Goal: Task Accomplishment & Management: Complete application form

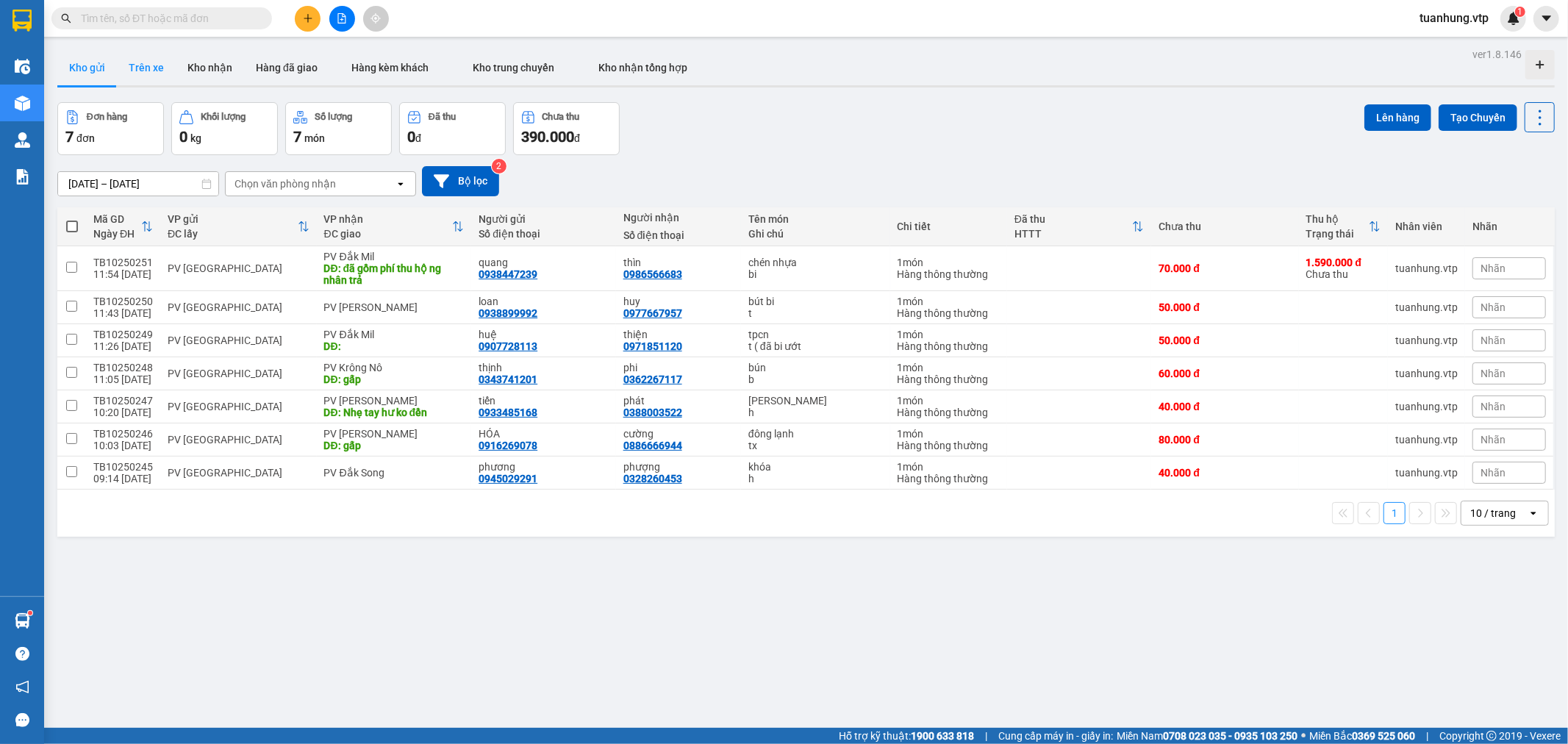
click at [141, 66] on button "Trên xe" at bounding box center [146, 68] width 59 height 35
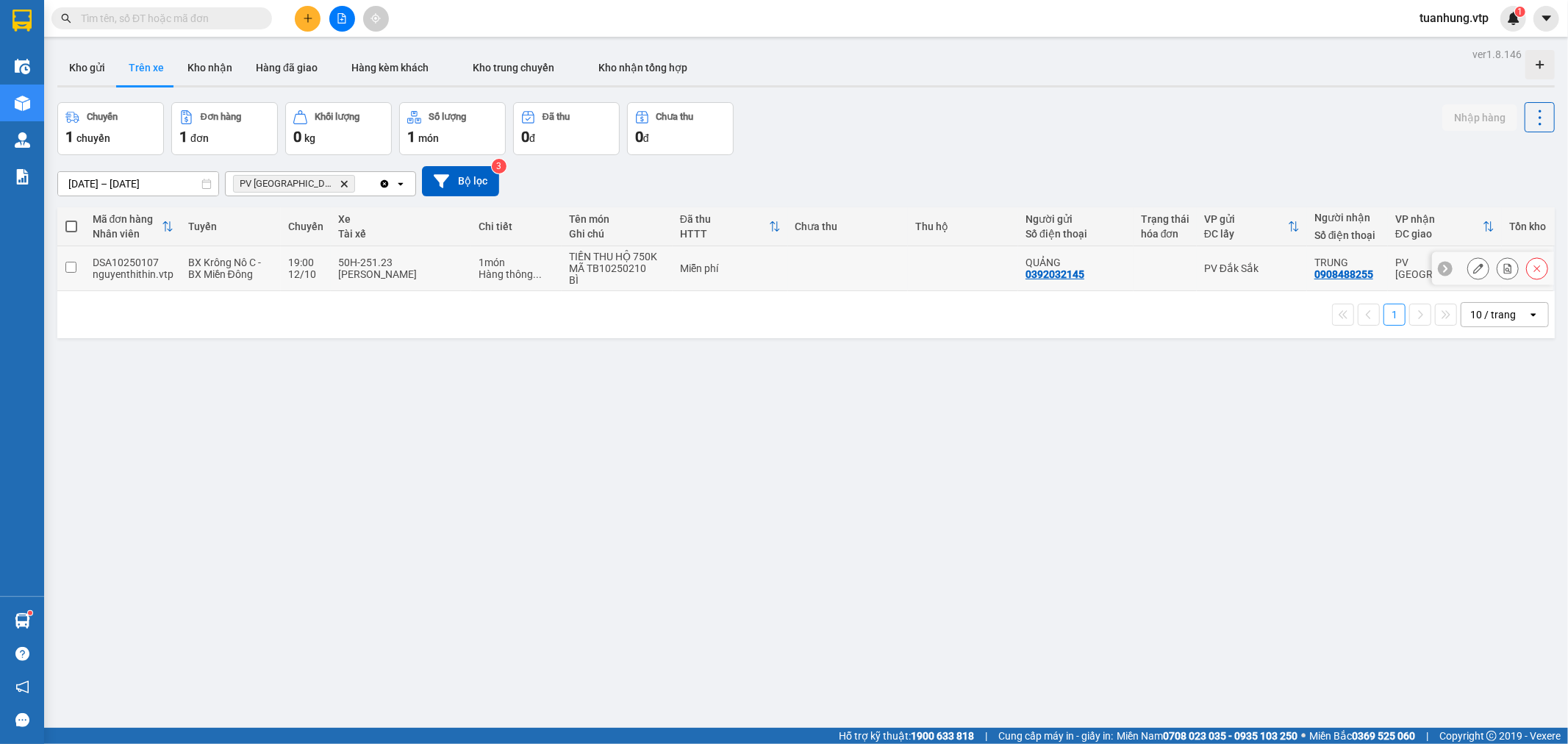
click at [155, 261] on div "DSA10250107" at bounding box center [133, 262] width 81 height 12
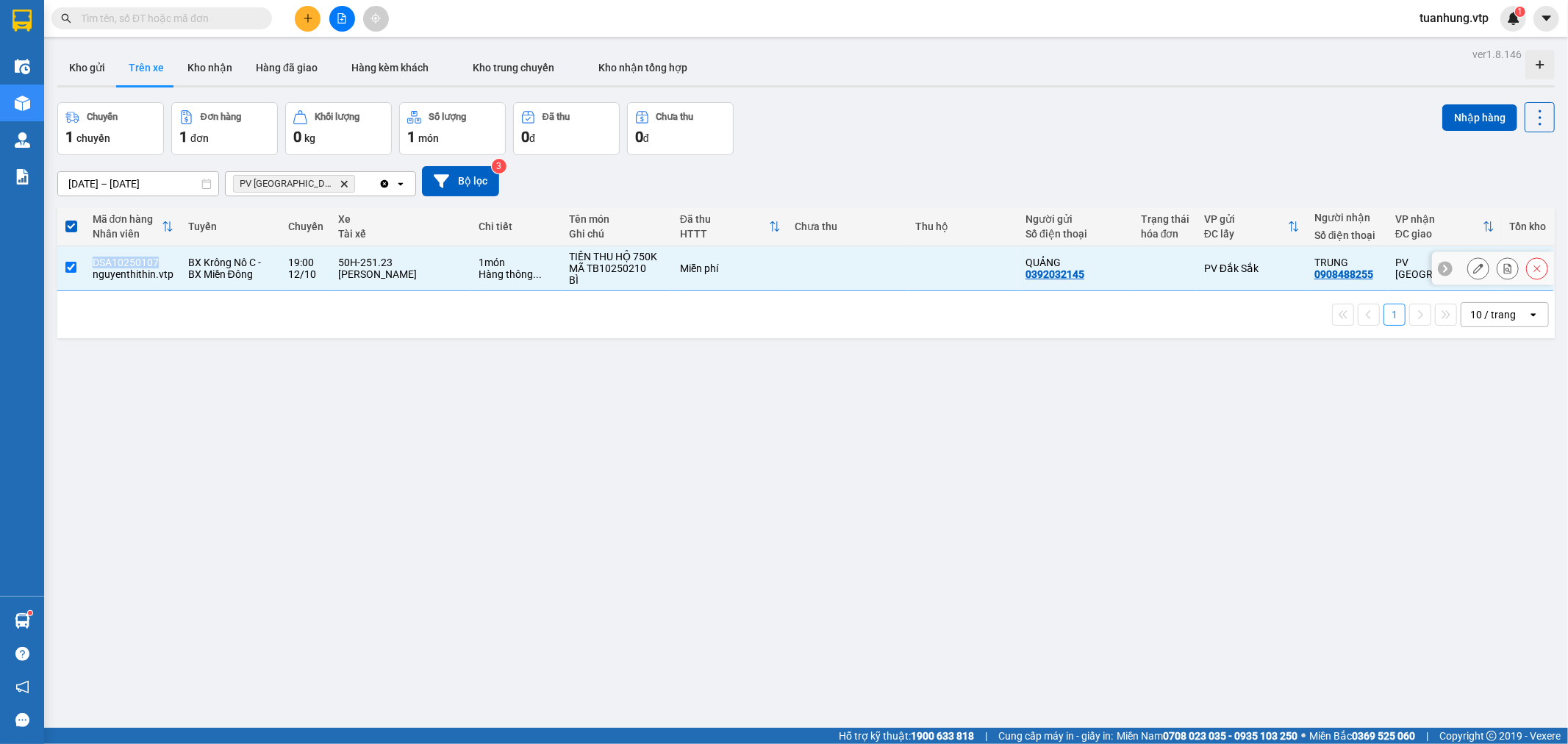
drag, startPoint x: 159, startPoint y: 261, endPoint x: 89, endPoint y: 266, distance: 70.2
click at [89, 266] on td "DSA10250107 nguyenthithin.vtp" at bounding box center [133, 269] width 96 height 45
checkbox input "false"
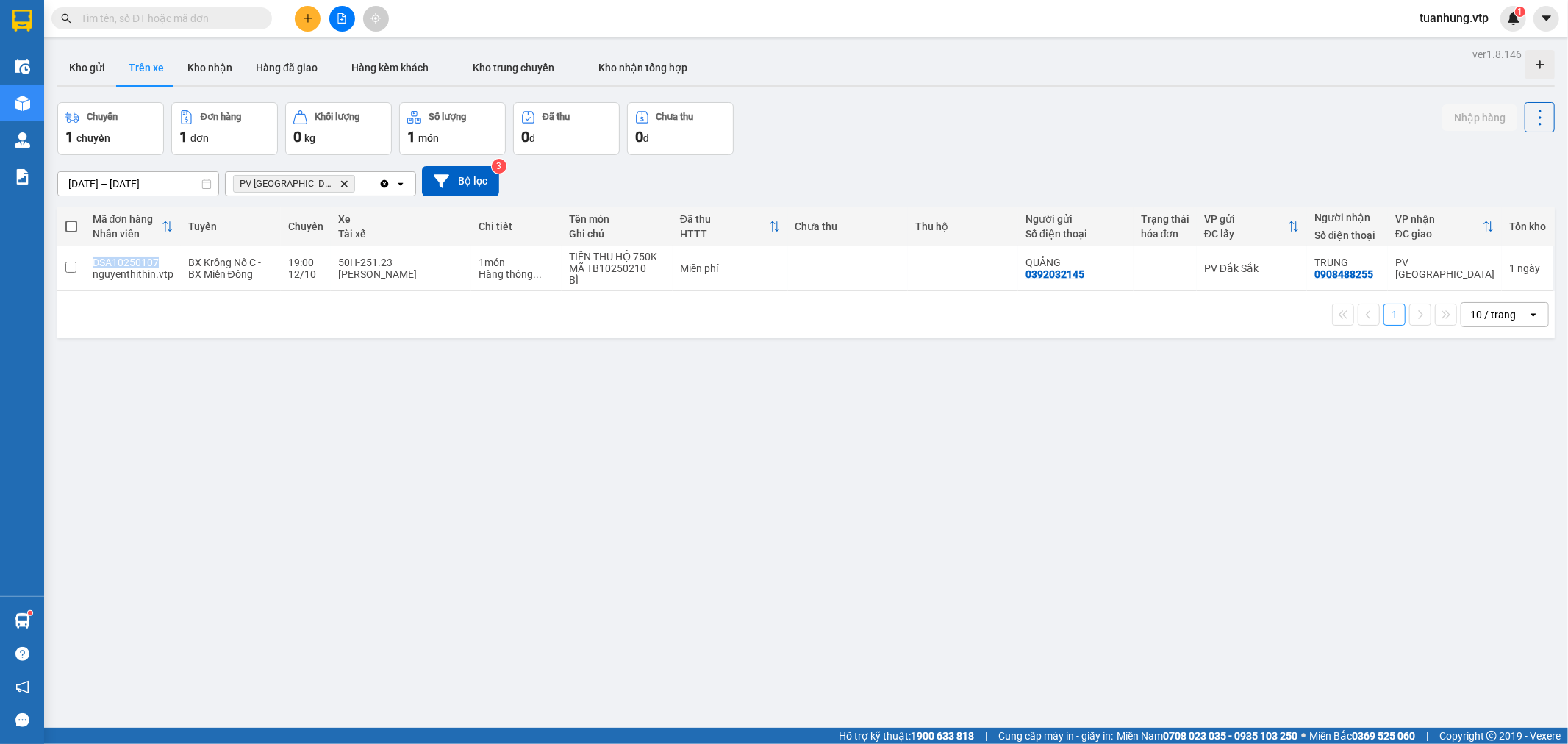
copy div "DSA10250107"
click at [1392, 538] on div "ver 1.8.146 Kho gửi Trên xe Kho nhận Hàng đã giao Hàng kèm khách Kho trung chuy…" at bounding box center [806, 416] width 1509 height 744
click at [218, 64] on button "Kho nhận" at bounding box center [209, 68] width 68 height 35
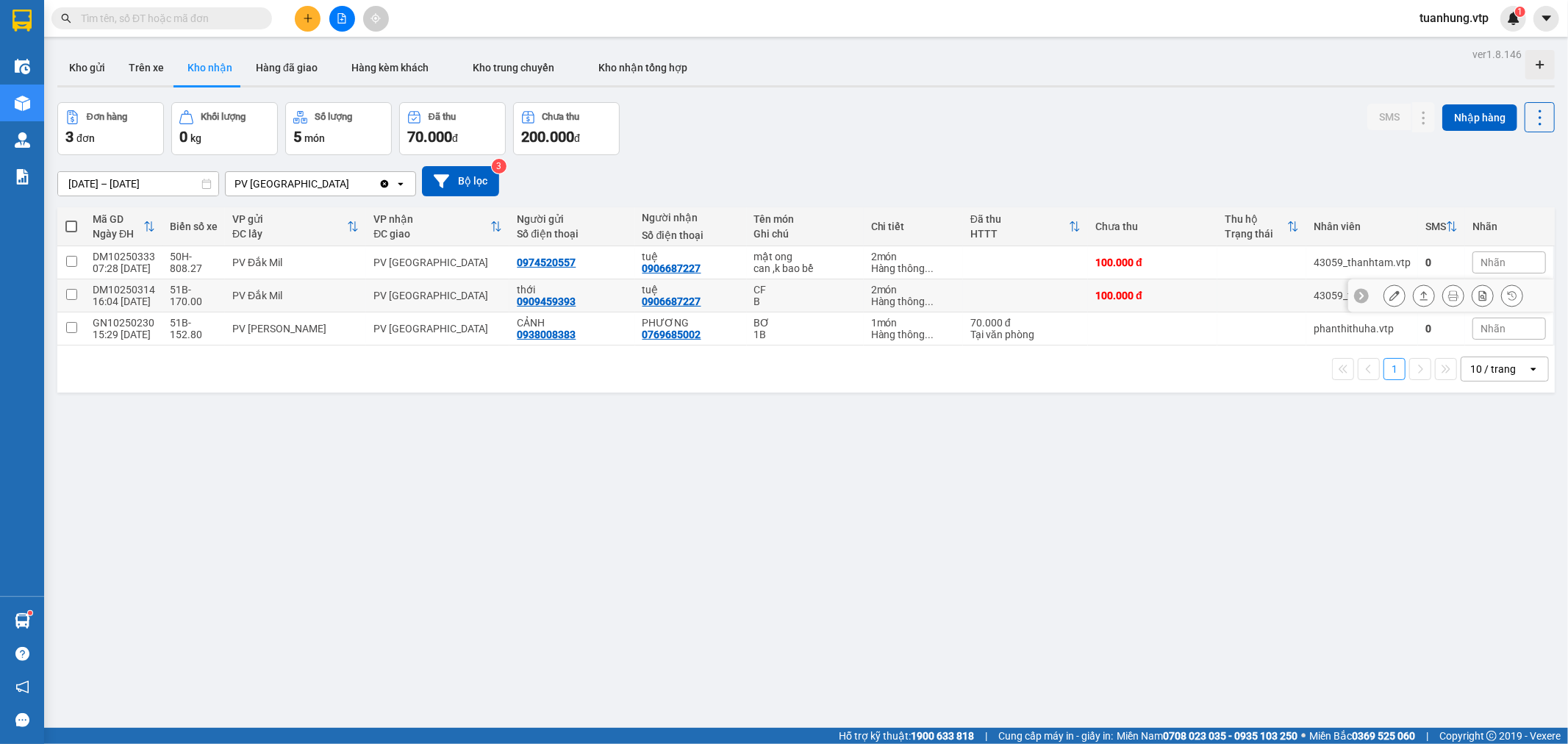
drag, startPoint x: 798, startPoint y: 287, endPoint x: 798, endPoint y: 309, distance: 22.0
click at [798, 289] on div "CF" at bounding box center [805, 290] width 102 height 12
checkbox input "true"
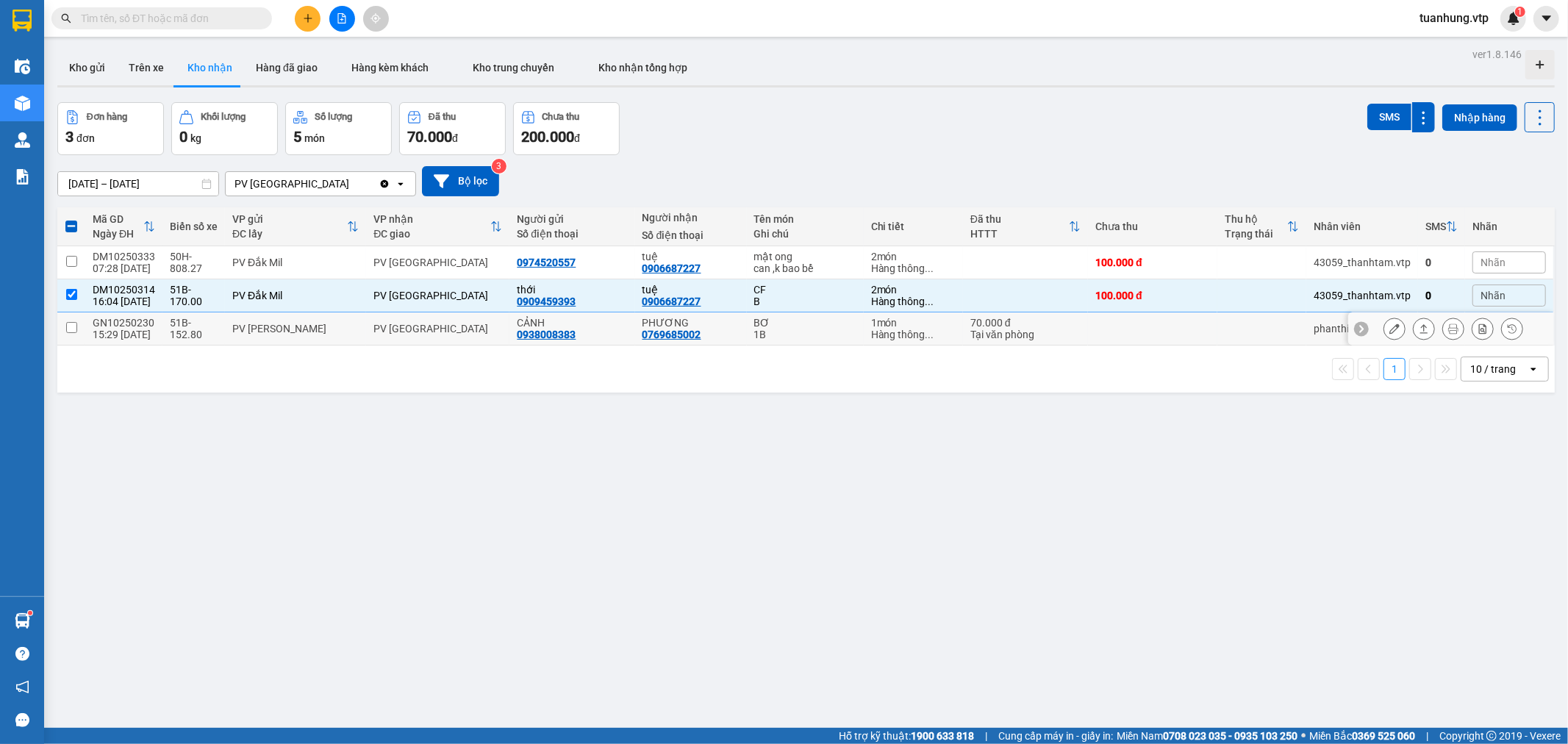
click at [796, 325] on div "BƠ" at bounding box center [805, 323] width 102 height 12
checkbox input "true"
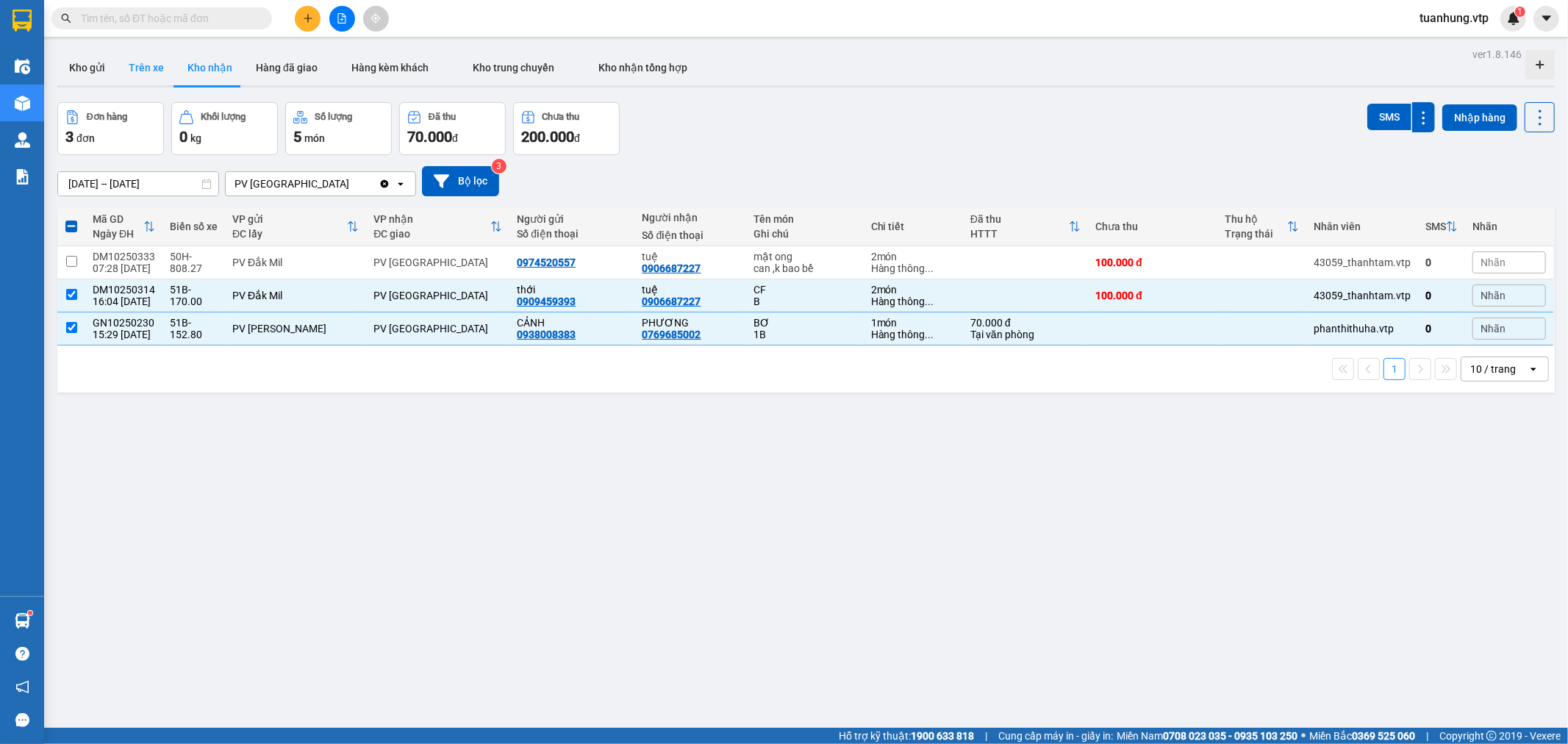
click at [149, 61] on button "Trên xe" at bounding box center [146, 68] width 59 height 35
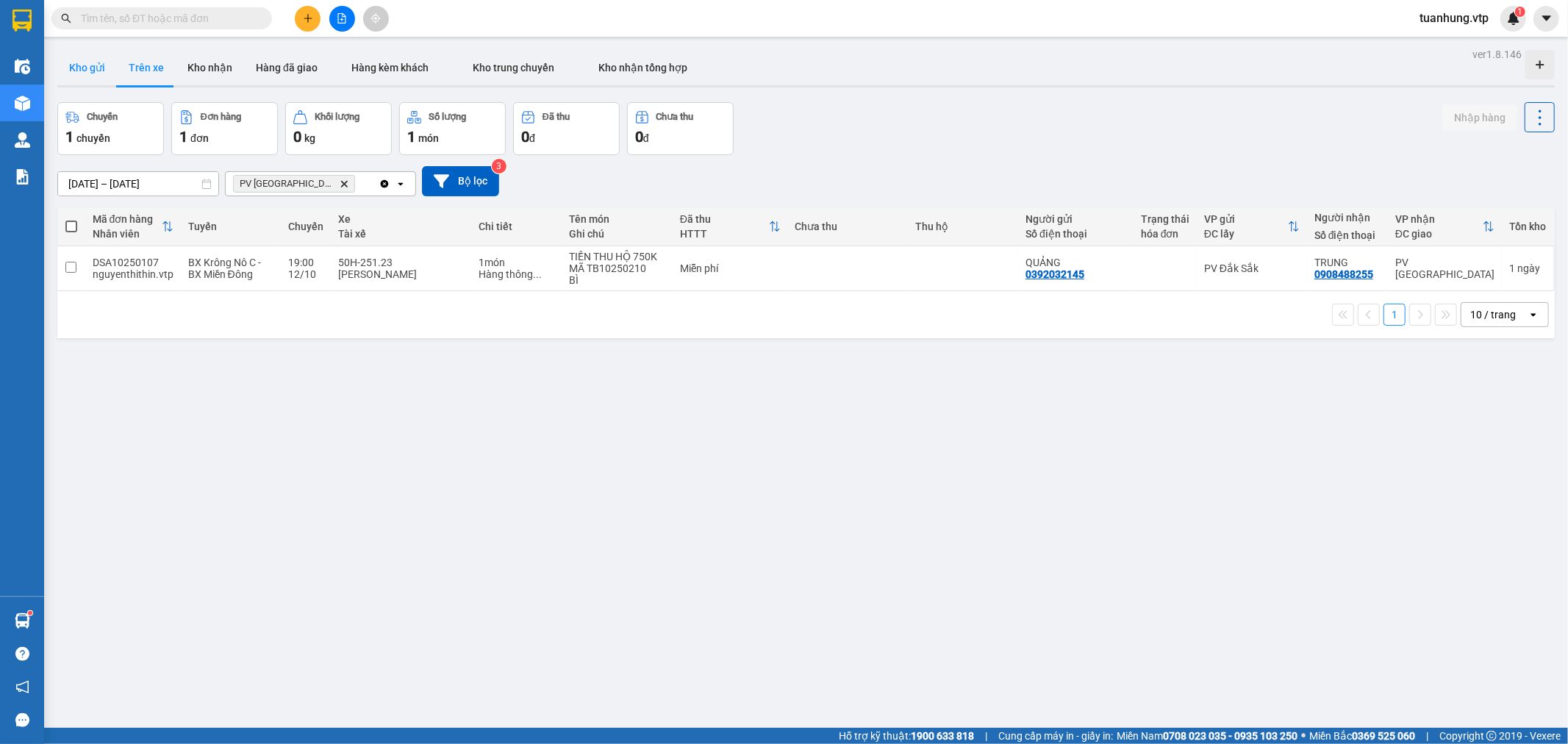
click at [84, 64] on button "Kho gửi" at bounding box center [87, 68] width 60 height 35
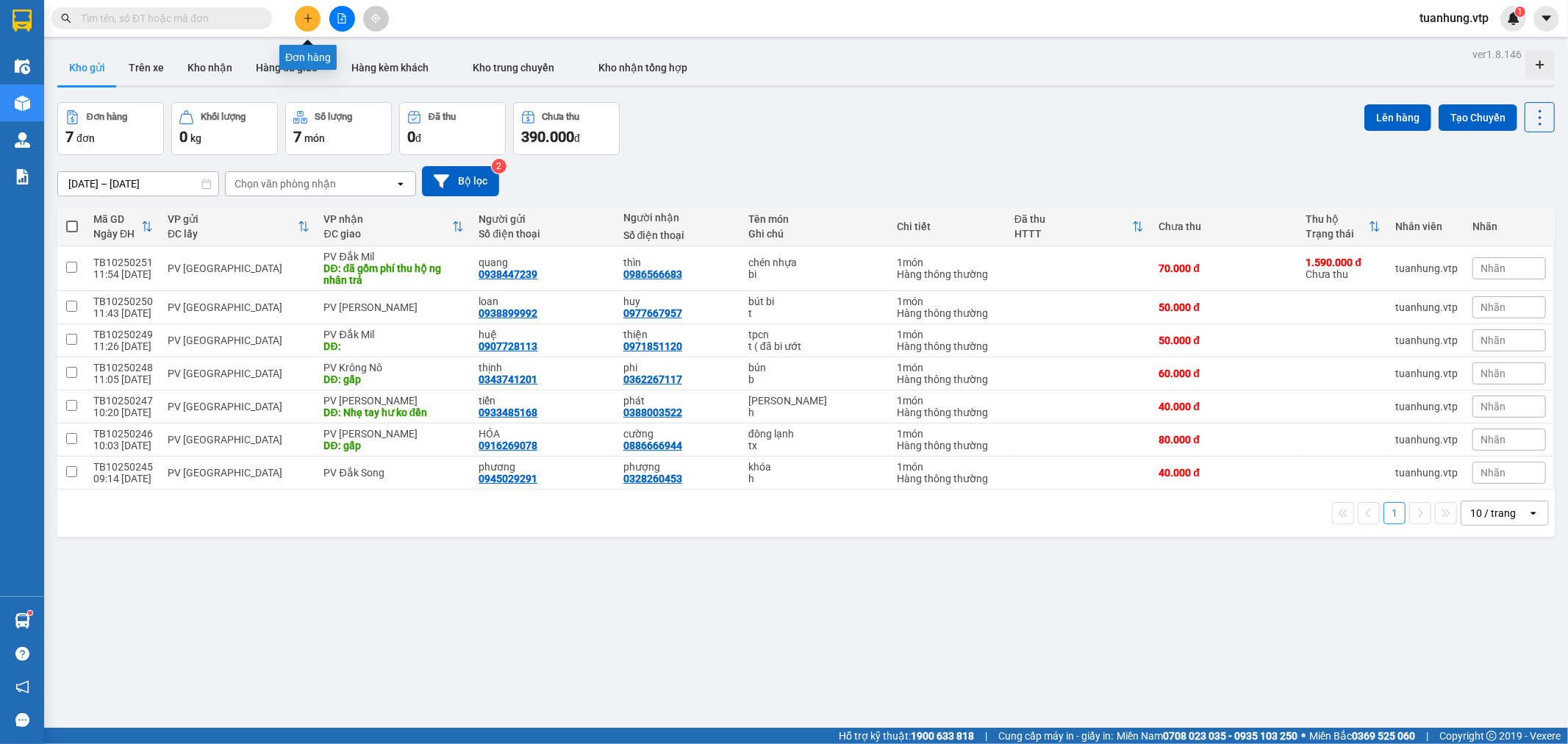
click at [307, 20] on icon "plus" at bounding box center [308, 18] width 10 height 10
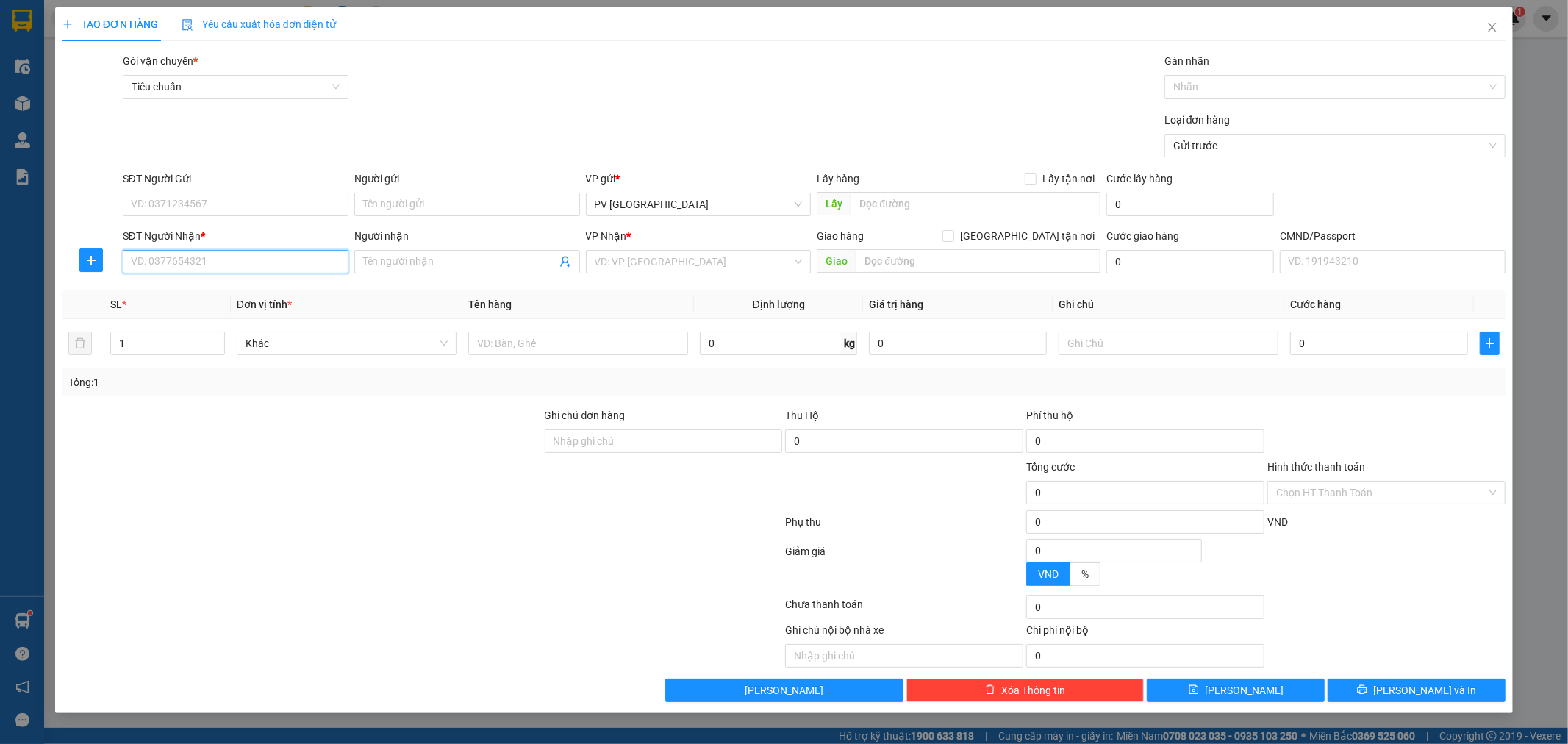
click at [291, 267] on input "SĐT Người Nhận *" at bounding box center [236, 261] width 226 height 23
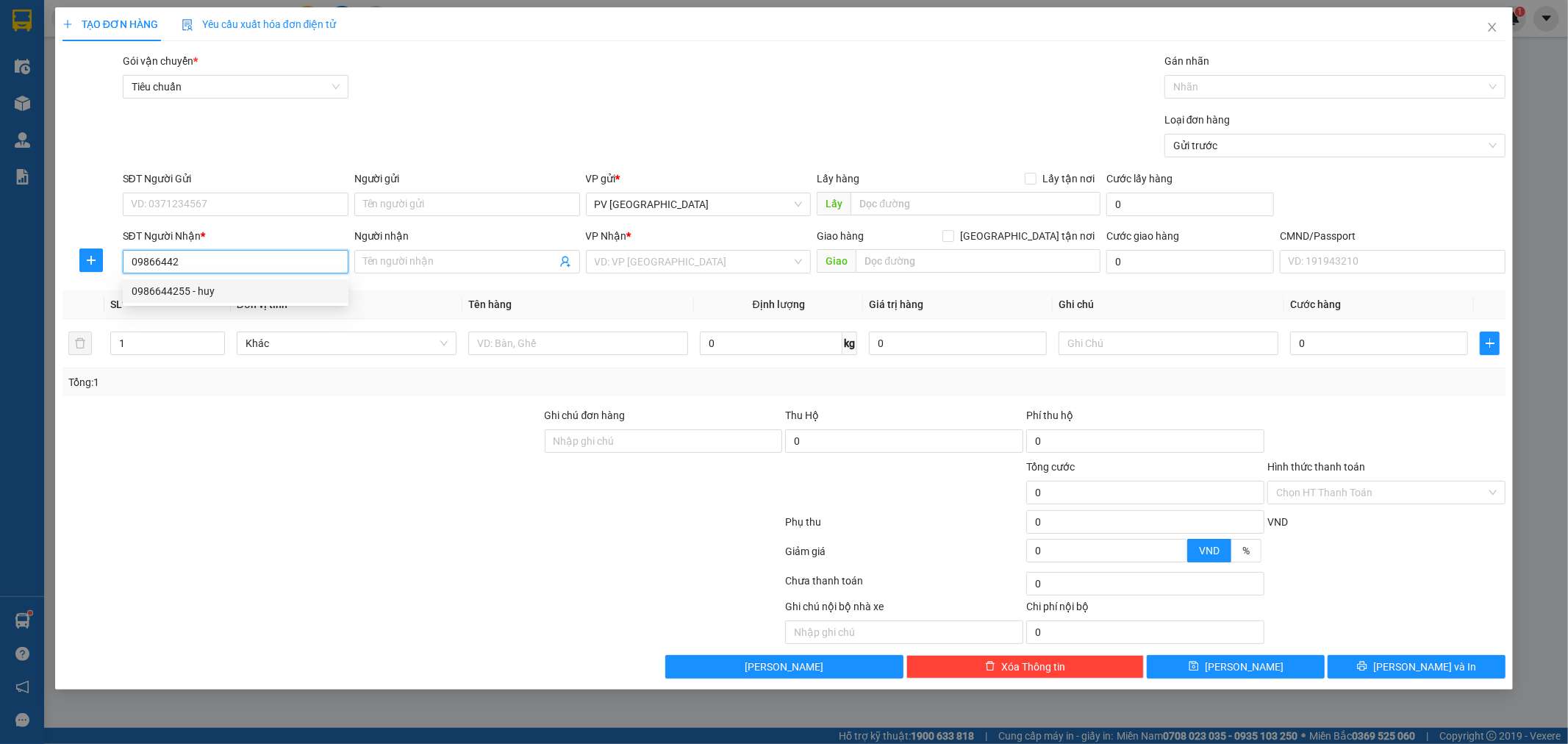
click at [216, 294] on div "0986644255 - huy" at bounding box center [236, 291] width 208 height 16
type input "0986644255"
type input "huy"
type input "0986644255"
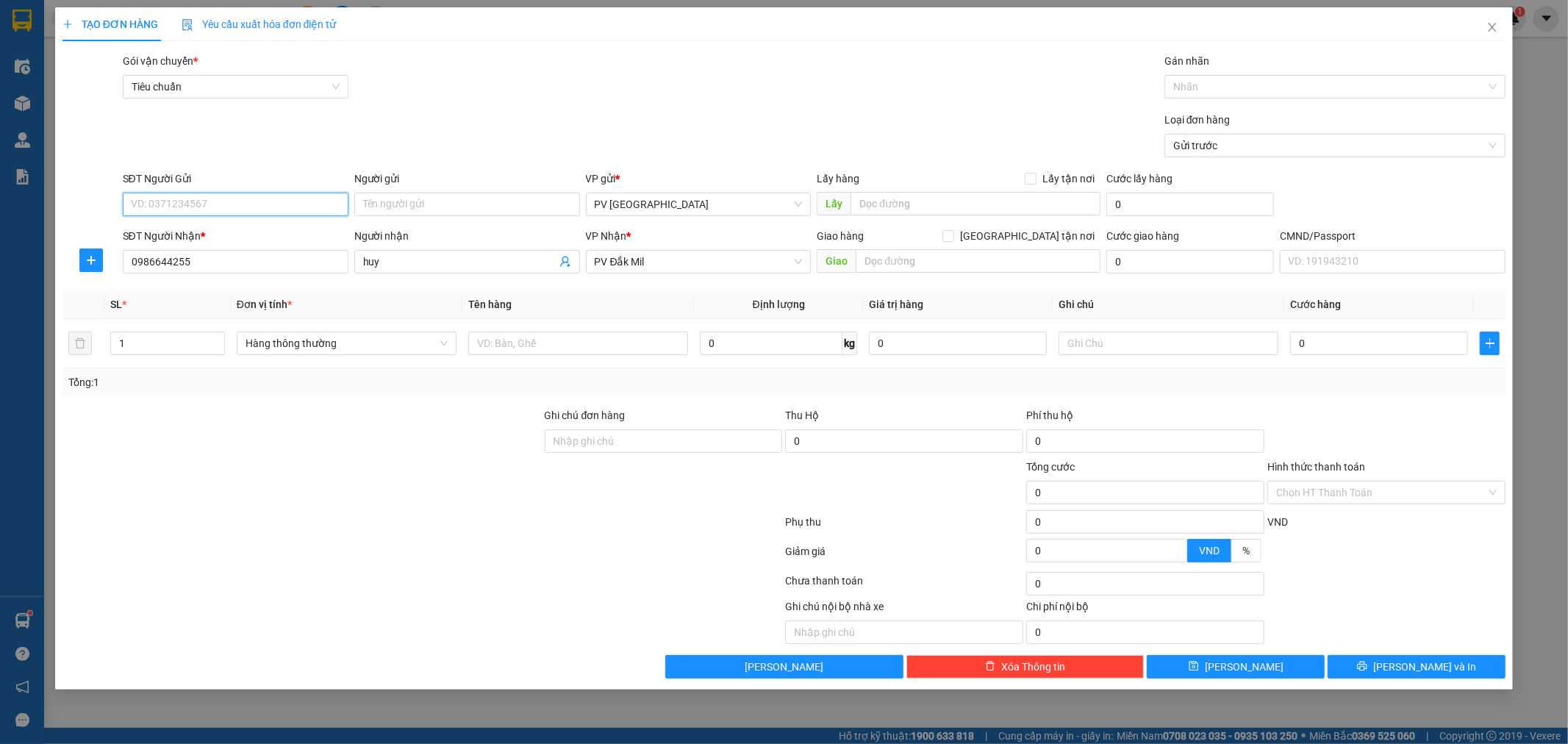
click at [291, 206] on input "SĐT Người Gửi" at bounding box center [236, 203] width 226 height 23
click at [234, 233] on div "0383494737" at bounding box center [236, 234] width 208 height 16
type input "0383494737"
click at [431, 199] on input "Người gửi" at bounding box center [467, 203] width 226 height 23
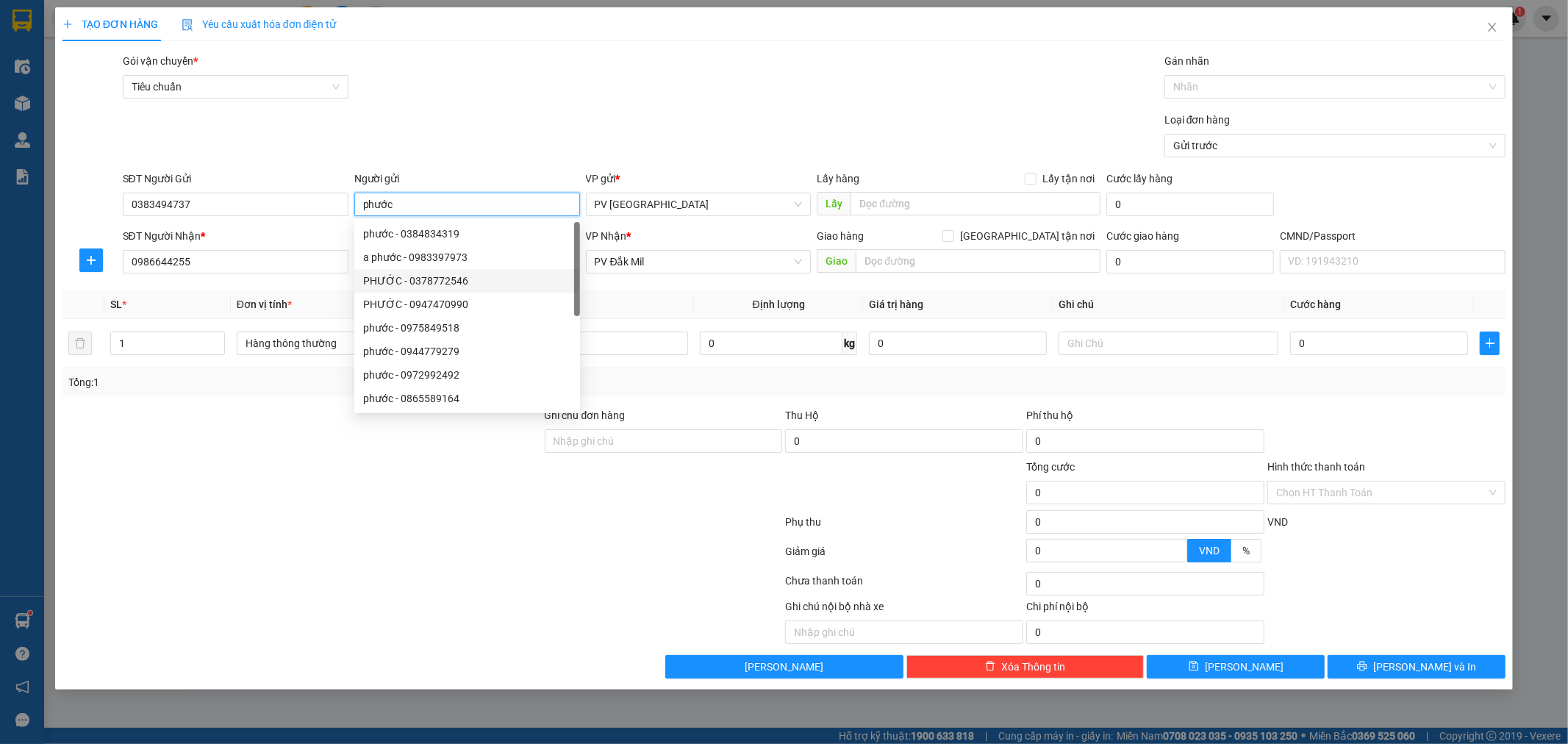
type input "phước"
click at [241, 448] on div at bounding box center [302, 433] width 482 height 51
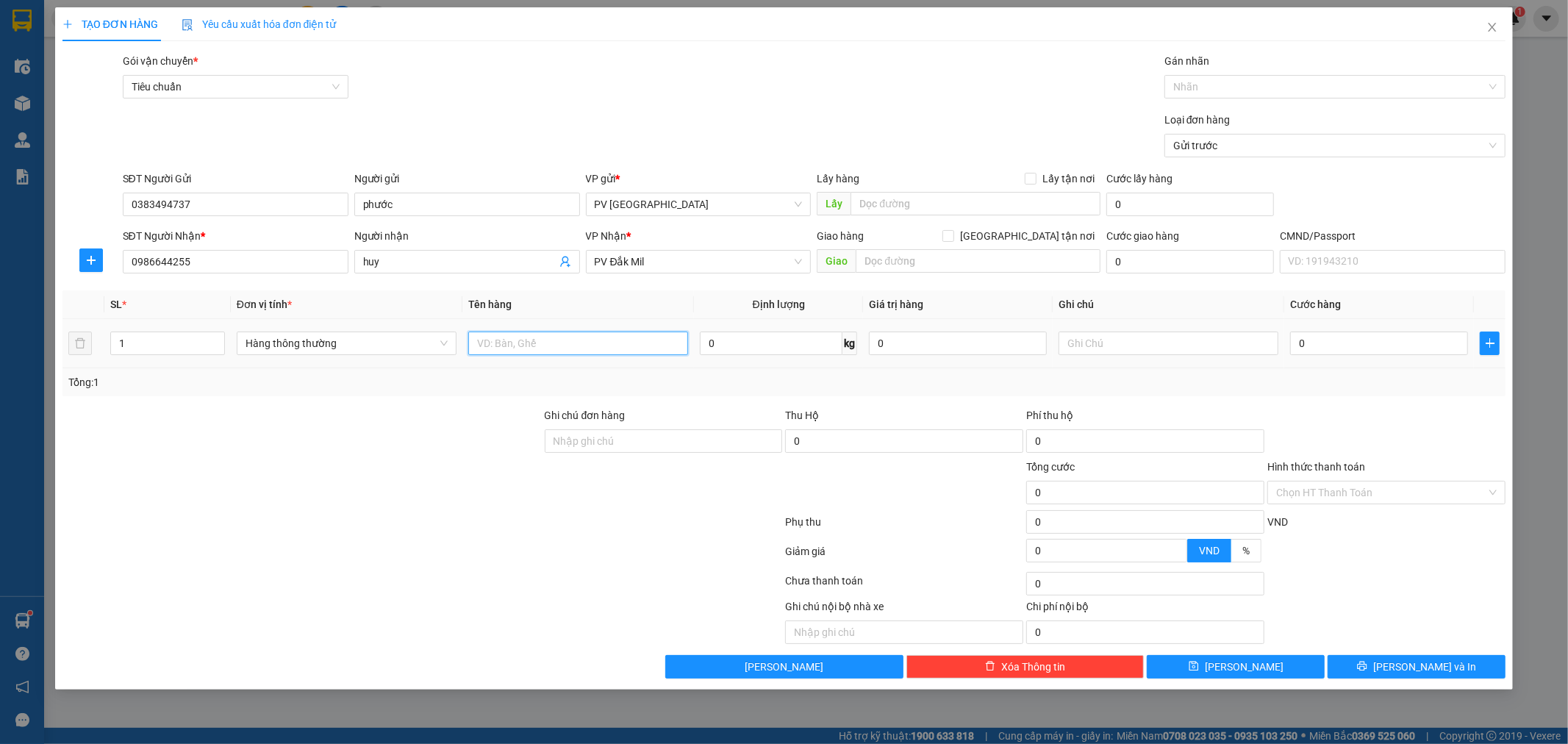
click at [553, 351] on input "text" at bounding box center [578, 343] width 220 height 23
type input "pk"
type input "c"
type input "5"
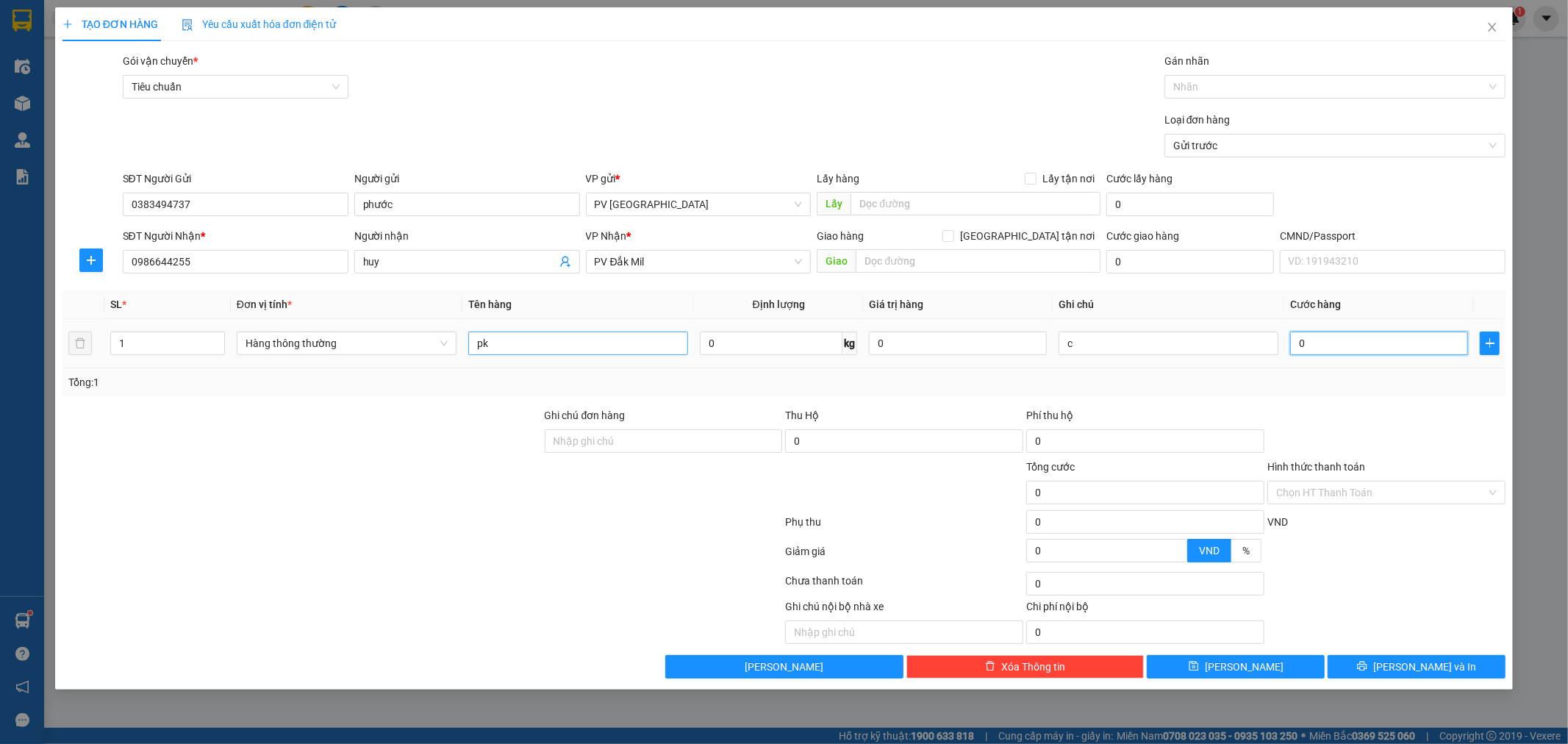
type input "5"
type input "50"
type input "500"
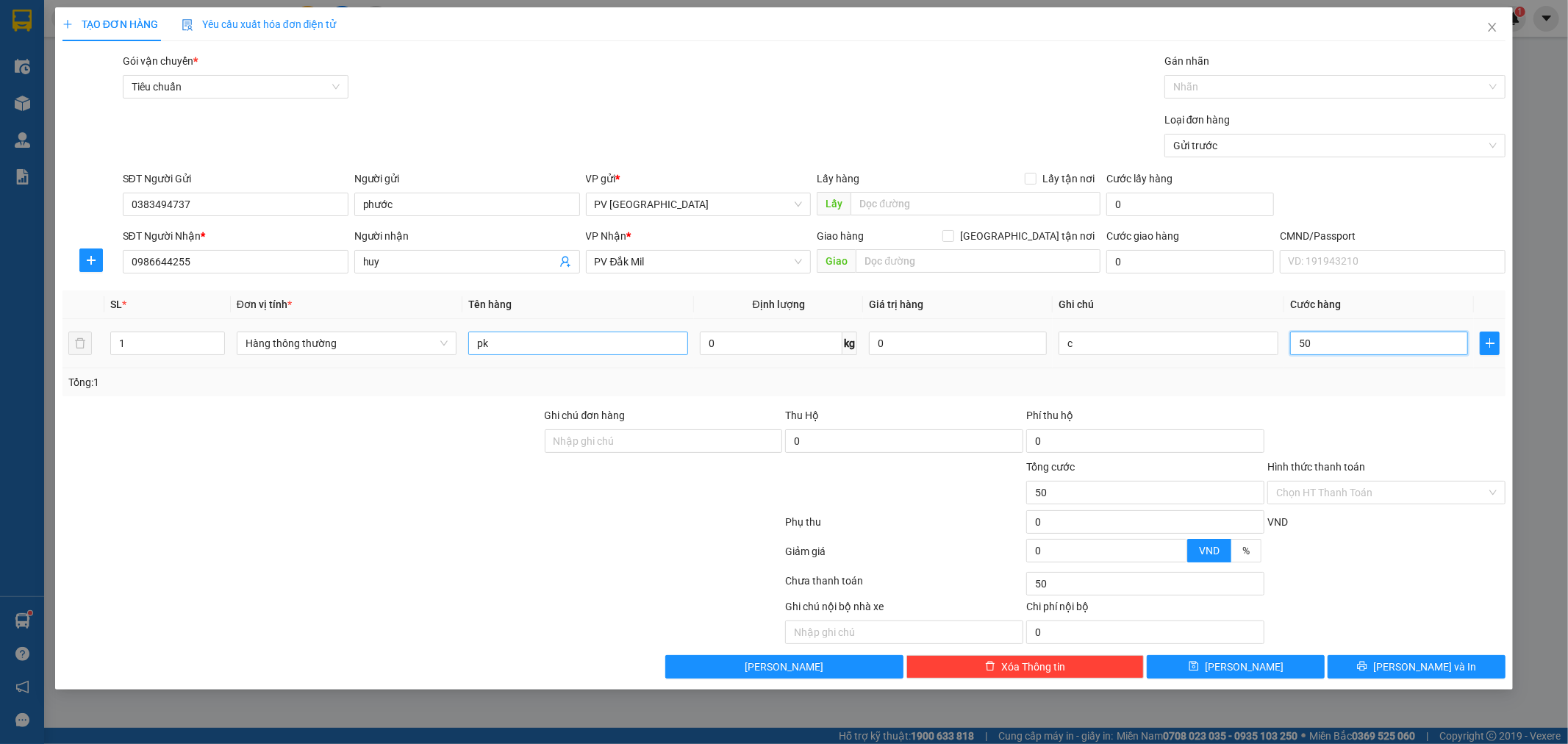
type input "500"
type input "5.000"
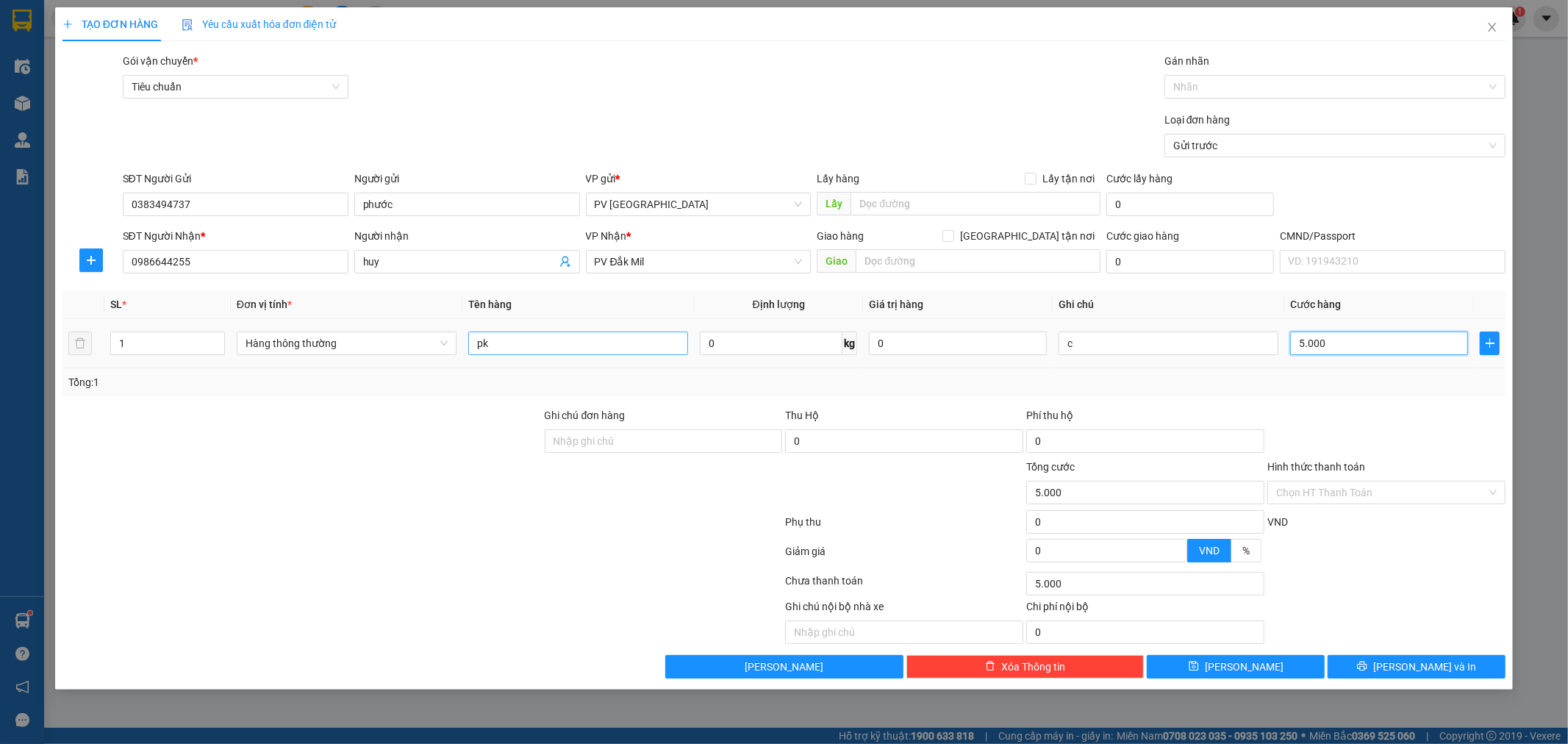
type input "50.000"
type input "5.000"
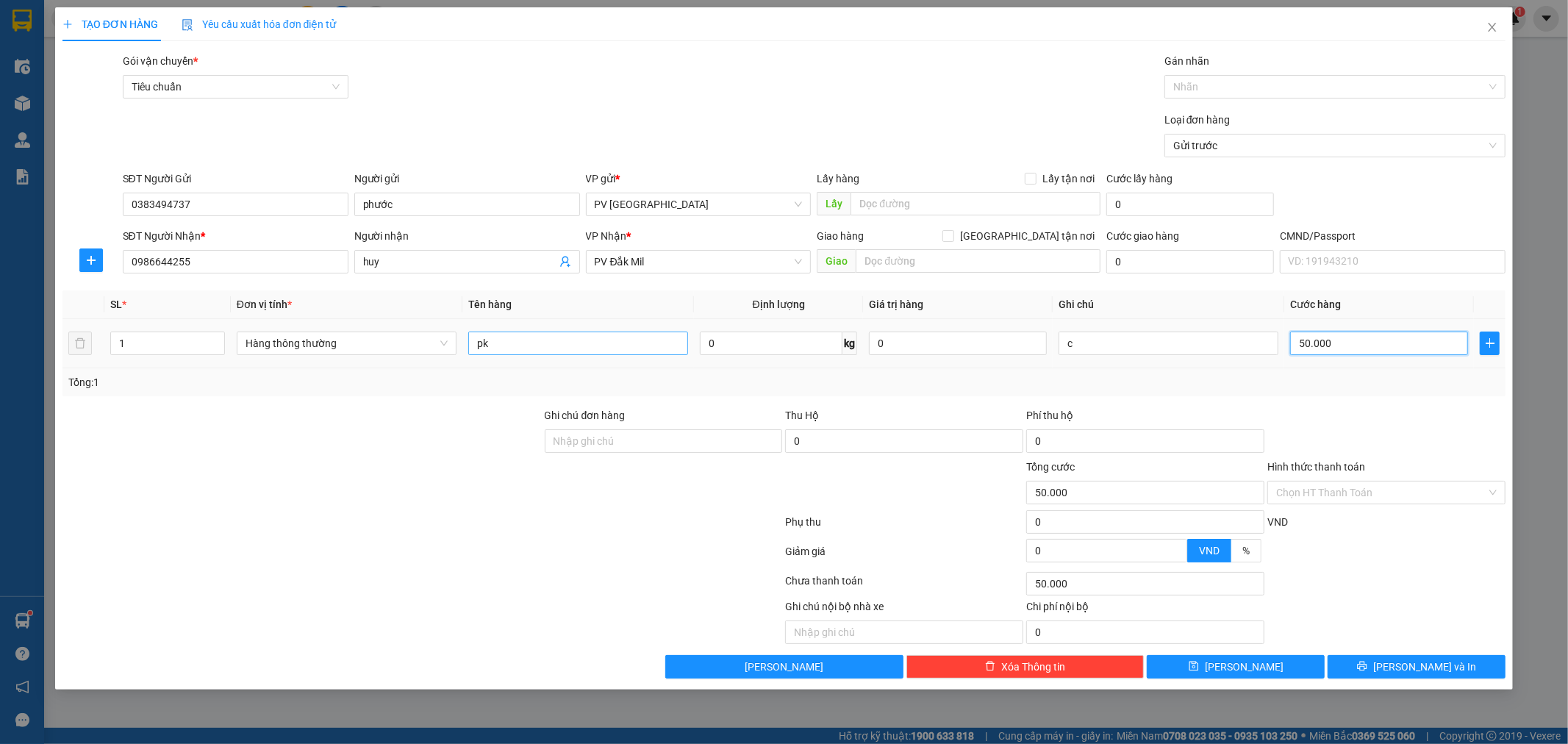
type input "5.000"
type input "500"
type input "50"
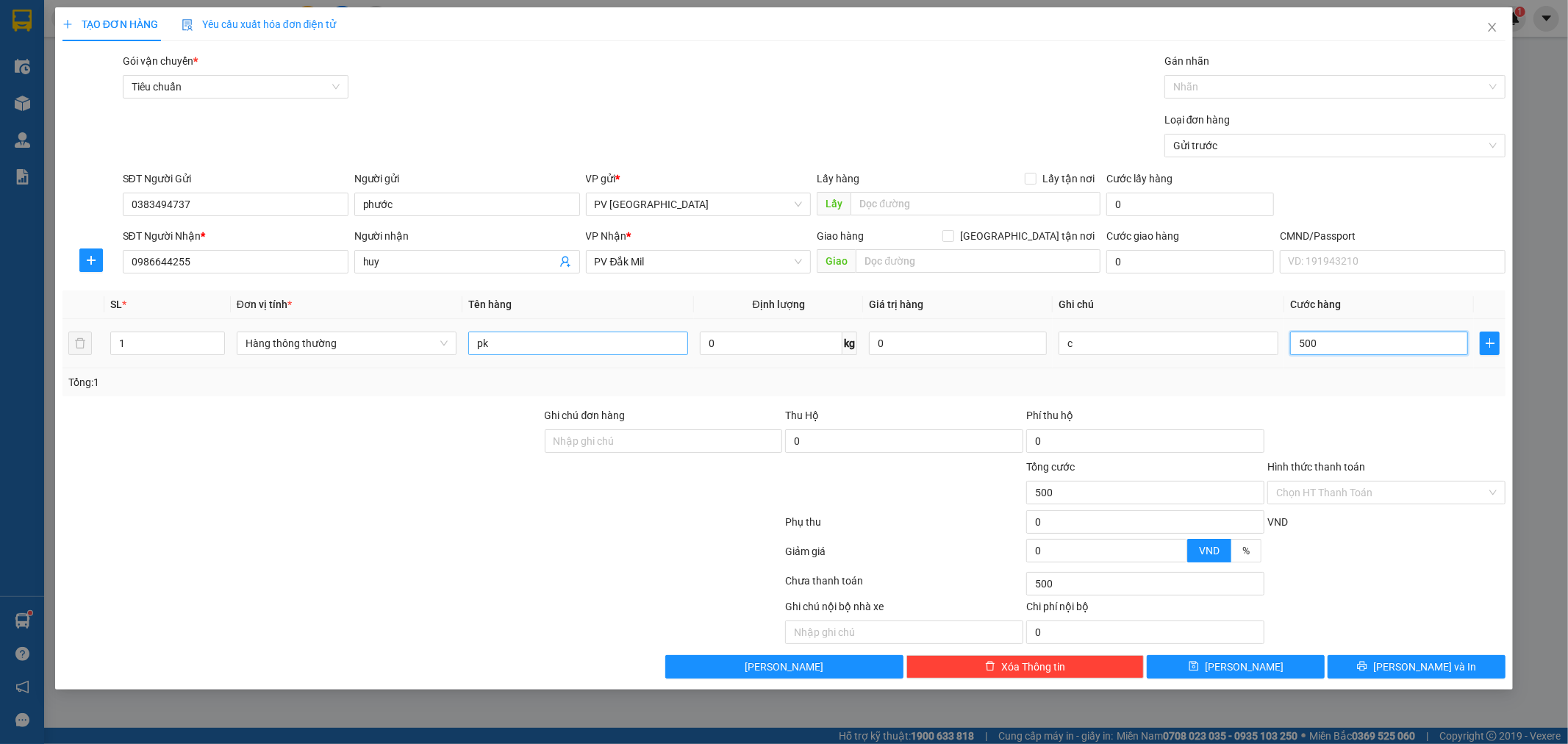
type input "50"
type input "5"
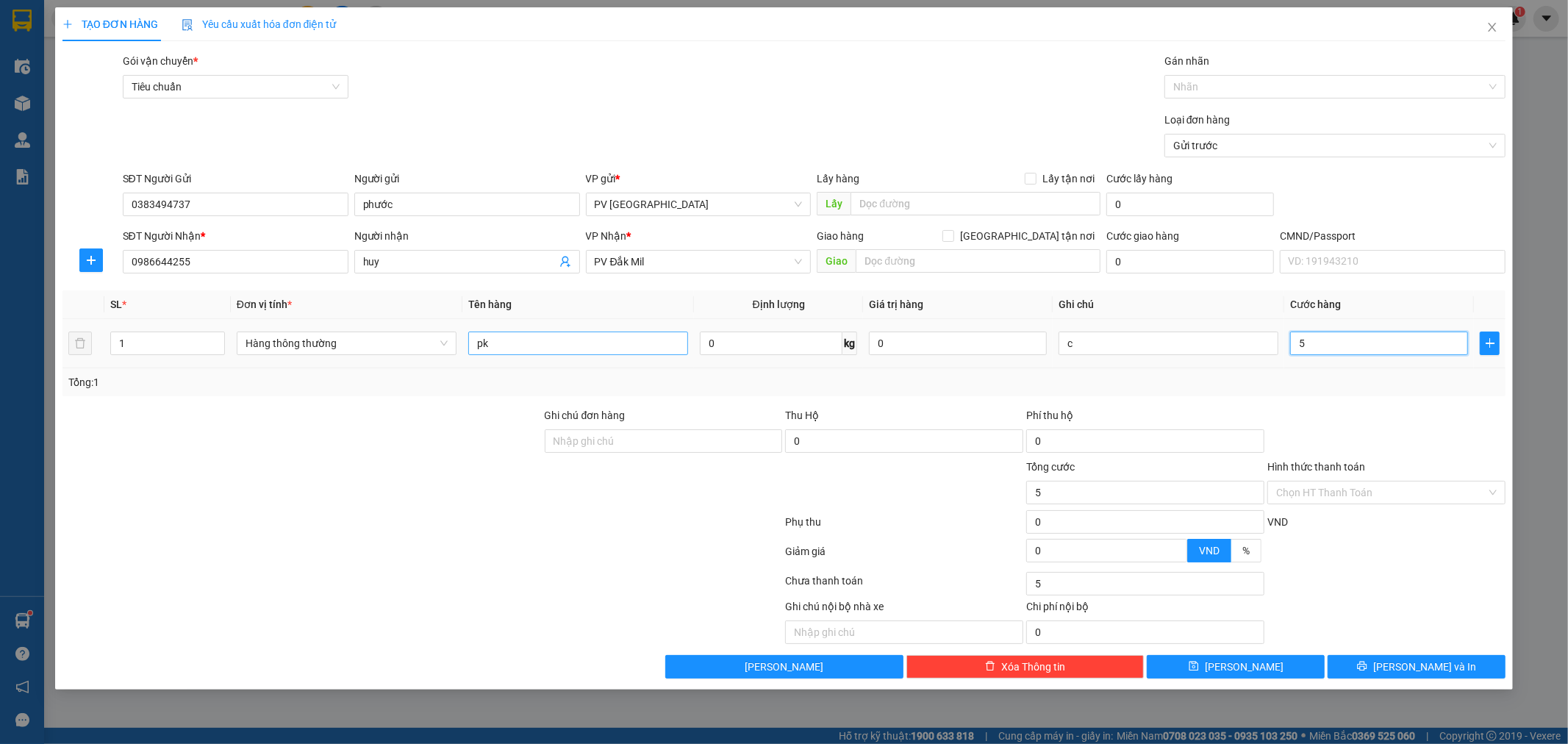
type input "0"
type input "04"
type input "4"
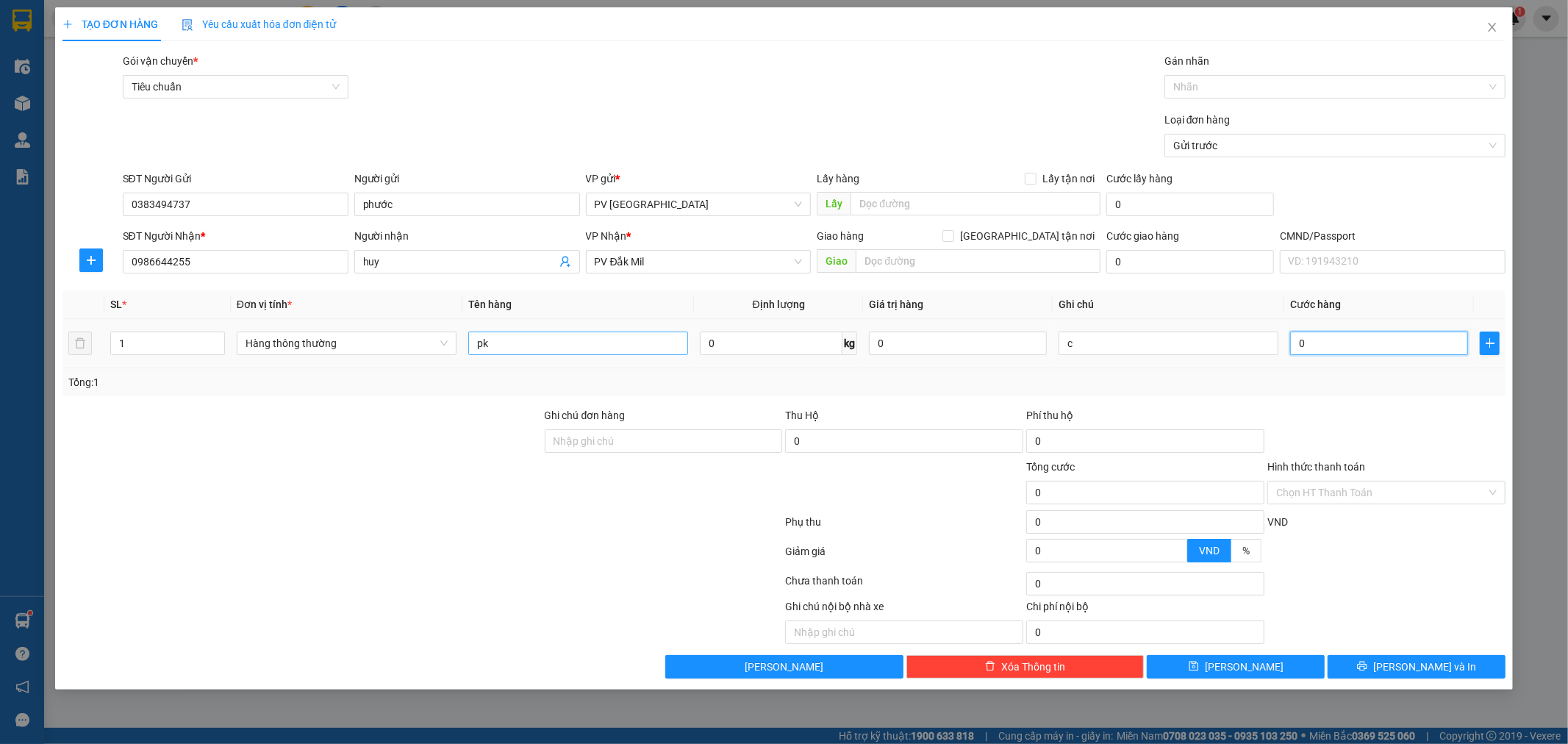
type input "4"
type input "0"
click at [1302, 347] on input "0" at bounding box center [1379, 343] width 178 height 23
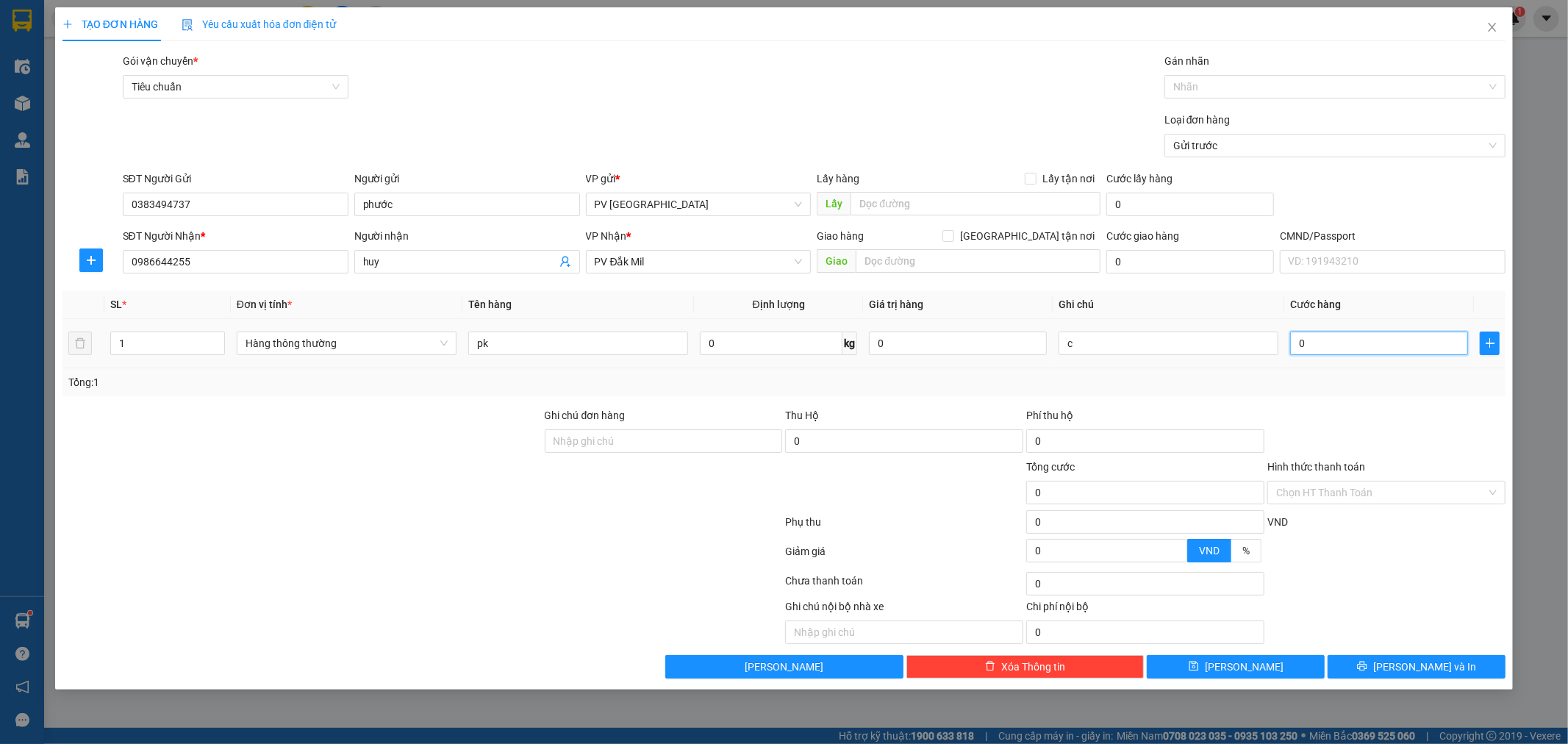
type input "40"
type input "440"
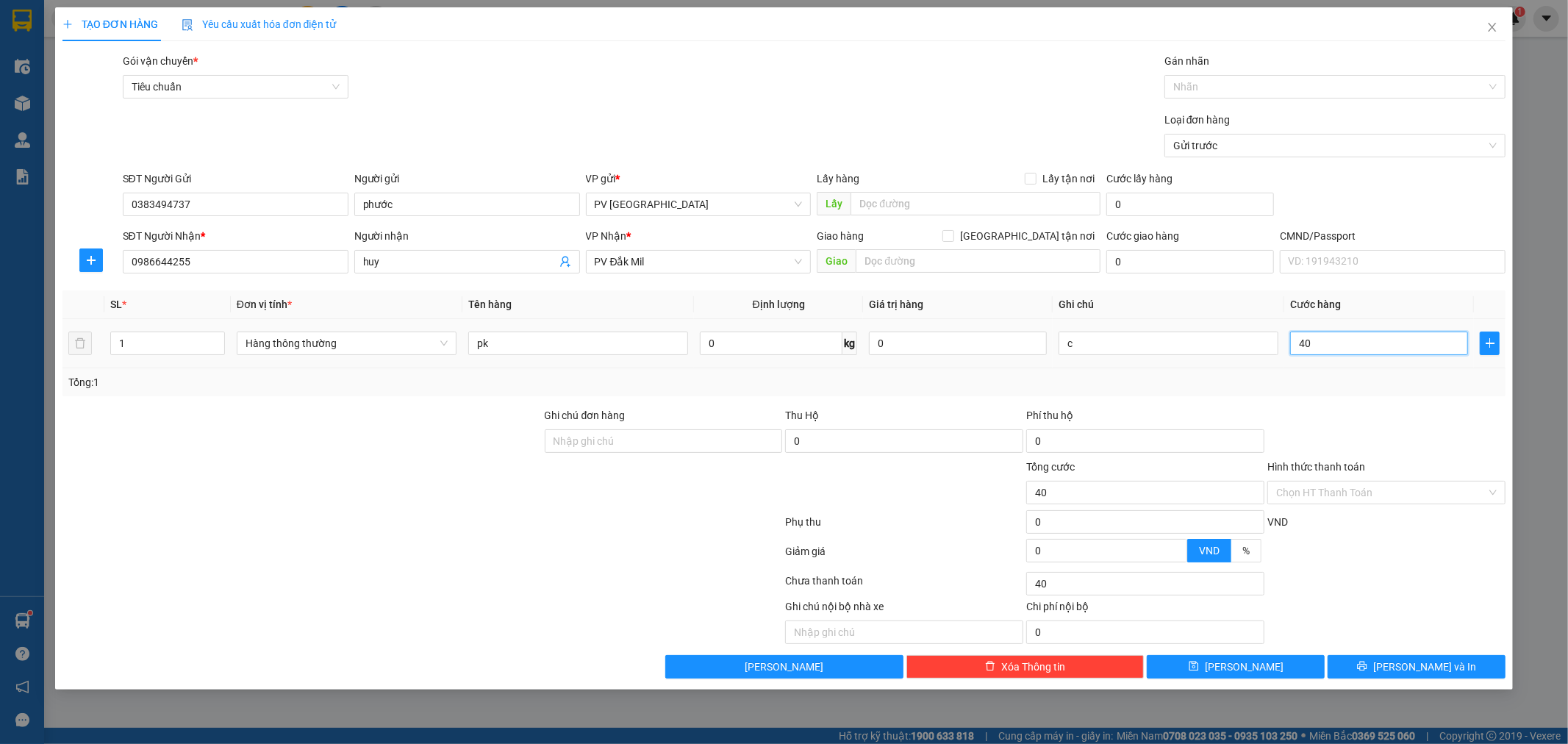
type input "440"
type input "4.440"
type input "44.404"
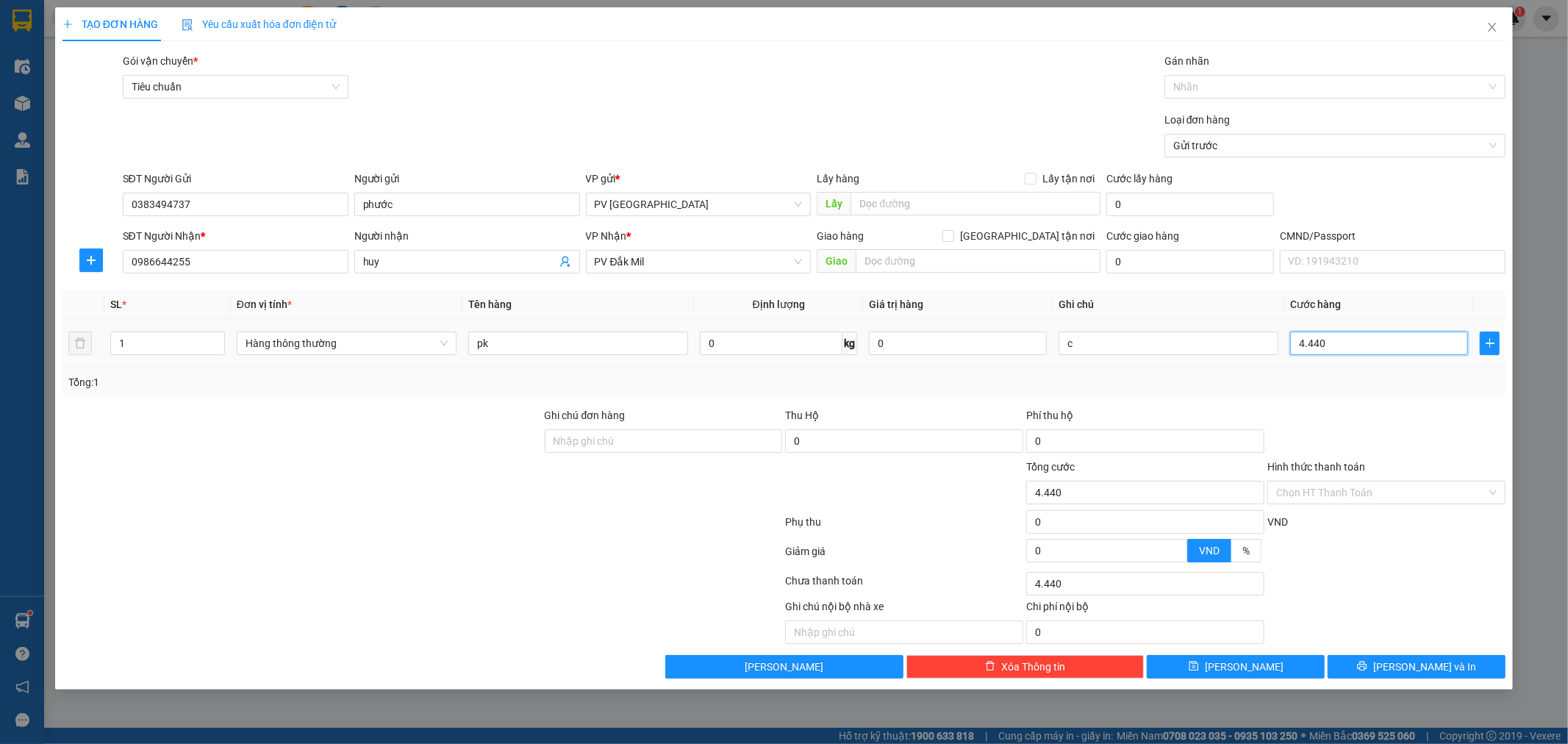
type input "44.404"
type input "4.440"
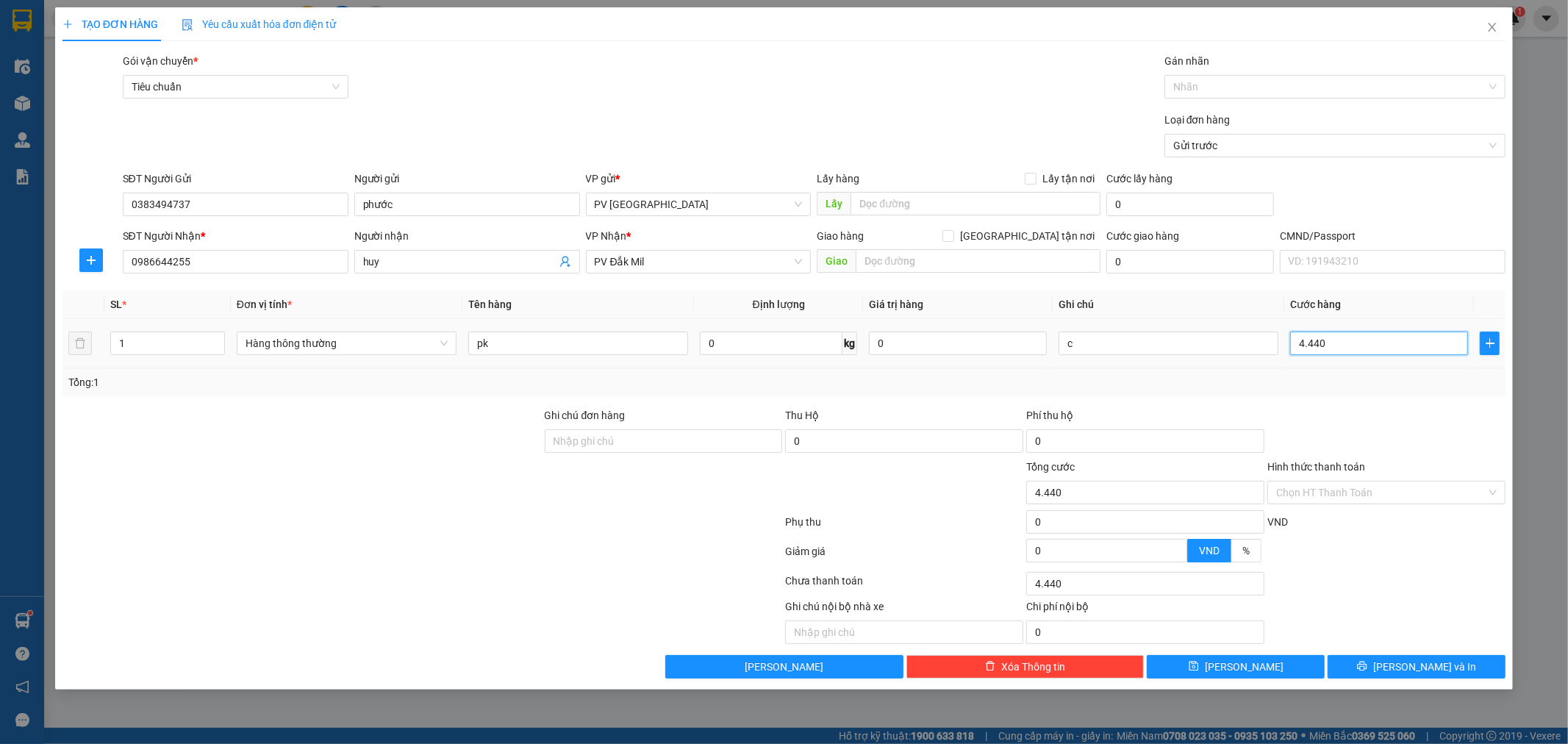
type input "444"
type input "44"
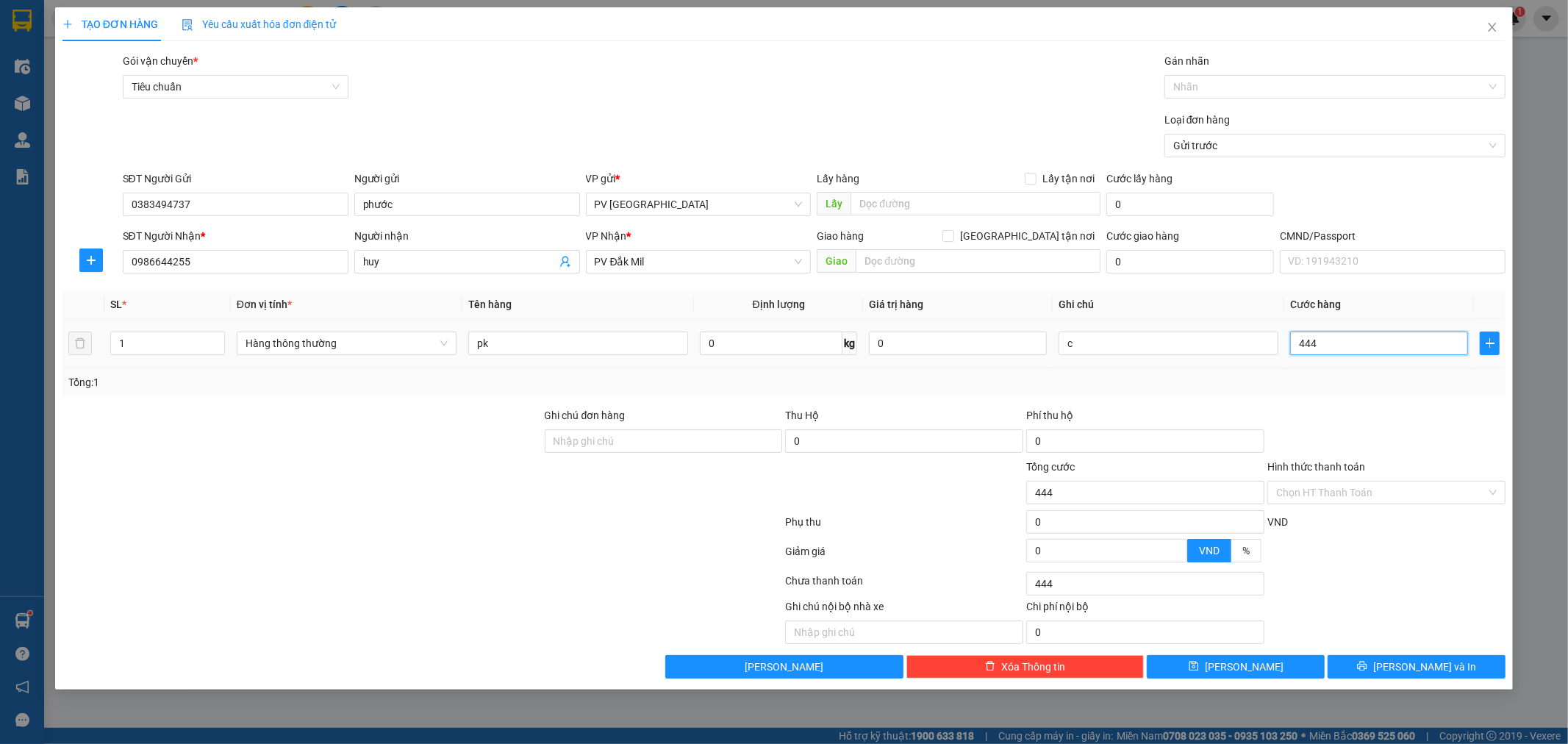
type input "44"
type input "4"
type input "0"
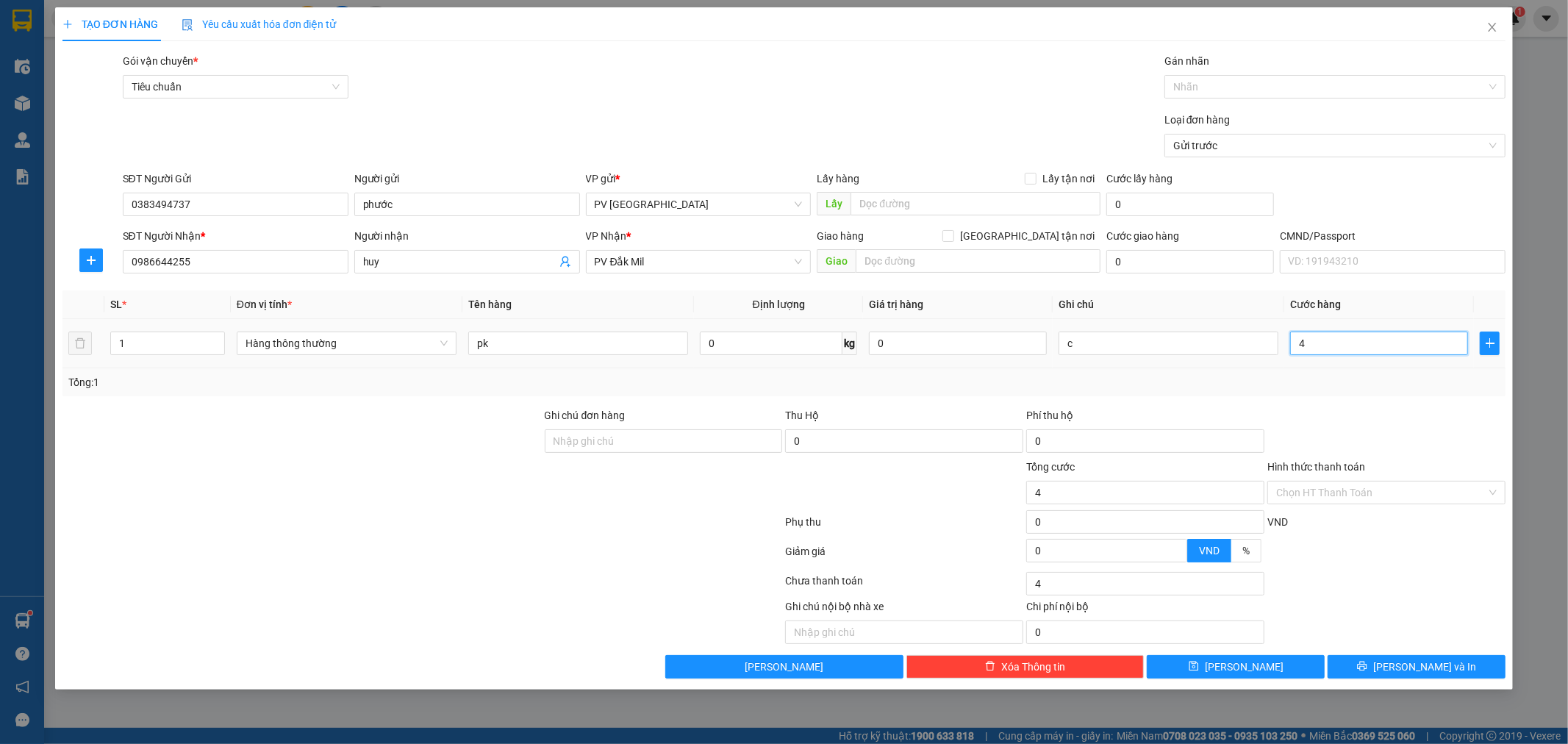
type input "0"
type input "04"
type input "4"
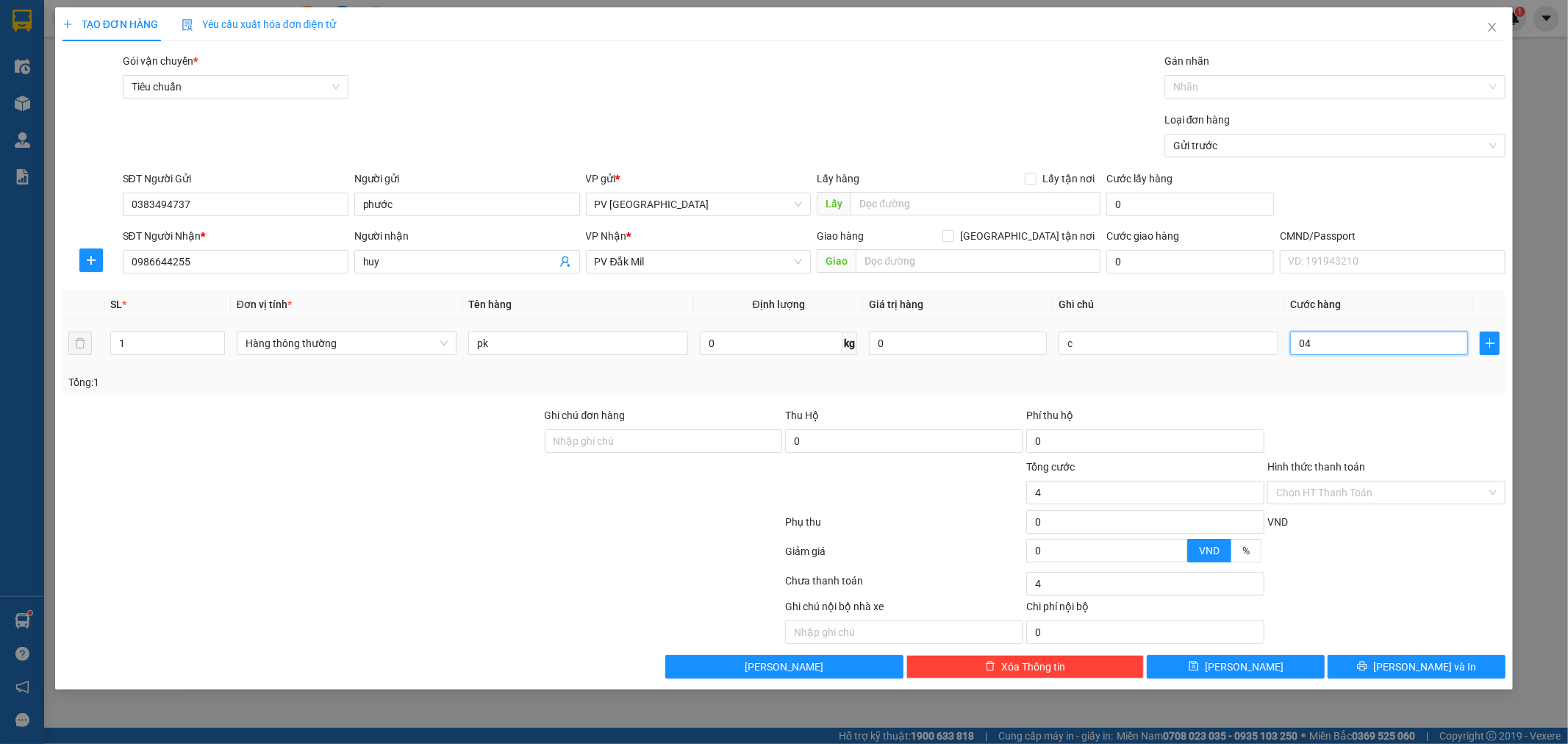
type input "040"
type input "40"
type input "0.400"
type input "400"
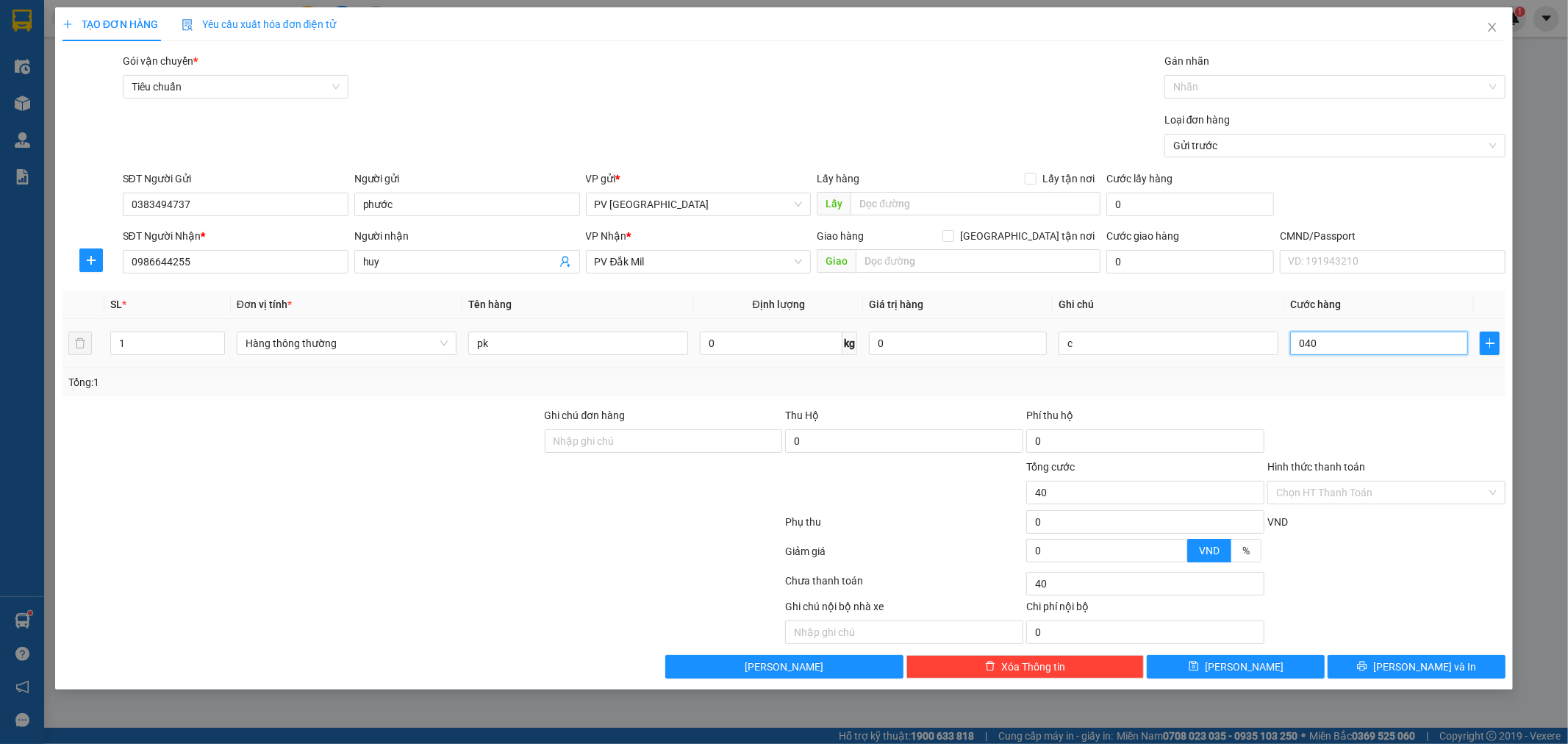
type input "400"
type input "04.000"
type input "4.000"
type input "040.000"
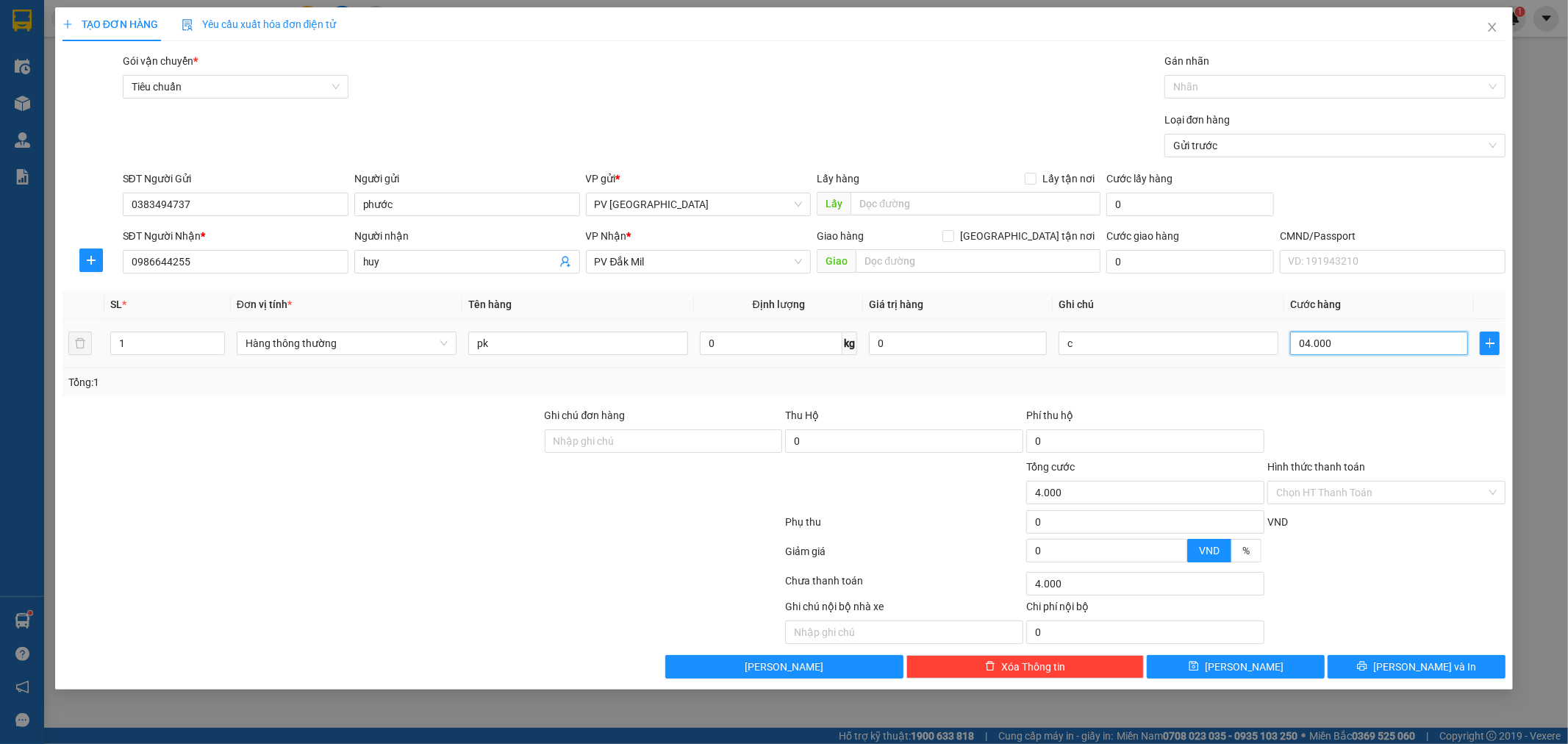
type input "40.000"
click at [1306, 340] on input "040.000" at bounding box center [1379, 343] width 178 height 23
type input "40.000"
click at [946, 252] on input "text" at bounding box center [978, 261] width 245 height 23
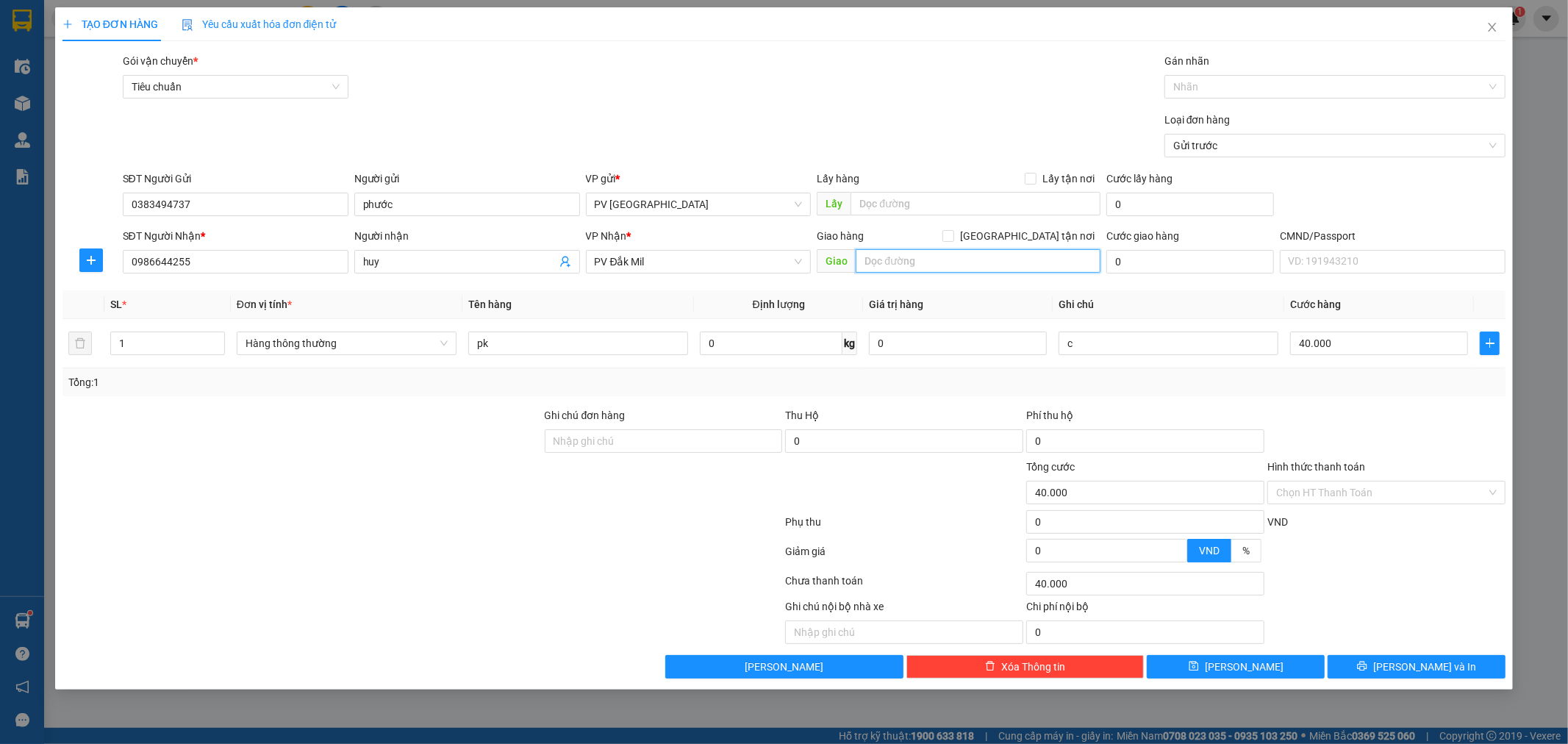
paste input "DSA10250107"
type input "D"
click at [910, 261] on input "text" at bounding box center [978, 261] width 245 height 23
paste input "Nhẹ tay hư ko đền"
type input "Nhẹ tay hư ko đền"
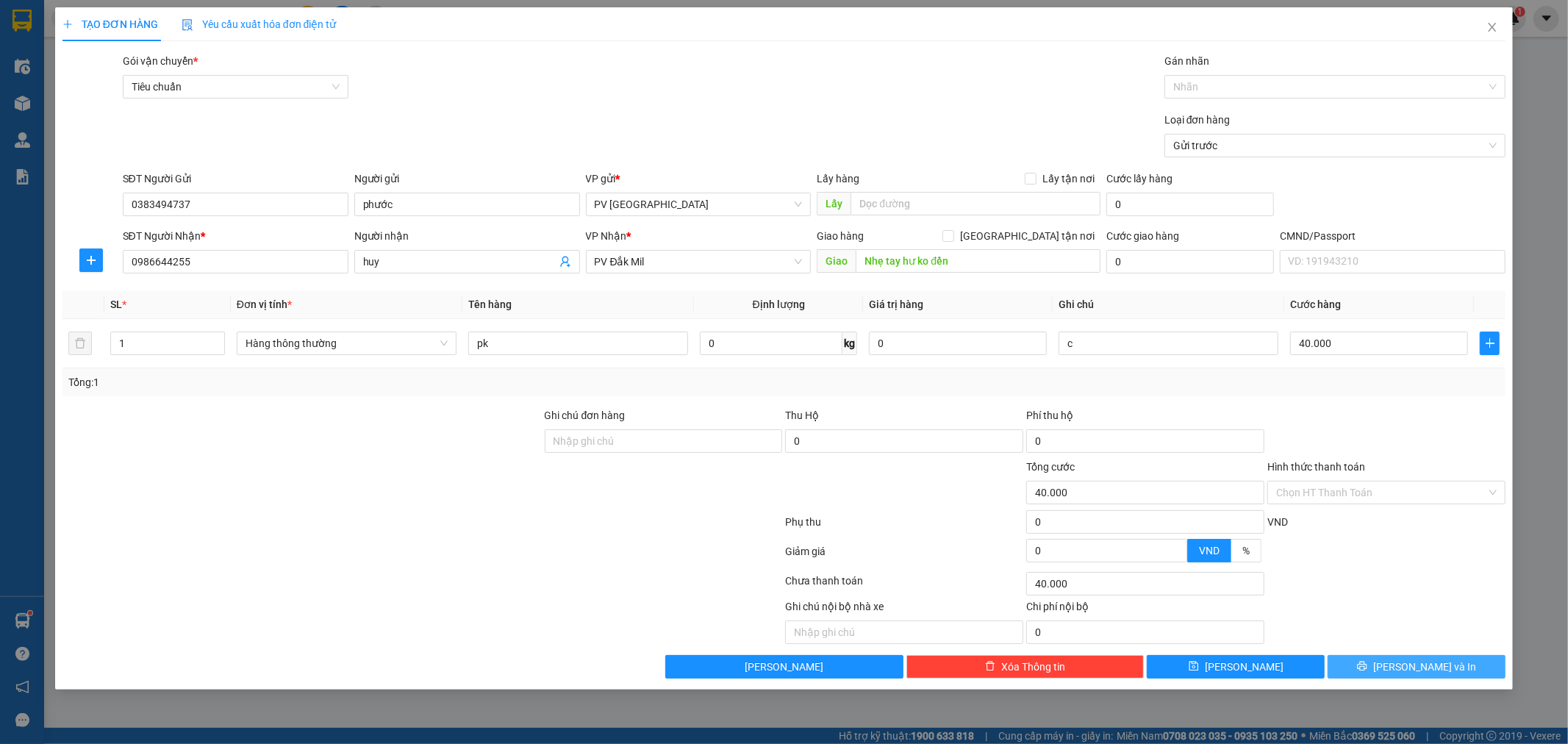
click at [1416, 665] on span "[PERSON_NAME] và In" at bounding box center [1425, 667] width 103 height 16
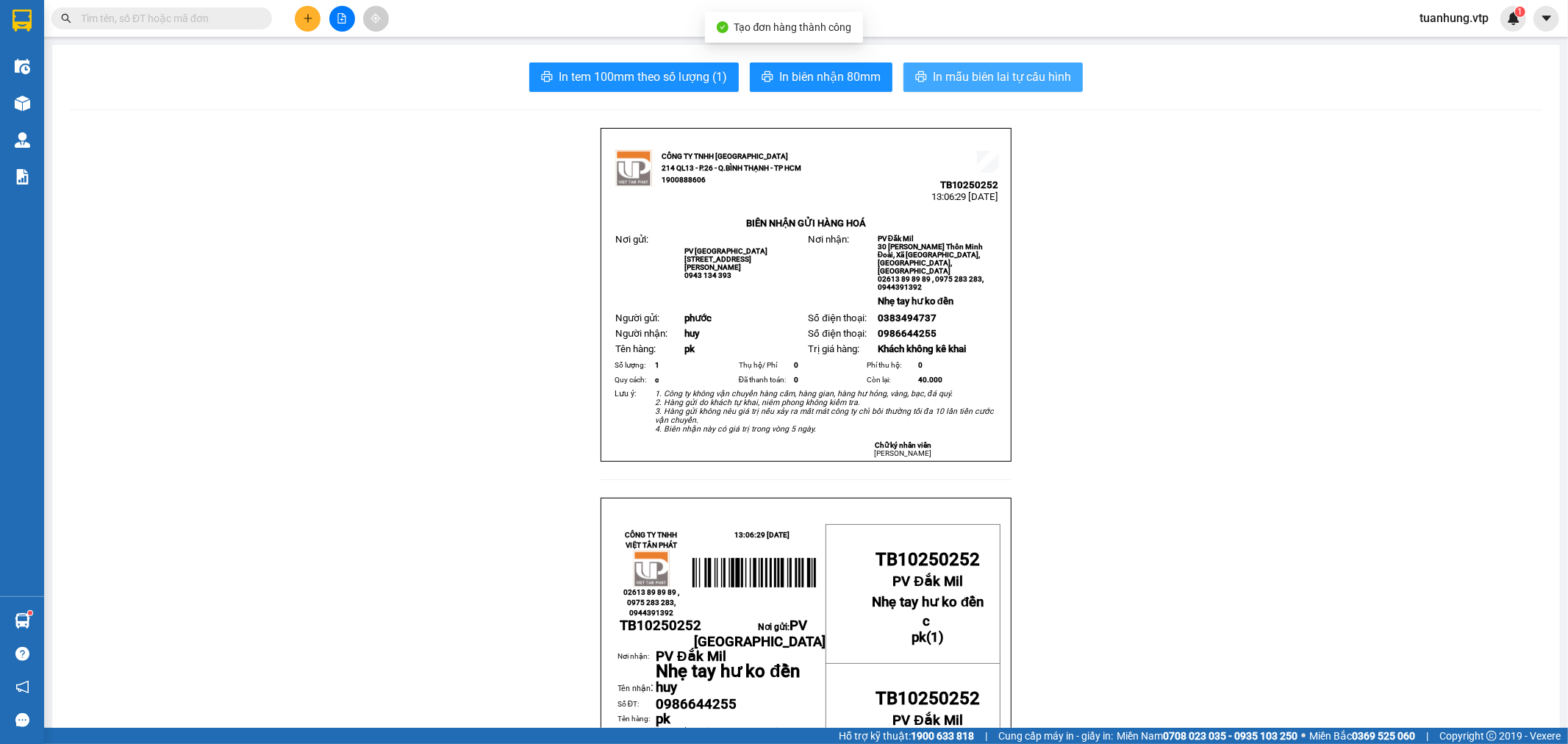
click at [986, 83] on span "In mẫu biên lai tự cấu hình" at bounding box center [1002, 76] width 138 height 18
click at [307, 16] on icon "plus" at bounding box center [308, 18] width 10 height 10
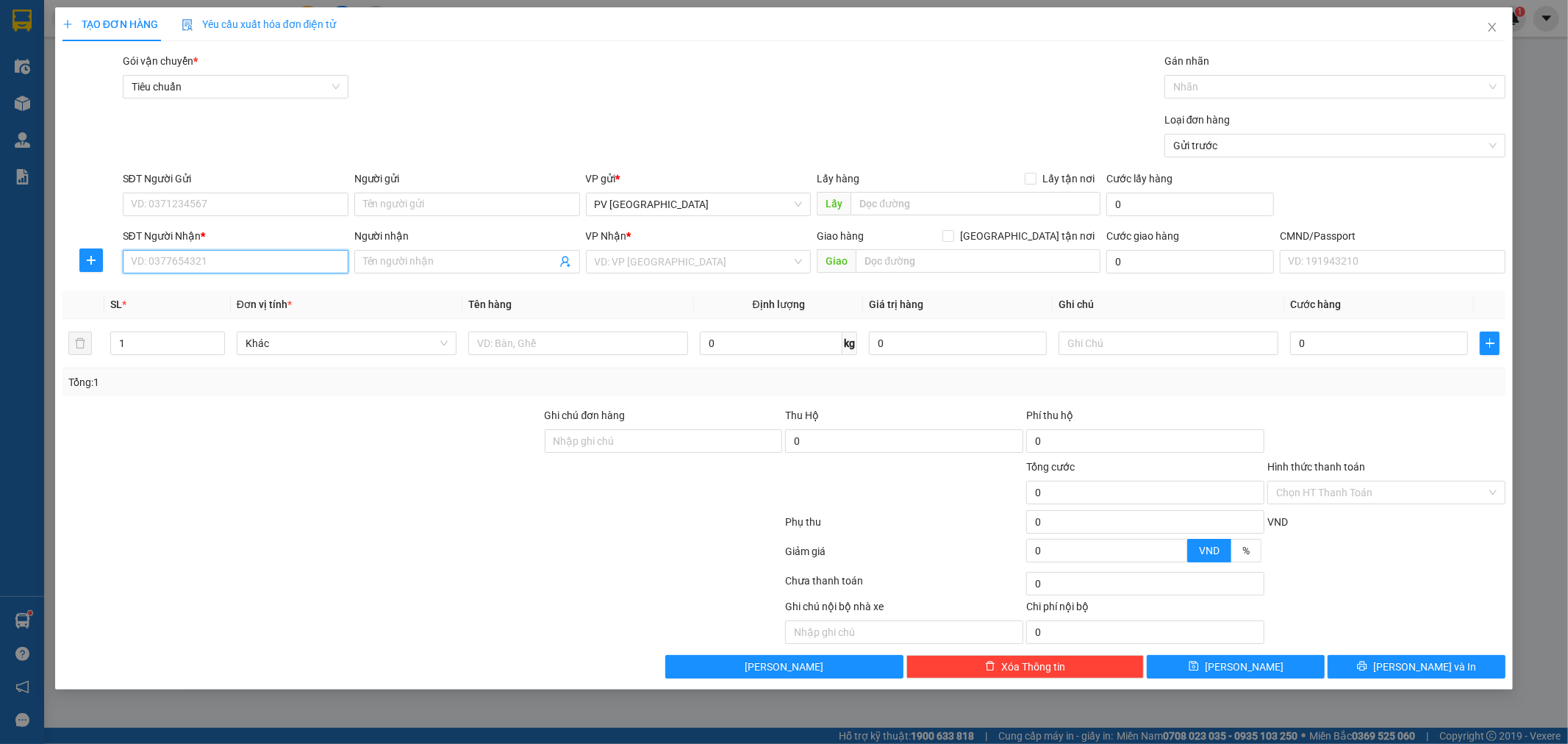
click at [280, 265] on input "SĐT Người Nhận *" at bounding box center [236, 261] width 226 height 23
click at [258, 286] on div "0975246535 - đồng phụ x" at bounding box center [236, 291] width 208 height 16
type input "0975246535"
type input "đồng phụ x"
type input "hn"
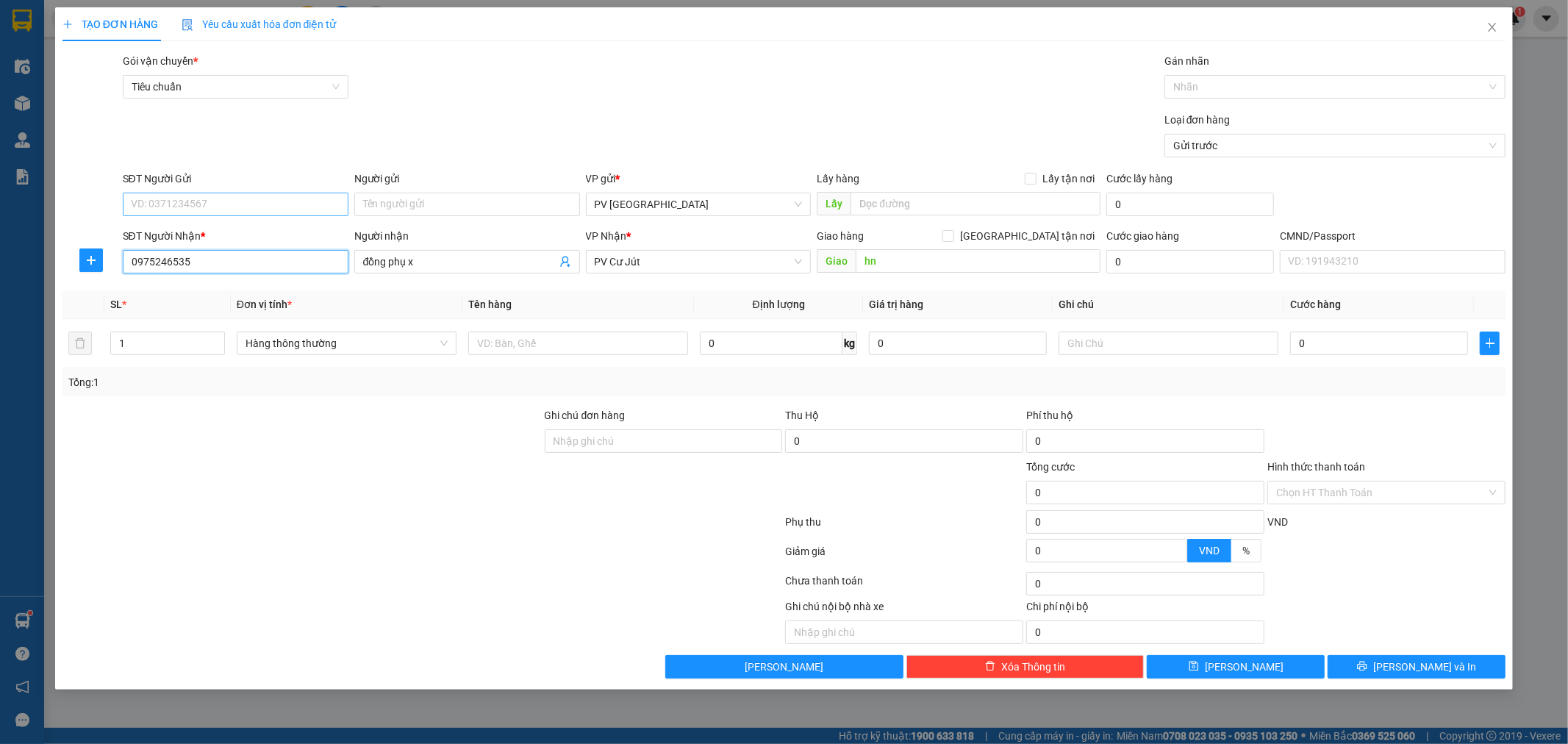
type input "0975246535"
click at [311, 204] on input "SĐT Người Gửi" at bounding box center [236, 203] width 226 height 23
click at [258, 254] on div "0905530905 - nam" at bounding box center [236, 257] width 208 height 16
type input "0905530905"
type input "nam"
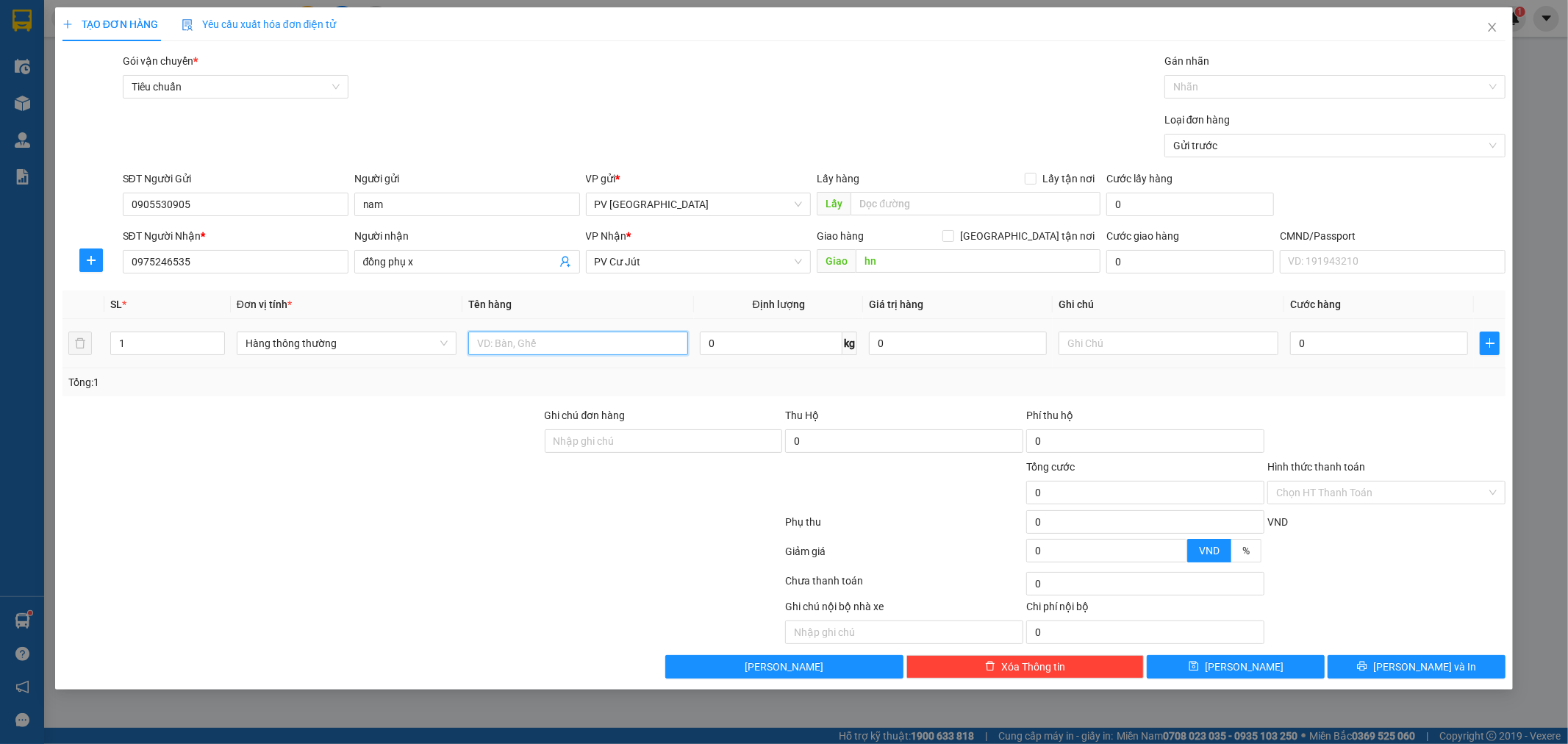
click at [589, 341] on input "text" at bounding box center [578, 343] width 220 height 23
type input "q áo"
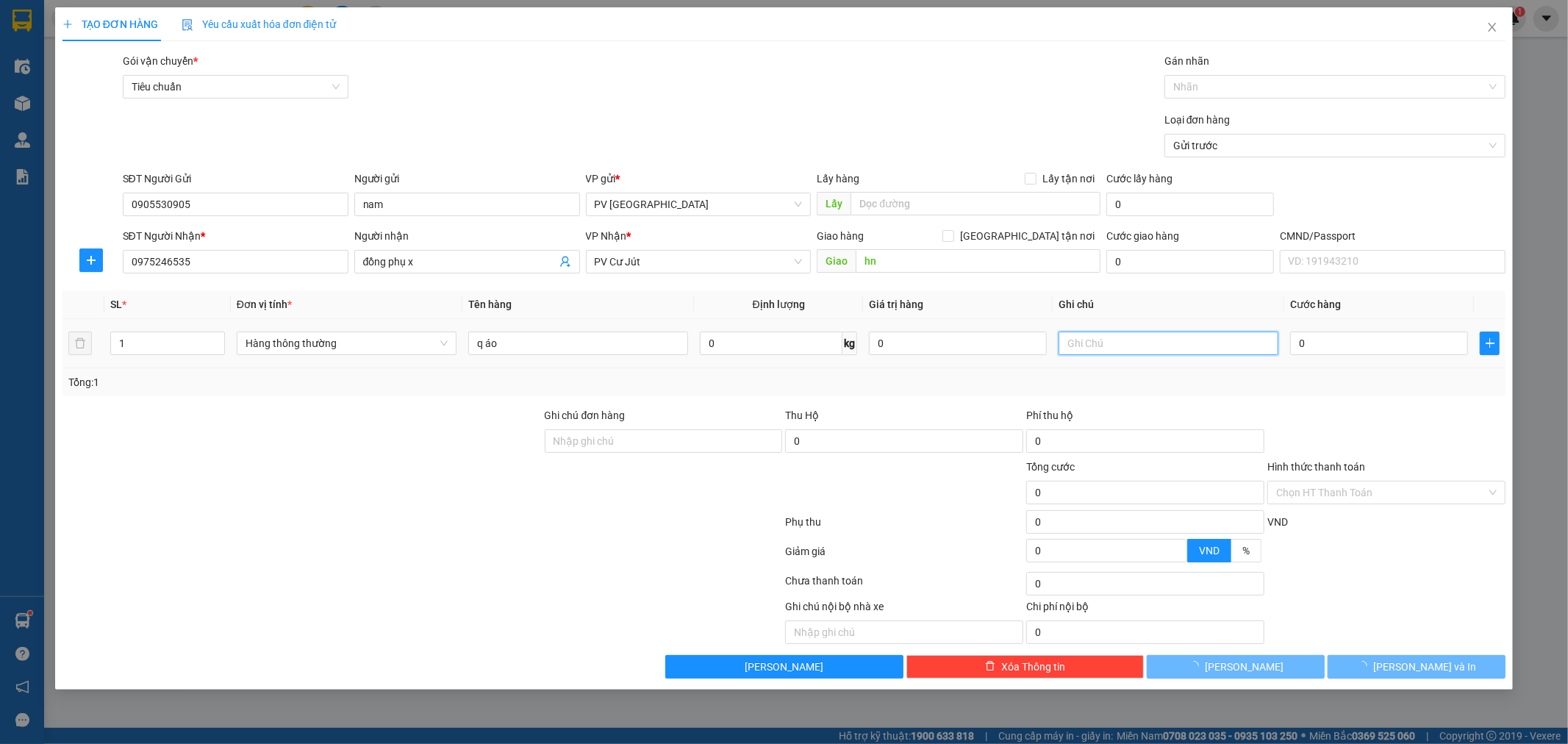
click at [1165, 346] on input "text" at bounding box center [1168, 343] width 220 height 23
type input "c"
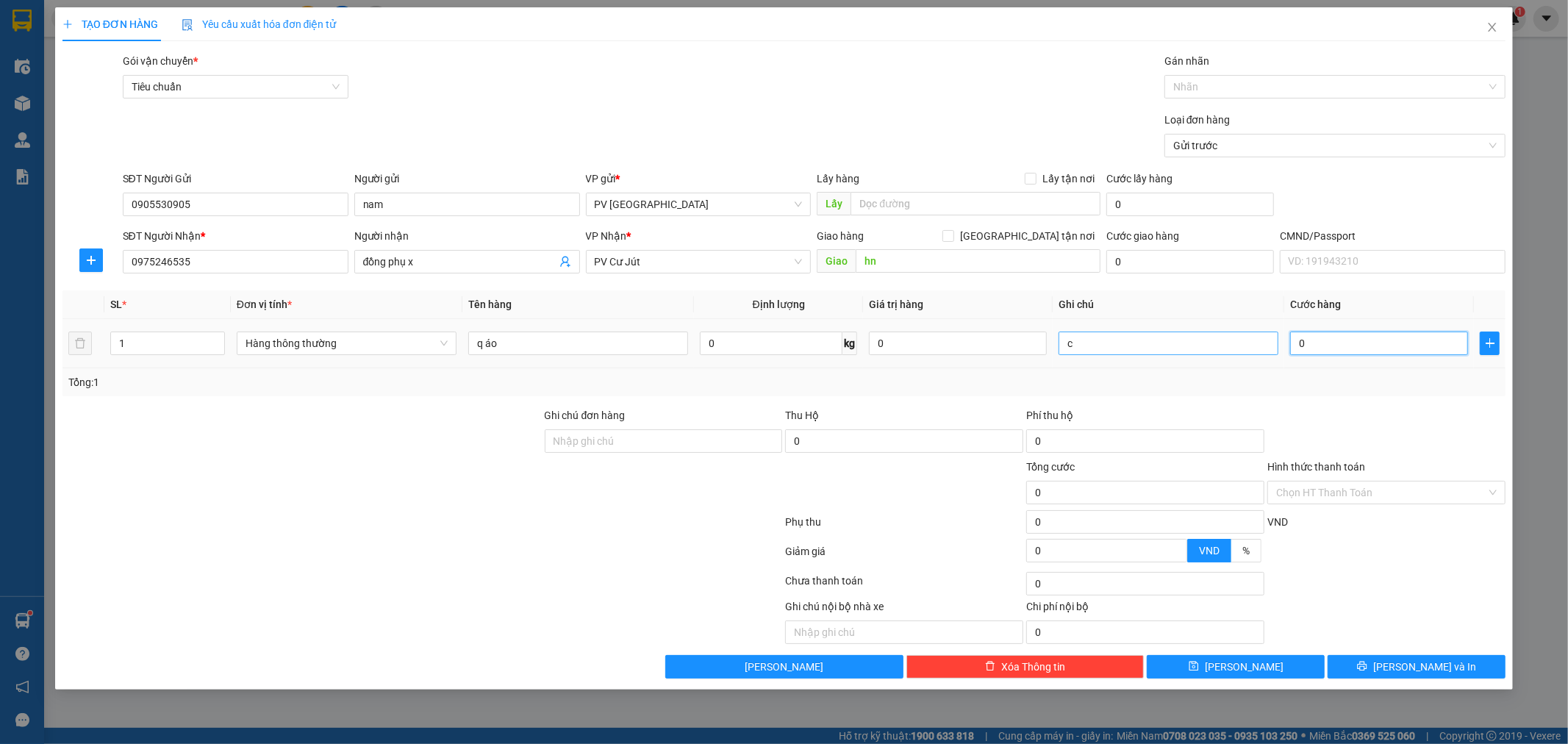
type input "5"
type input "50"
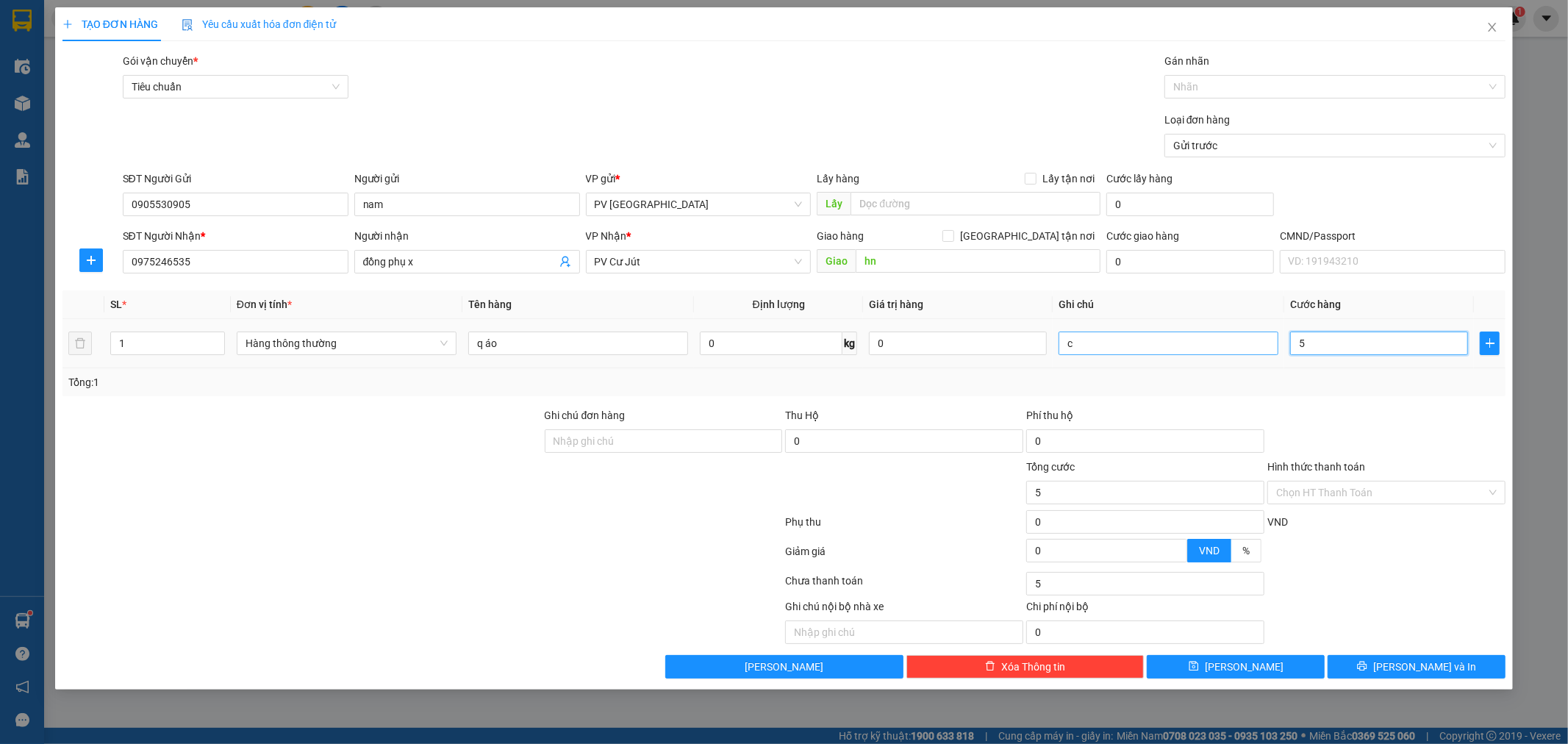
type input "50"
type input "500"
type input "5.000"
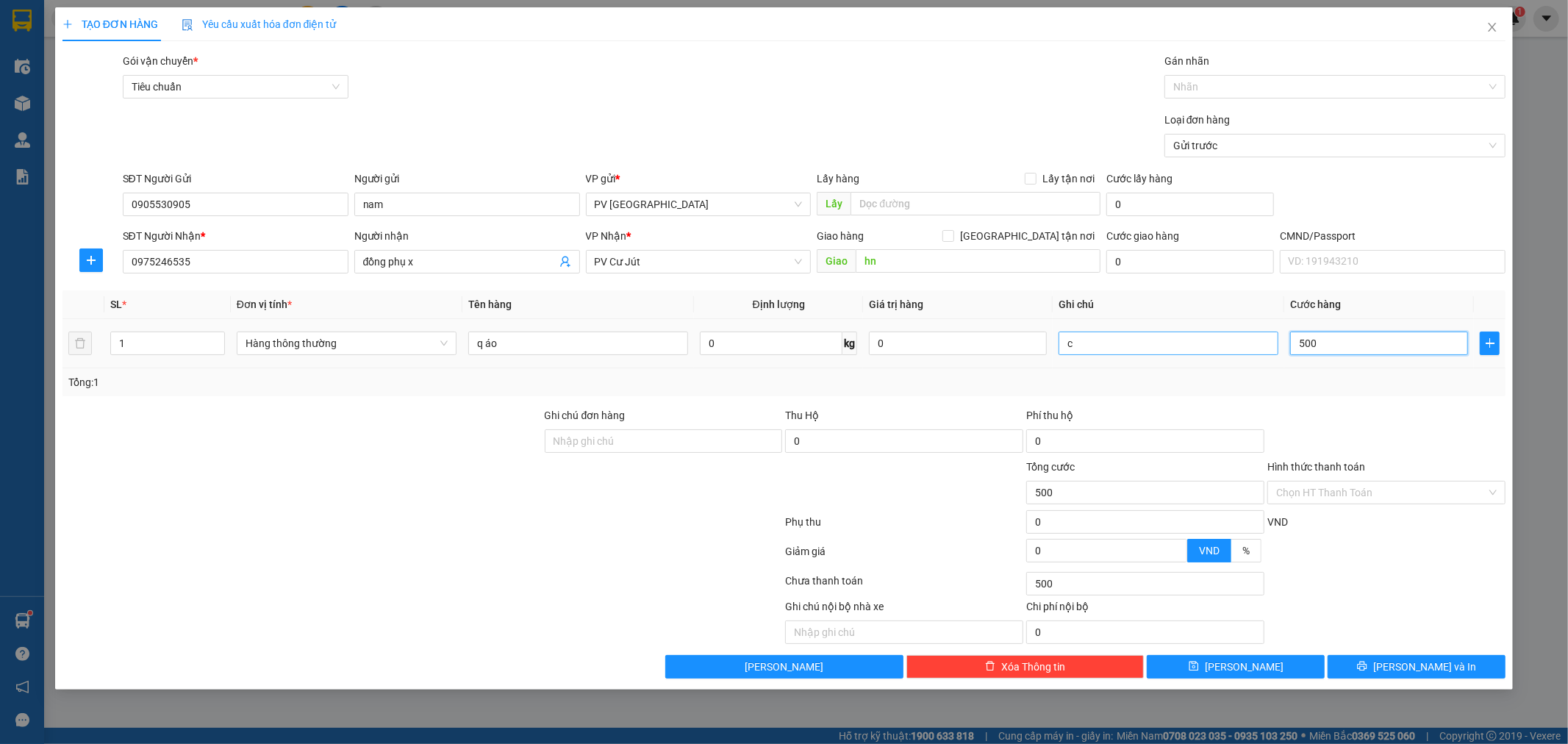
type input "5.000"
type input "50.000"
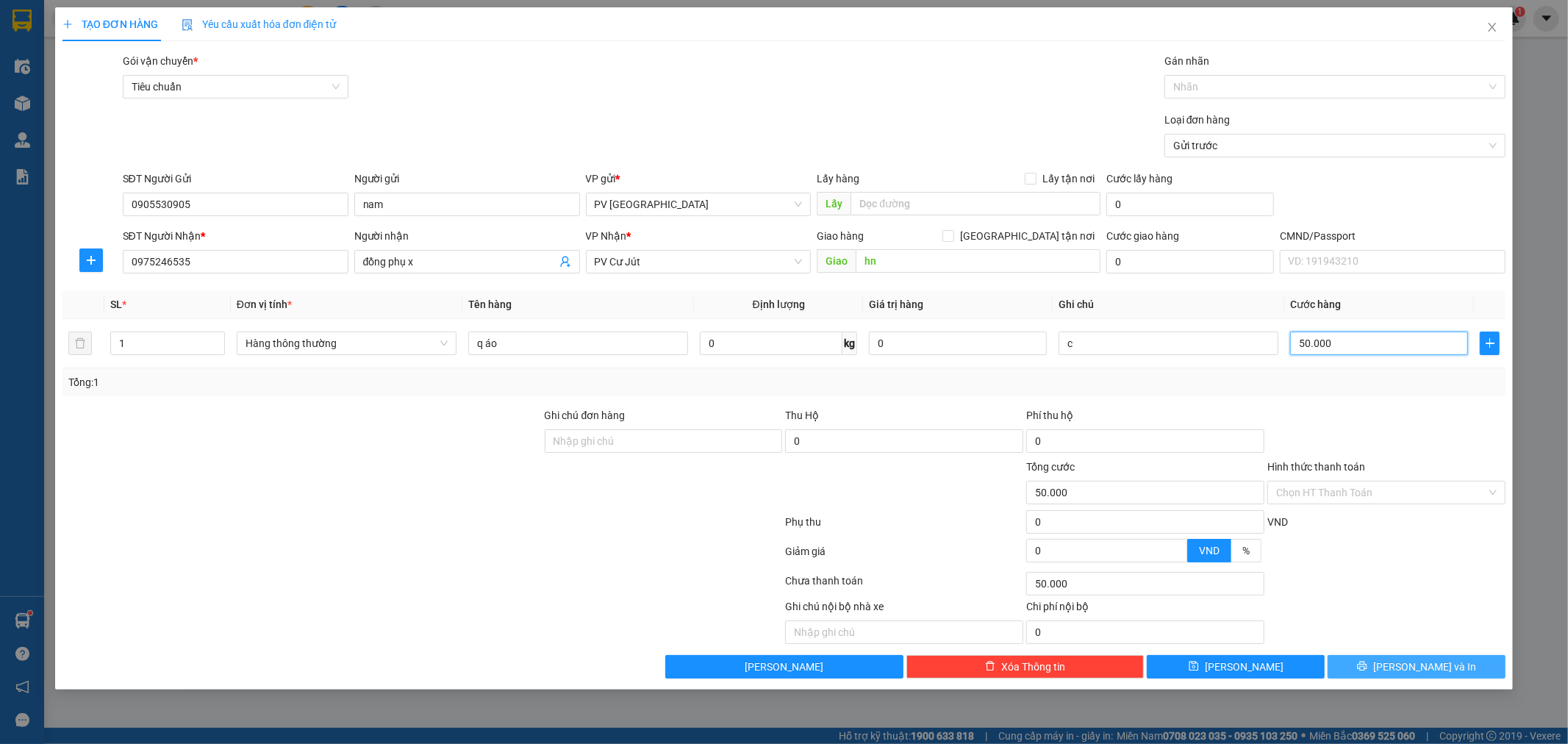
type input "50.000"
click at [1421, 669] on span "[PERSON_NAME] và In" at bounding box center [1425, 667] width 103 height 16
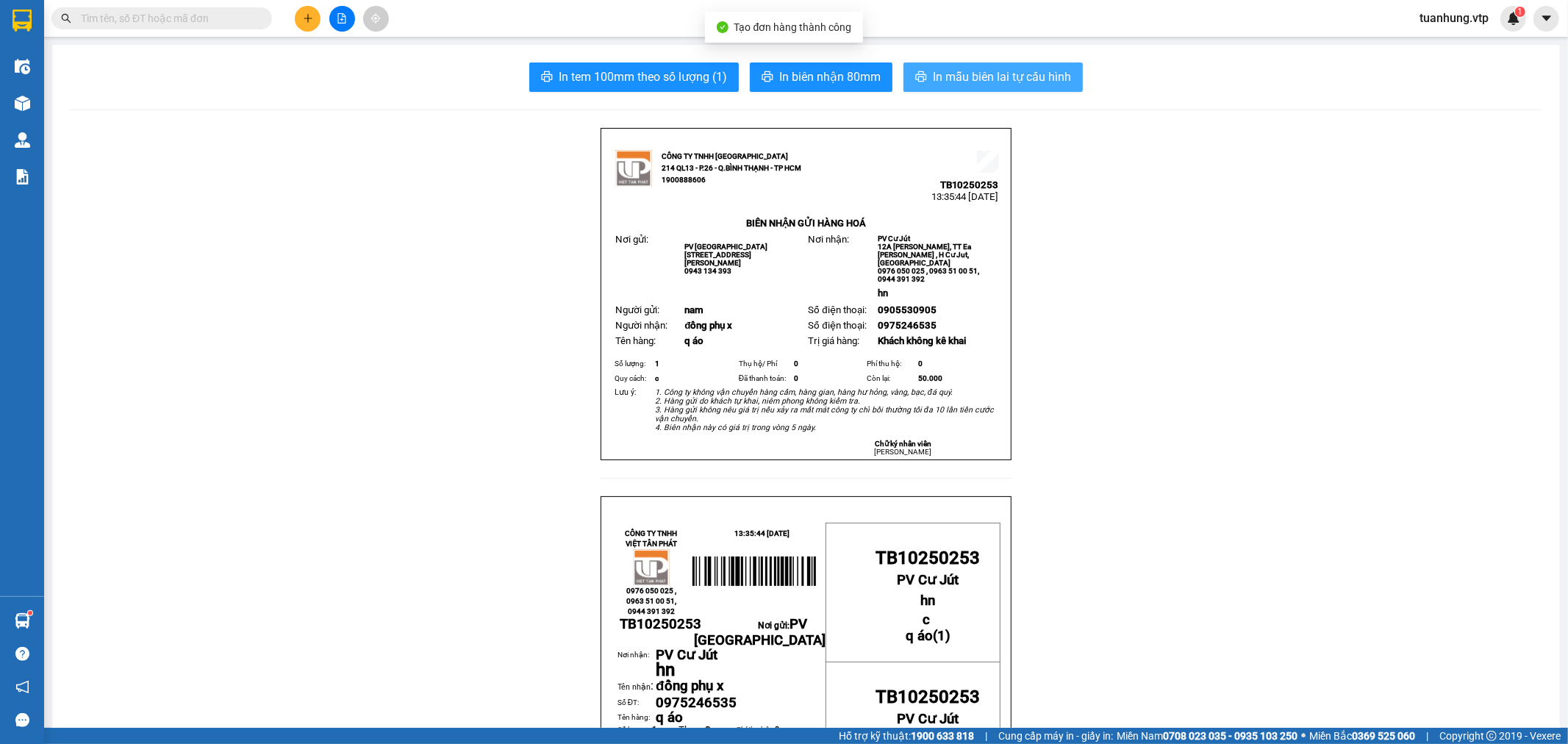
click at [1012, 69] on span "In mẫu biên lai tự cấu hình" at bounding box center [1002, 76] width 138 height 18
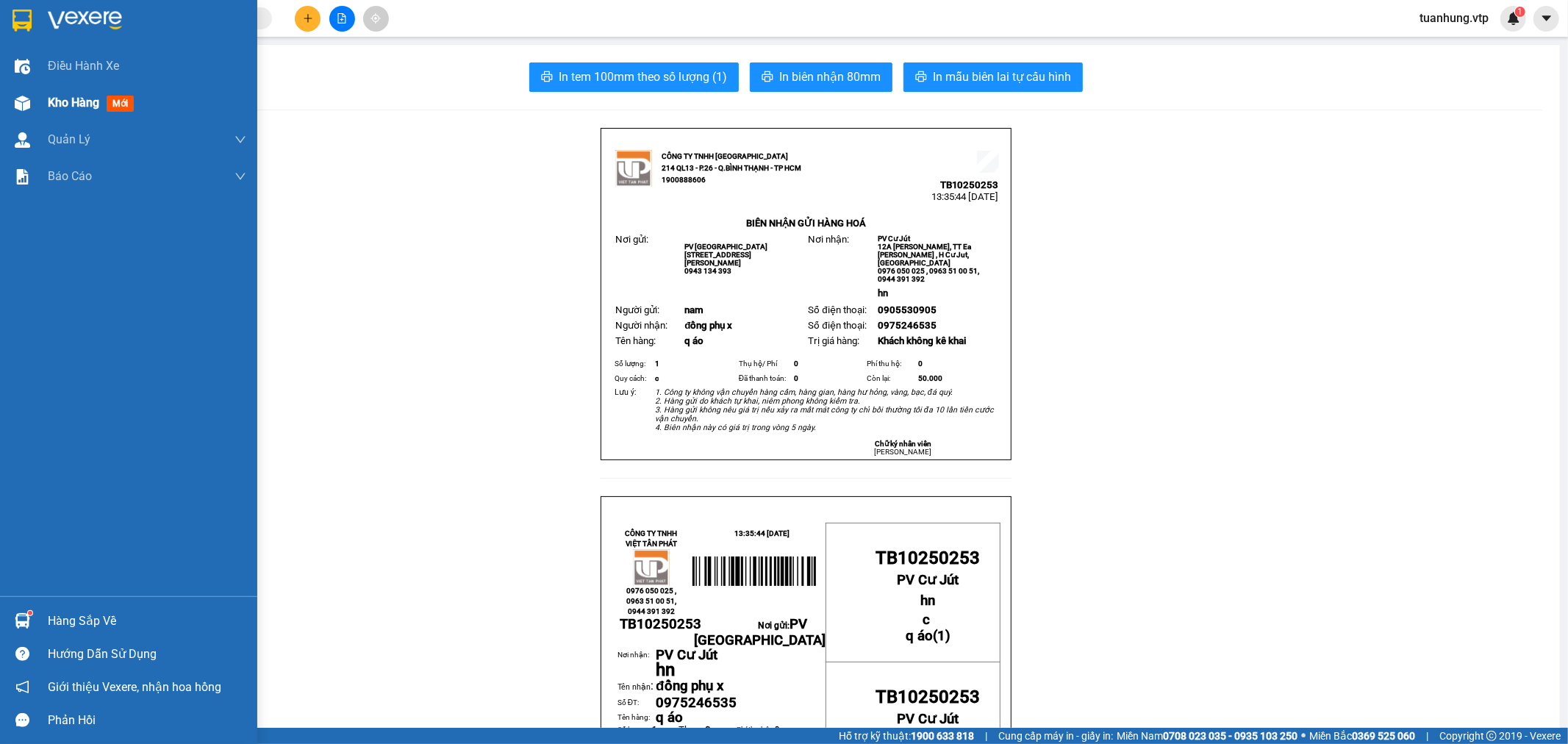
click at [68, 105] on span "Kho hàng" at bounding box center [73, 102] width 51 height 14
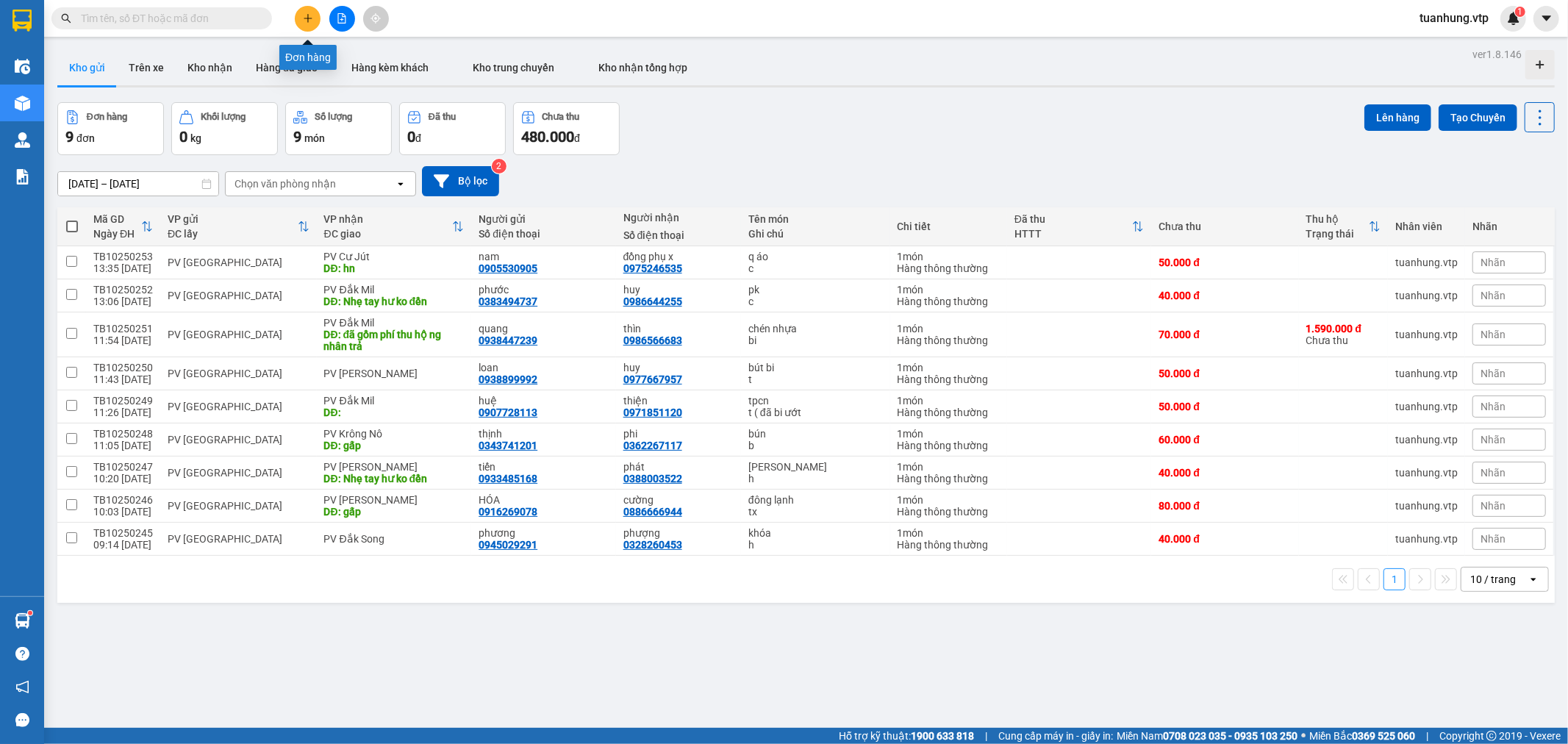
click at [303, 20] on icon "plus" at bounding box center [308, 18] width 10 height 10
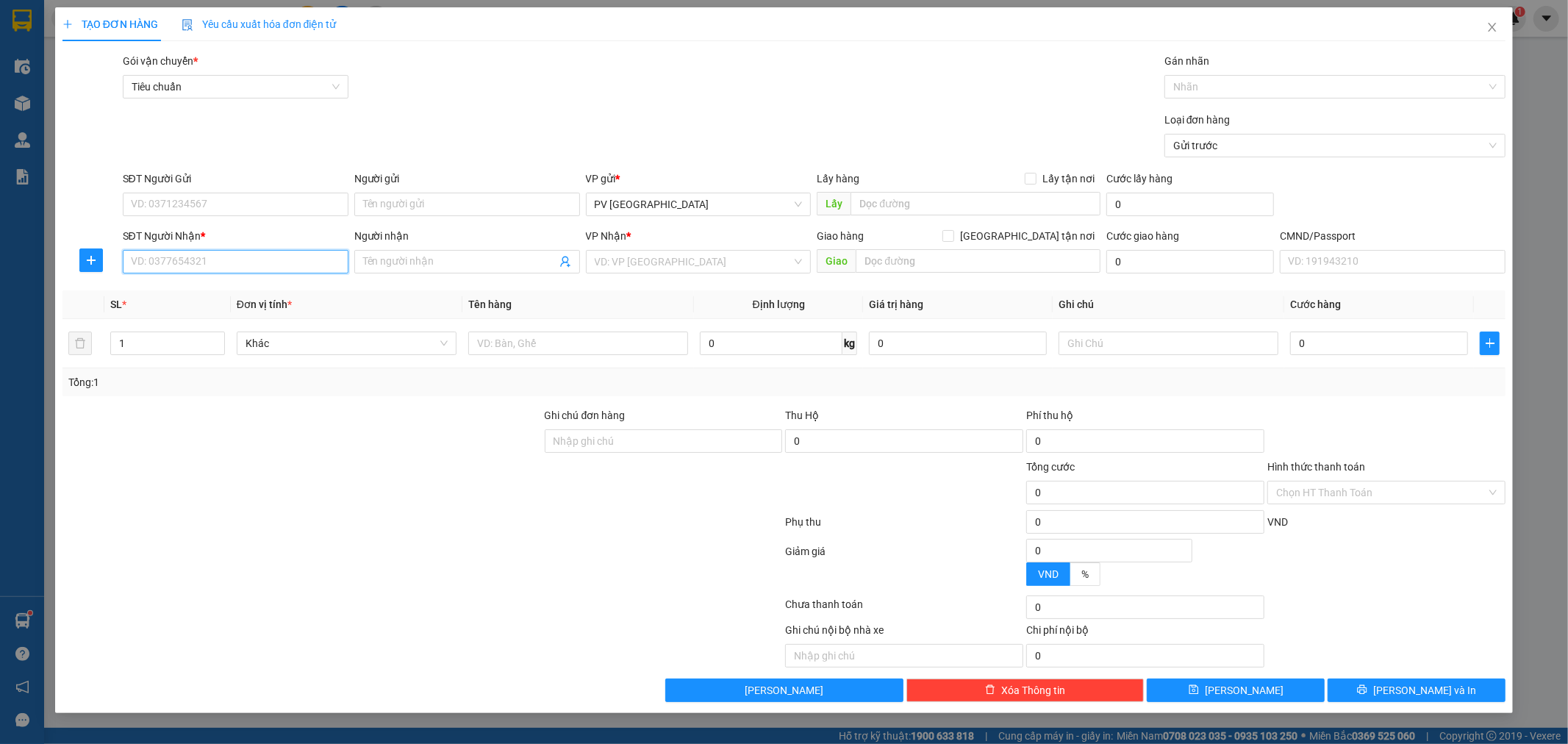
click at [252, 258] on input "SĐT Người Nhận *" at bounding box center [236, 261] width 226 height 23
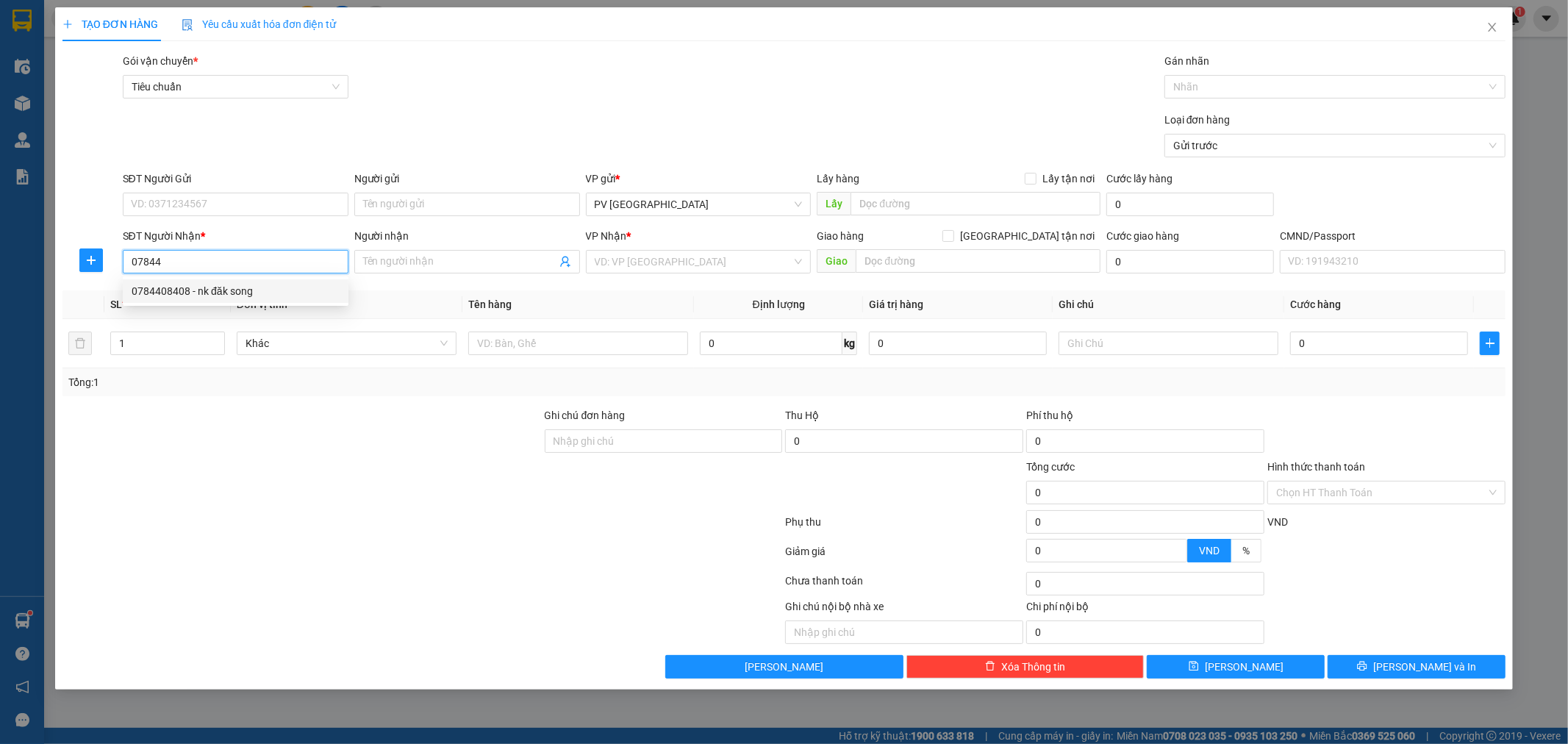
click at [218, 294] on div "0784408408 - nk đăk song" at bounding box center [236, 291] width 208 height 16
type input "0784408408"
type input "nk đăk song"
type input "hn"
type input "0784408408"
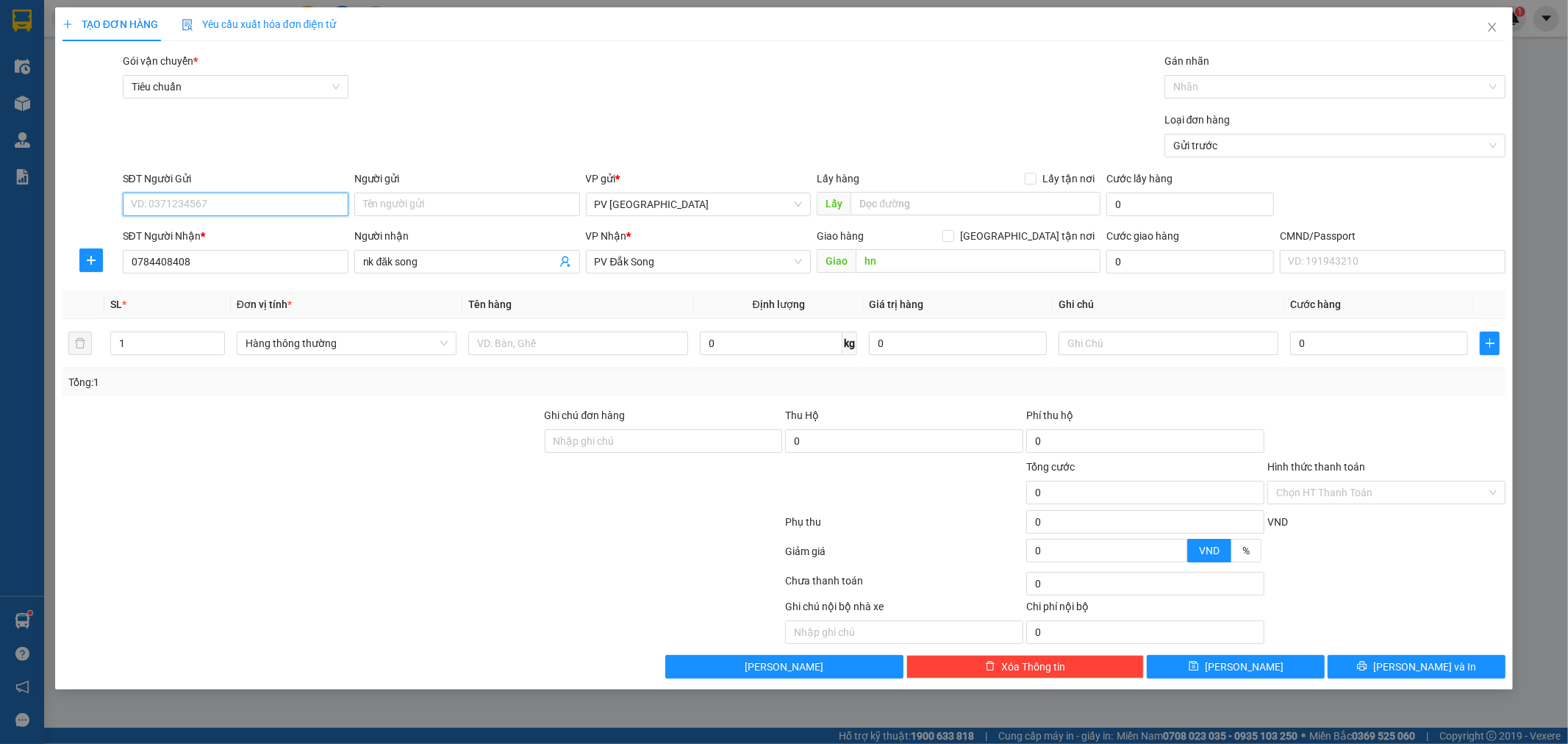
click at [282, 208] on input "SĐT Người Gửi" at bounding box center [236, 203] width 226 height 23
click at [244, 238] on div "0877404595 - tb" at bounding box center [236, 234] width 208 height 16
type input "0877404595"
type input "tb"
click at [574, 349] on input "text" at bounding box center [578, 343] width 220 height 23
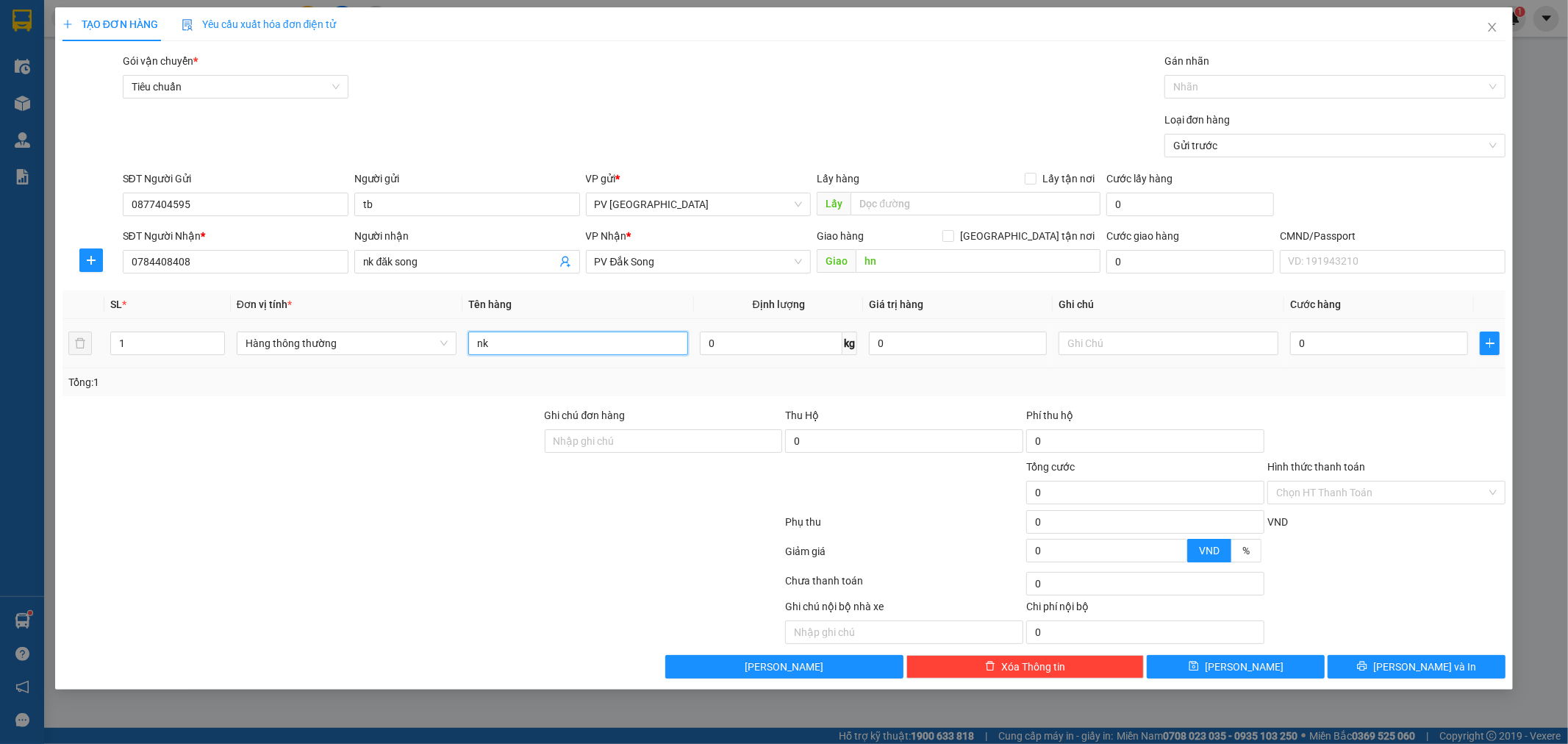
type input "nk"
type input "h"
type input "3"
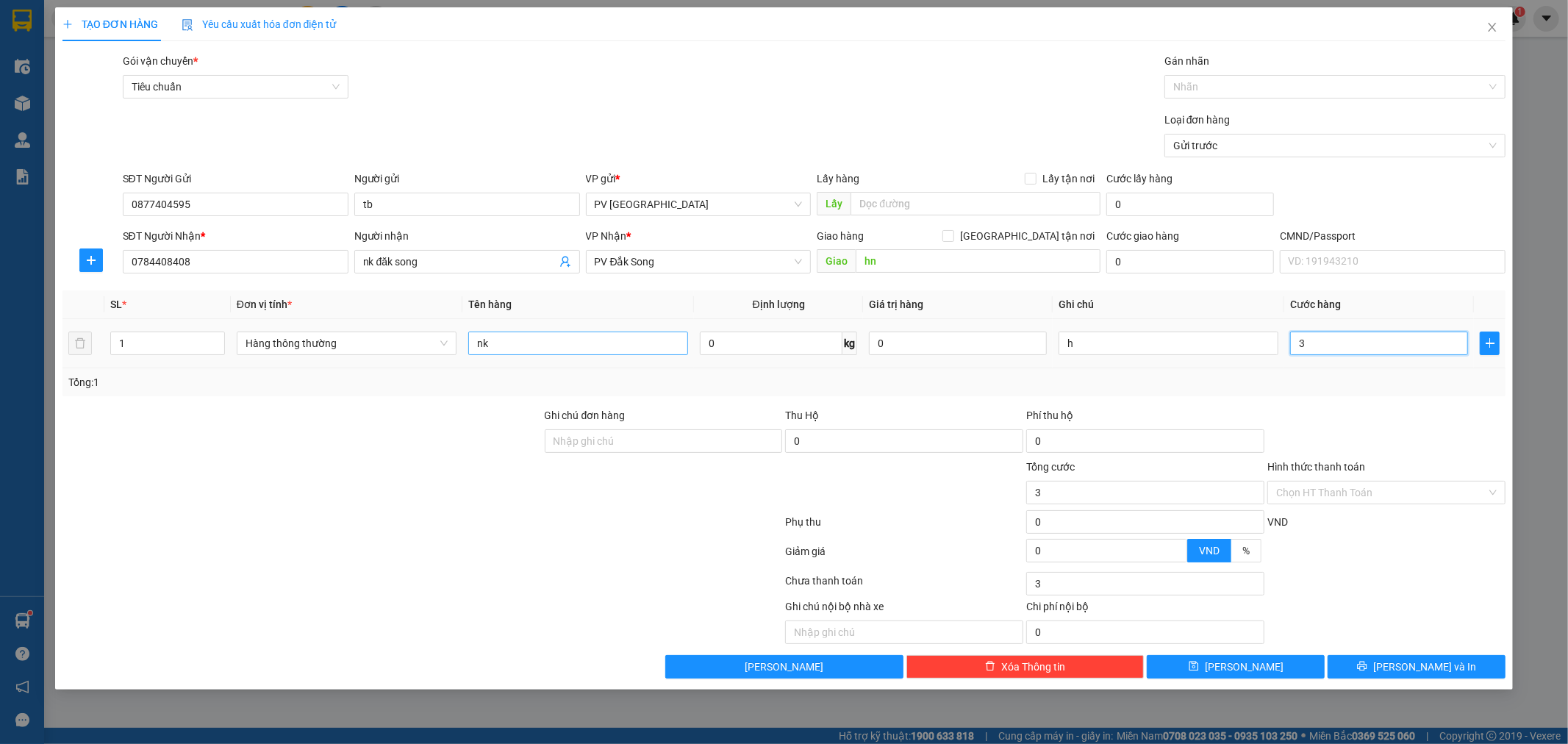
type input "30"
type input "300"
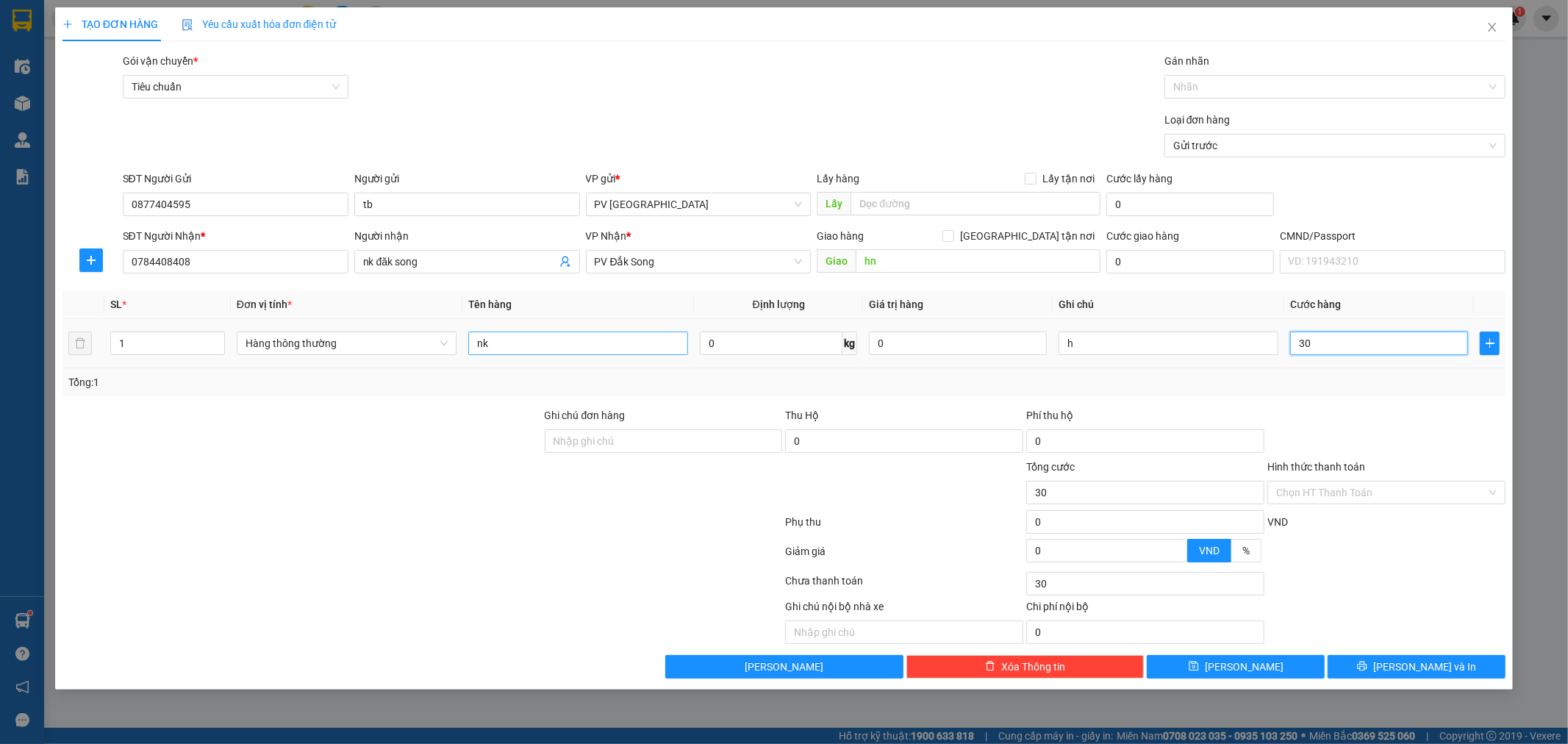
type input "300"
type input "3.000"
type input "30.000"
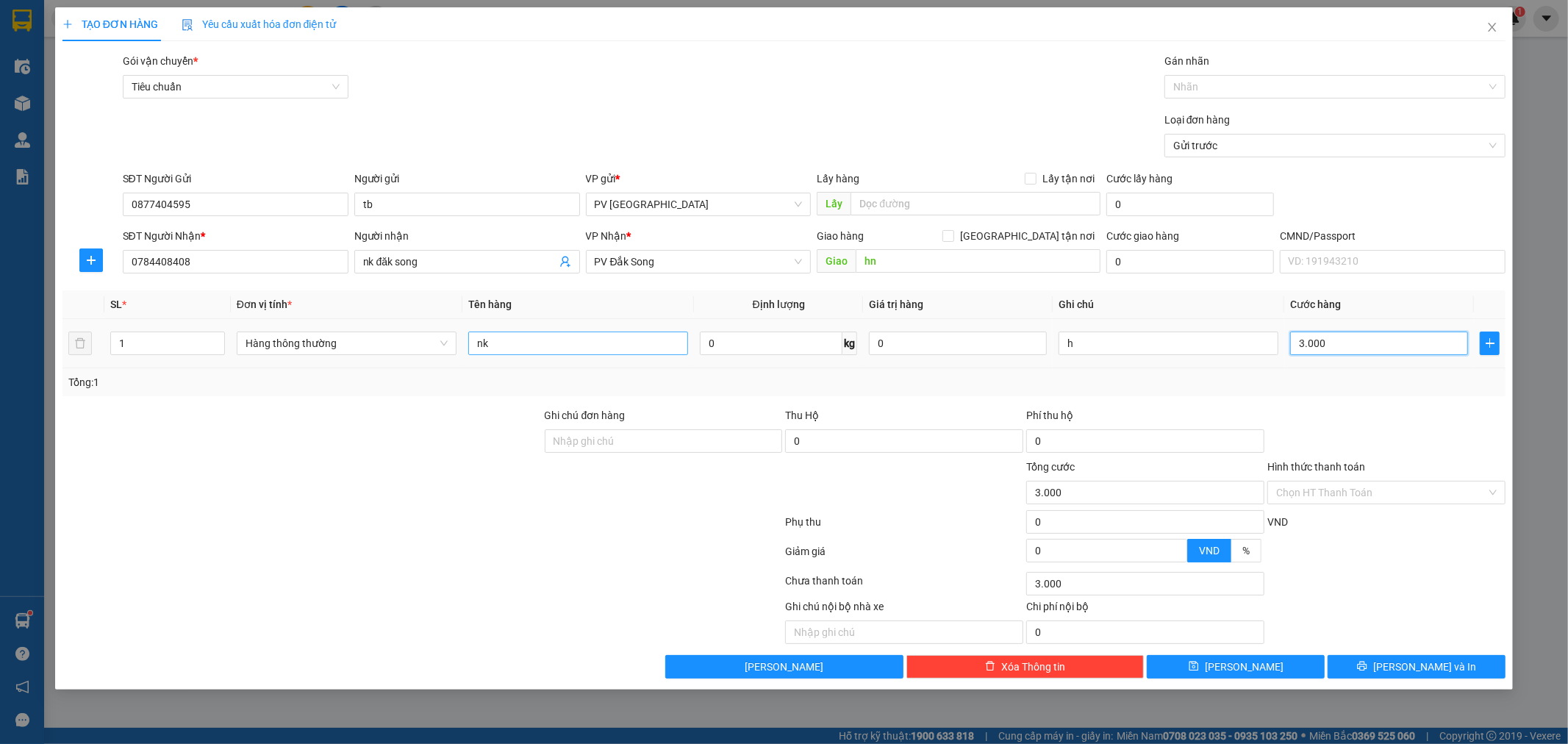
type input "30.000"
click at [1386, 652] on div "Transit Pickup Surcharge Ids Transit Deliver Surcharge Ids Transit Deliver Surc…" at bounding box center [784, 366] width 1444 height 626
click at [1368, 663] on icon "printer" at bounding box center [1362, 666] width 10 height 10
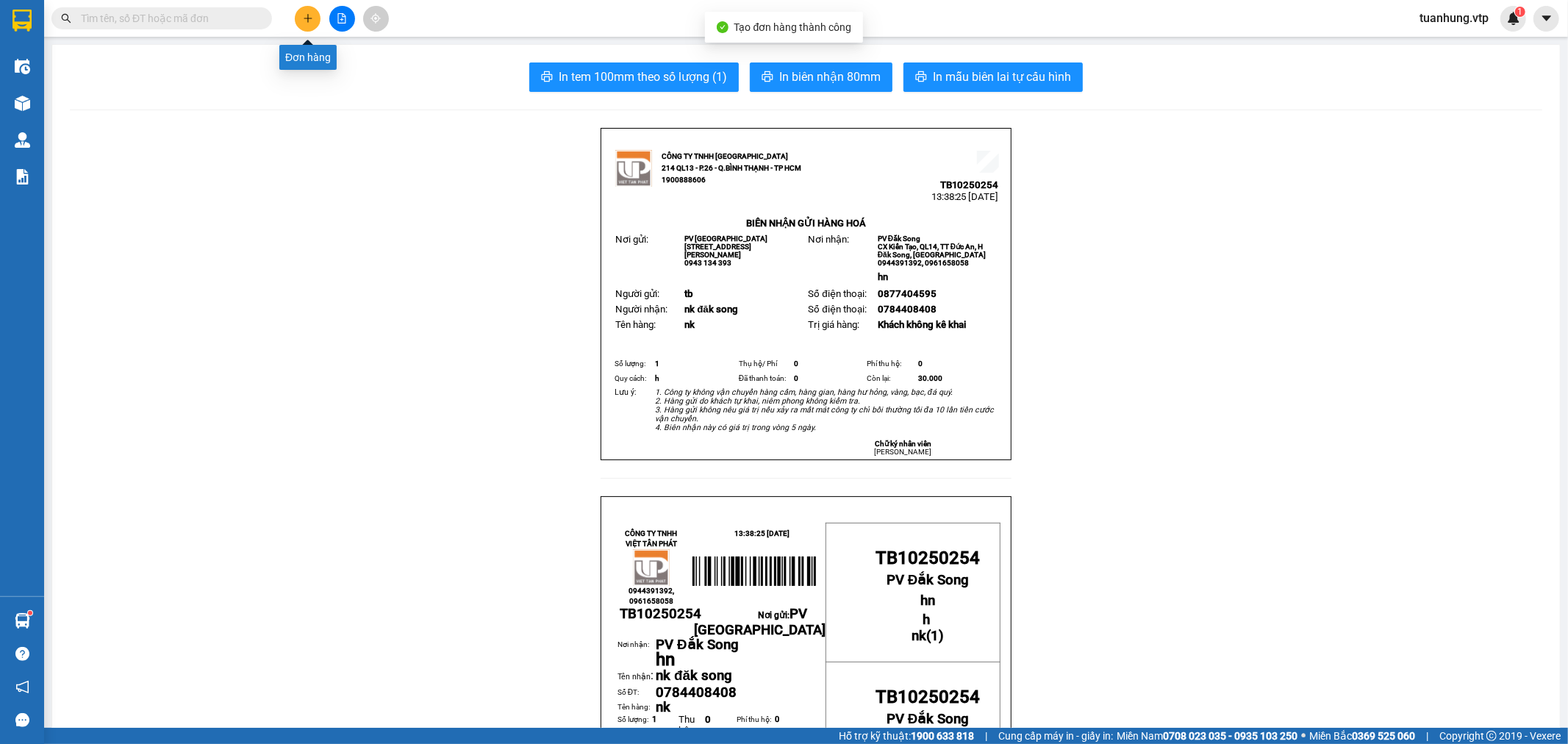
click at [311, 18] on icon "plus" at bounding box center [308, 18] width 10 height 10
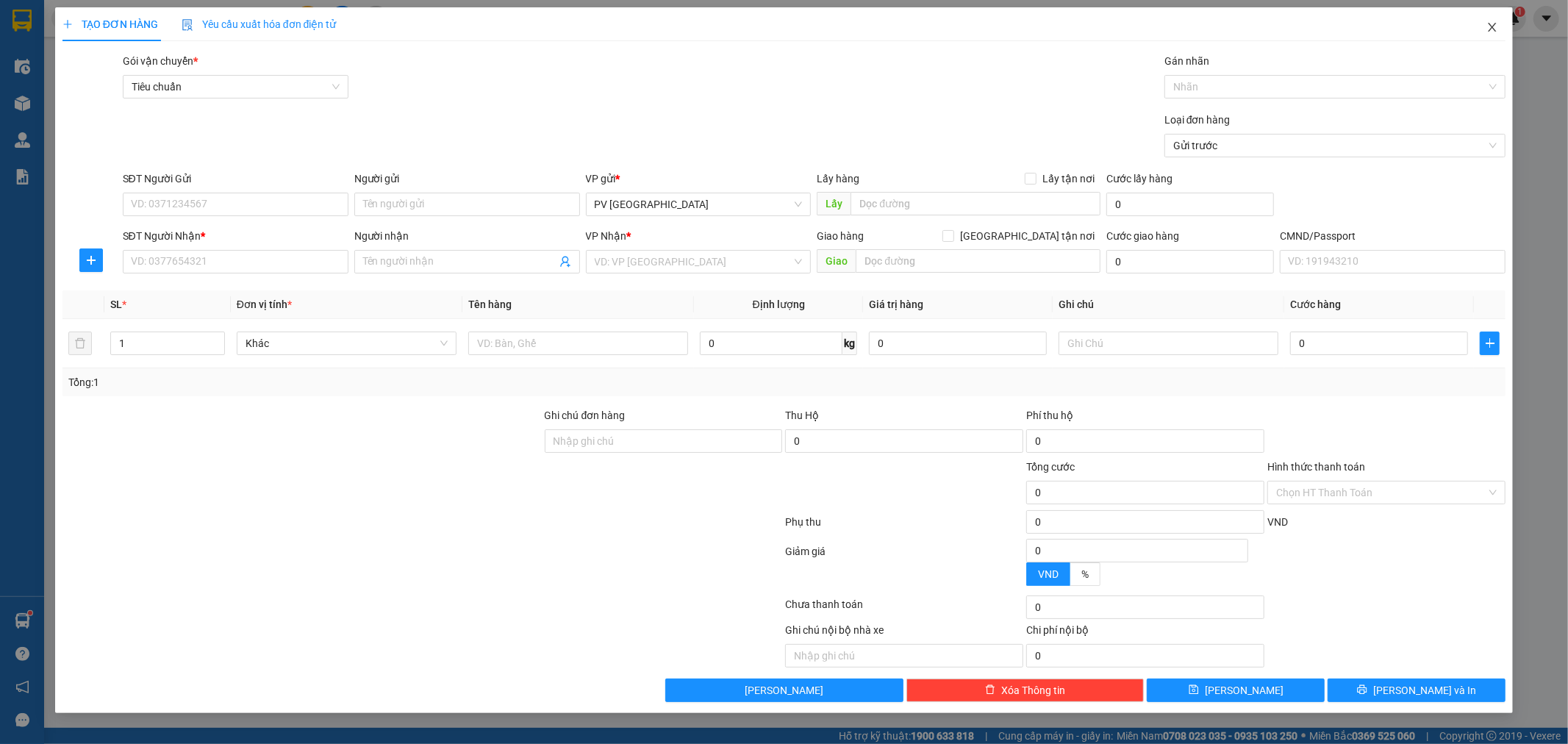
click at [1496, 26] on icon "close" at bounding box center [1492, 27] width 12 height 12
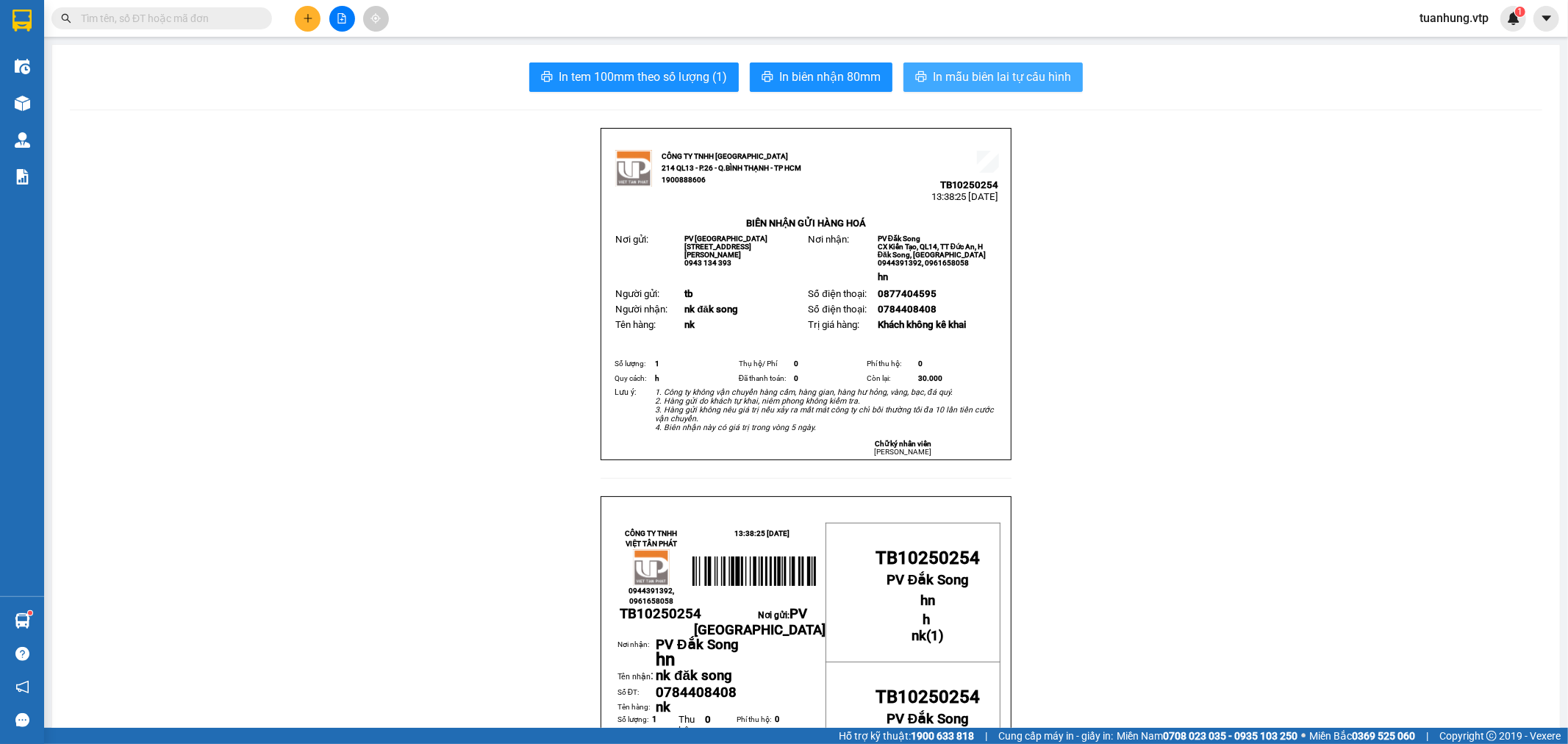
click at [1038, 79] on span "In mẫu biên lai tự cấu hình" at bounding box center [1002, 76] width 138 height 18
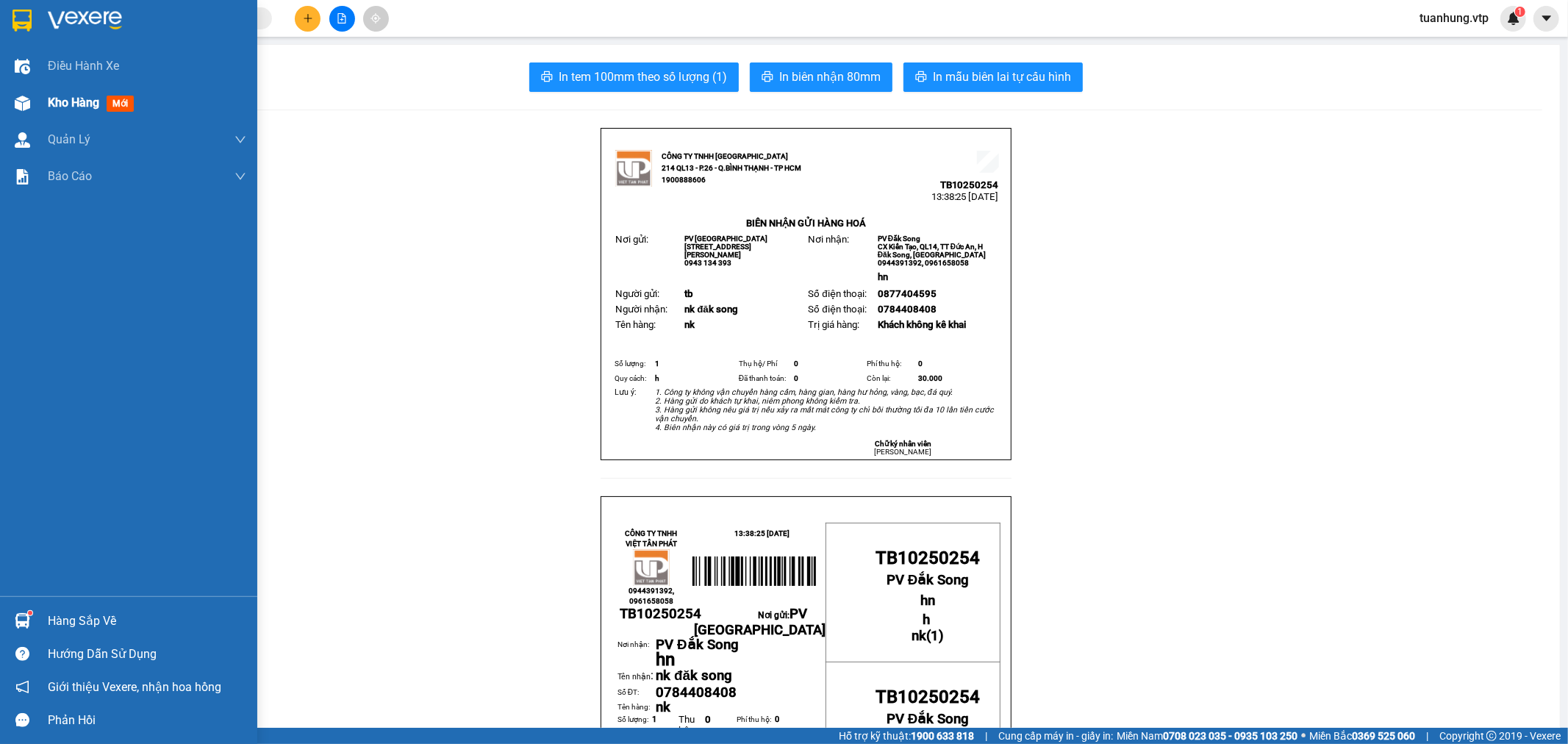
click at [21, 99] on img at bounding box center [22, 103] width 15 height 15
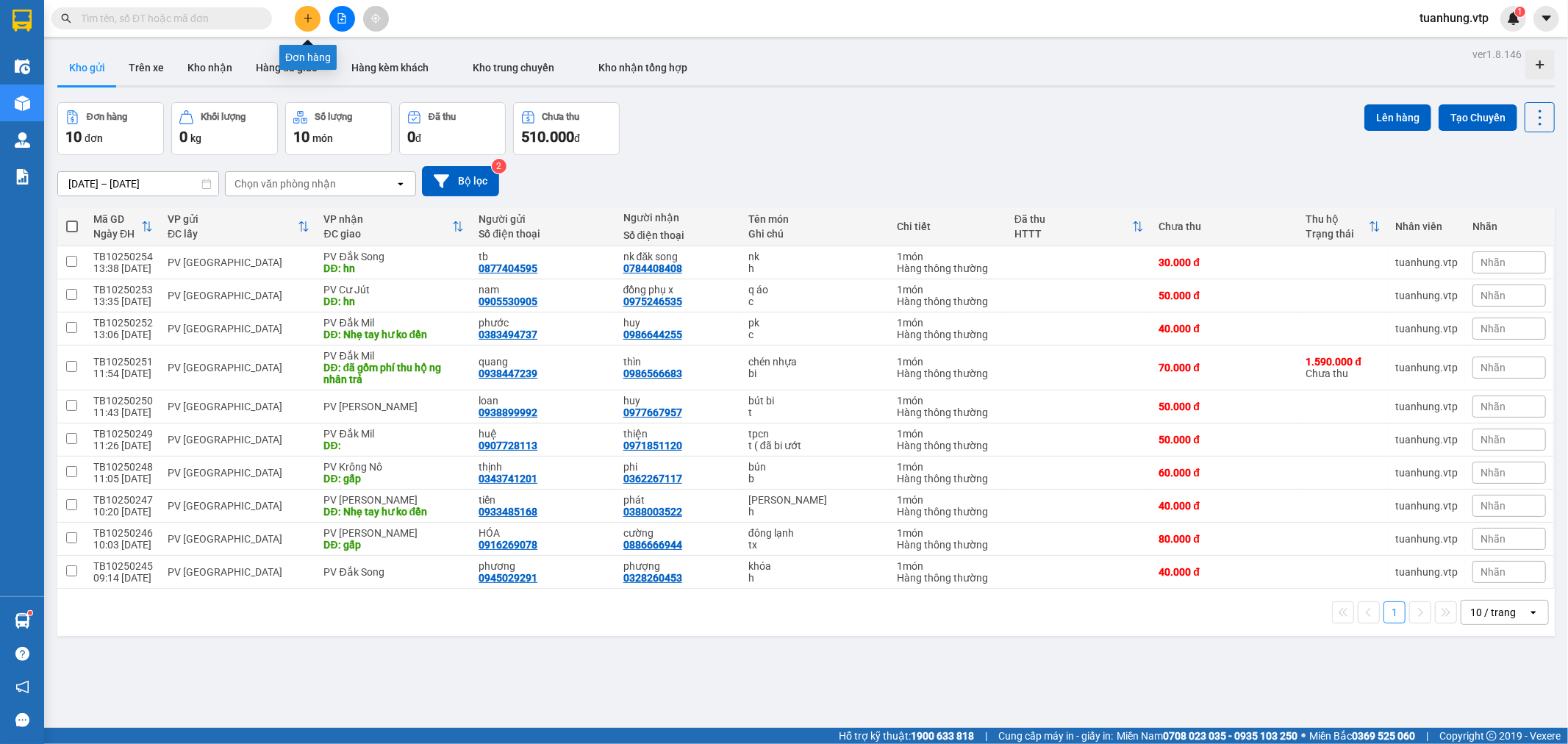
click at [311, 18] on icon "plus" at bounding box center [308, 18] width 10 height 10
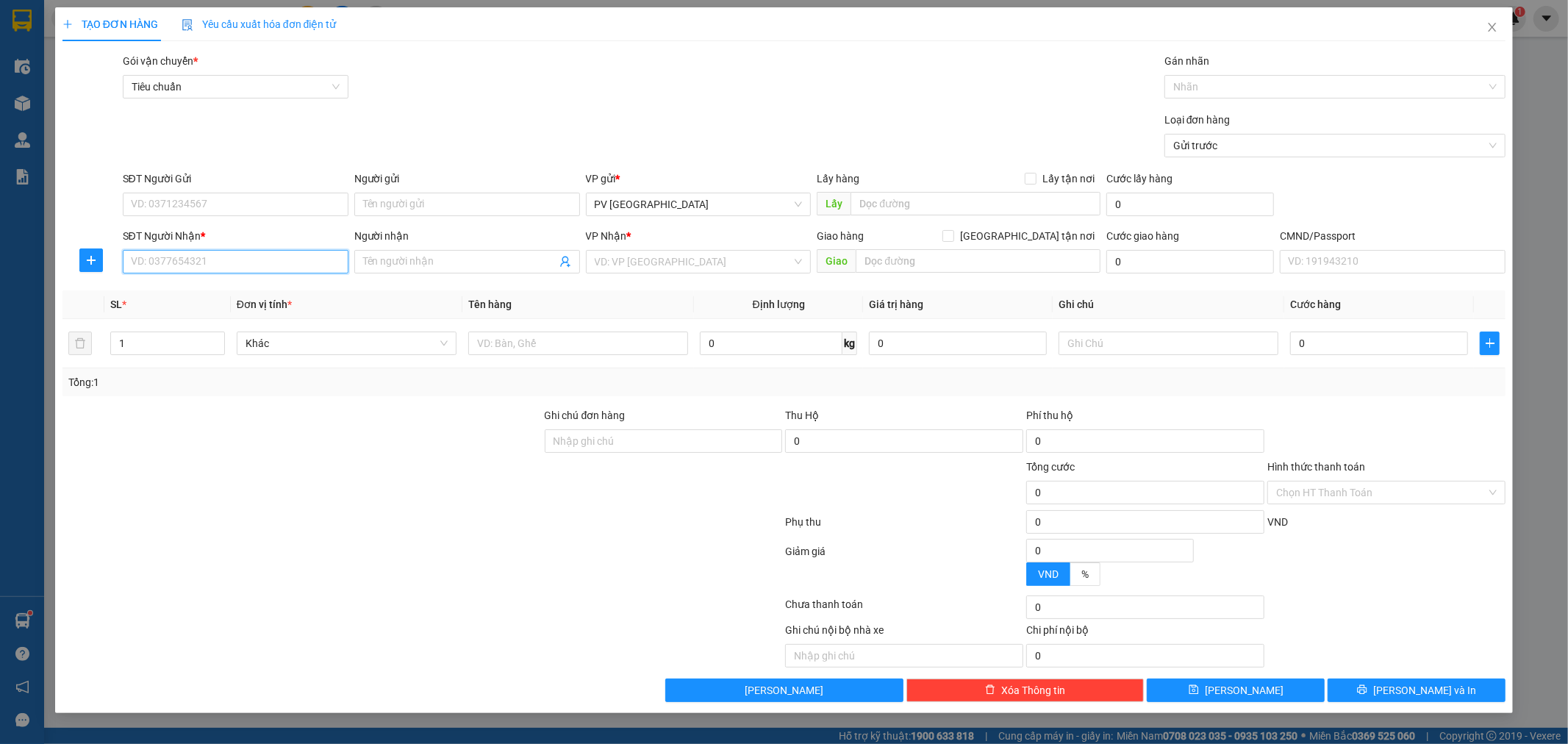
click at [277, 268] on input "SĐT Người Nhận *" at bounding box center [236, 261] width 226 height 23
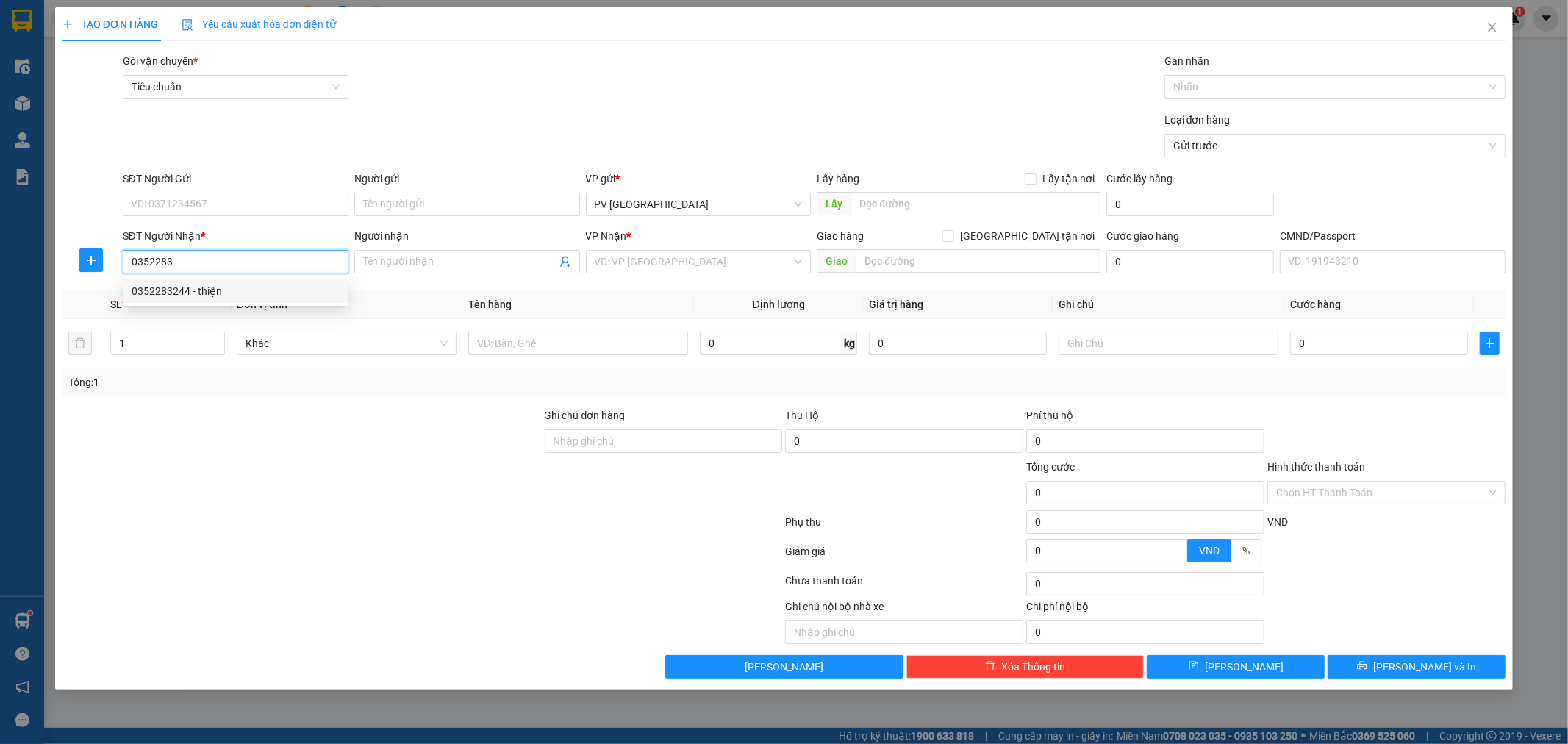
click at [233, 294] on div "0352283244 - thiện" at bounding box center [236, 291] width 208 height 16
type input "0352283244"
type input "thiện"
type input "0352283244"
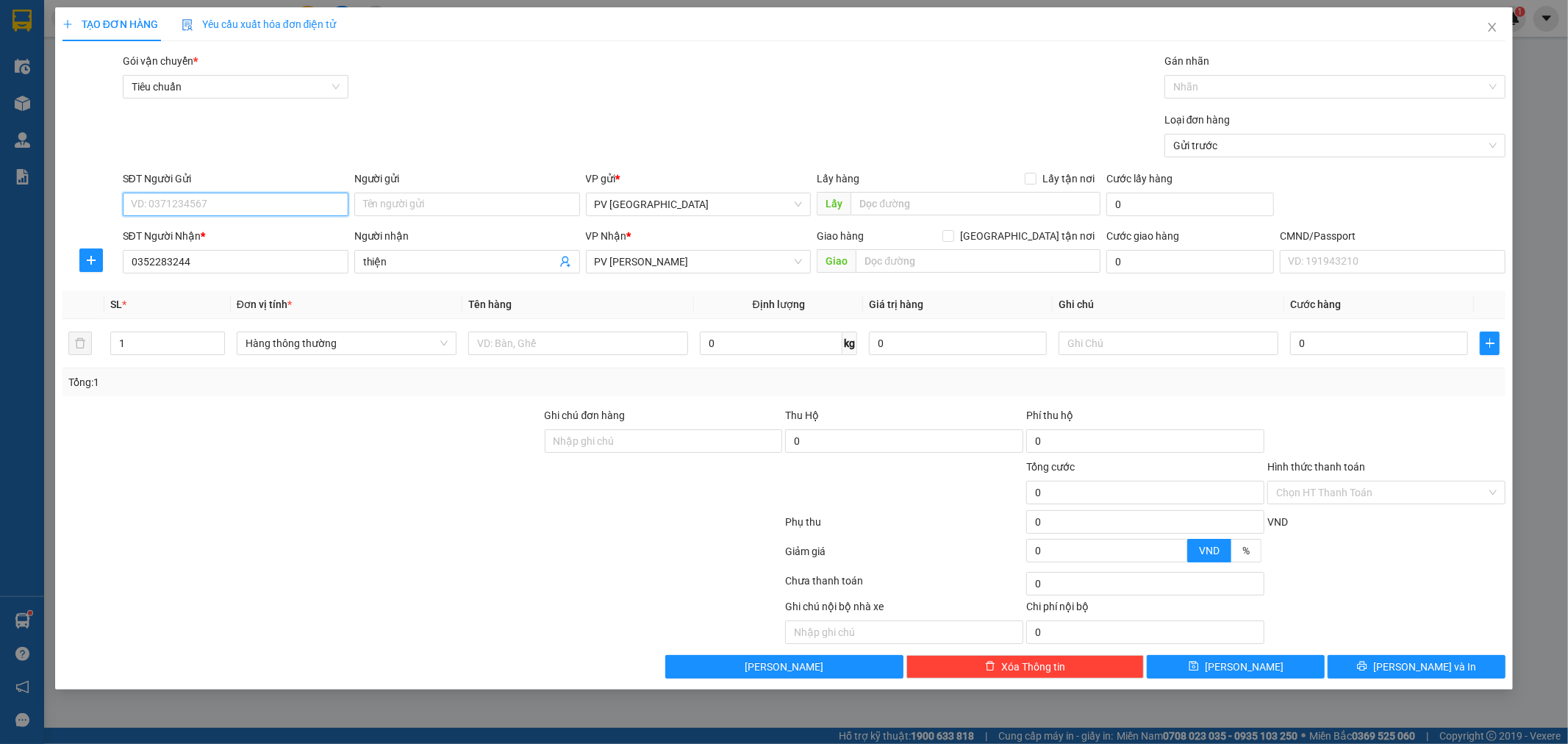
click at [274, 203] on input "SĐT Người Gửi" at bounding box center [236, 203] width 226 height 23
click at [241, 228] on div "0911279090 - hoa viên" at bounding box center [236, 234] width 208 height 16
type input "0911279090"
type input "hoa viên"
click at [158, 350] on input "1" at bounding box center [167, 343] width 113 height 22
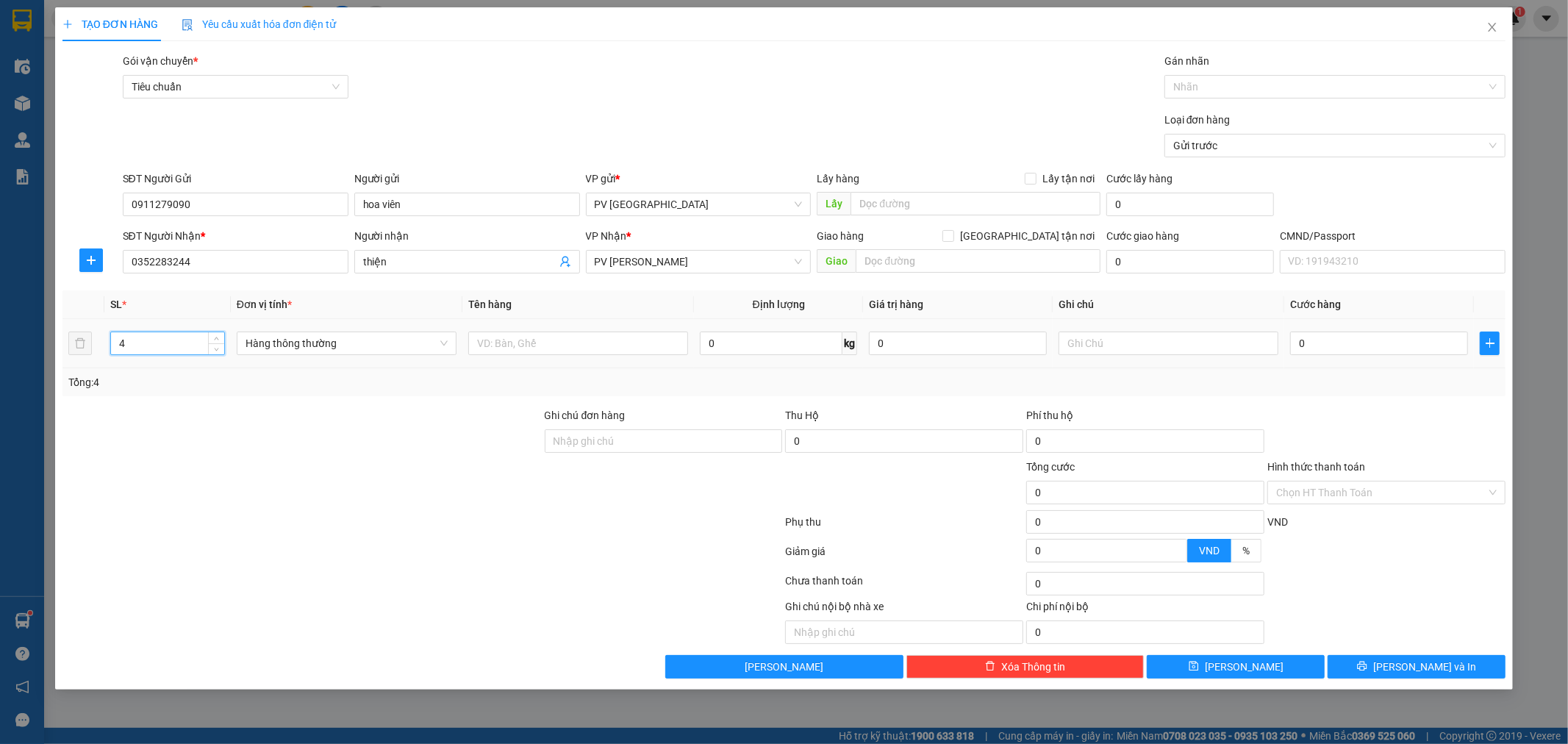
type input "4"
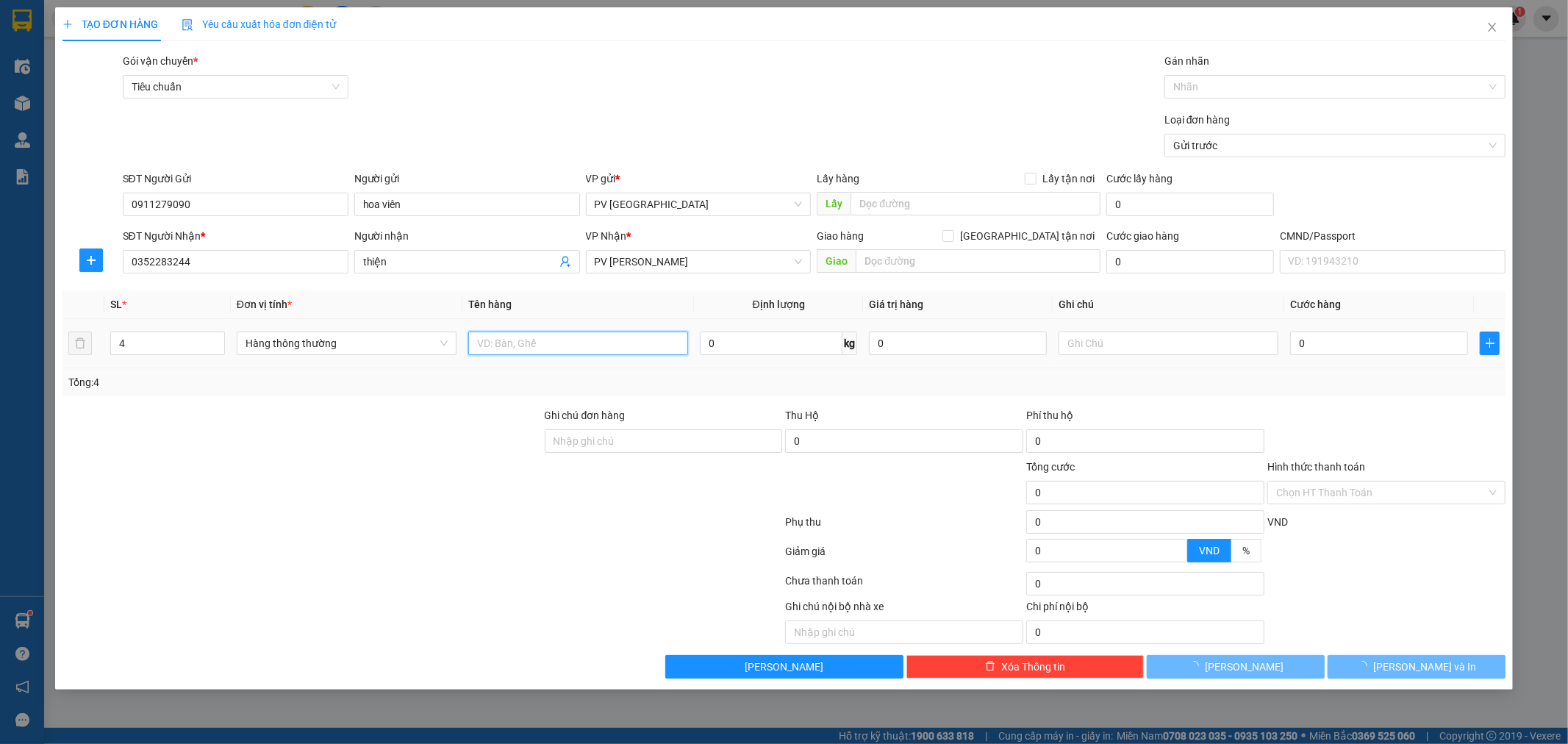
click at [484, 342] on input "text" at bounding box center [578, 343] width 220 height 23
type input "tpcn"
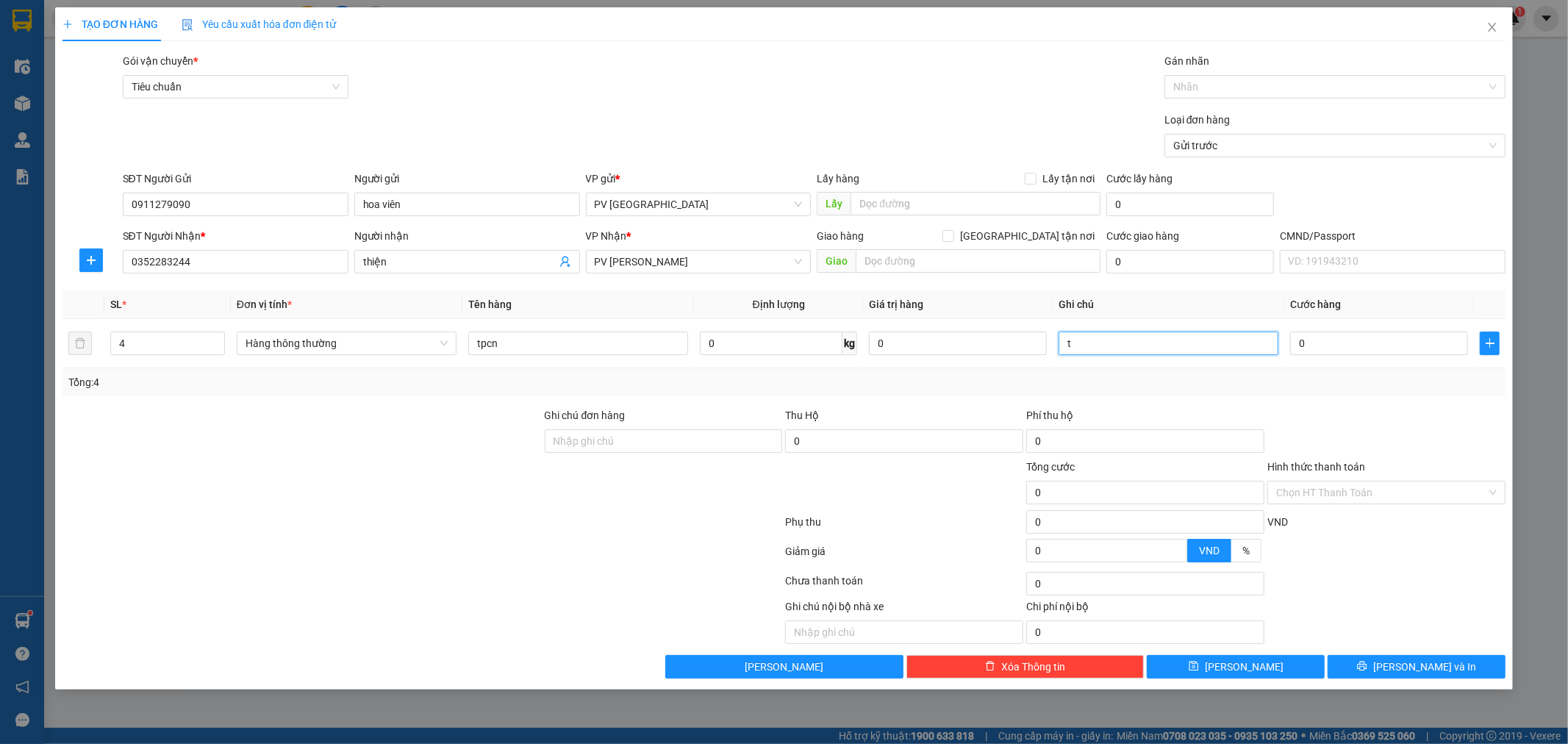
type input "t"
click at [943, 265] on input "text" at bounding box center [978, 261] width 245 height 23
type input "D"
type input "Đã gồm VAT"
click at [1294, 347] on input "0" at bounding box center [1379, 343] width 178 height 23
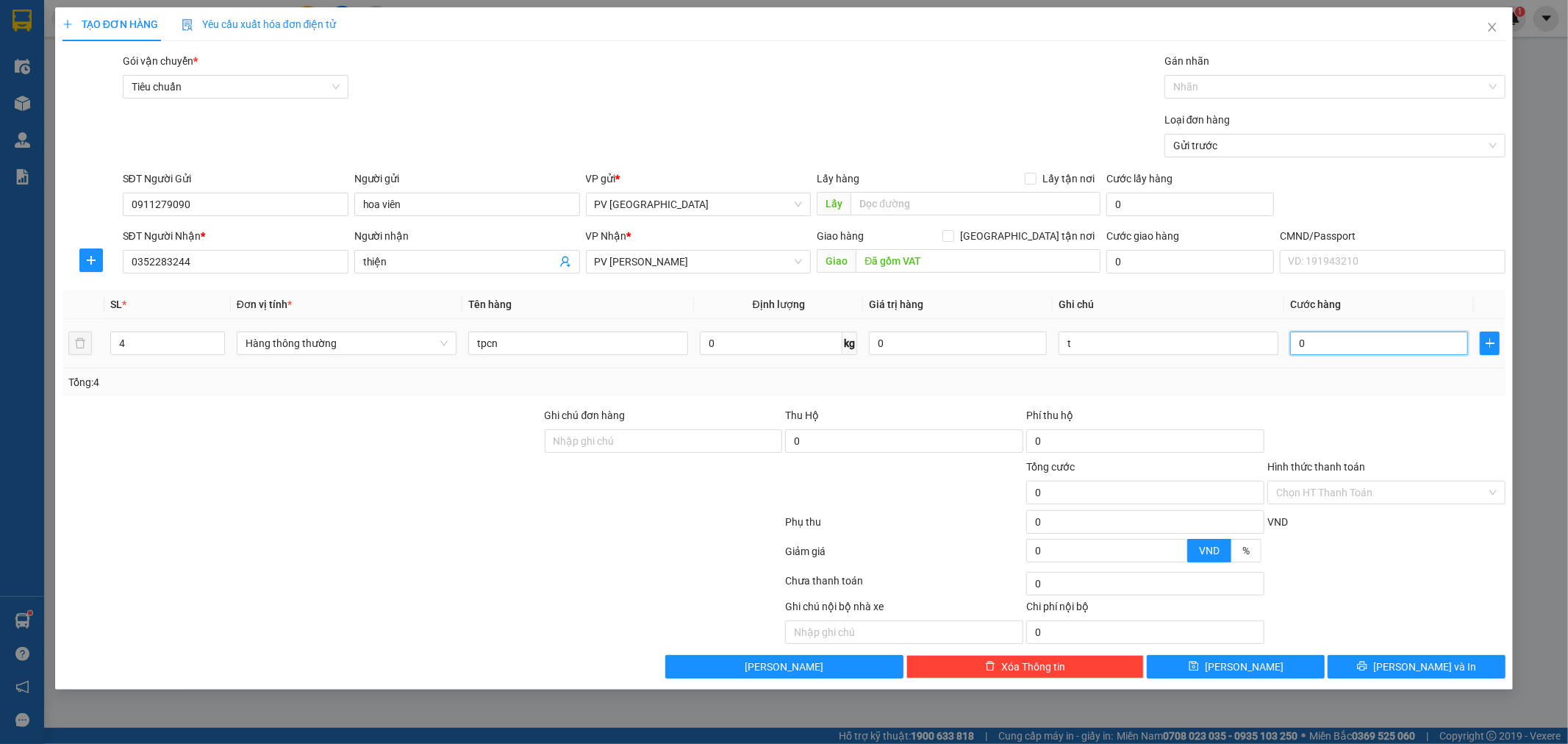
type input "2"
type input "25"
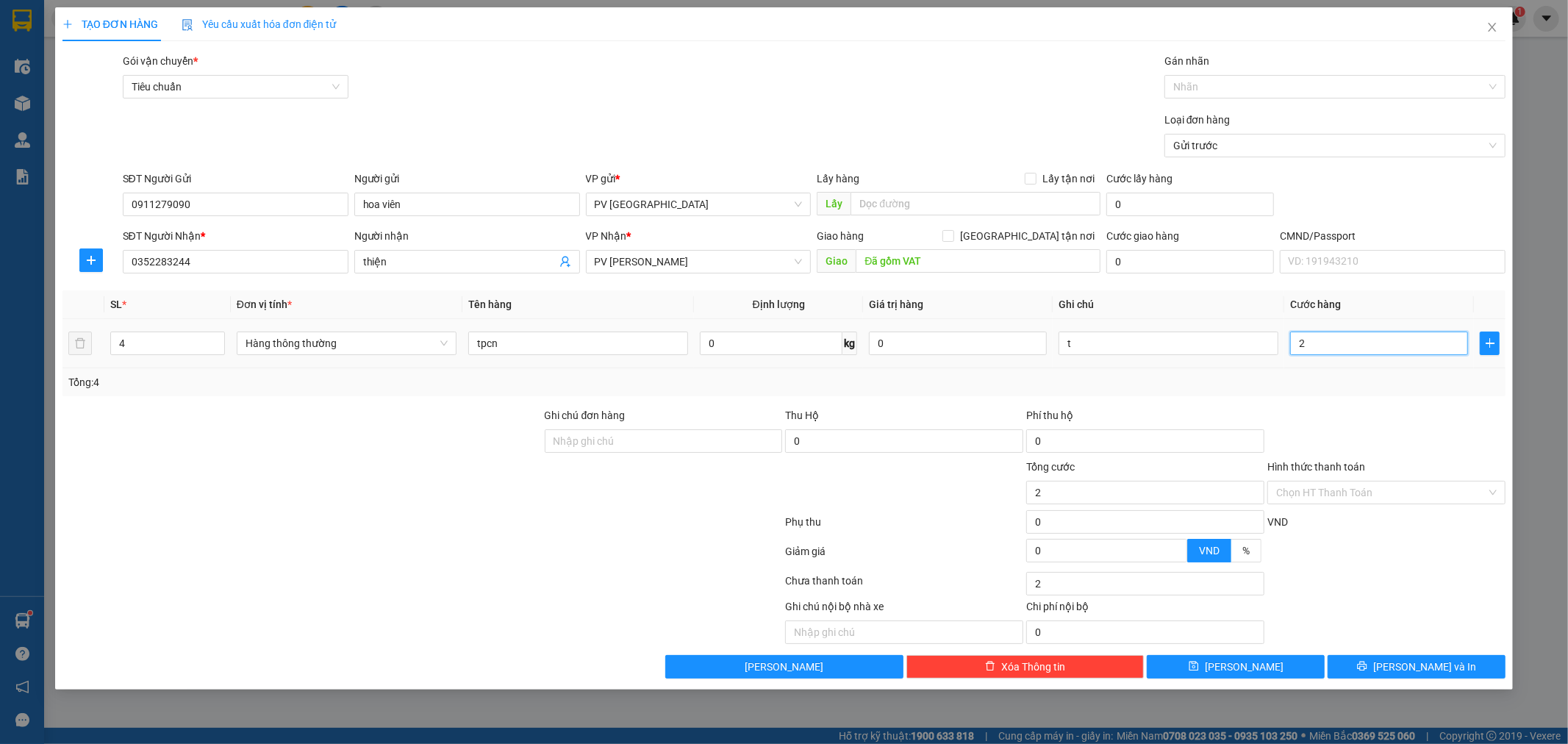
type input "25"
type input "250"
type input "2.500"
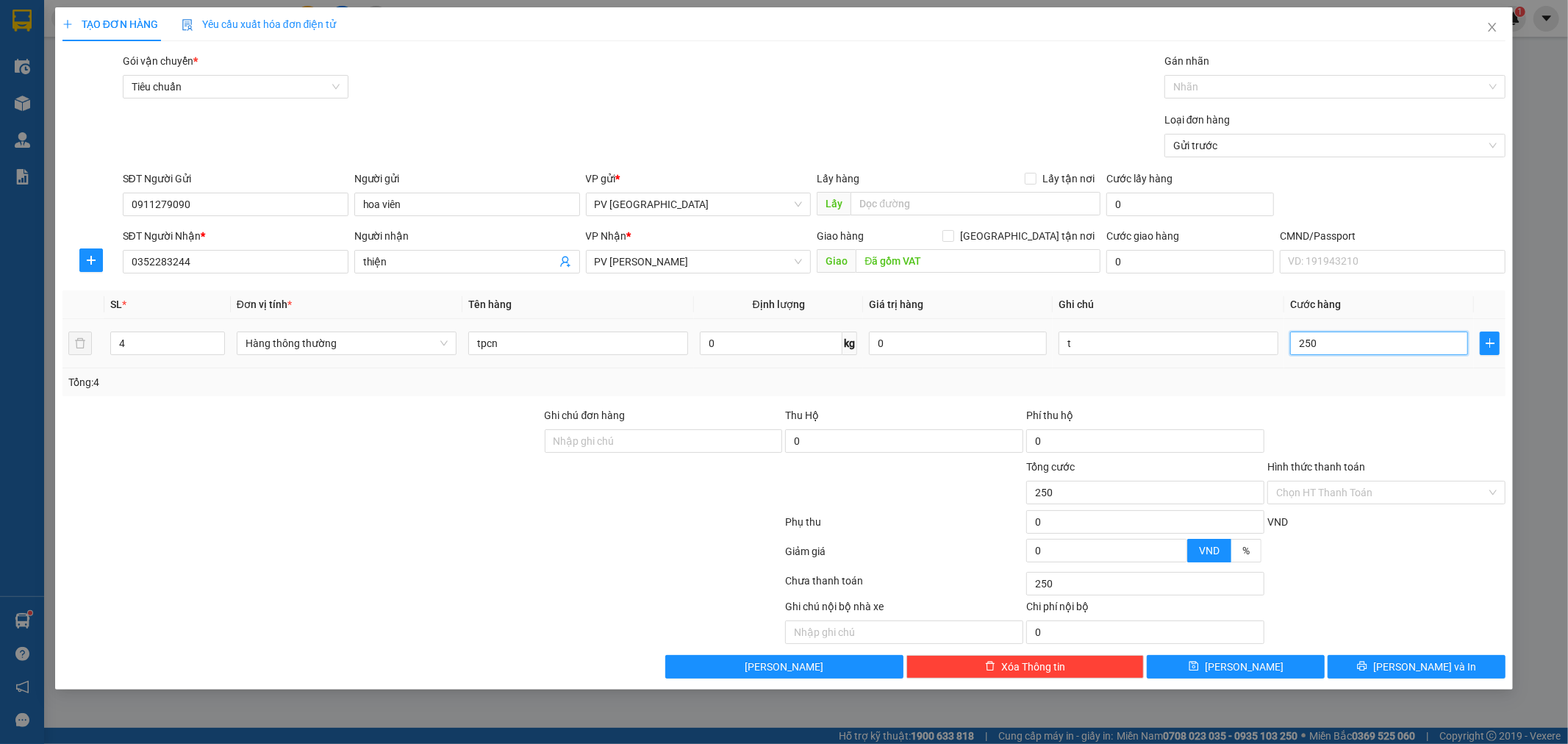
type input "2.500"
type input "25.000"
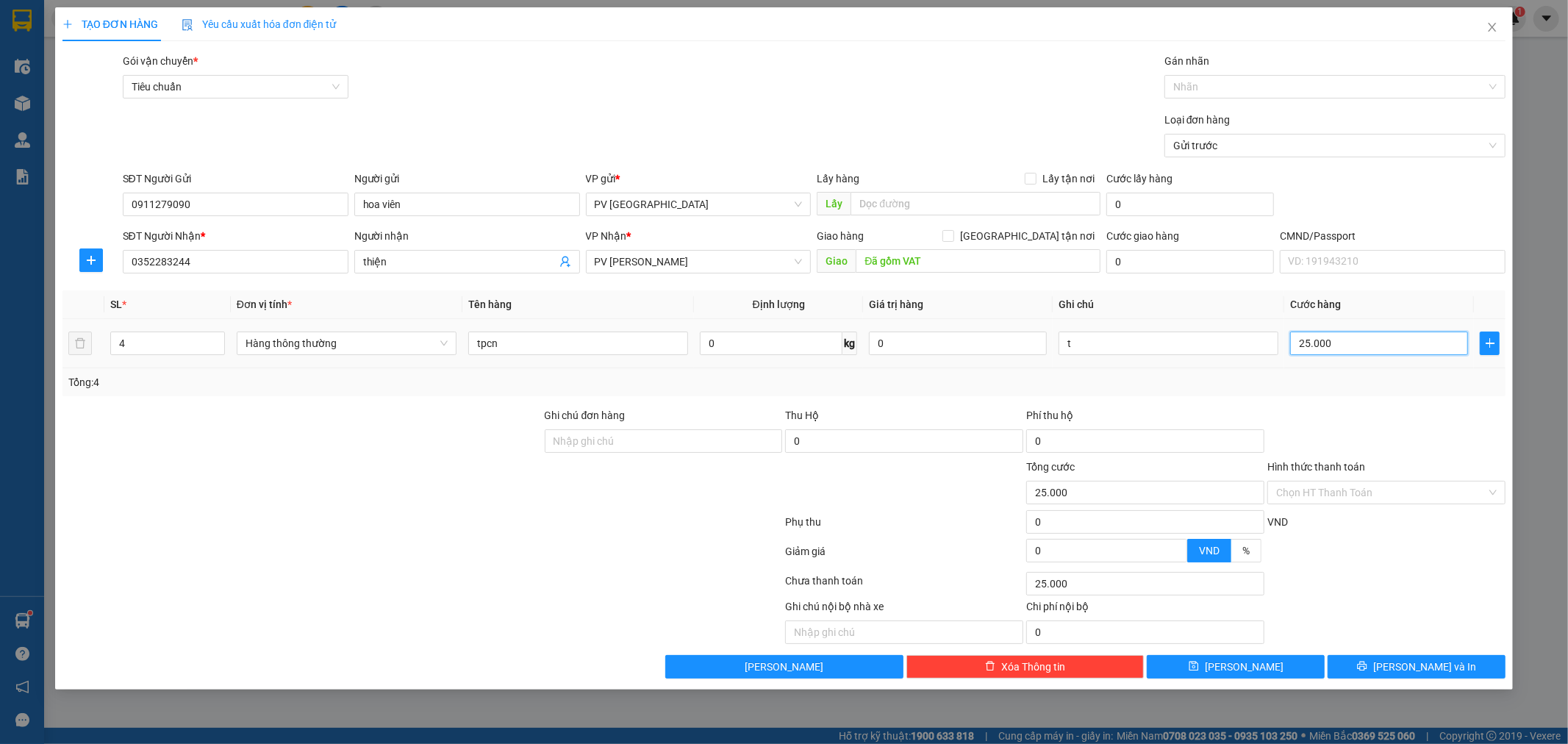
type input "250.000"
click at [1493, 491] on div "Chọn HT Thanh Toán" at bounding box center [1386, 492] width 238 height 23
type input "250.000"
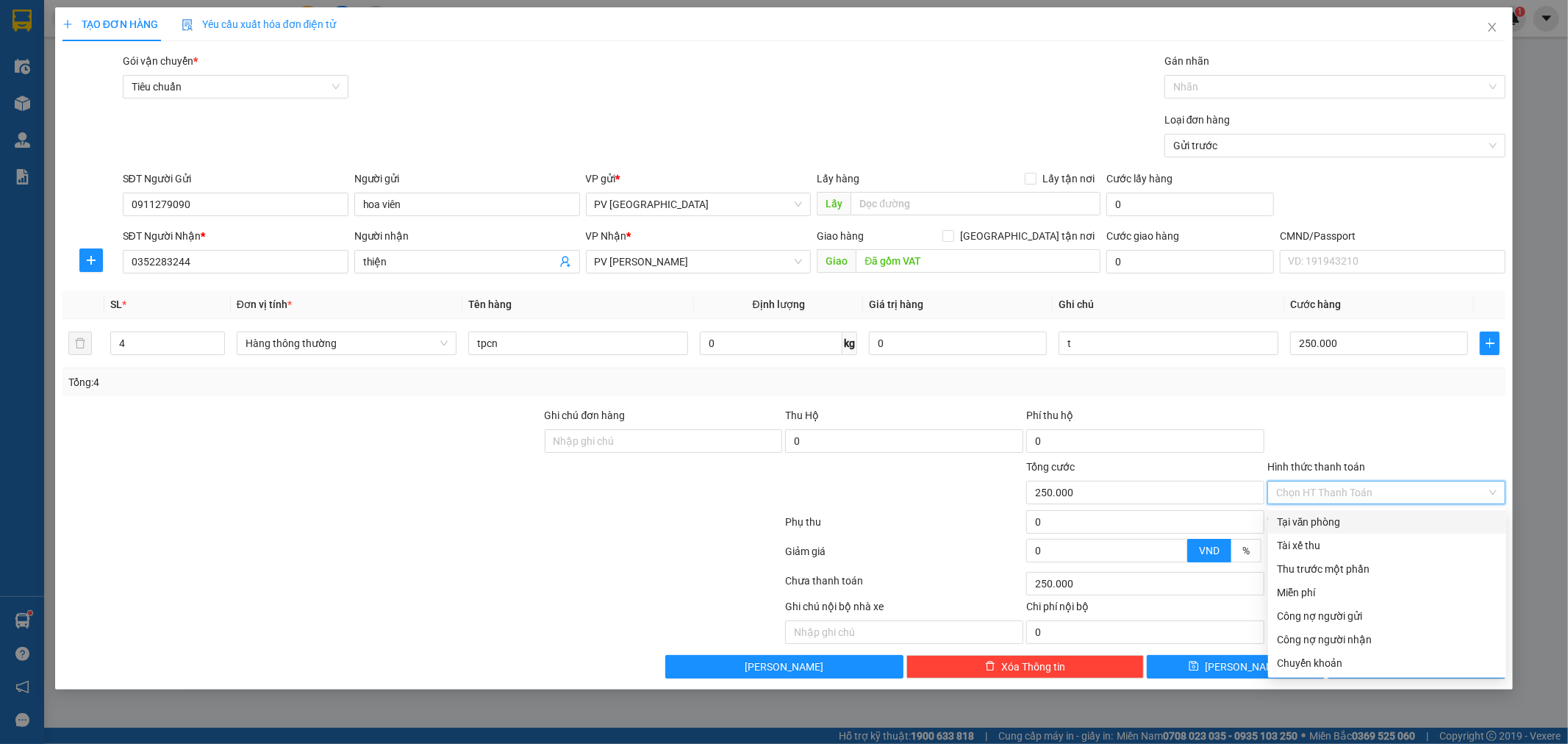
click at [1464, 520] on div "Tại văn phòng" at bounding box center [1387, 522] width 220 height 16
type input "0"
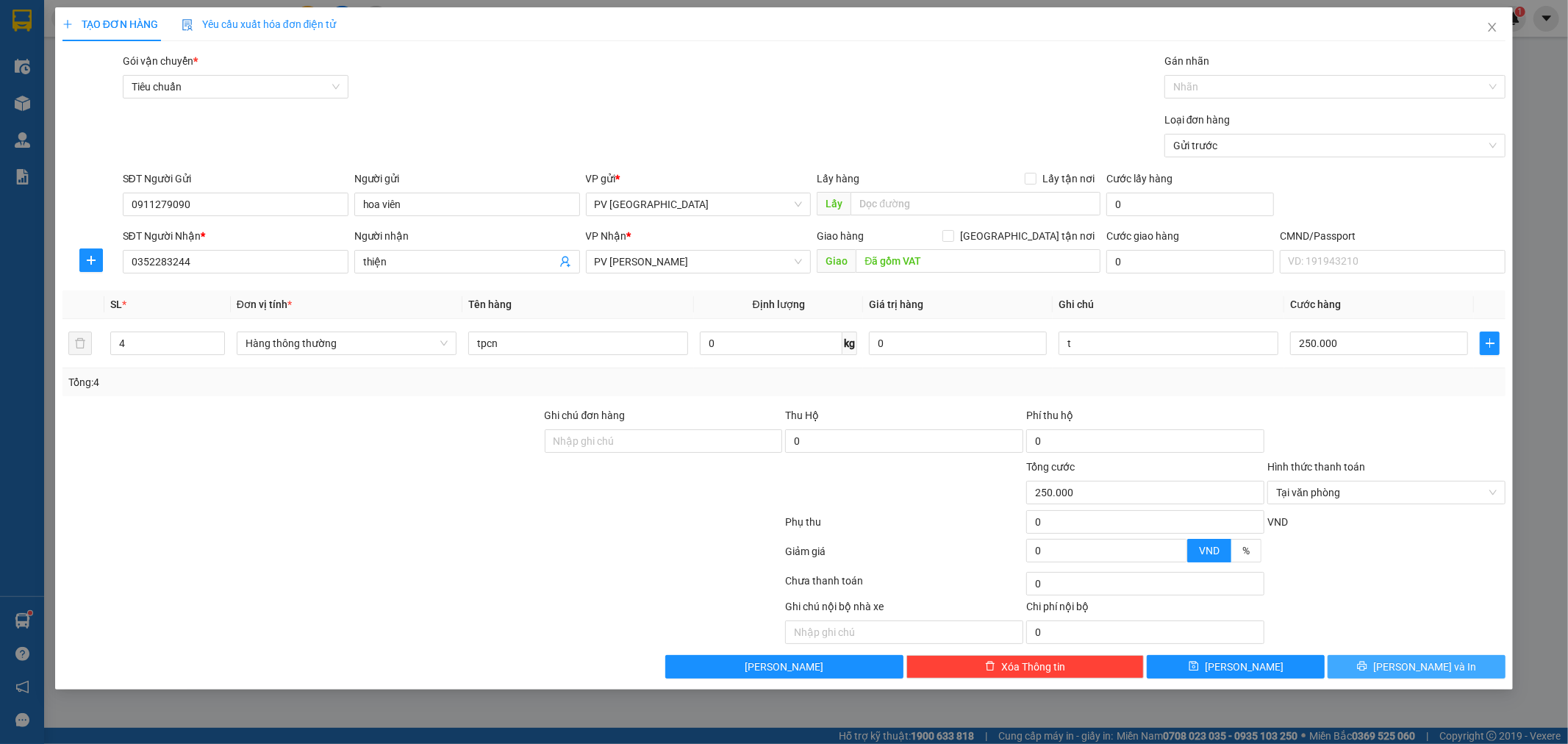
click at [1421, 675] on button "[PERSON_NAME] và In" at bounding box center [1416, 666] width 178 height 23
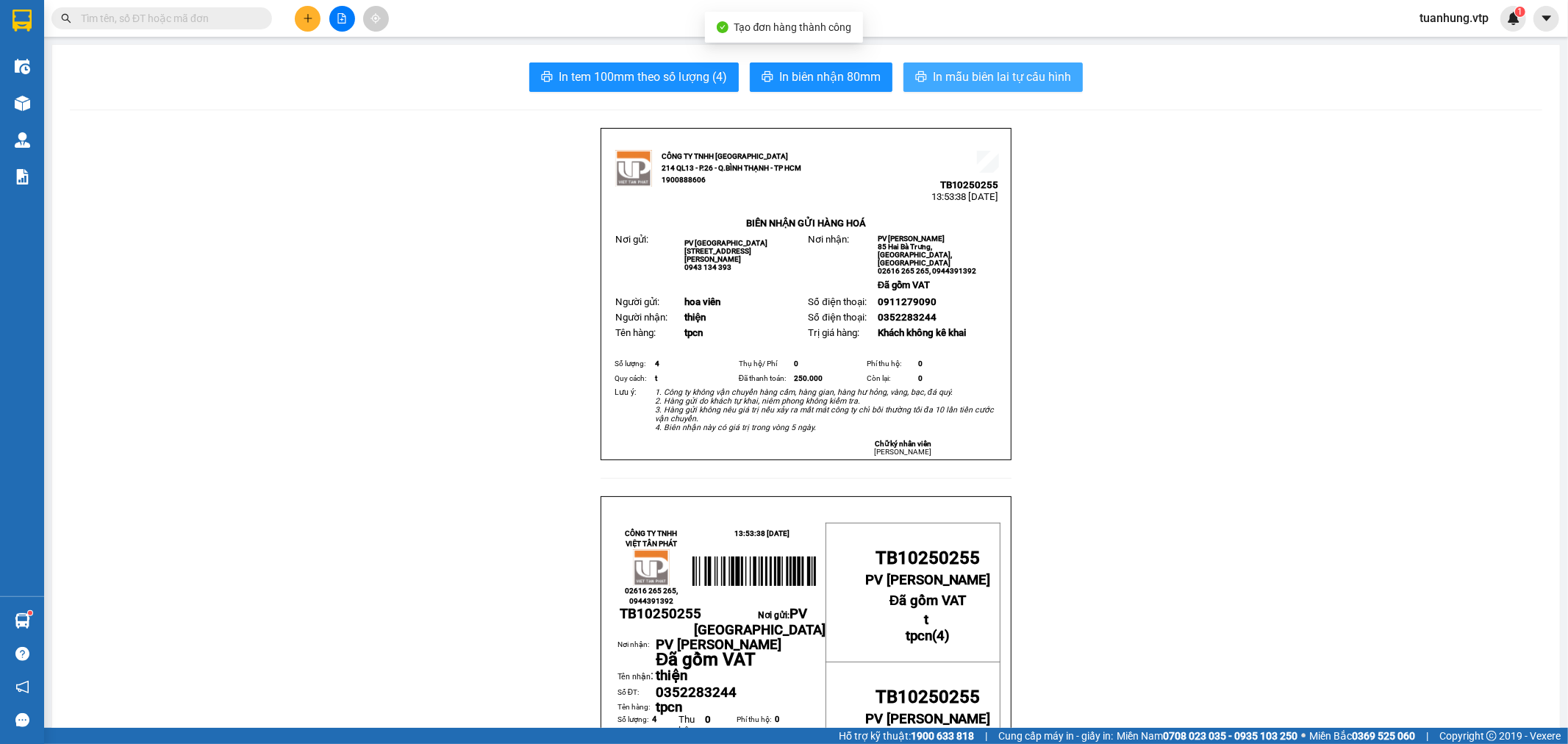
click at [949, 69] on span "In mẫu biên lai tự cấu hình" at bounding box center [1002, 76] width 138 height 18
click at [319, 21] on button at bounding box center [307, 18] width 26 height 26
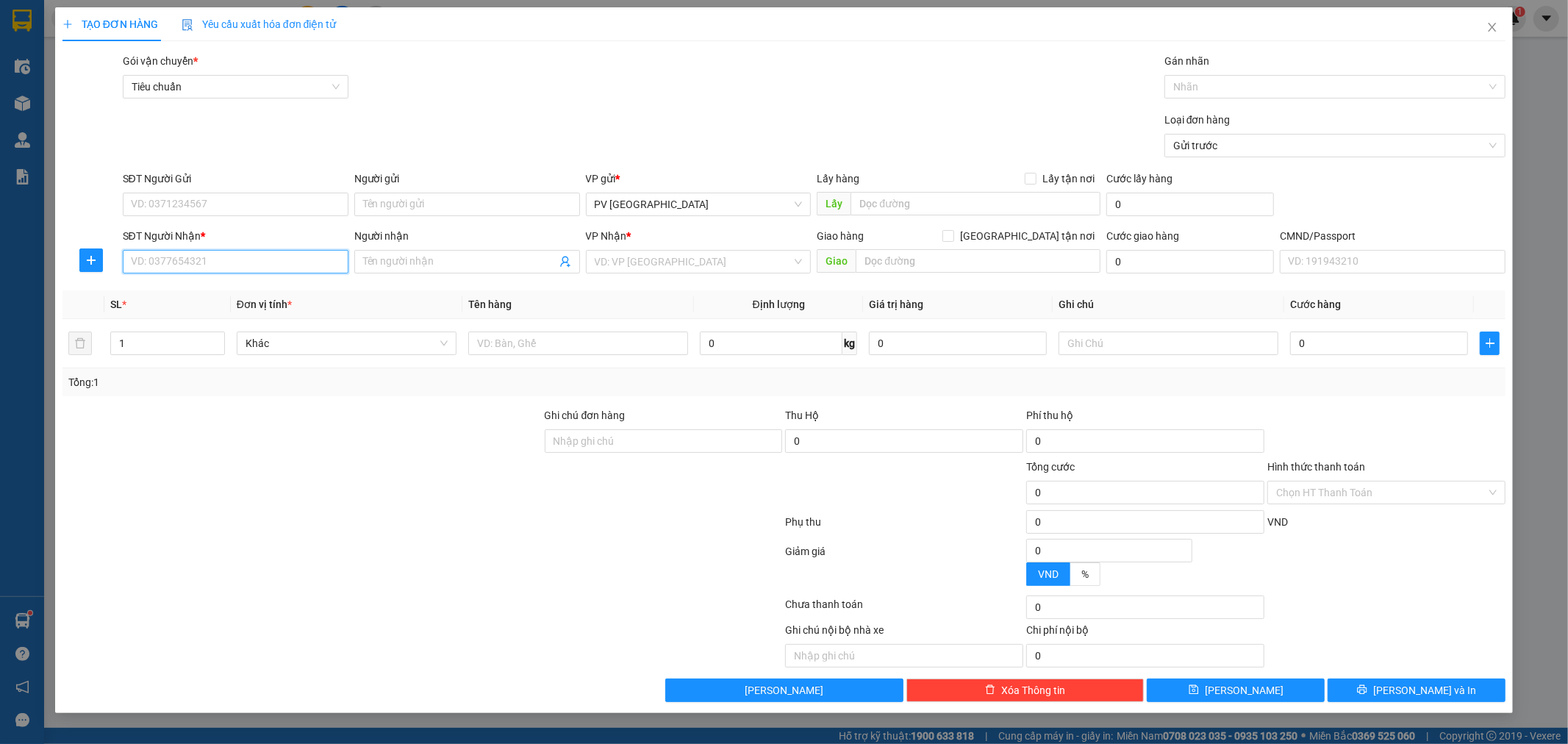
click at [328, 256] on input "SĐT Người Nhận *" at bounding box center [236, 261] width 226 height 23
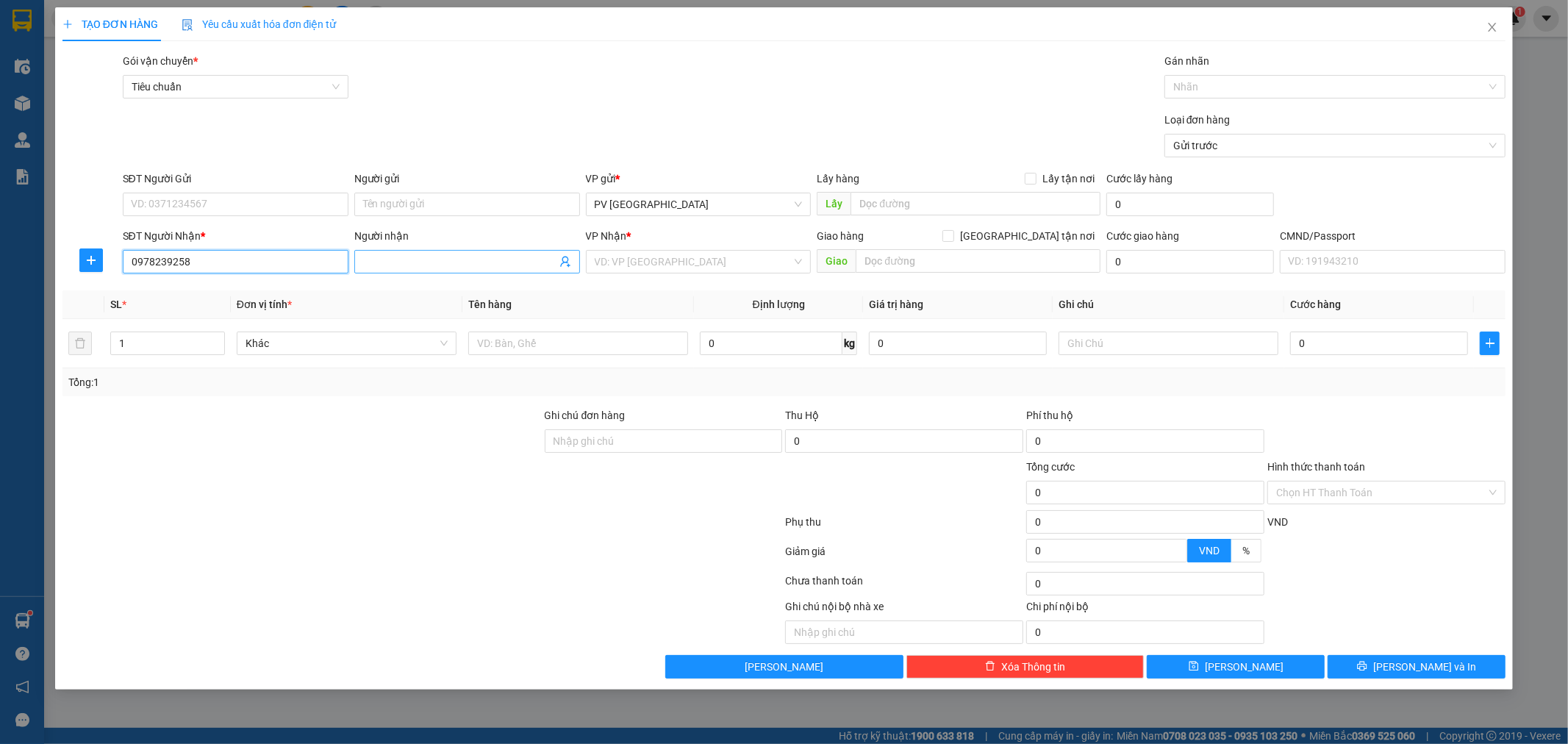
type input "0978239258"
click at [397, 261] on input "Người nhận" at bounding box center [459, 261] width 193 height 16
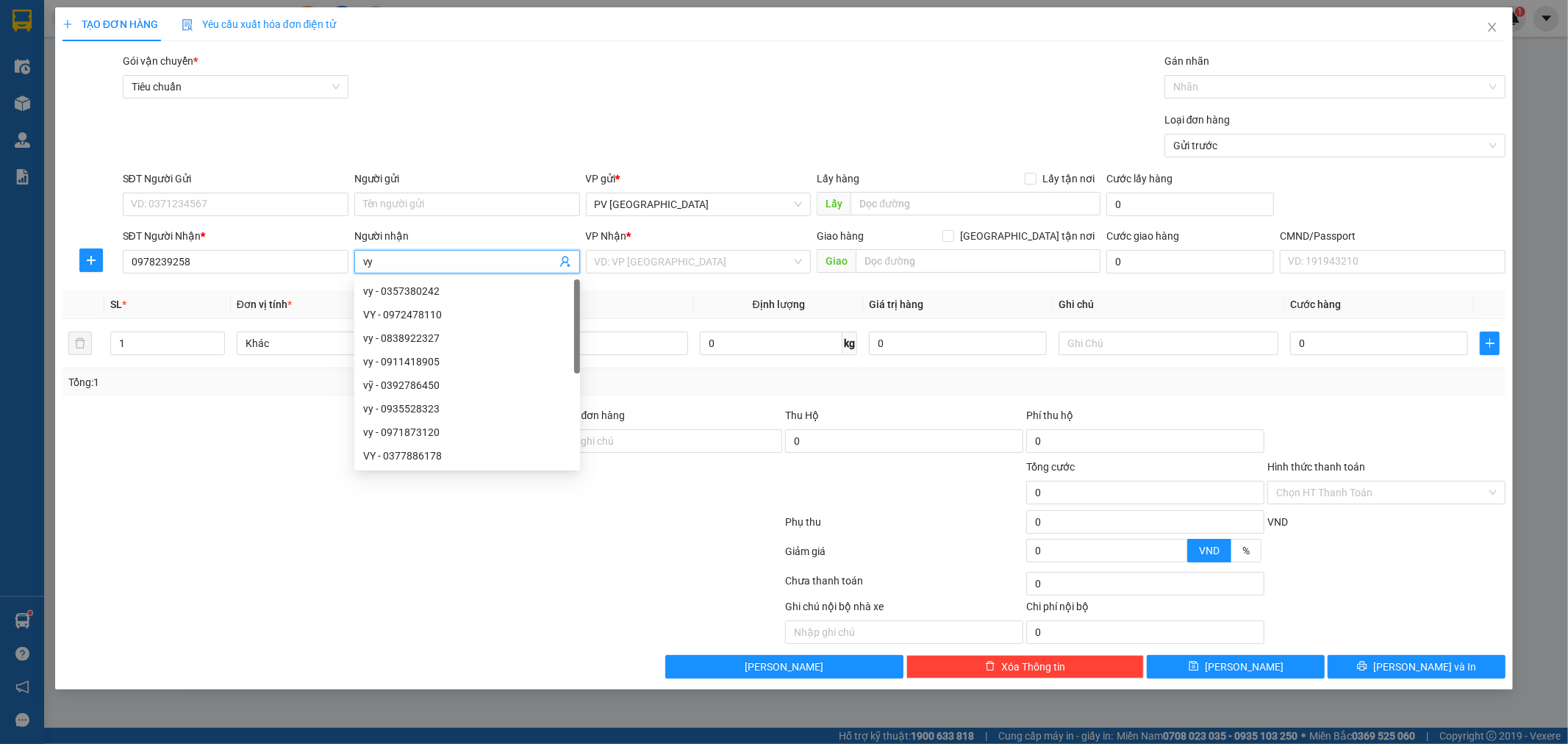
type input "vy"
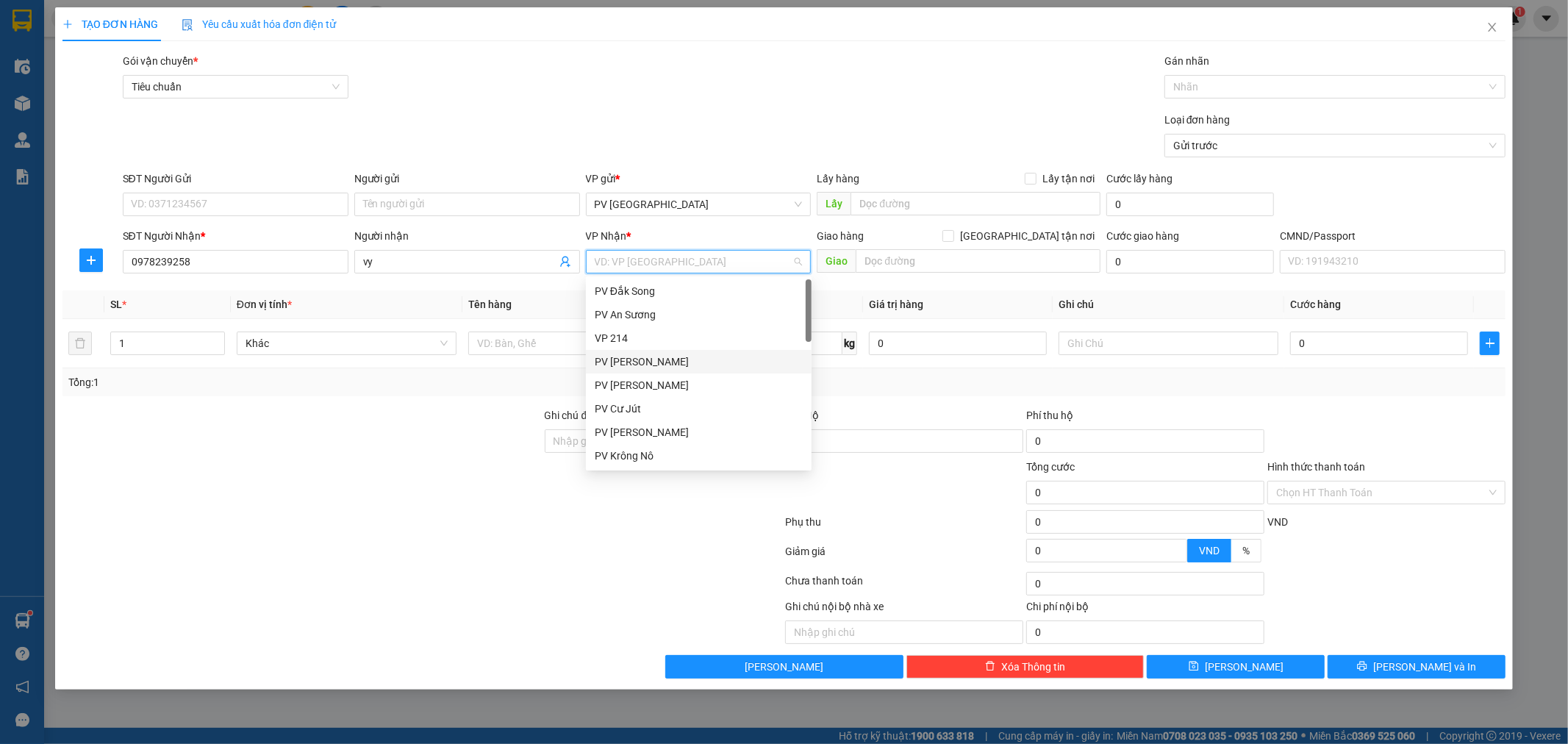
click at [516, 437] on div at bounding box center [302, 433] width 482 height 51
click at [699, 266] on input "search" at bounding box center [693, 261] width 198 height 22
type input "gn"
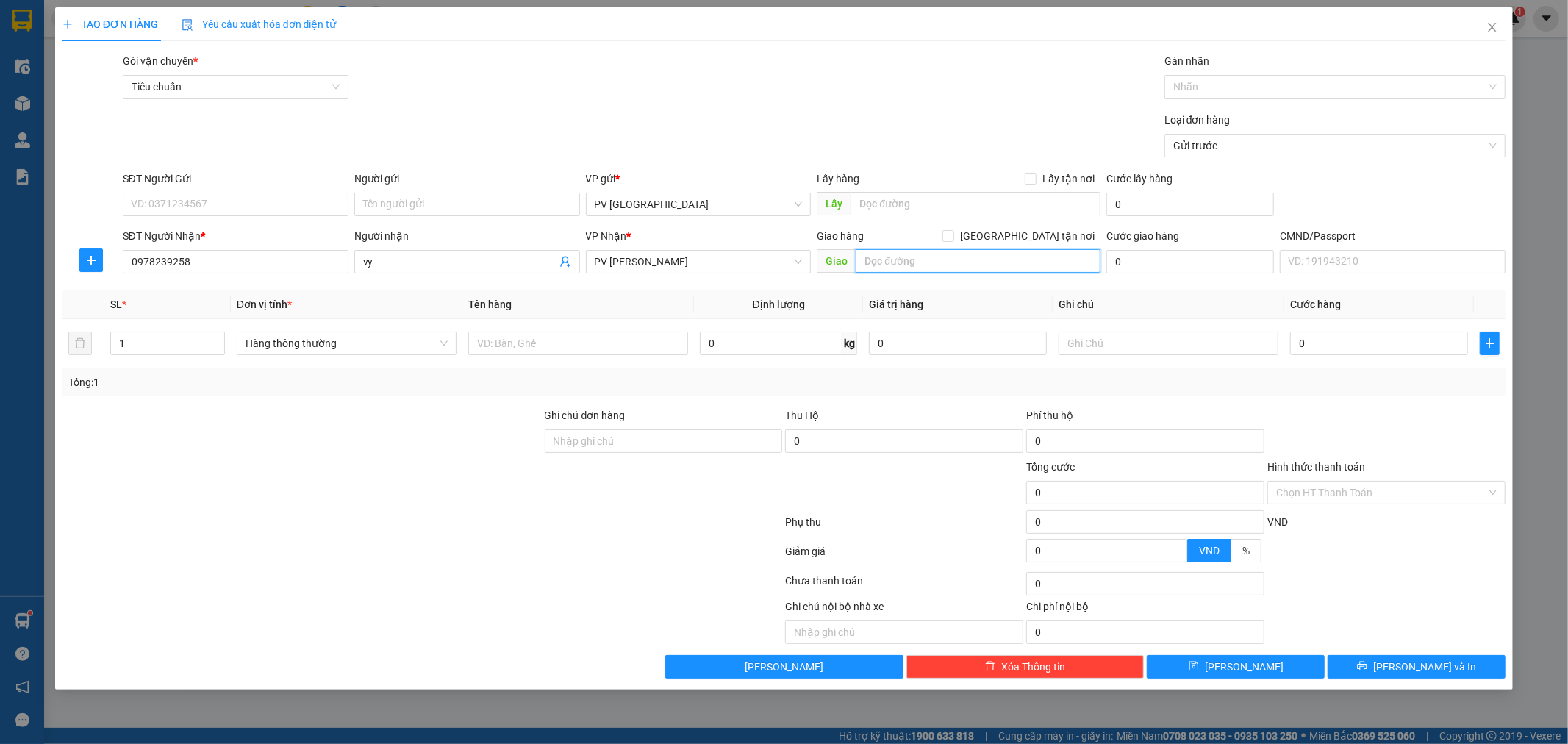
click at [916, 268] on input "text" at bounding box center [978, 261] width 245 height 23
type input "D"
type input "Đăk r lấp ( Đi tài sáng"
click at [216, 203] on input "SĐT Người Gửi" at bounding box center [236, 203] width 226 height 23
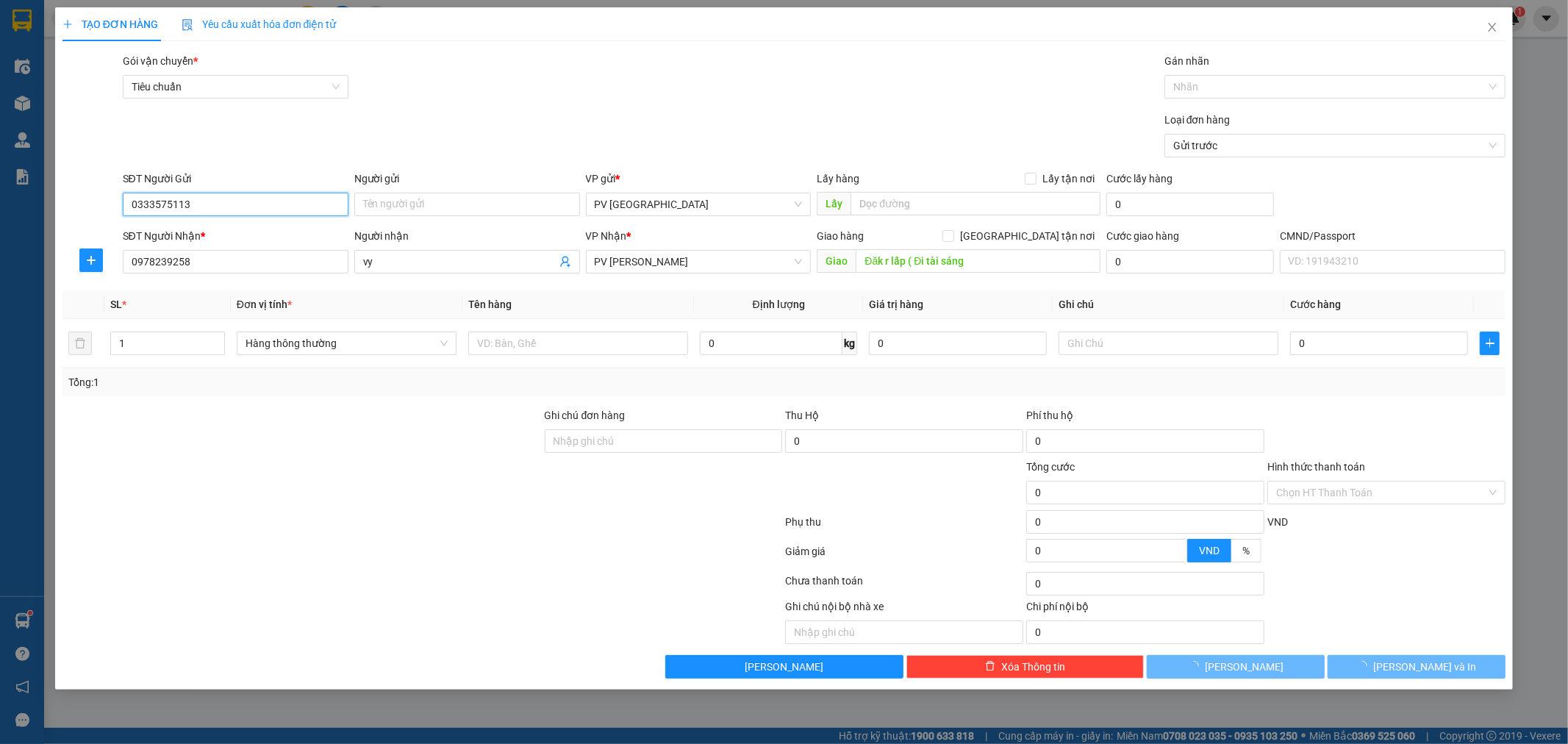
type input "0333575113"
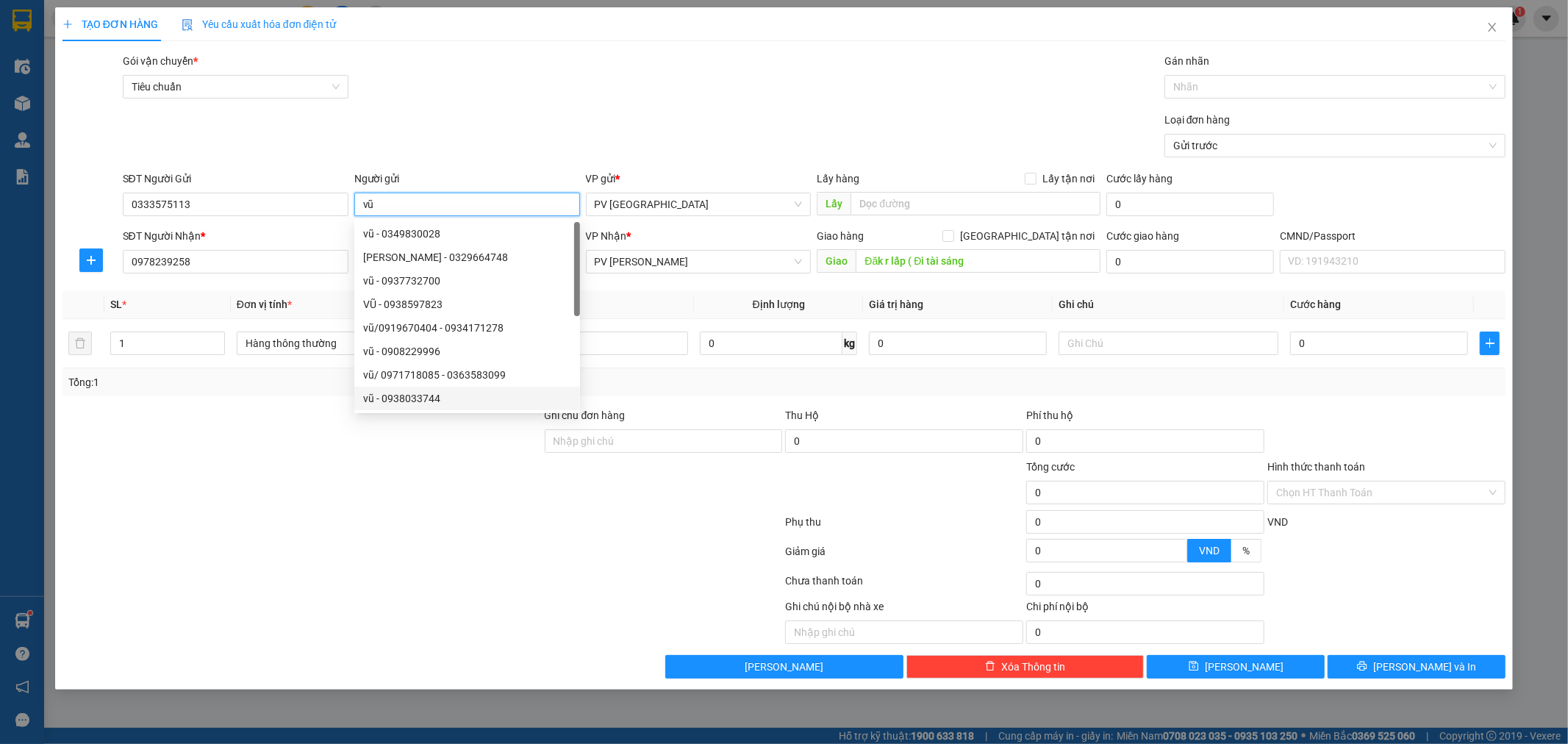
type input "vũ"
click at [508, 554] on div at bounding box center [422, 554] width 723 height 30
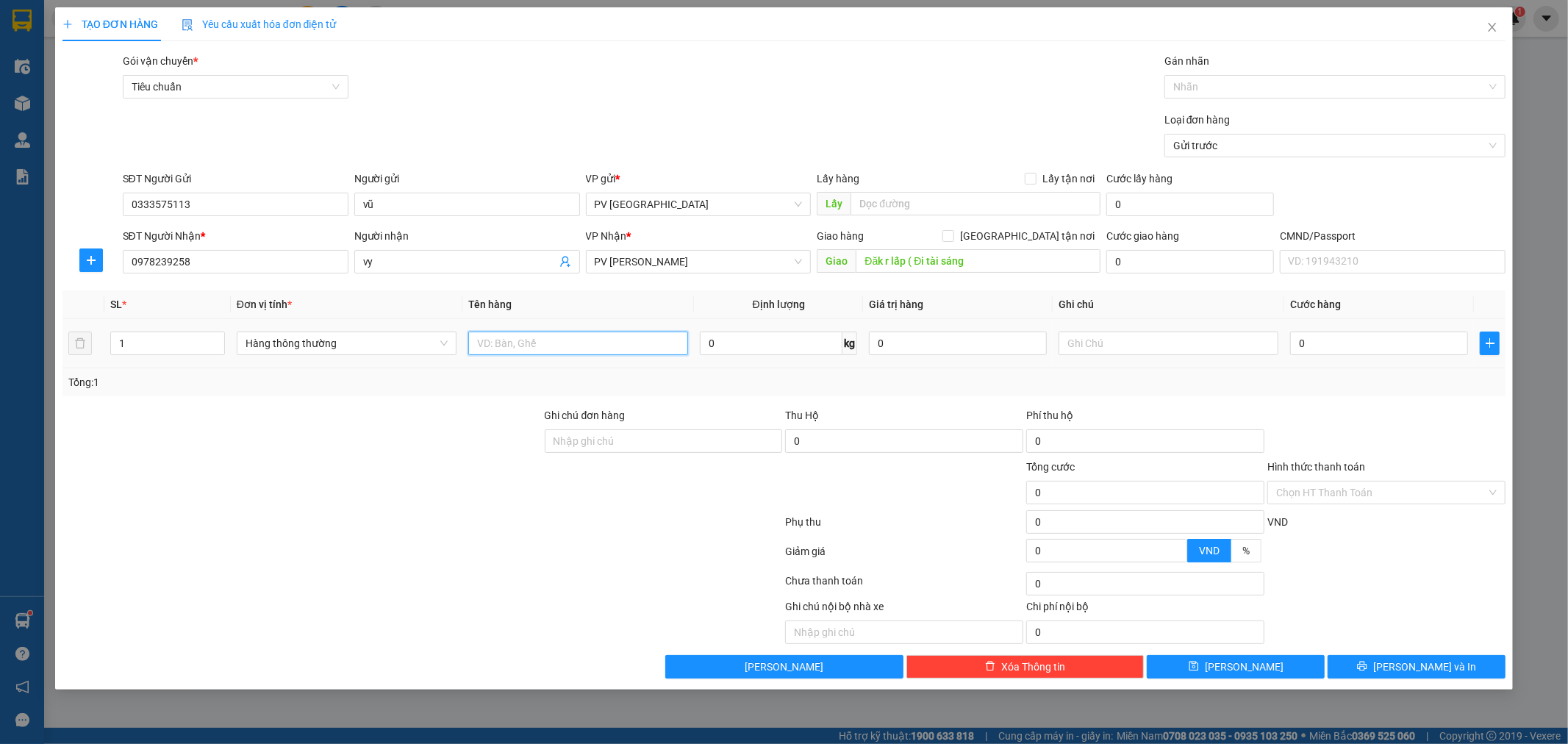
click at [625, 349] on input "text" at bounding box center [578, 343] width 220 height 23
type input "phân bón"
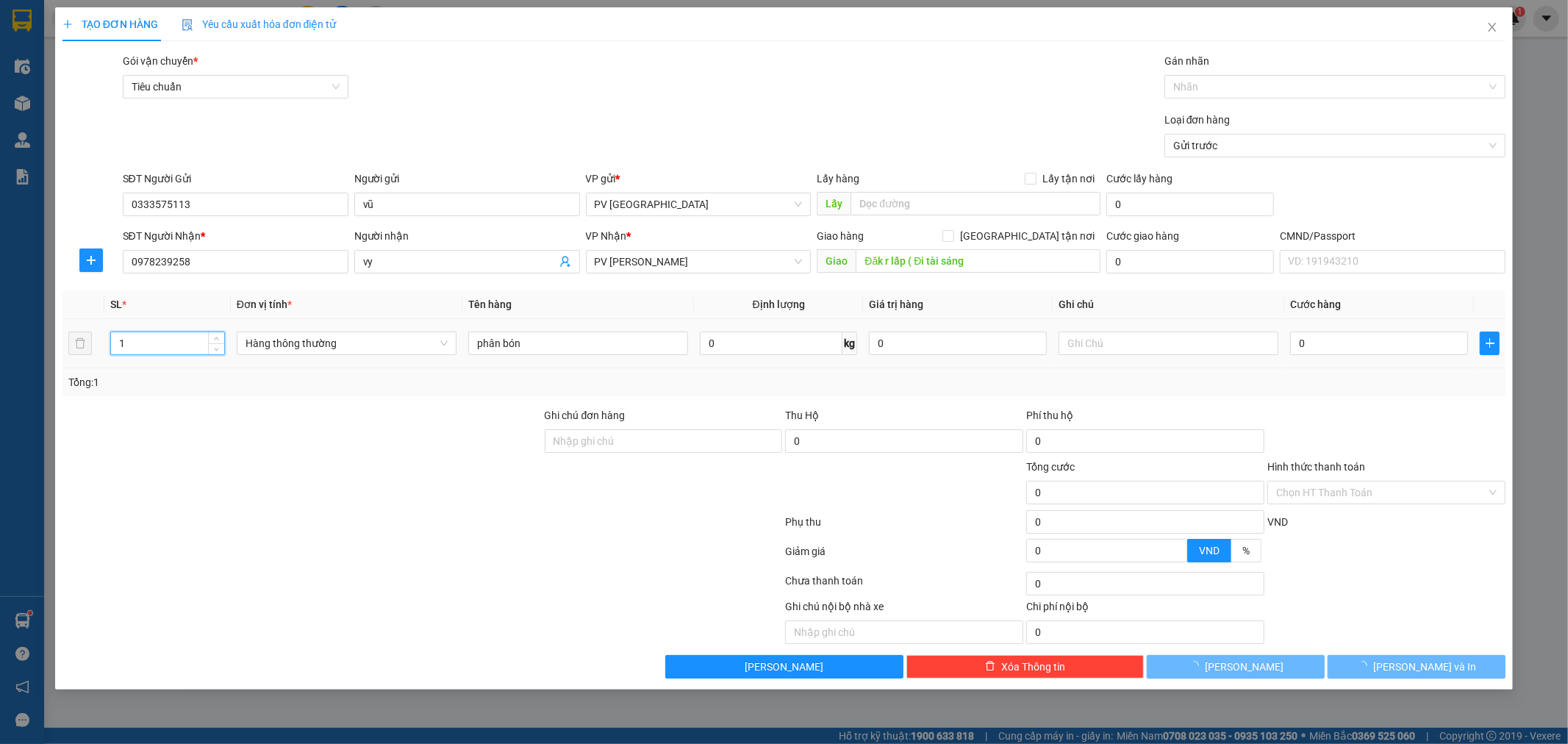
click at [134, 343] on input "1" at bounding box center [167, 343] width 113 height 22
type input "4"
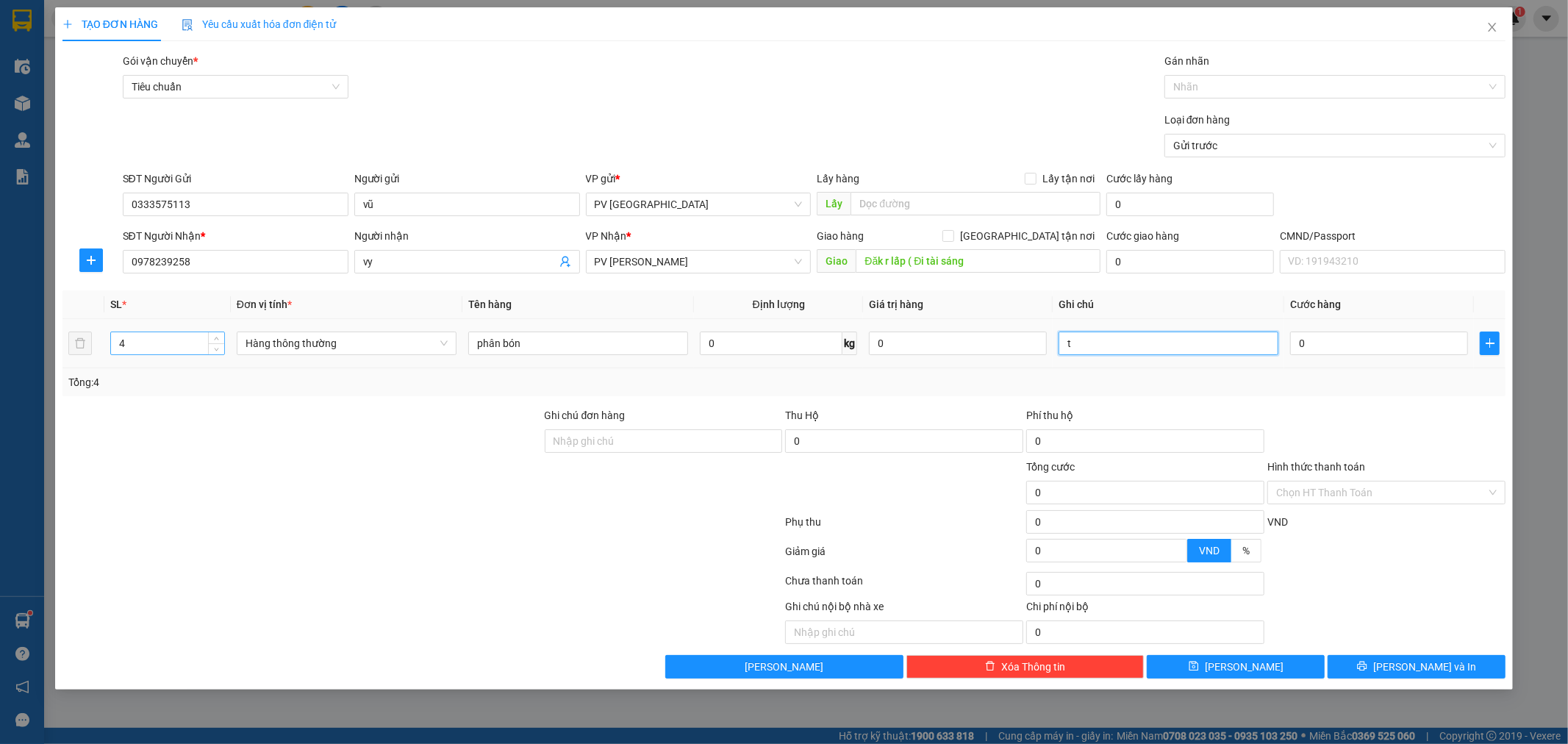
type input "t"
type input "1"
type input "16"
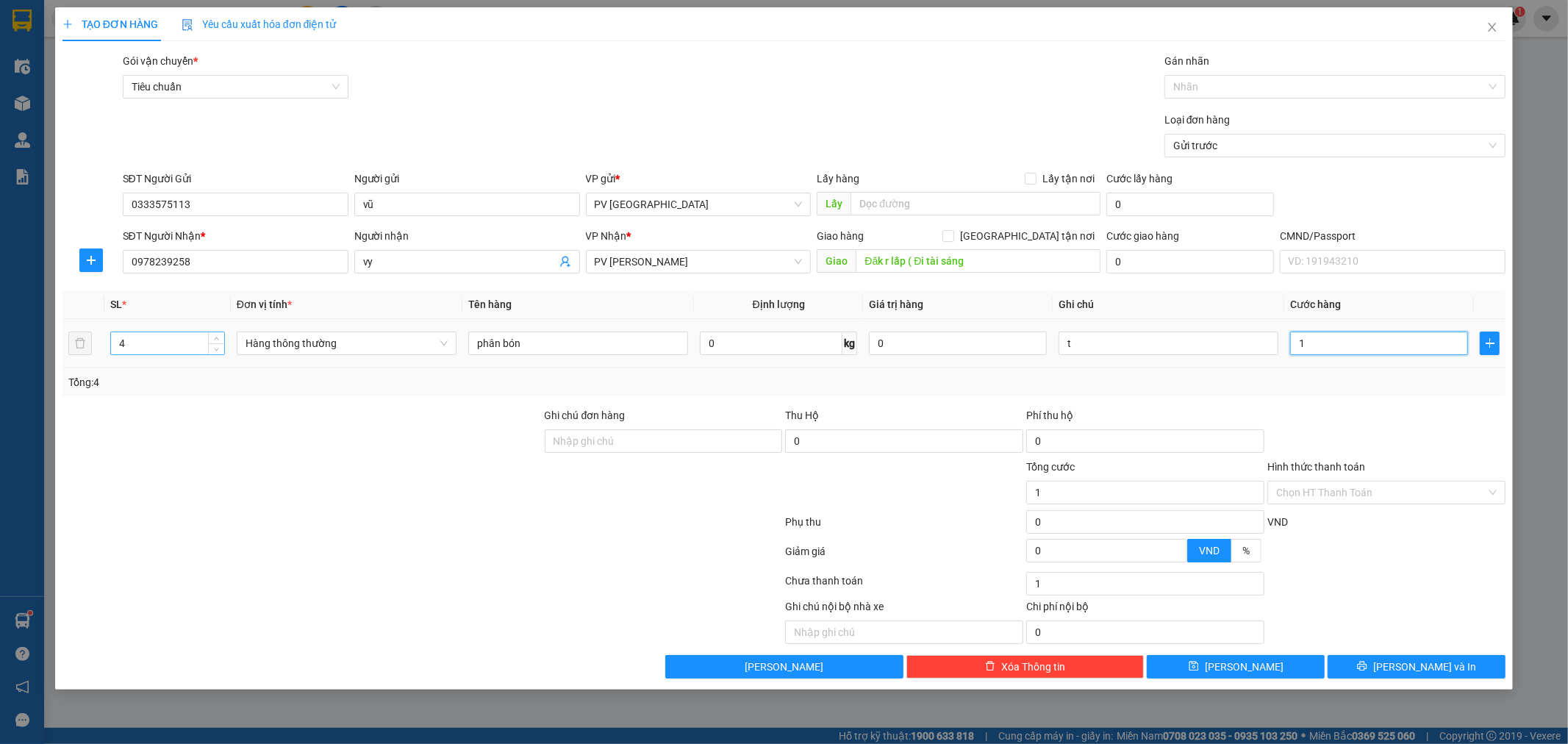
type input "16"
type input "160"
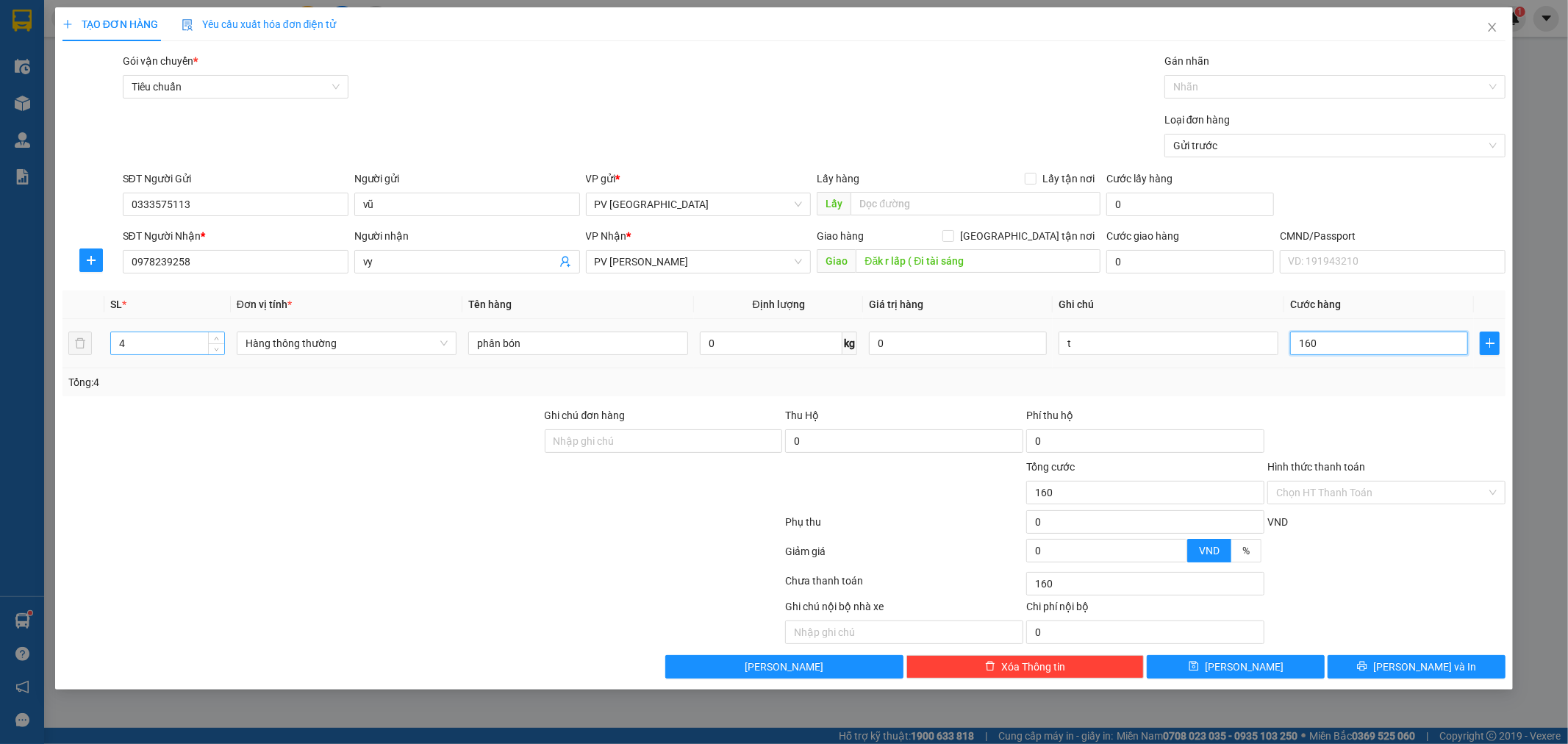
type input "1.600"
type input "16.000"
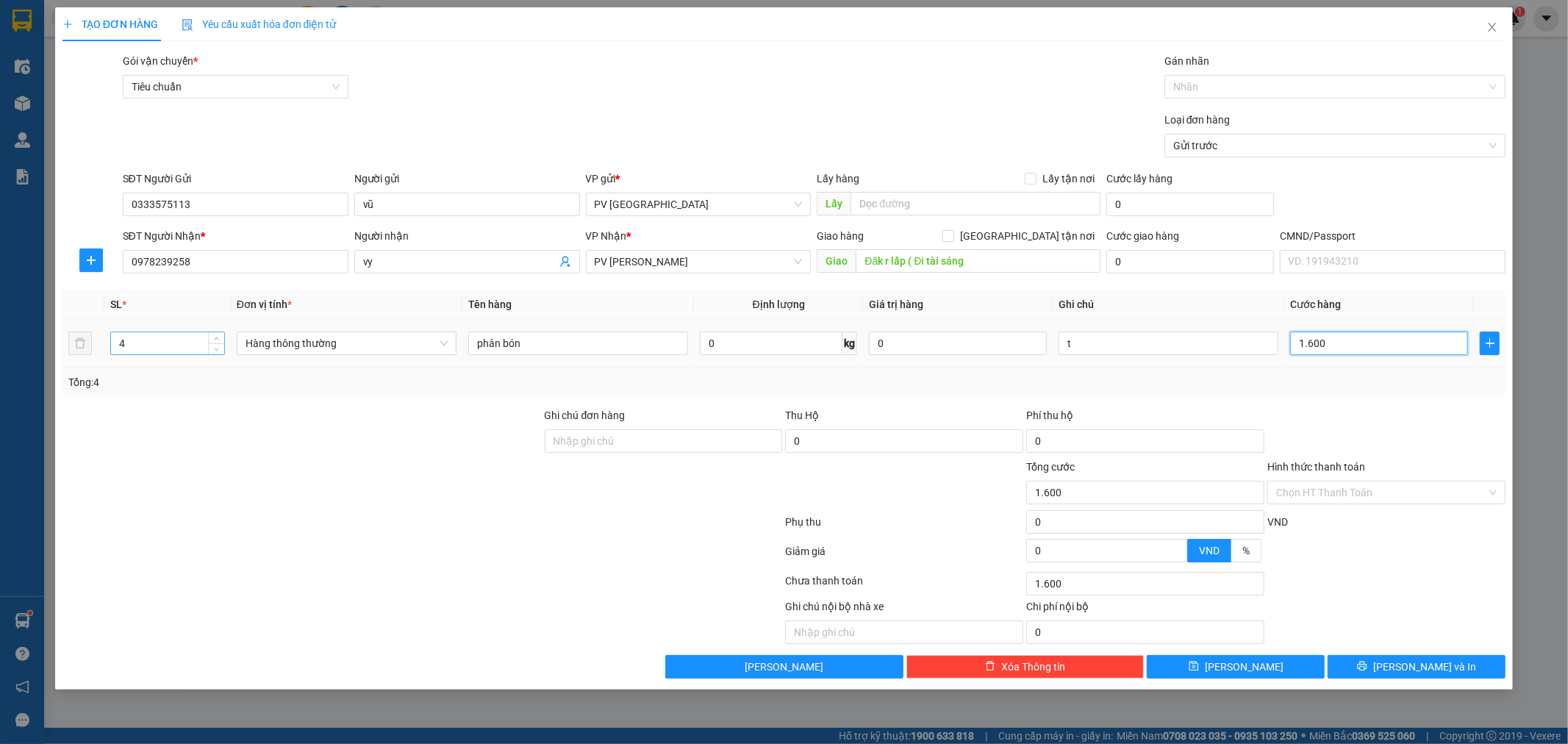
type input "16.000"
type input "160.000"
click at [1497, 485] on div "Chọn HT Thanh Toán" at bounding box center [1386, 492] width 238 height 23
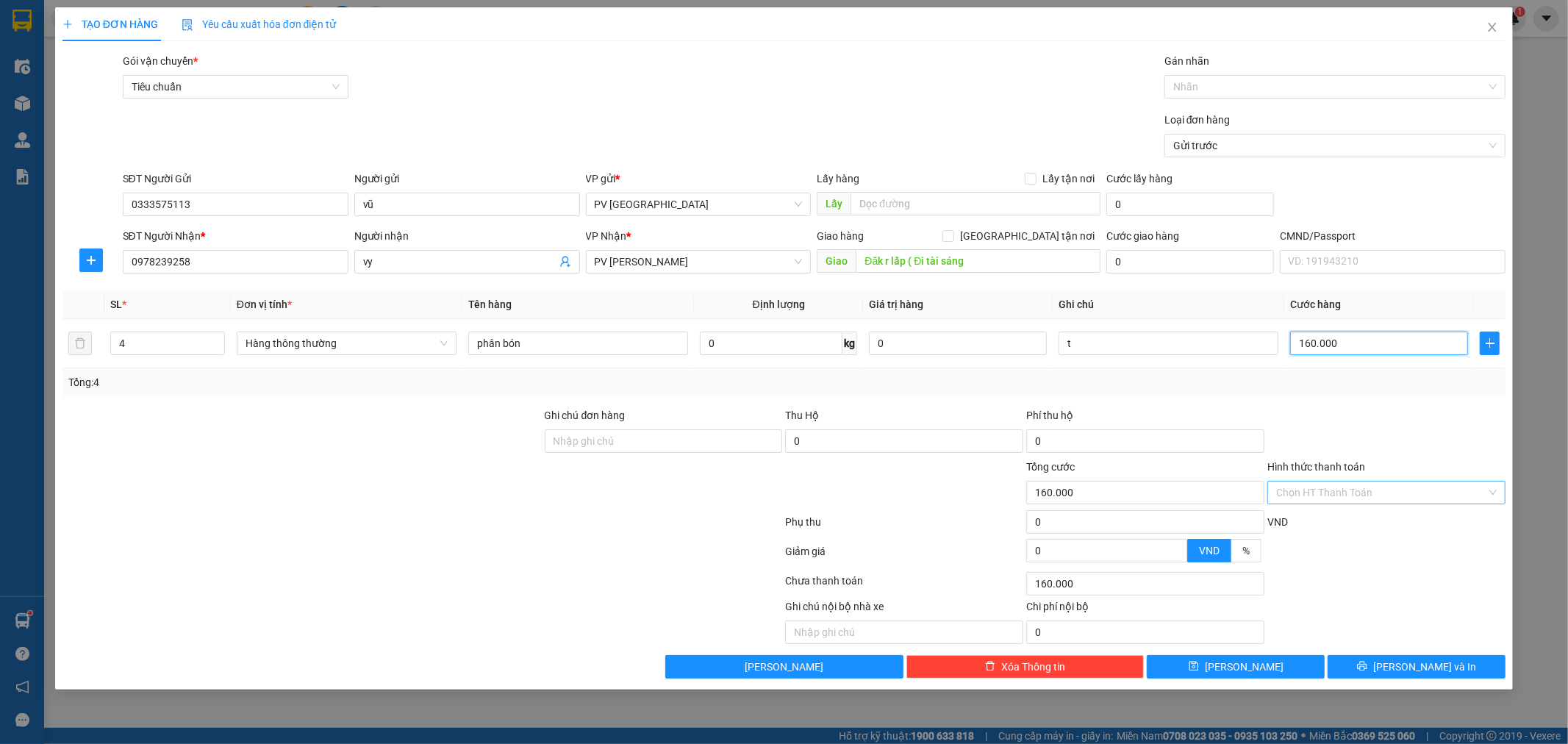
type input "160.000"
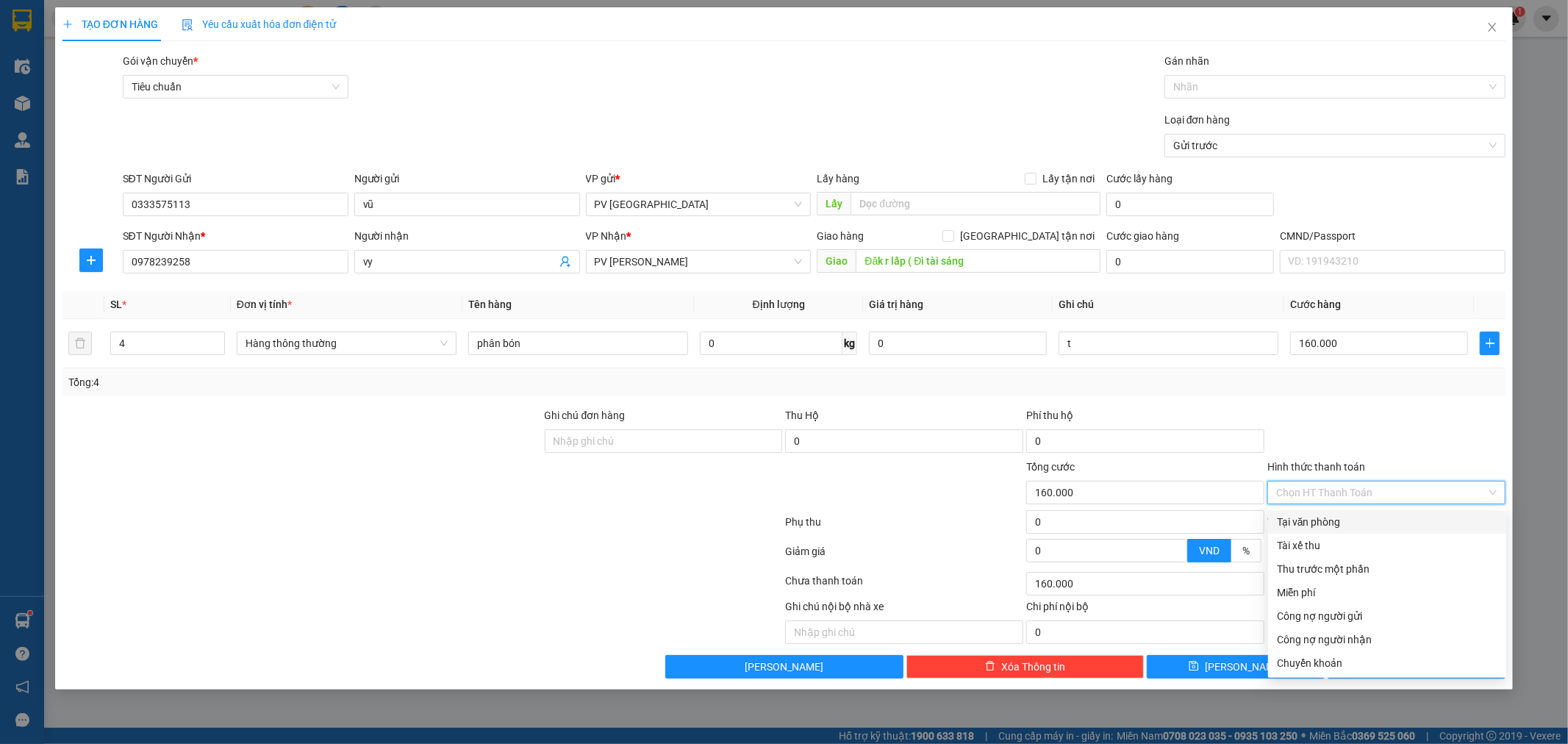
click at [1446, 520] on div "Tại văn phòng" at bounding box center [1387, 522] width 220 height 16
type input "0"
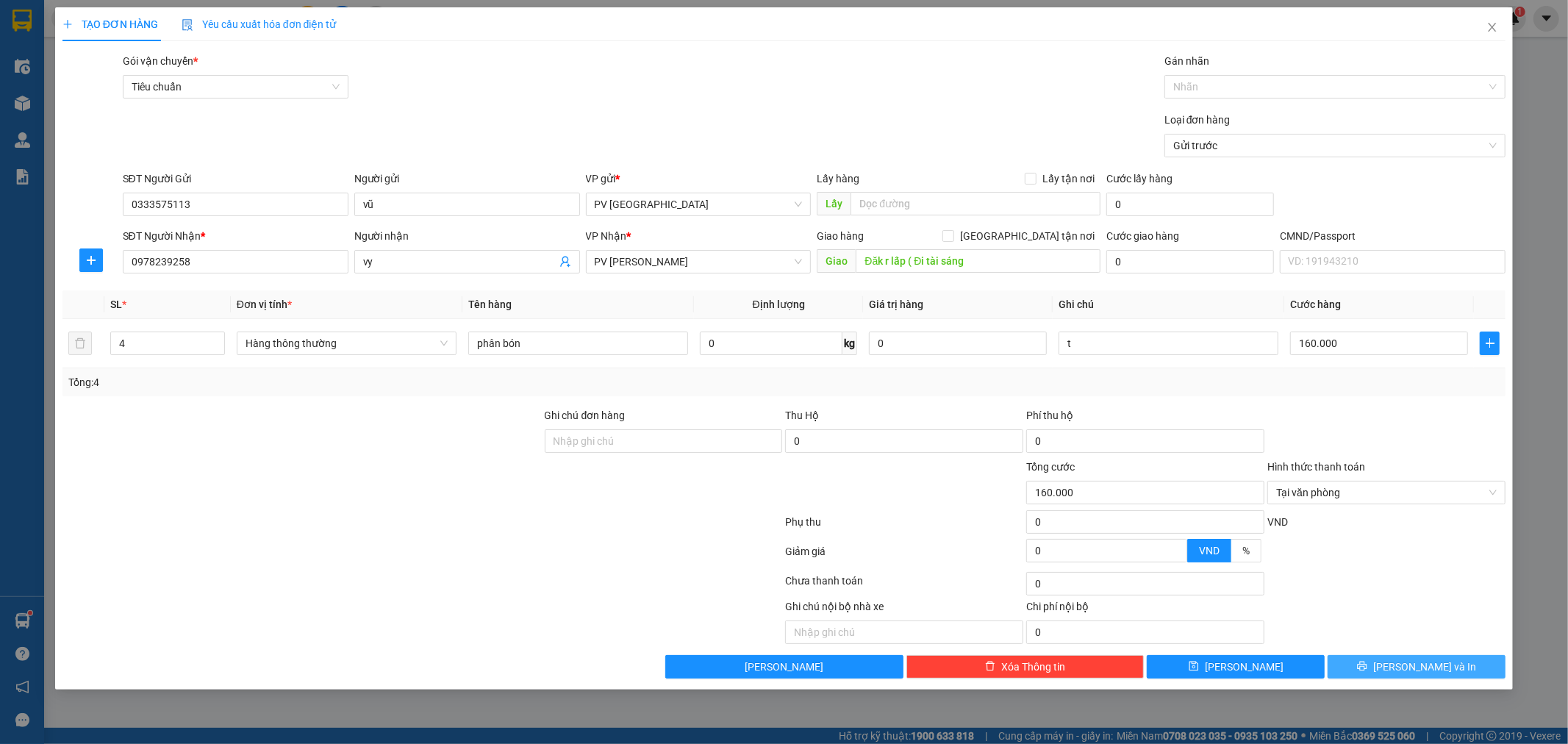
click at [1356, 659] on button "[PERSON_NAME] và In" at bounding box center [1416, 666] width 178 height 23
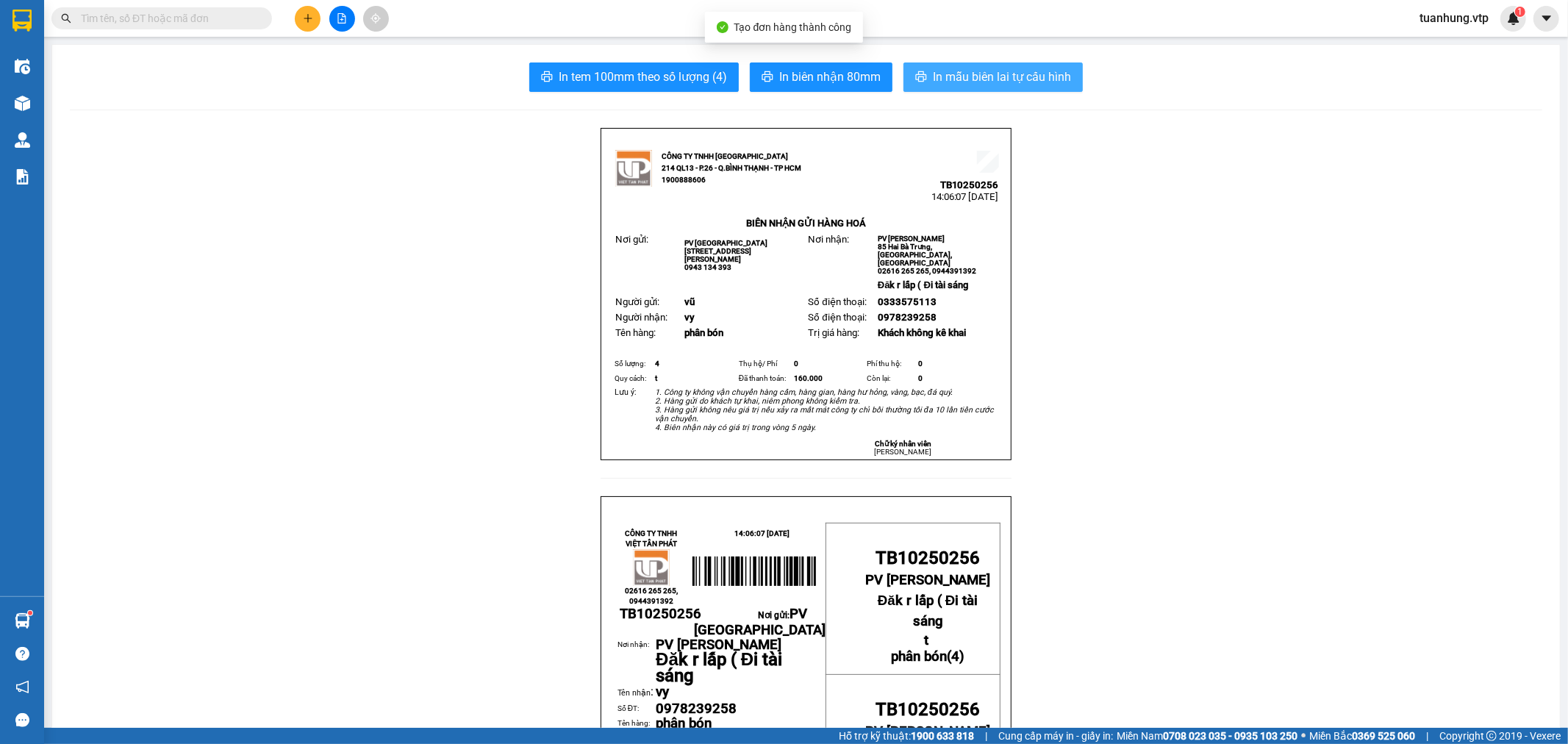
click at [994, 83] on span "In mẫu biên lai tự cấu hình" at bounding box center [1002, 76] width 138 height 18
drag, startPoint x: 399, startPoint y: 199, endPoint x: 496, endPoint y: 426, distance: 246.9
click at [303, 14] on icon "plus" at bounding box center [308, 18] width 10 height 10
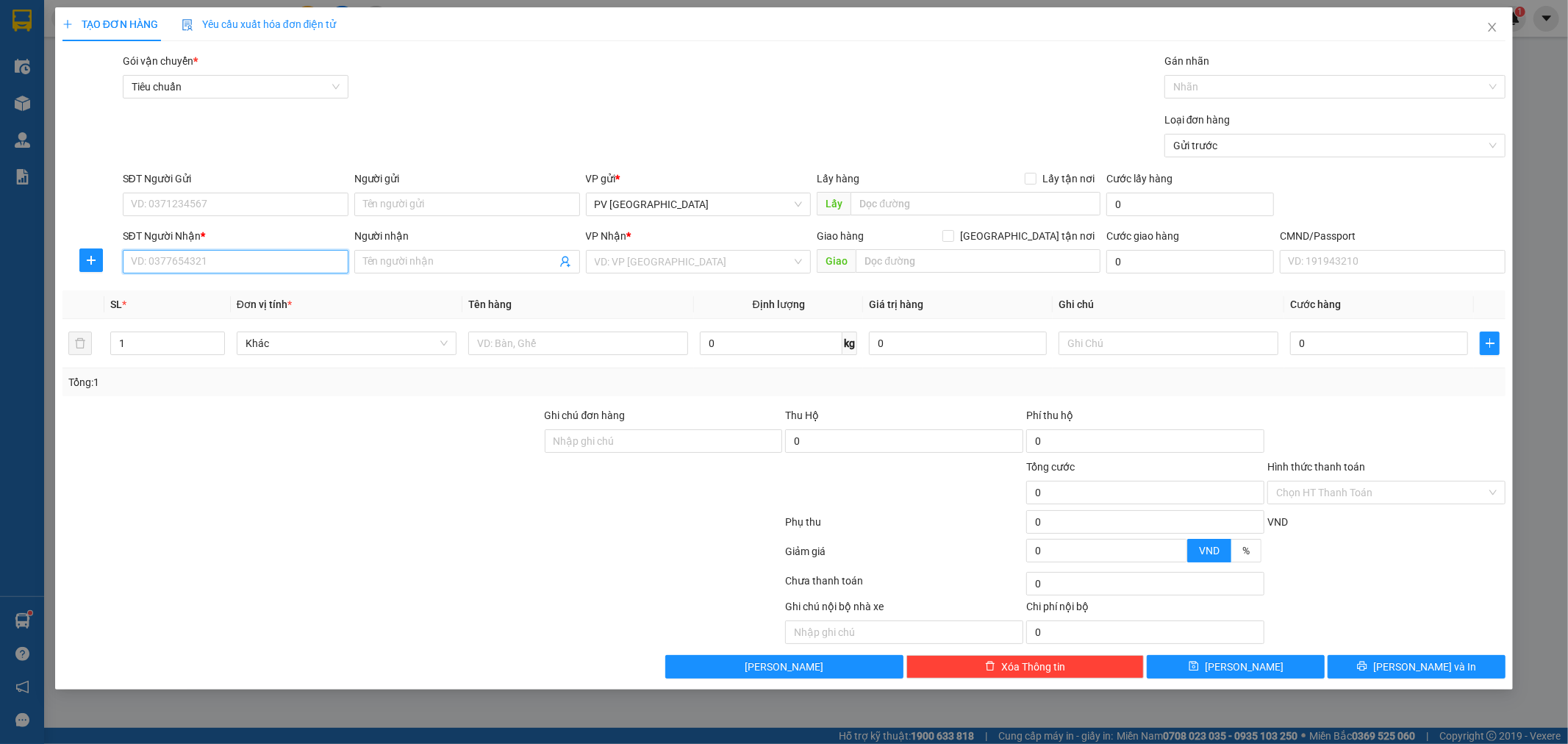
click at [171, 265] on input "SĐT Người Nhận *" at bounding box center [236, 261] width 226 height 23
click at [173, 287] on div "0949583031 - hải" at bounding box center [236, 291] width 208 height 16
click at [314, 203] on input "SĐT Người Gửi" at bounding box center [236, 203] width 226 height 23
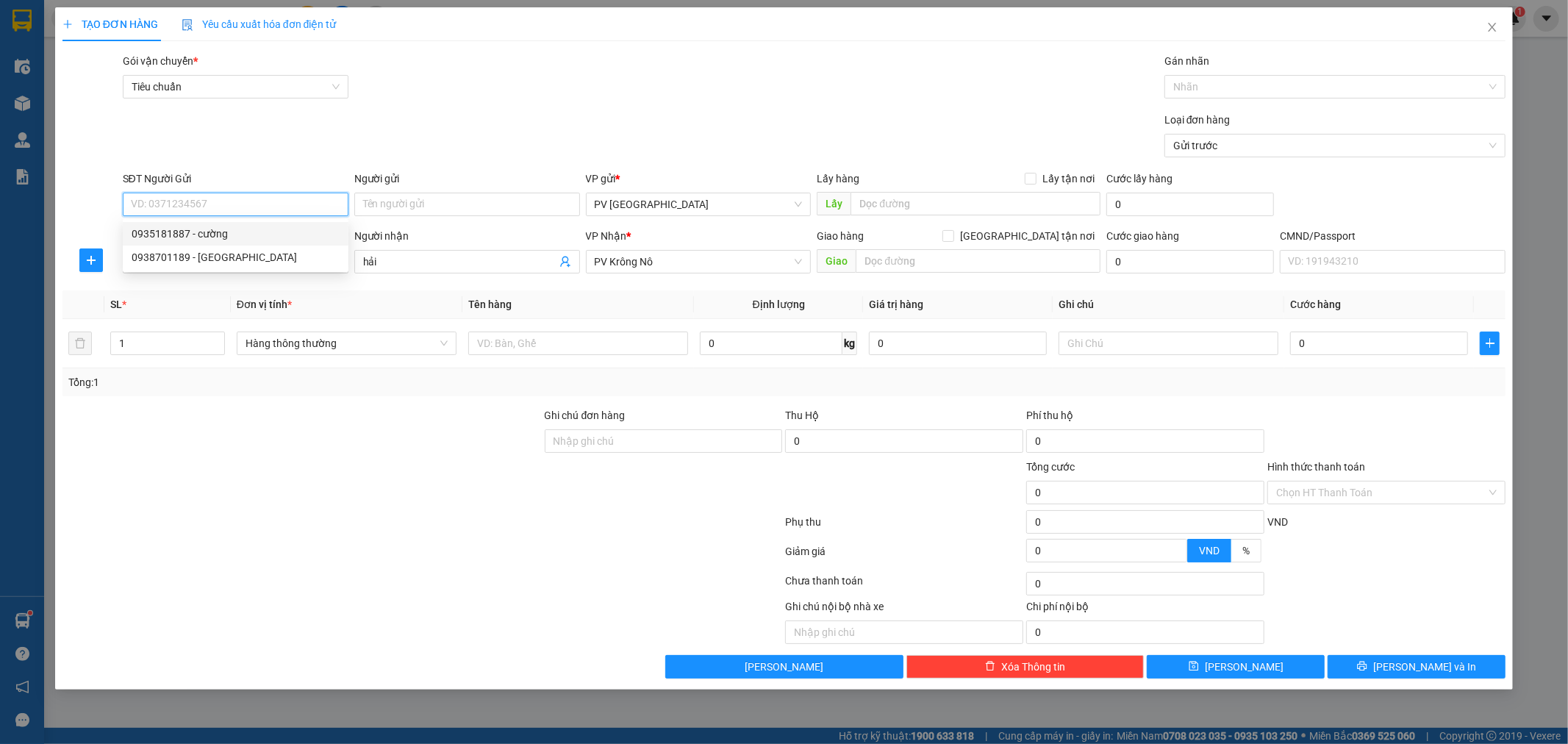
click at [249, 197] on input "SĐT Người Gửi" at bounding box center [236, 203] width 226 height 23
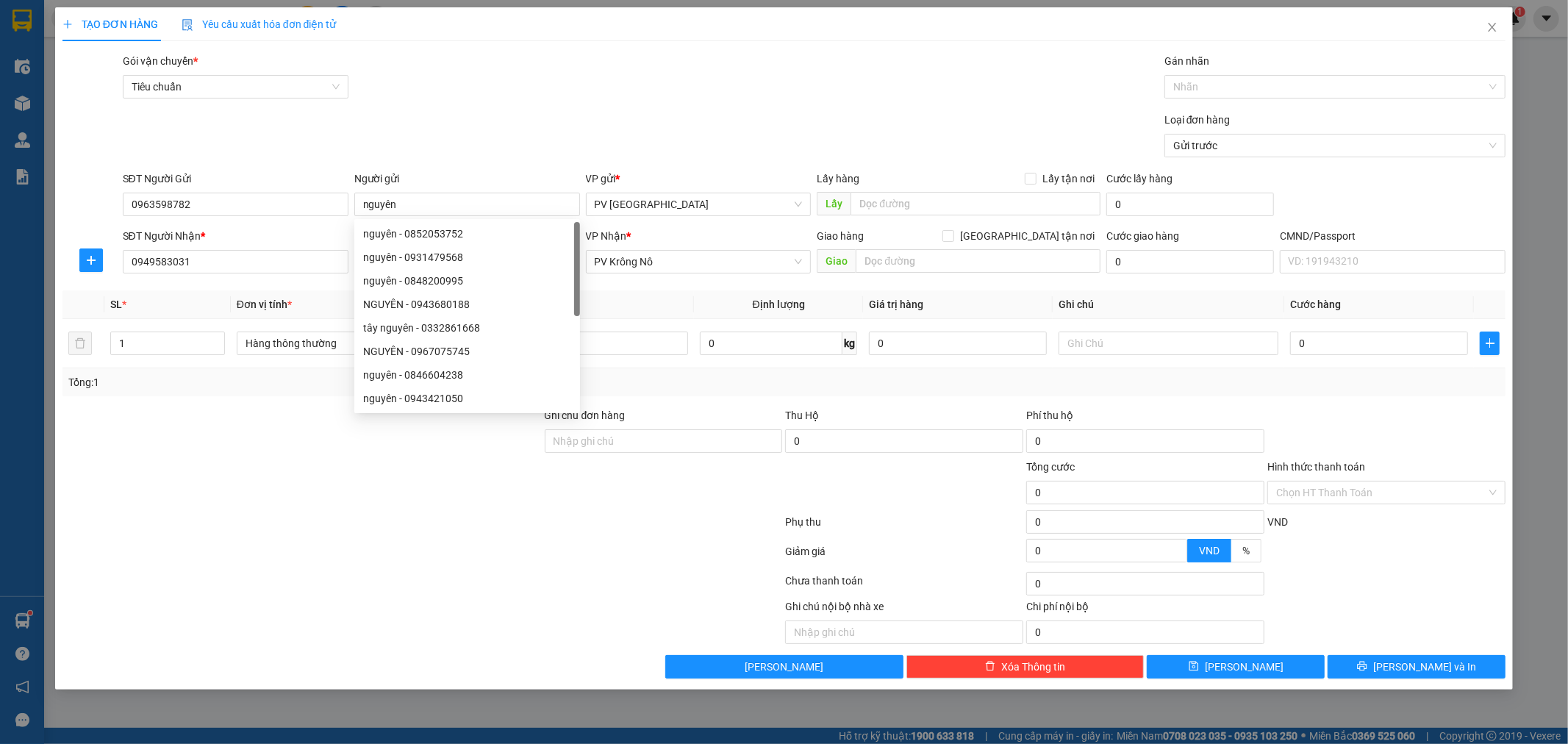
click at [342, 524] on div at bounding box center [422, 524] width 723 height 30
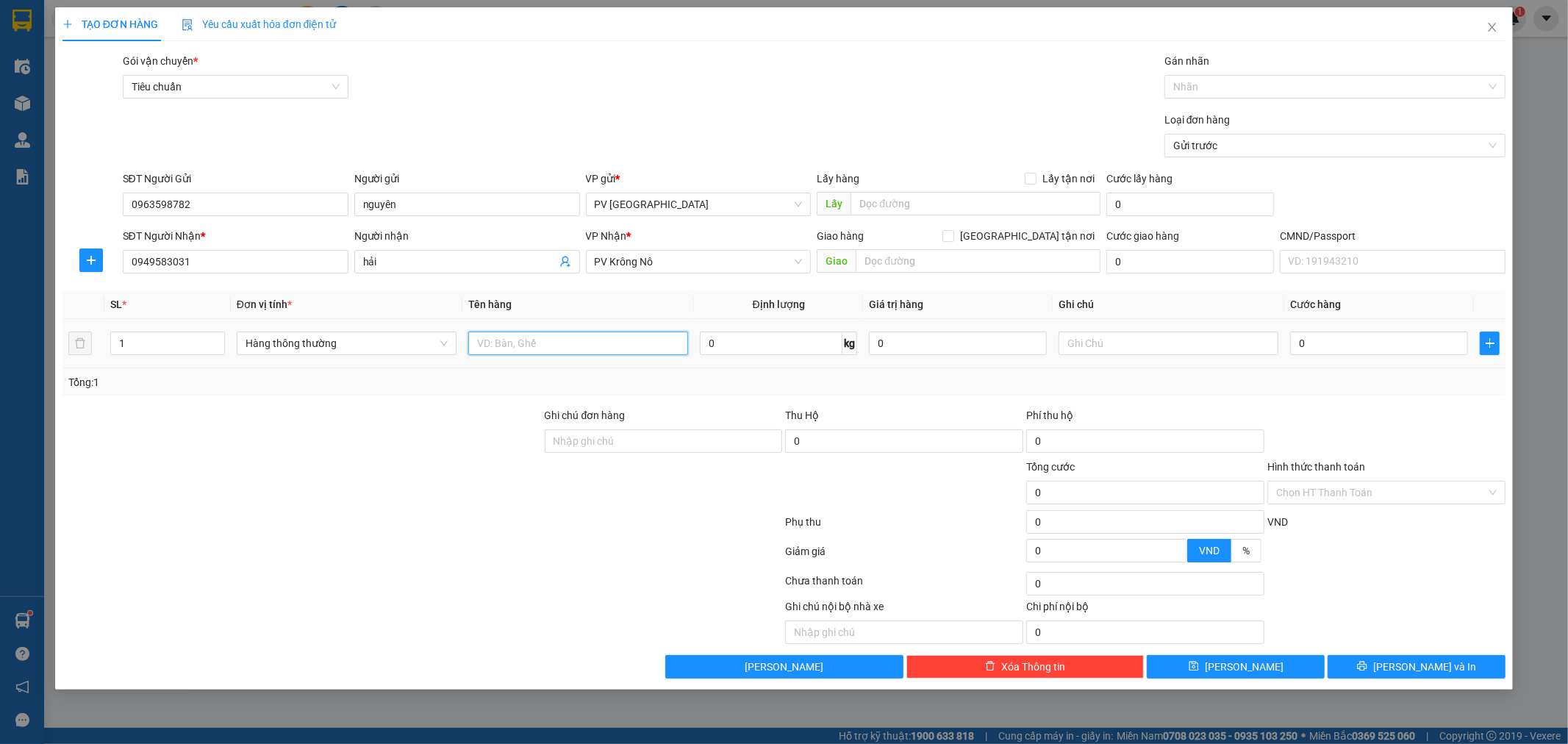
click at [549, 344] on input "text" at bounding box center [578, 343] width 220 height 23
click at [1449, 664] on button "[PERSON_NAME] và In" at bounding box center [1416, 666] width 178 height 23
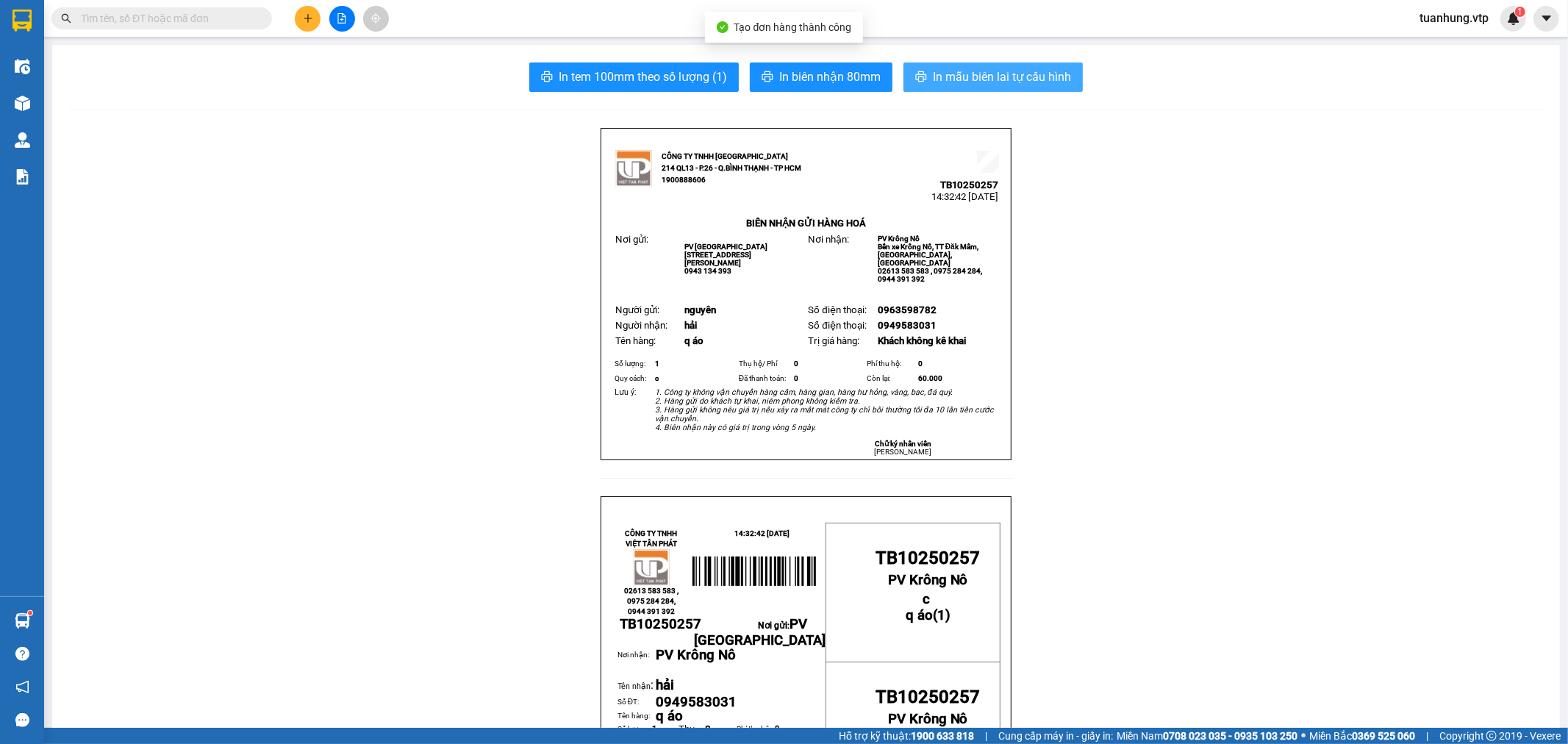
click at [994, 81] on span "In mẫu biên lai tự cấu hình" at bounding box center [1002, 76] width 138 height 18
click at [306, 10] on button at bounding box center [307, 18] width 26 height 26
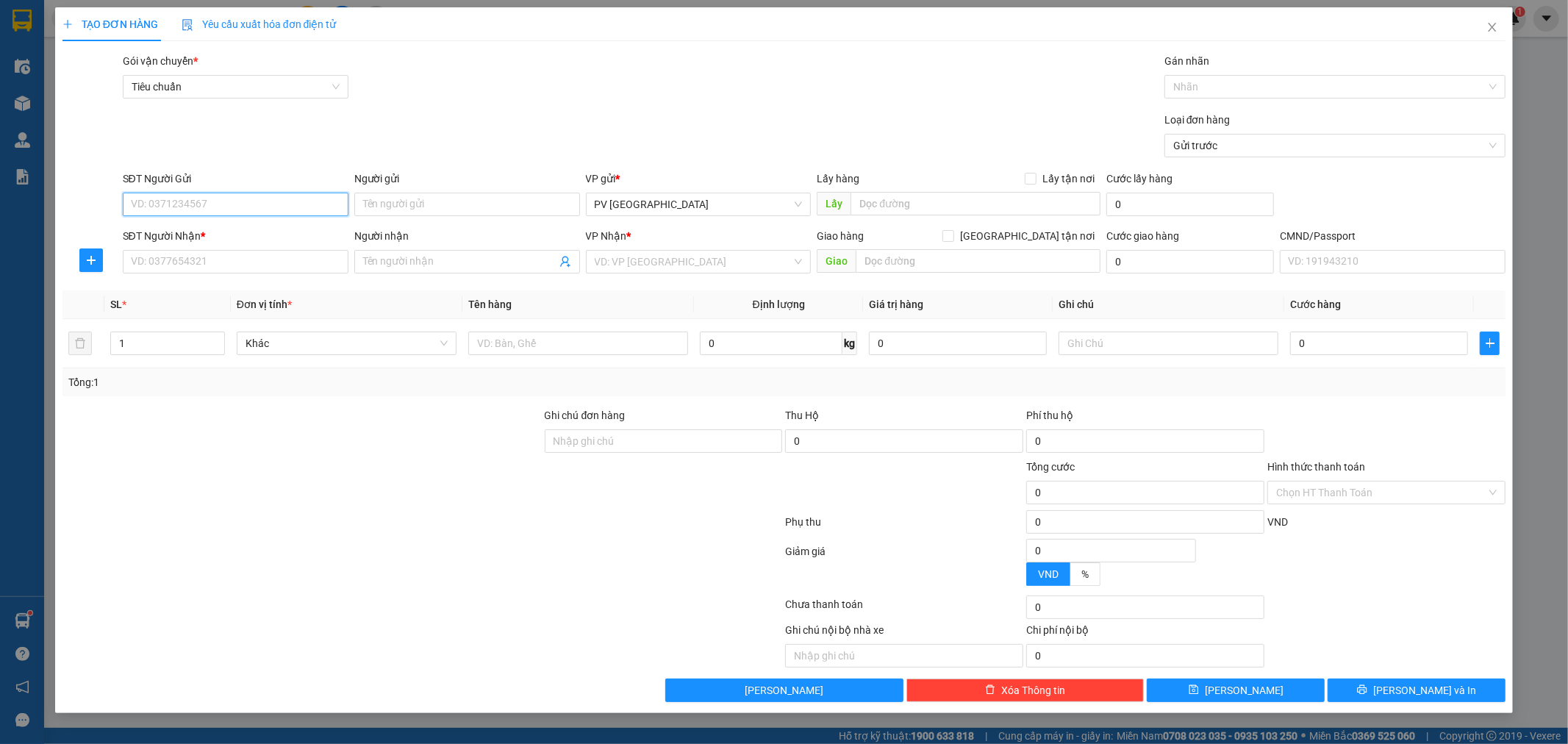
click at [318, 208] on input "SĐT Người Gửi" at bounding box center [236, 203] width 226 height 23
click at [268, 257] on input "SĐT Người Nhận *" at bounding box center [236, 261] width 226 height 23
click at [284, 265] on input "SĐT Người Nhận *" at bounding box center [236, 261] width 226 height 23
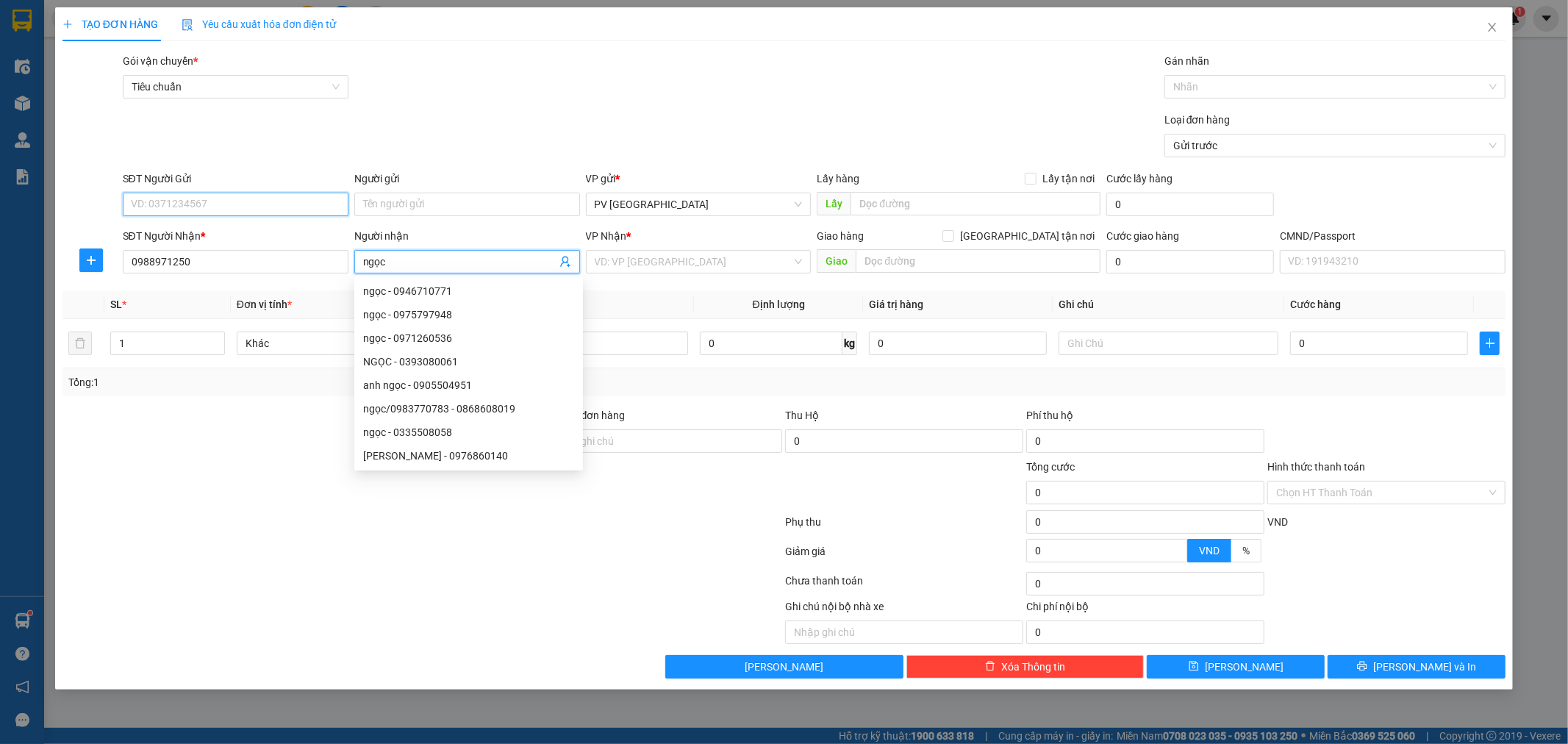
click at [263, 196] on input "SĐT Người Gửi" at bounding box center [236, 203] width 226 height 23
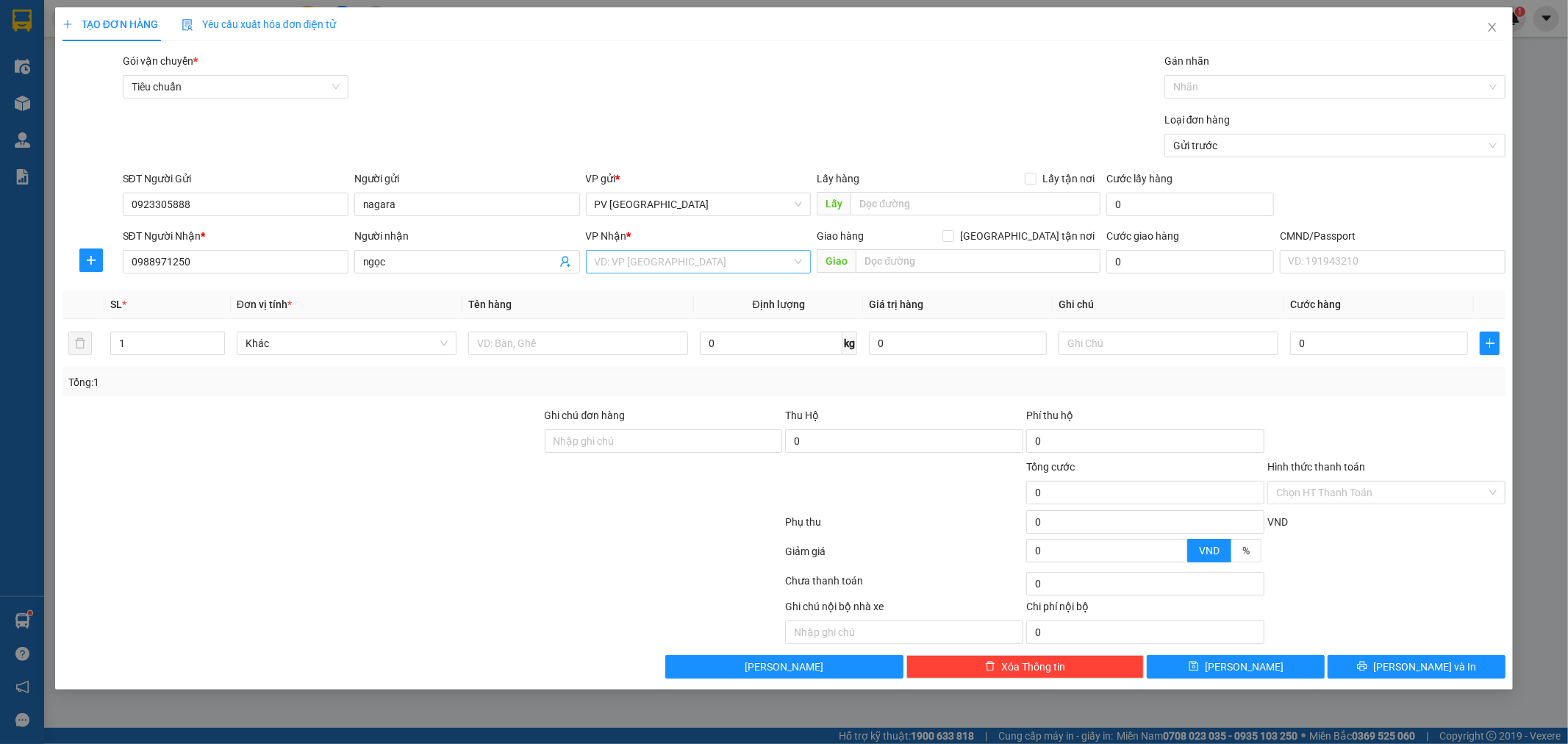
click at [625, 260] on input "search" at bounding box center [693, 261] width 198 height 22
click at [602, 338] on input "text" at bounding box center [578, 343] width 220 height 23
click at [1453, 671] on button "[PERSON_NAME] và In" at bounding box center [1416, 666] width 178 height 23
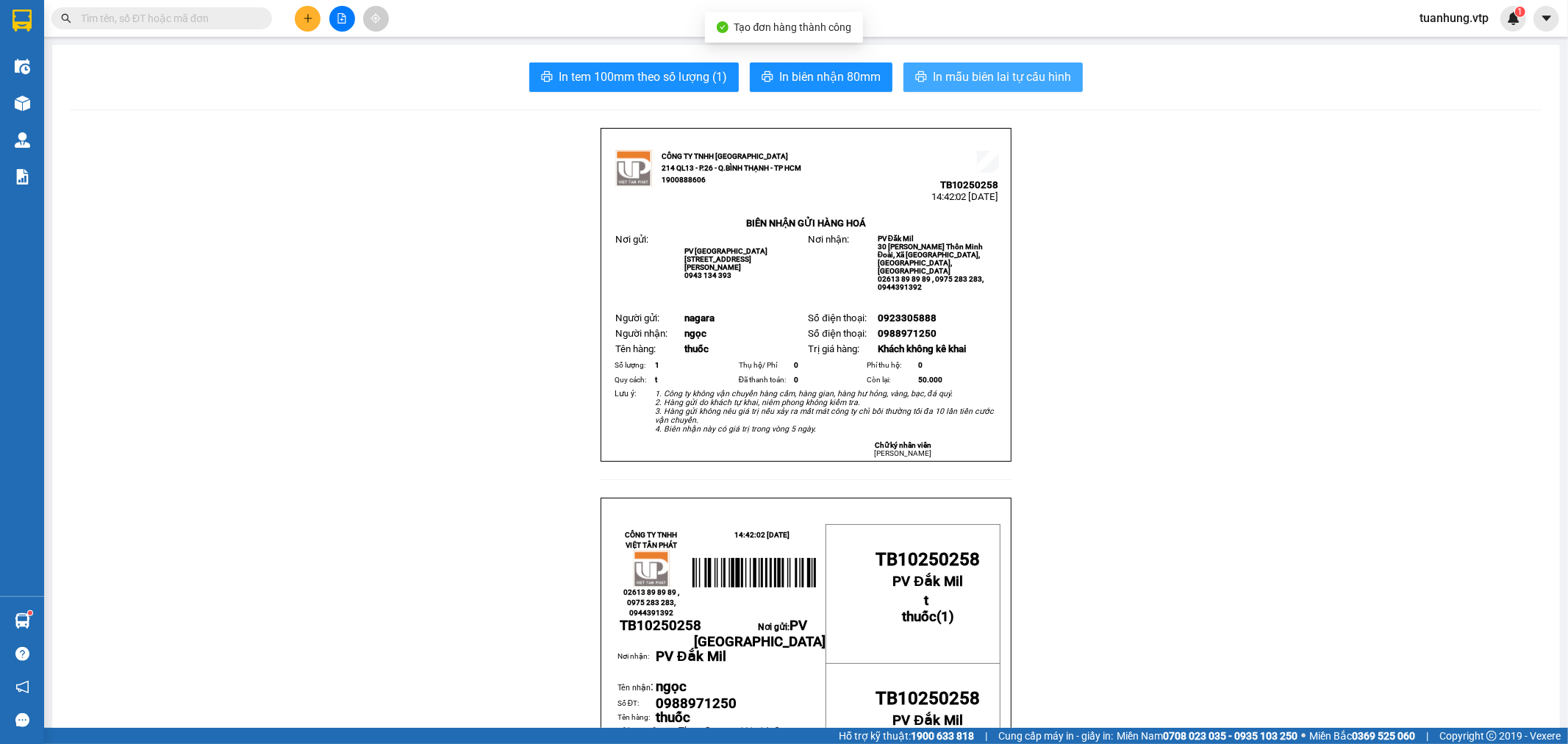
click at [1025, 76] on span "In mẫu biên lai tự cấu hình" at bounding box center [1002, 76] width 138 height 18
click at [311, 10] on button at bounding box center [307, 18] width 26 height 26
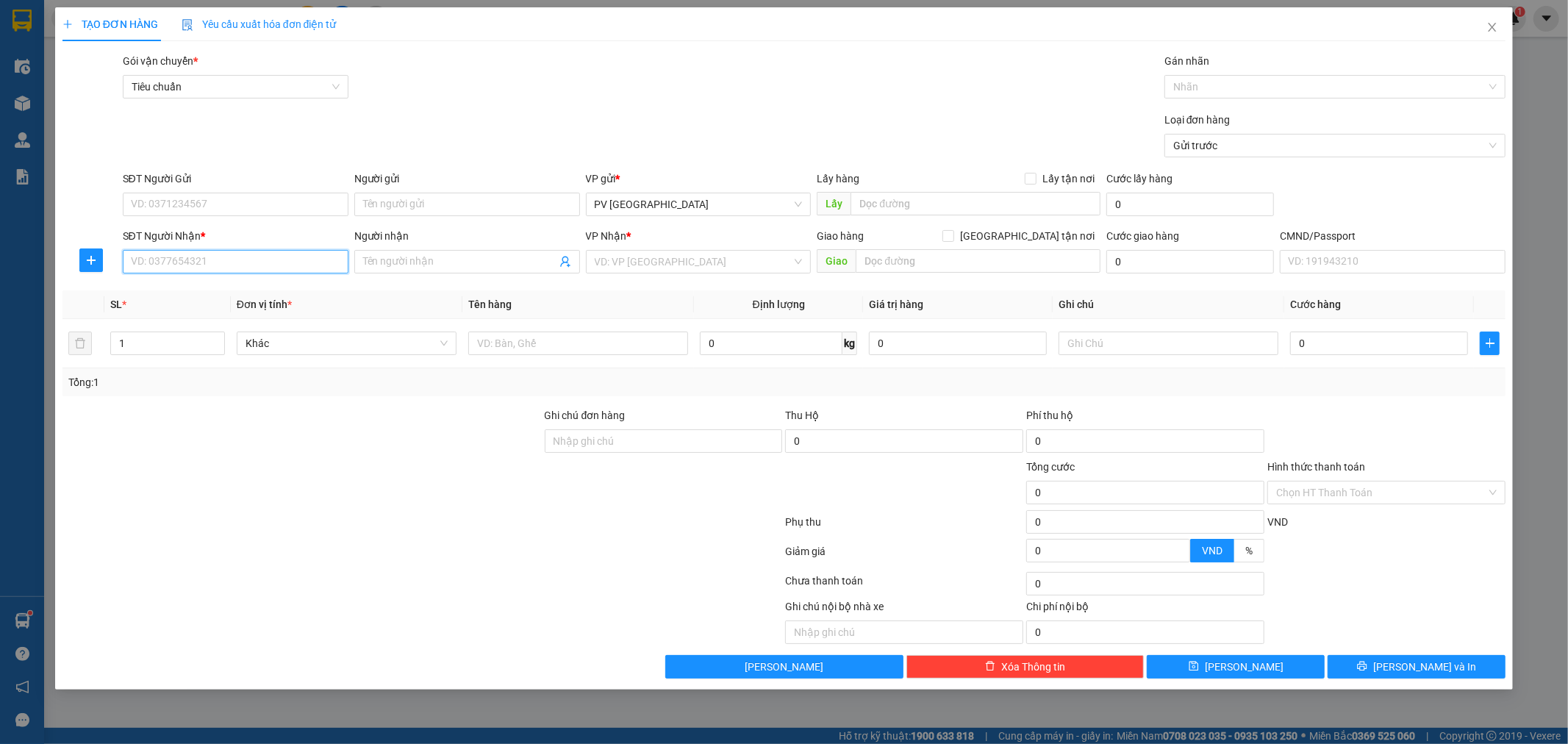
click at [265, 255] on input "SĐT Người Nhận *" at bounding box center [236, 261] width 226 height 23
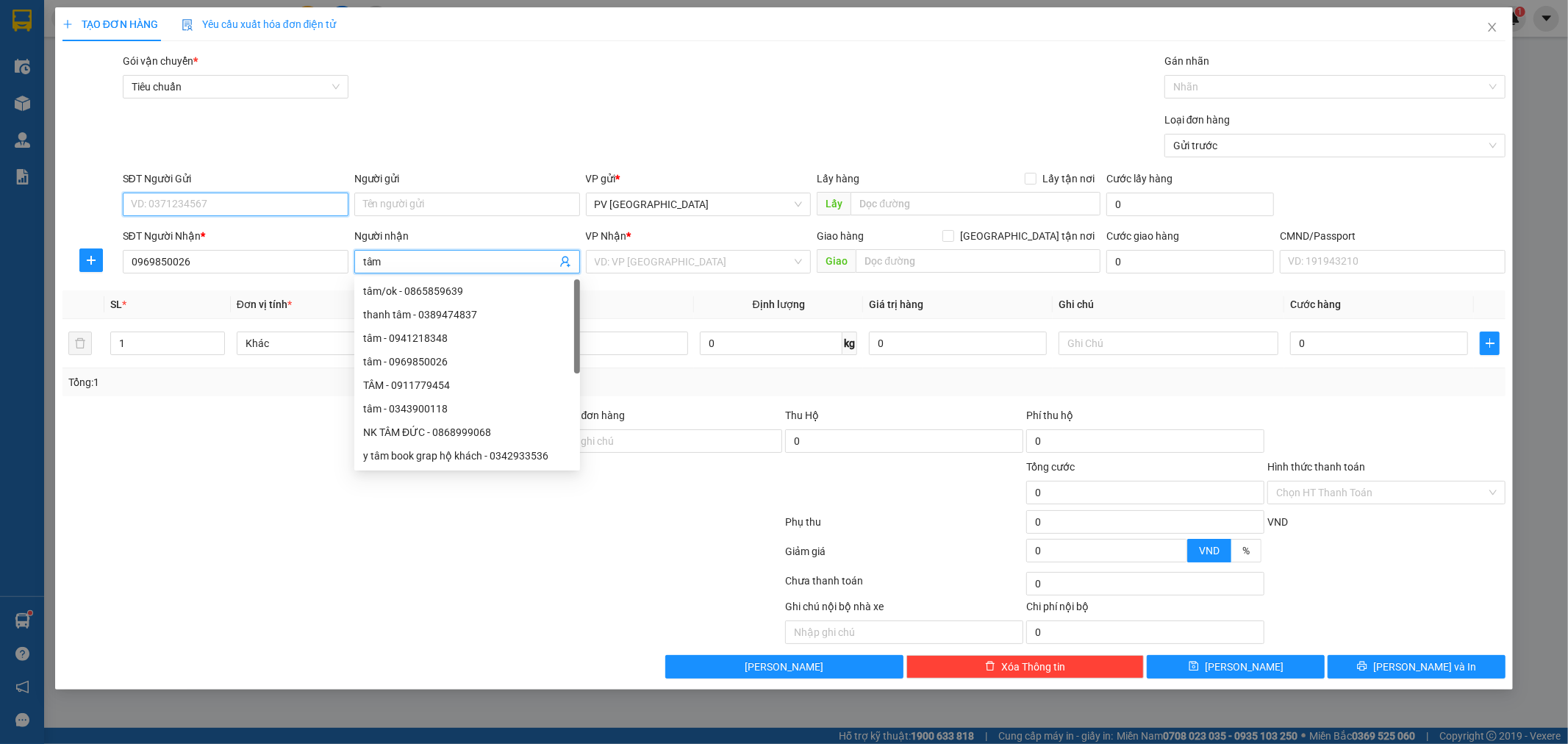
click at [250, 204] on input "SĐT Người Gửi" at bounding box center [236, 203] width 226 height 23
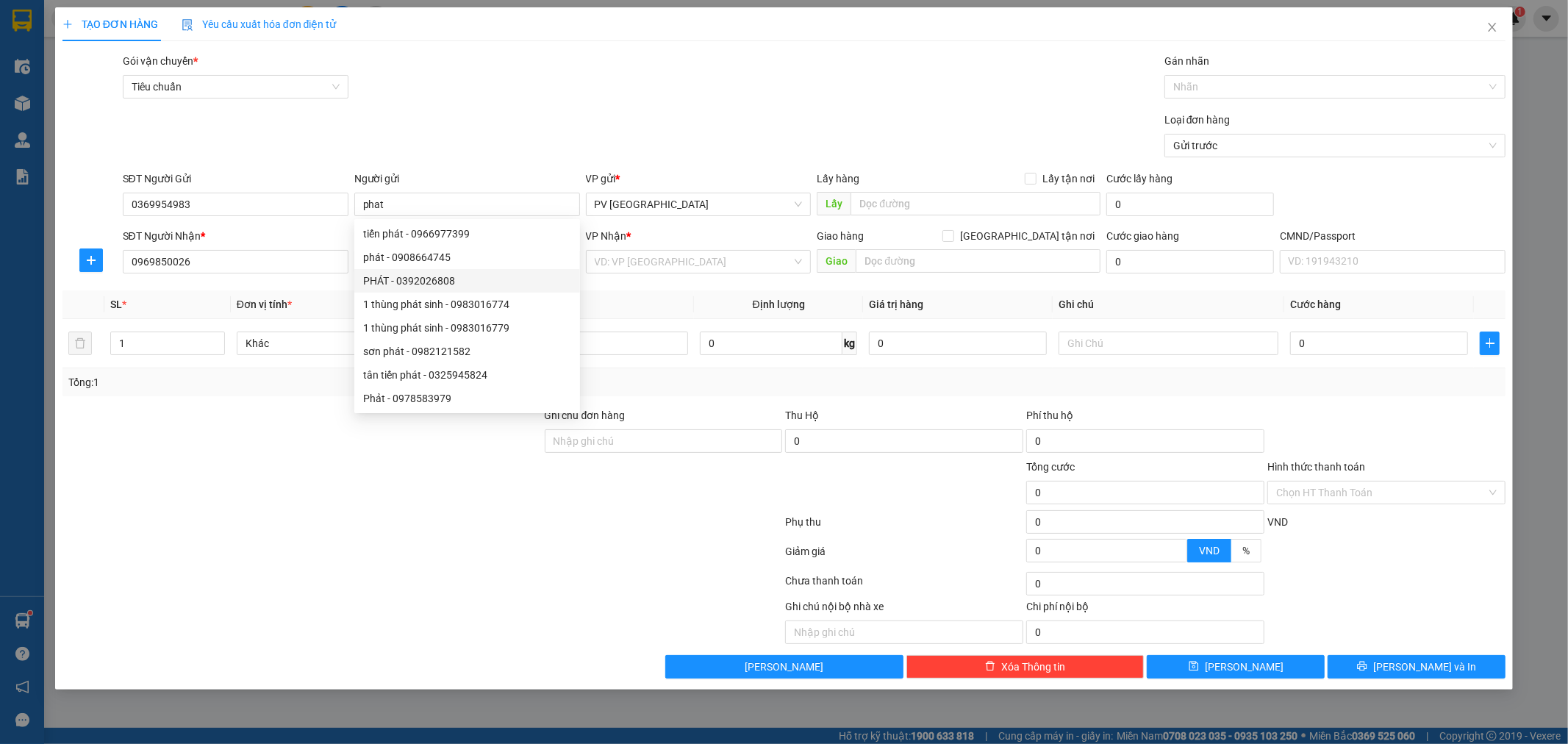
click at [290, 422] on div at bounding box center [302, 433] width 482 height 51
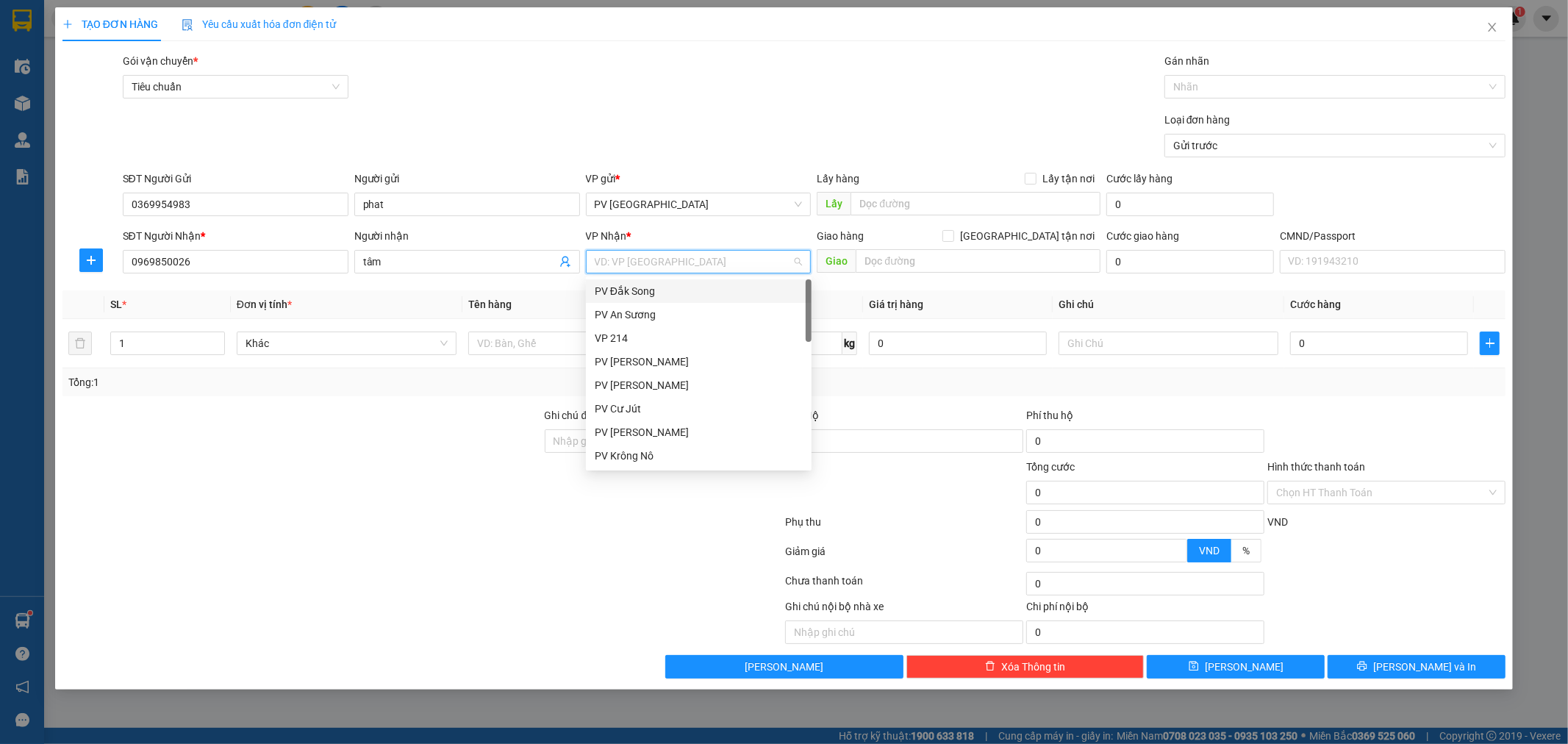
click at [692, 265] on input "search" at bounding box center [693, 261] width 198 height 22
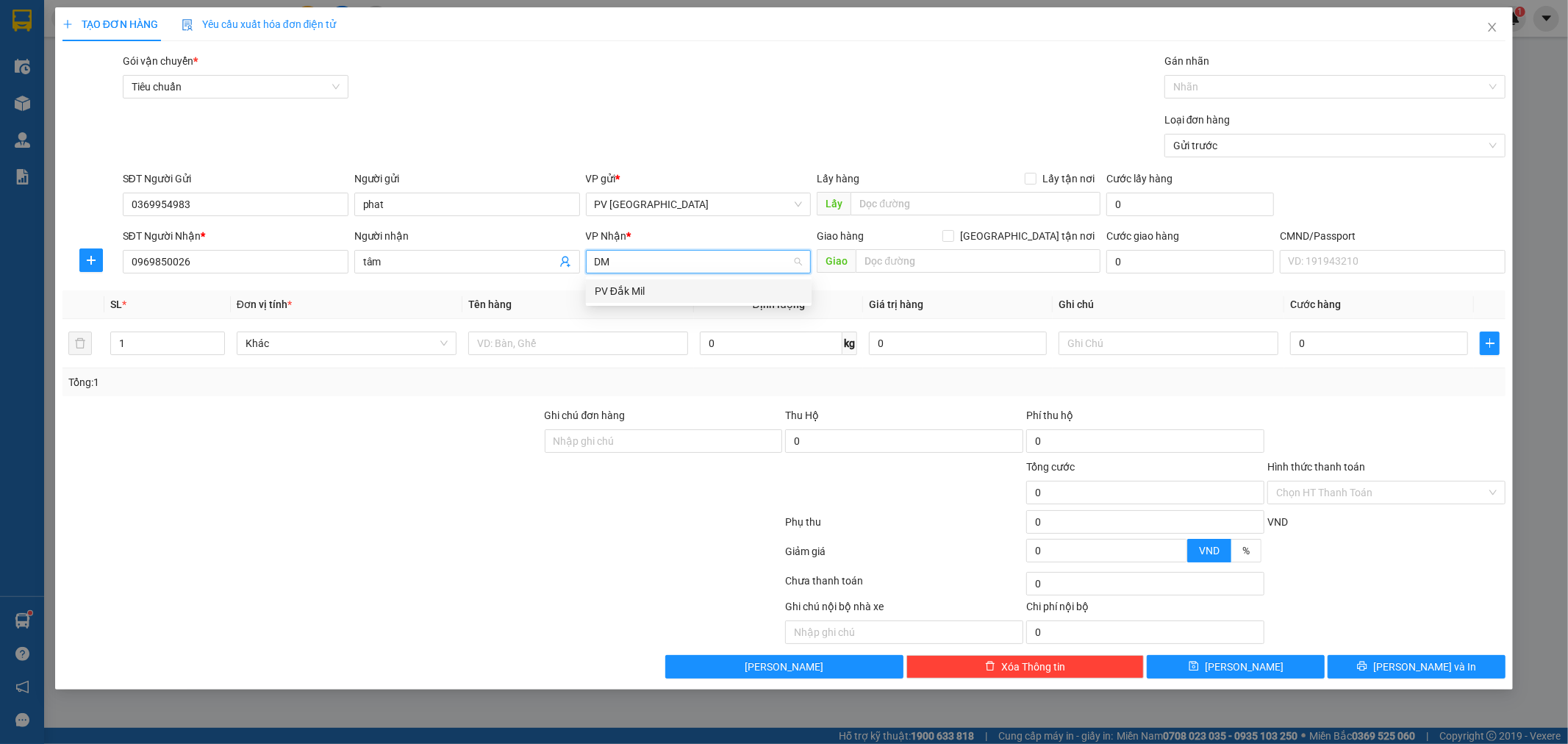
click at [671, 298] on div "PV Đắk Mil" at bounding box center [698, 291] width 208 height 16
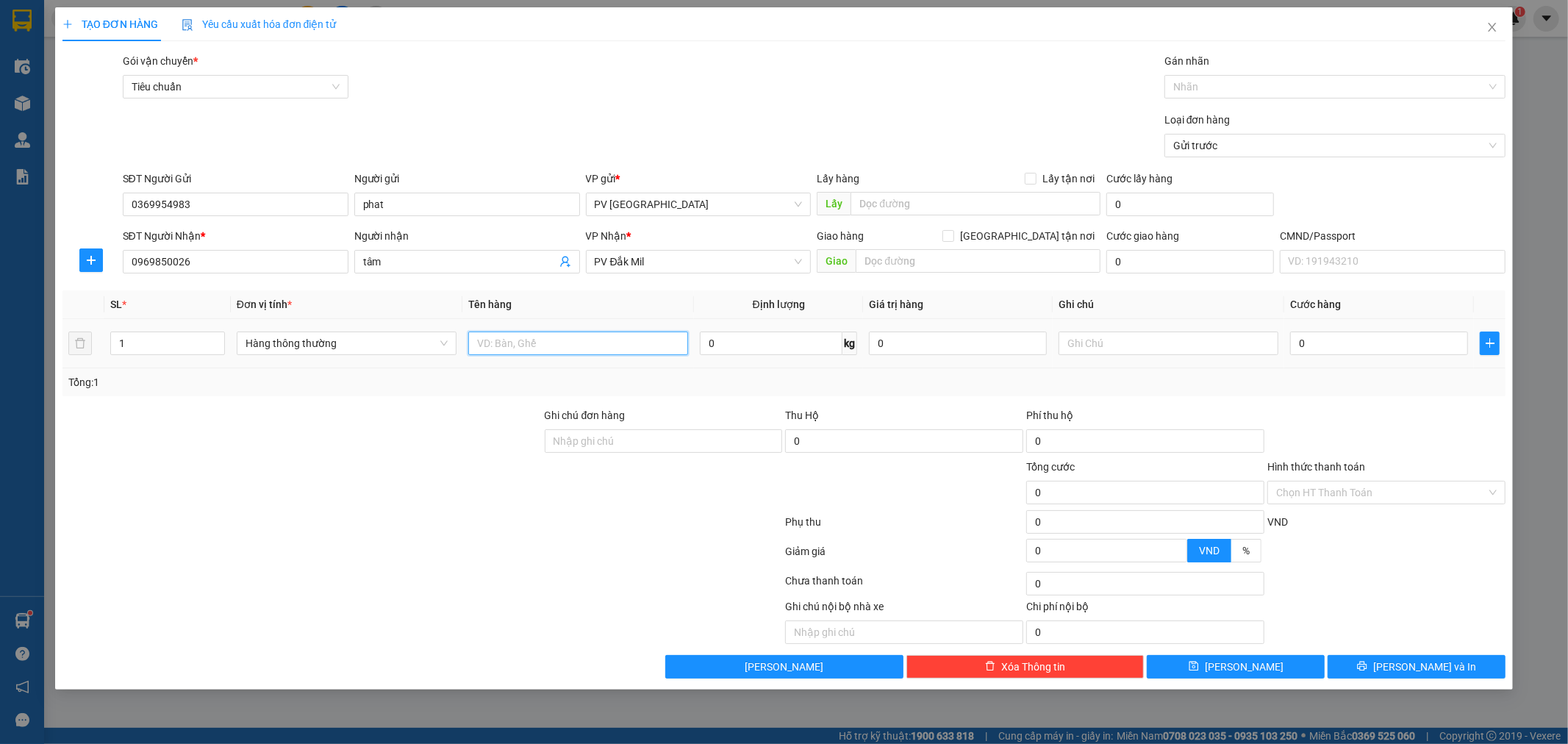
click at [631, 344] on input "text" at bounding box center [578, 343] width 220 height 23
click at [1432, 667] on span "[PERSON_NAME] và In" at bounding box center [1425, 667] width 103 height 16
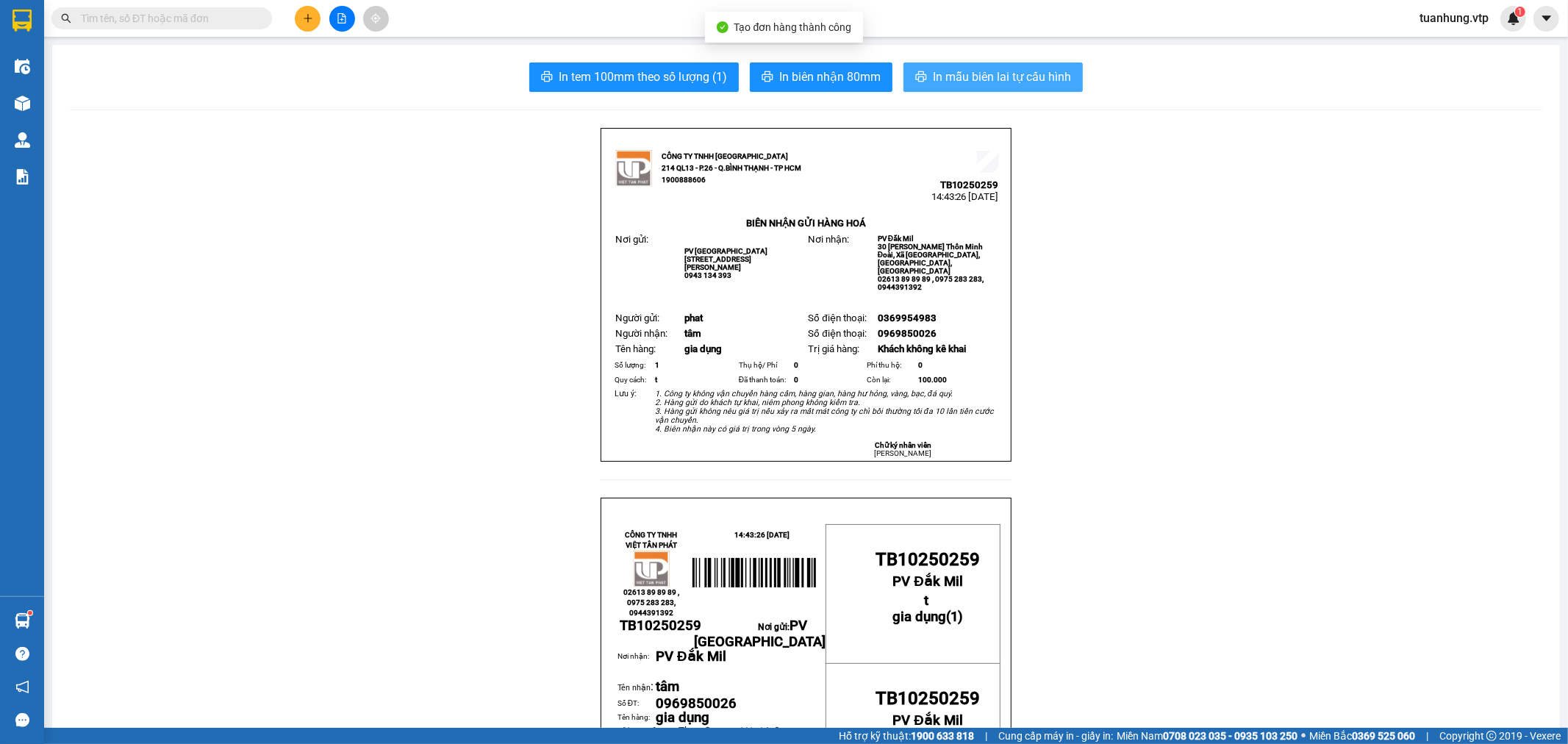
click at [1017, 83] on span "In mẫu biên lai tự cấu hình" at bounding box center [1002, 76] width 138 height 18
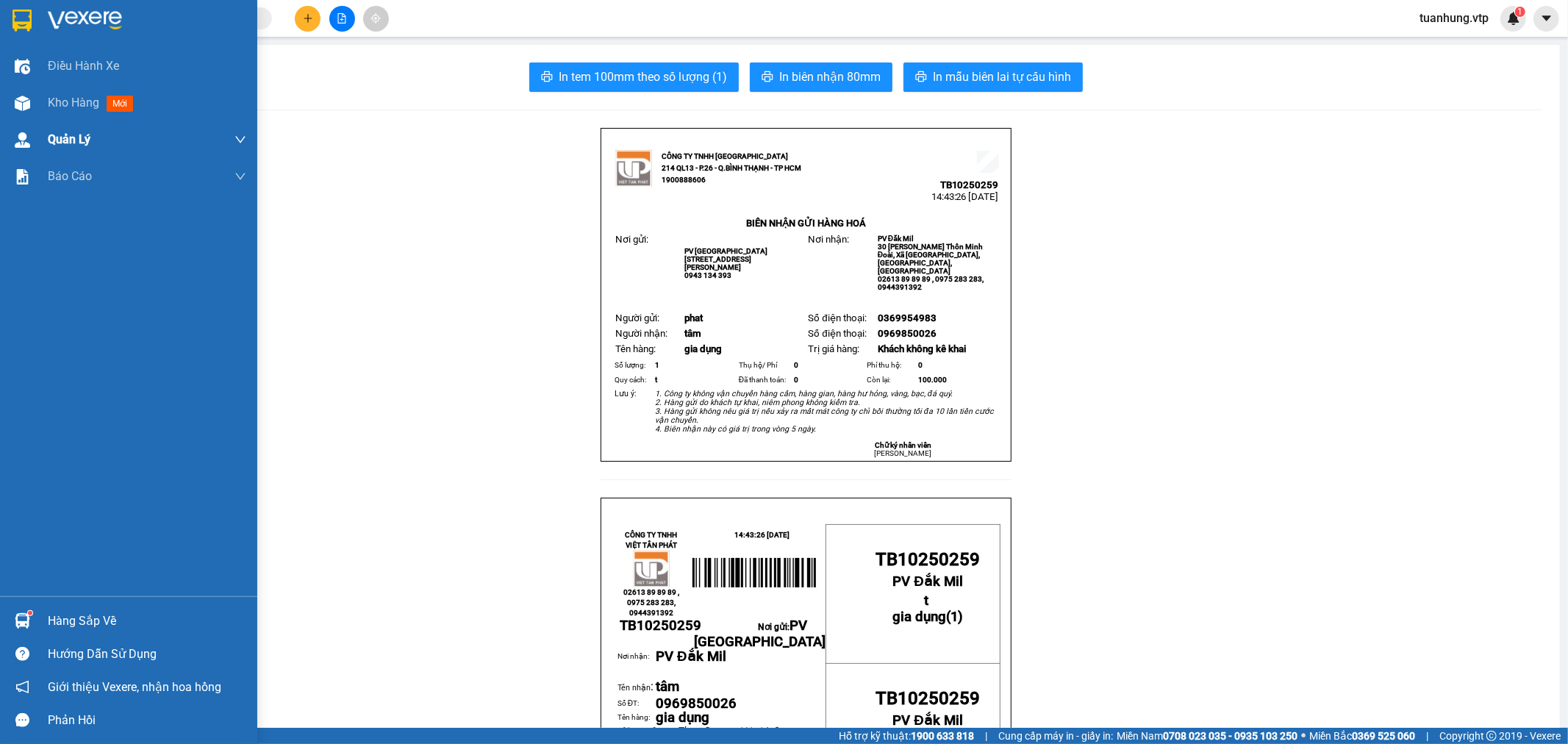
drag, startPoint x: 31, startPoint y: 98, endPoint x: 167, endPoint y: 132, distance: 140.2
click at [31, 98] on div at bounding box center [23, 103] width 26 height 26
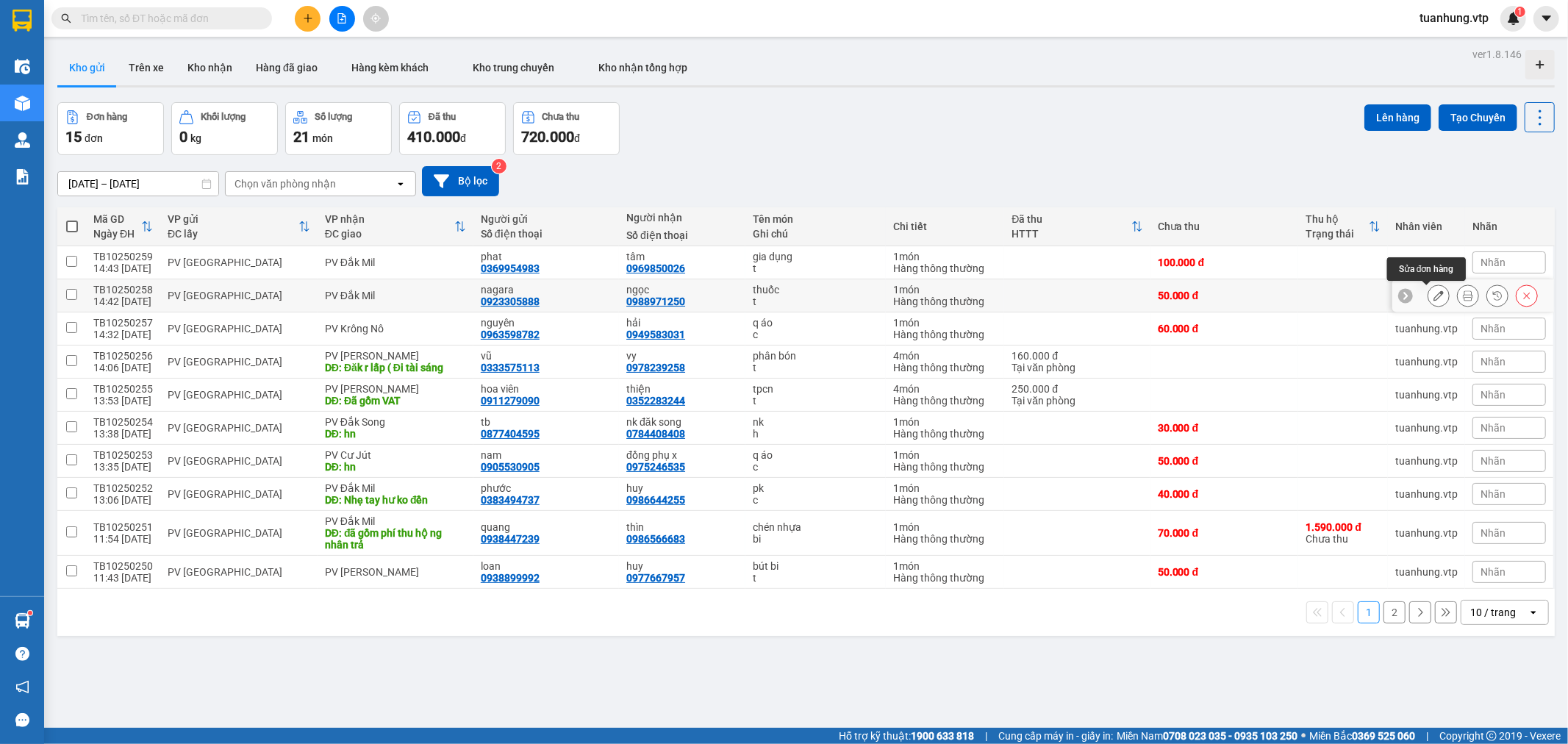
click at [1434, 301] on icon at bounding box center [1438, 295] width 10 height 10
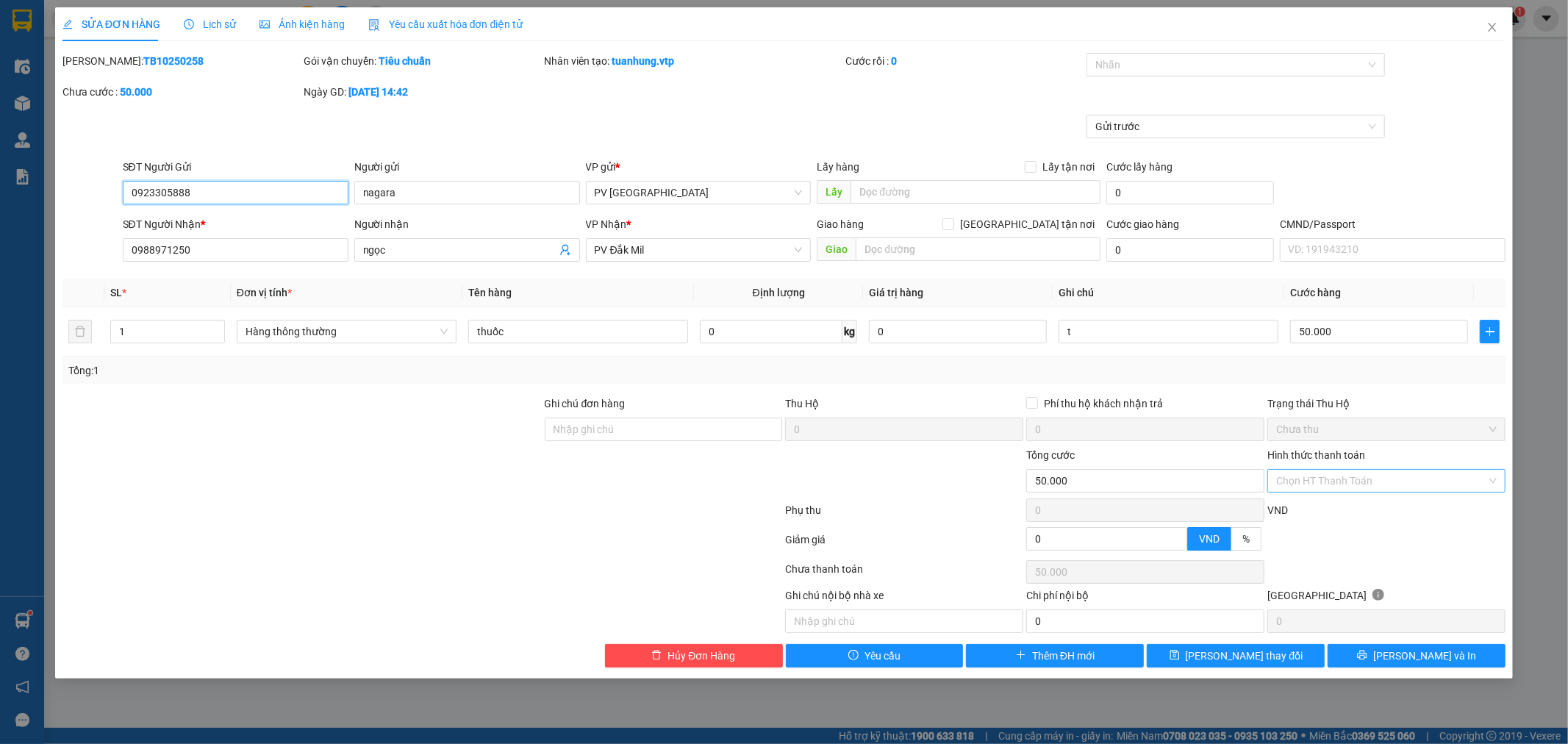
click at [1494, 479] on div "Chọn HT Thanh Toán" at bounding box center [1386, 480] width 238 height 23
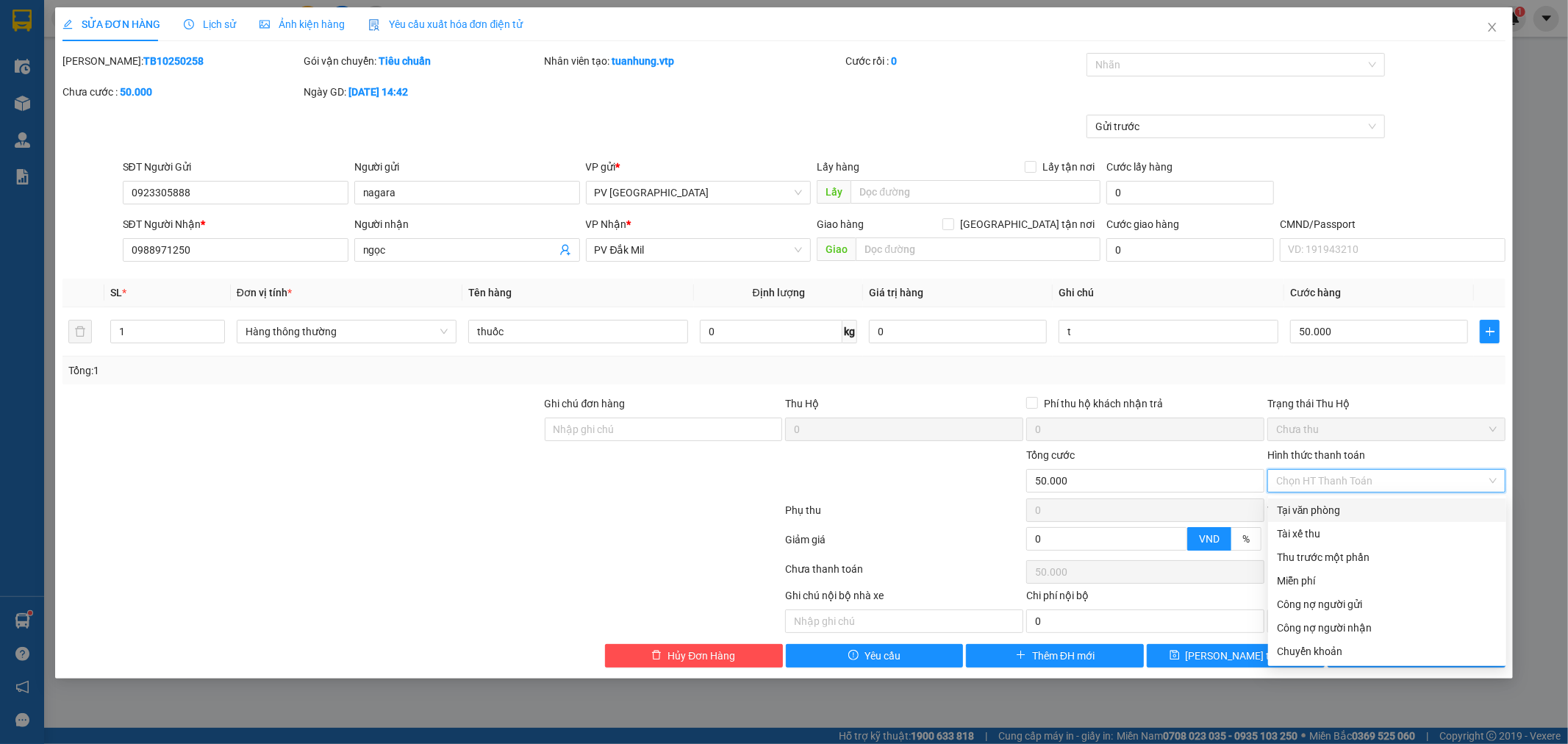
click at [1405, 509] on div "Tại văn phòng" at bounding box center [1387, 510] width 220 height 16
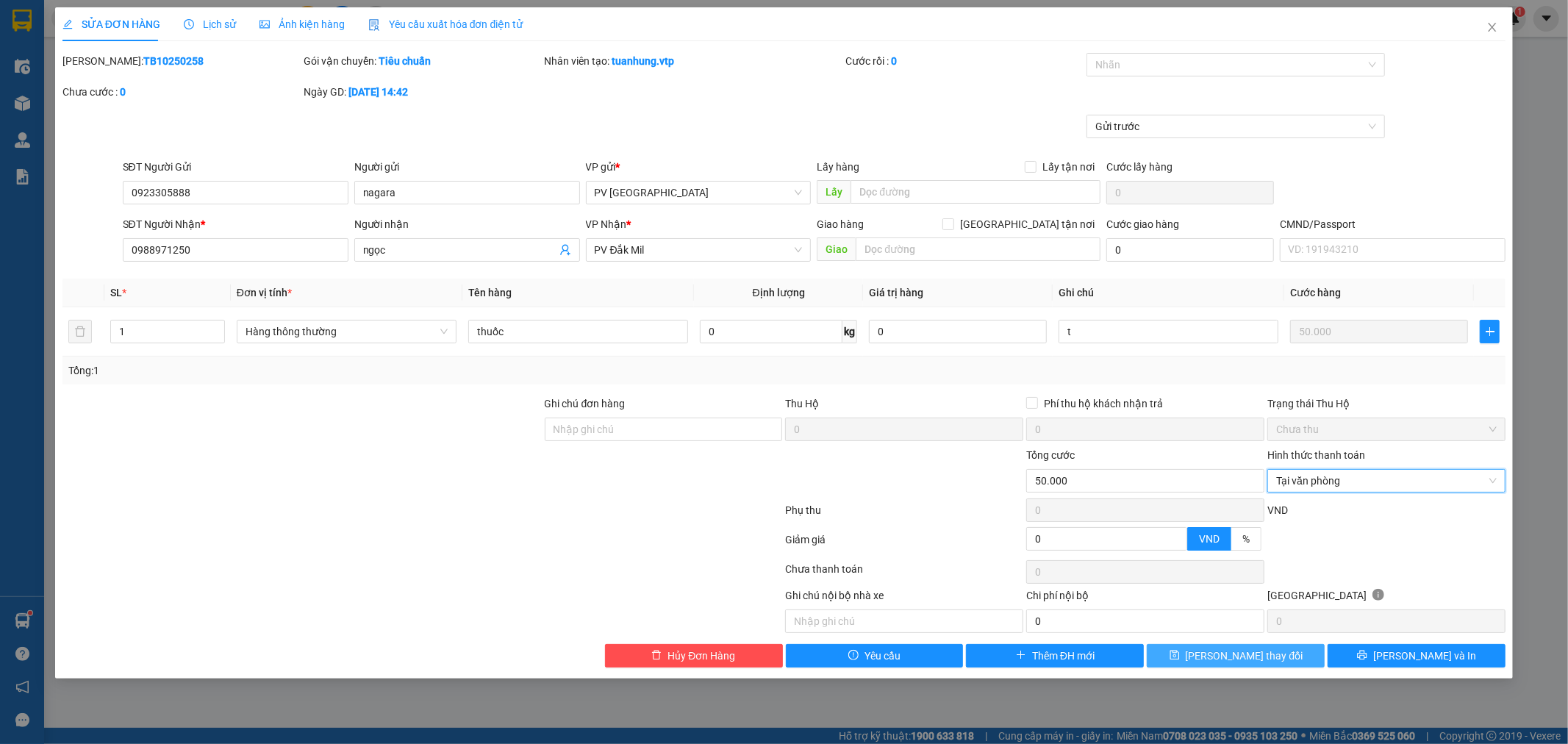
click at [1285, 660] on button "[PERSON_NAME] thay đổi" at bounding box center [1236, 656] width 178 height 23
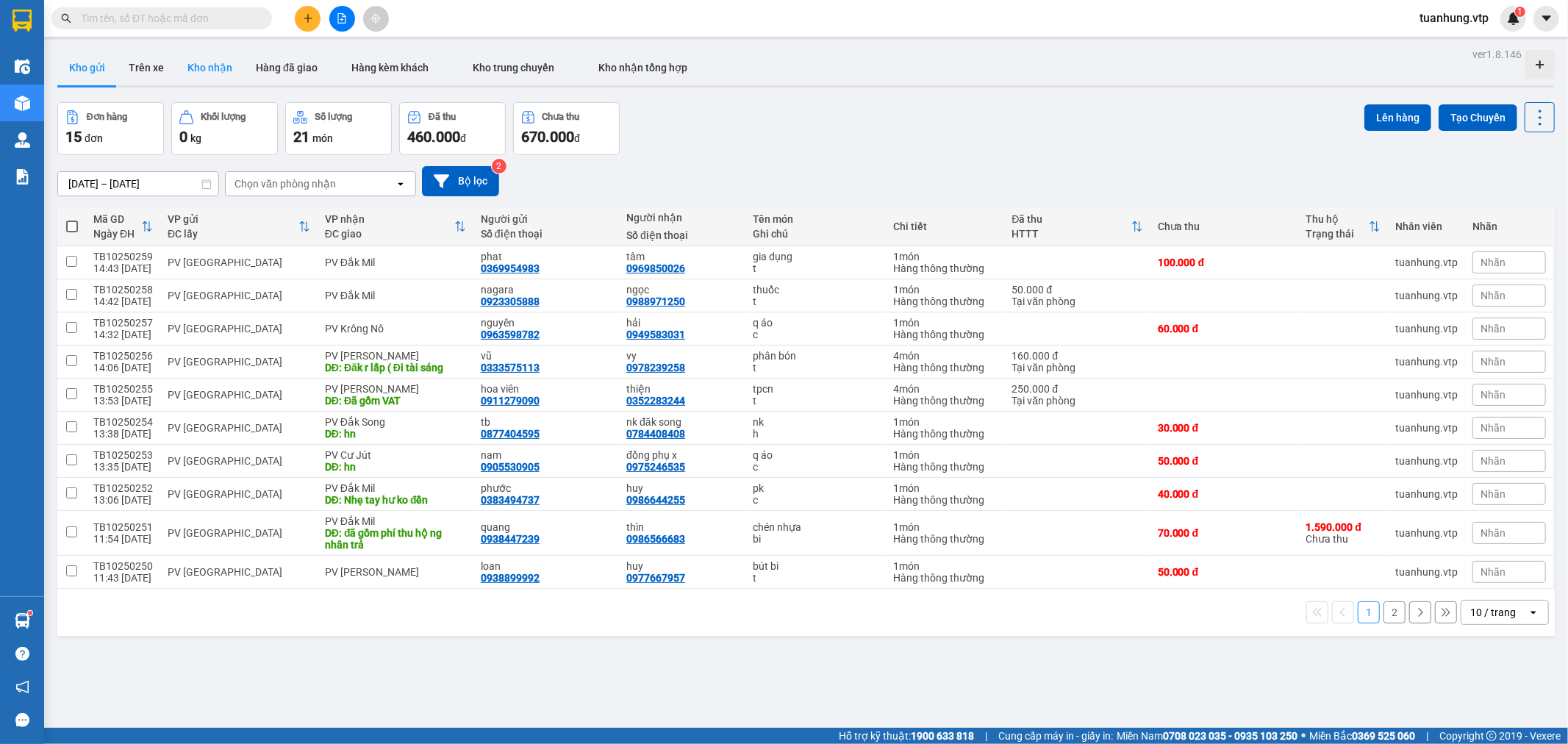
click at [208, 66] on button "Kho nhận" at bounding box center [209, 68] width 68 height 35
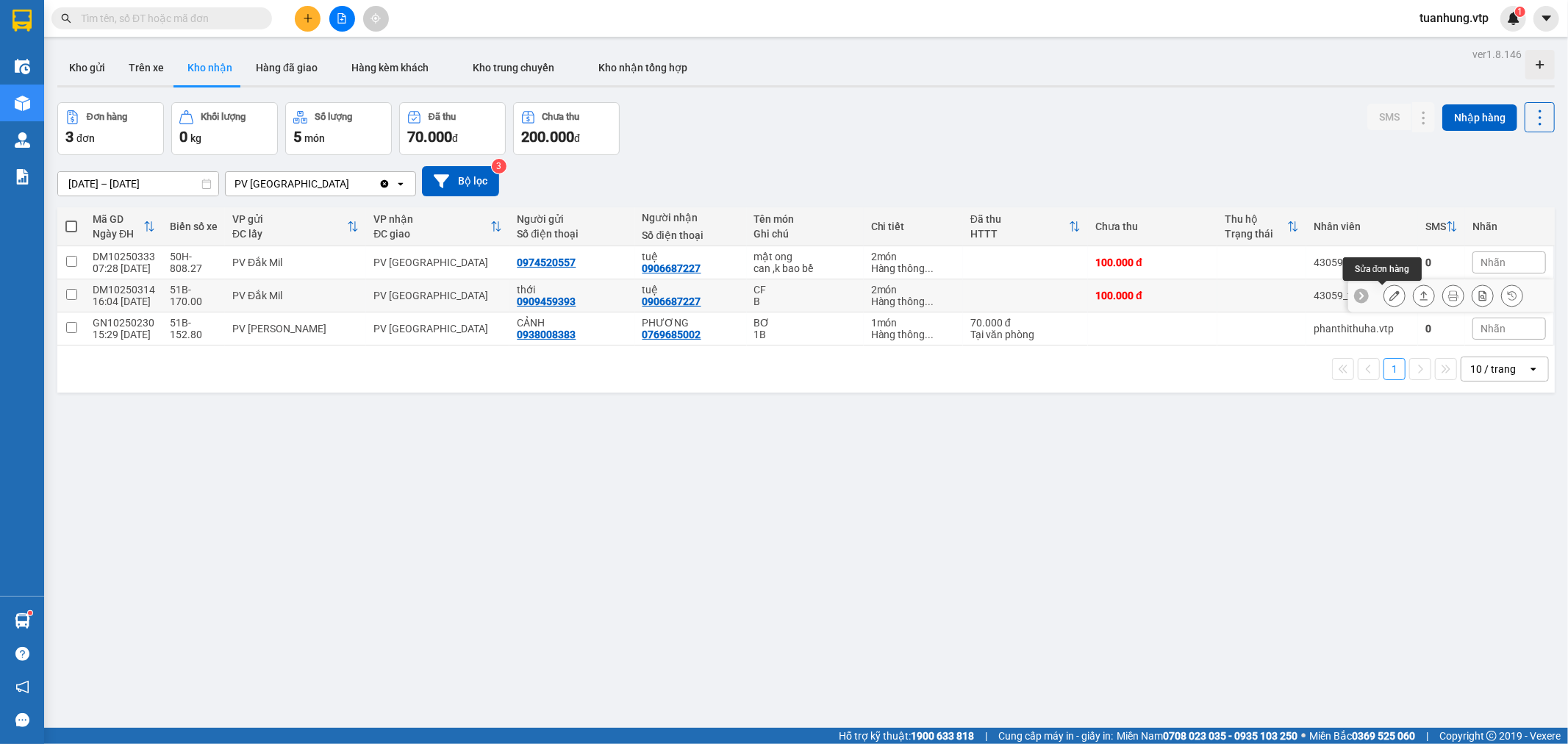
click at [1389, 298] on icon at bounding box center [1394, 295] width 10 height 10
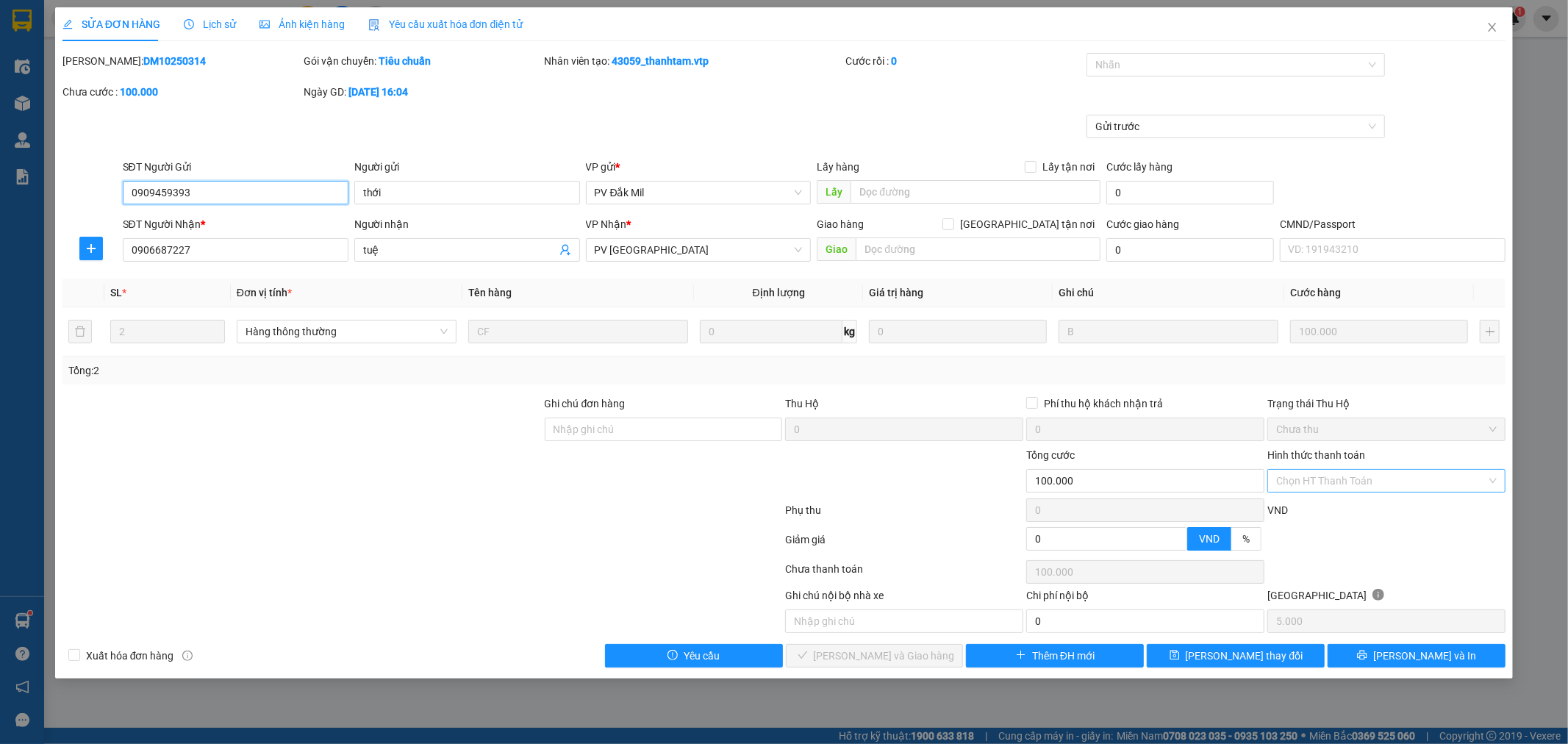
click at [1491, 483] on div "Chọn HT Thanh Toán" at bounding box center [1386, 480] width 238 height 23
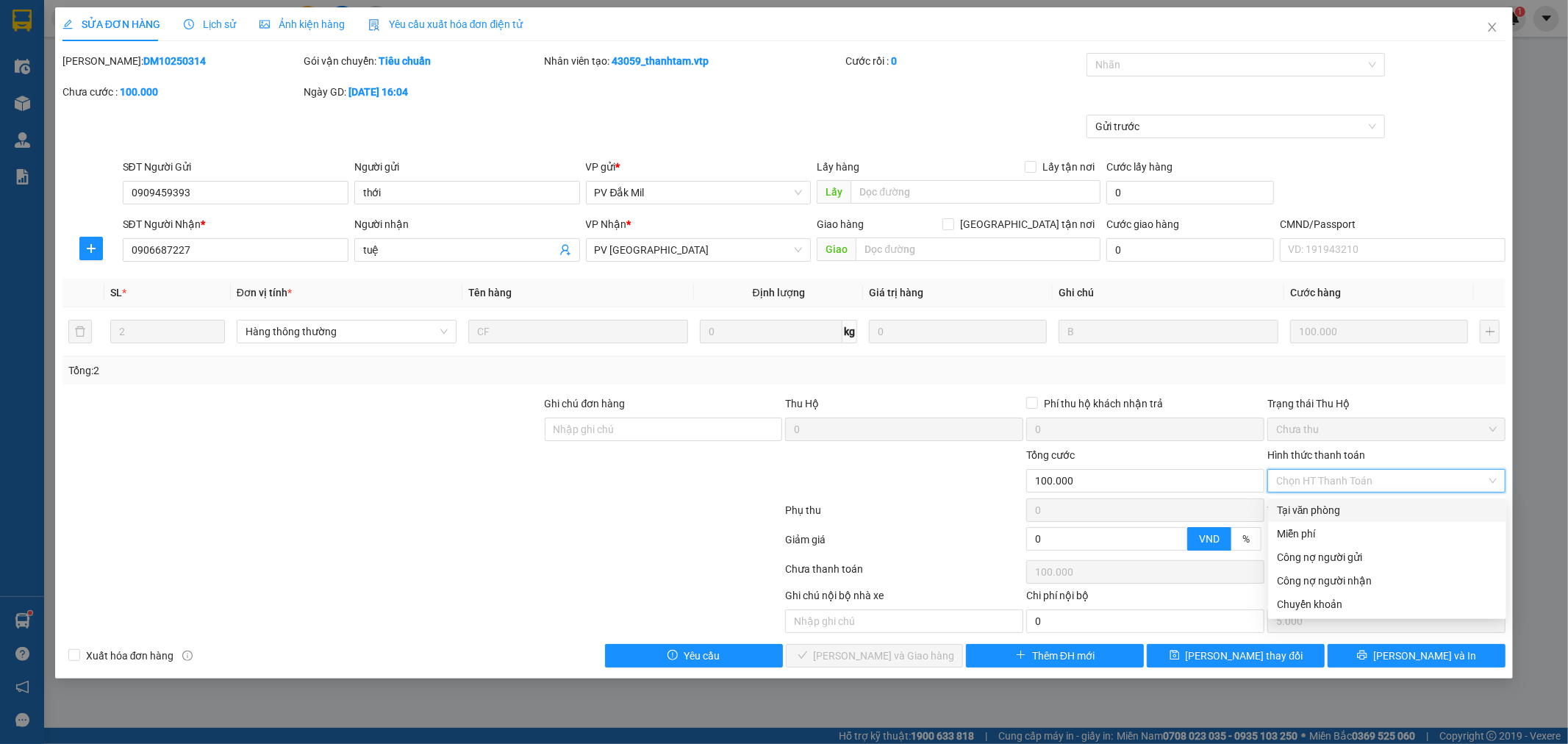
click at [1395, 516] on div "Tại văn phòng" at bounding box center [1387, 510] width 220 height 16
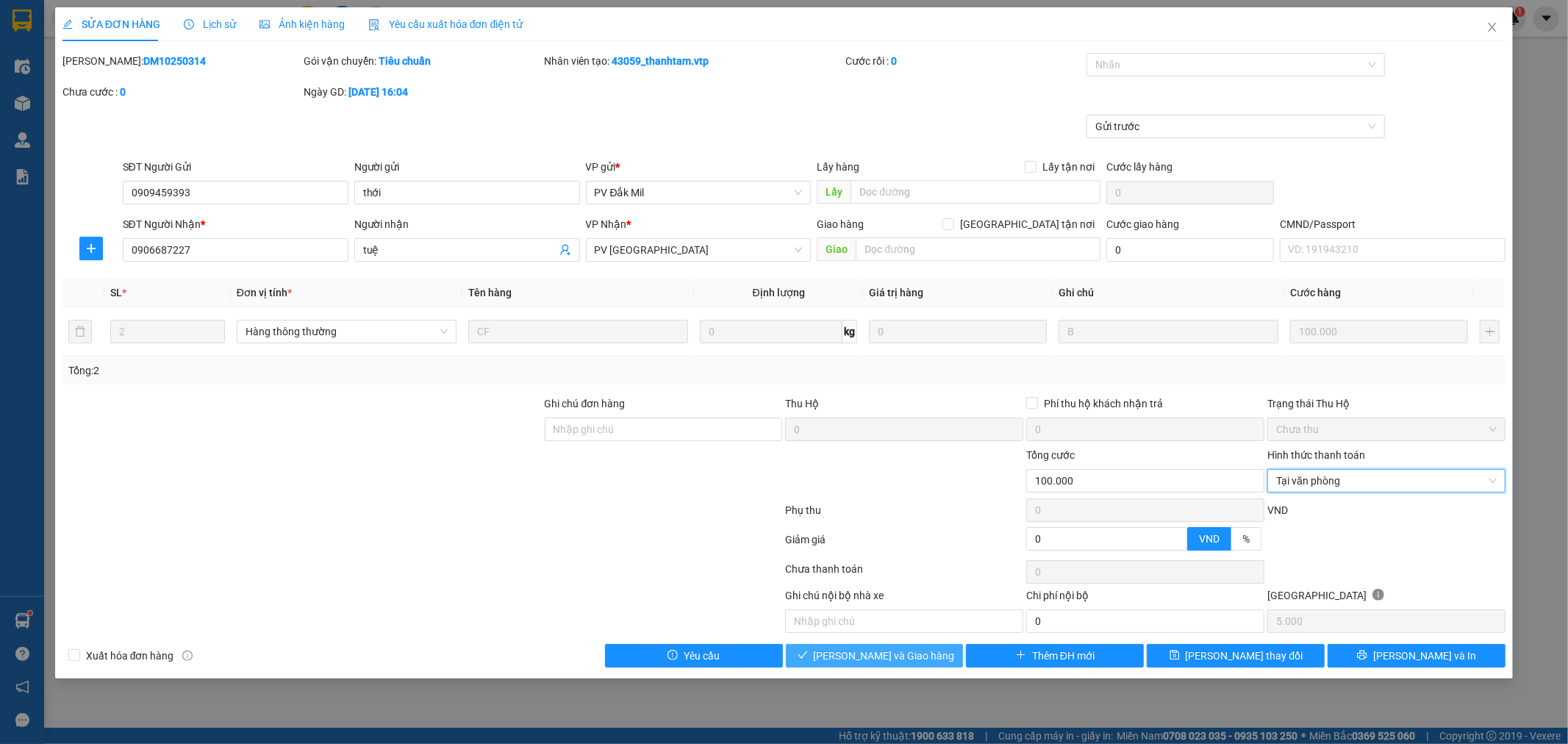
click at [891, 648] on span "[PERSON_NAME] và Giao hàng" at bounding box center [884, 656] width 141 height 16
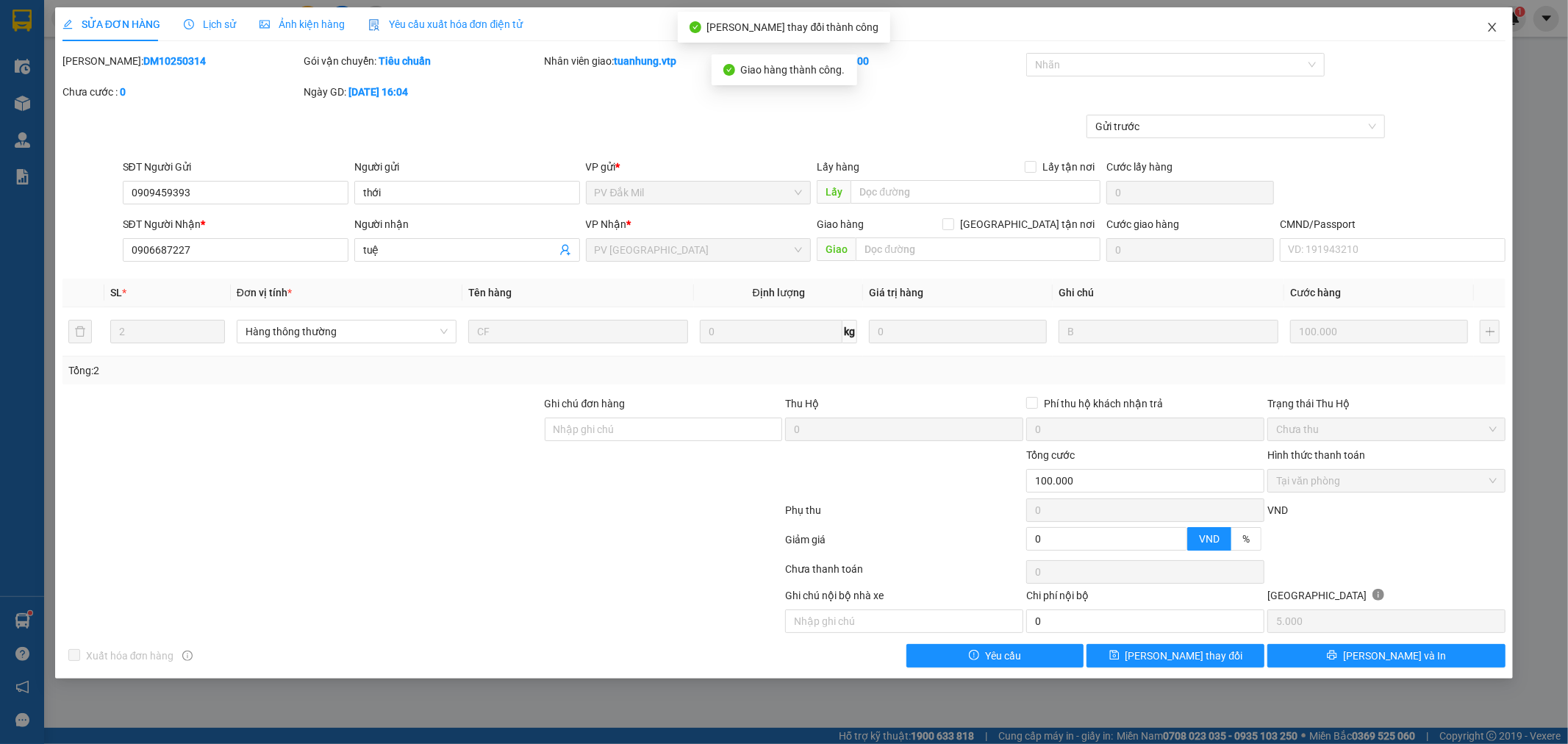
click at [1496, 31] on icon "close" at bounding box center [1493, 27] width 8 height 9
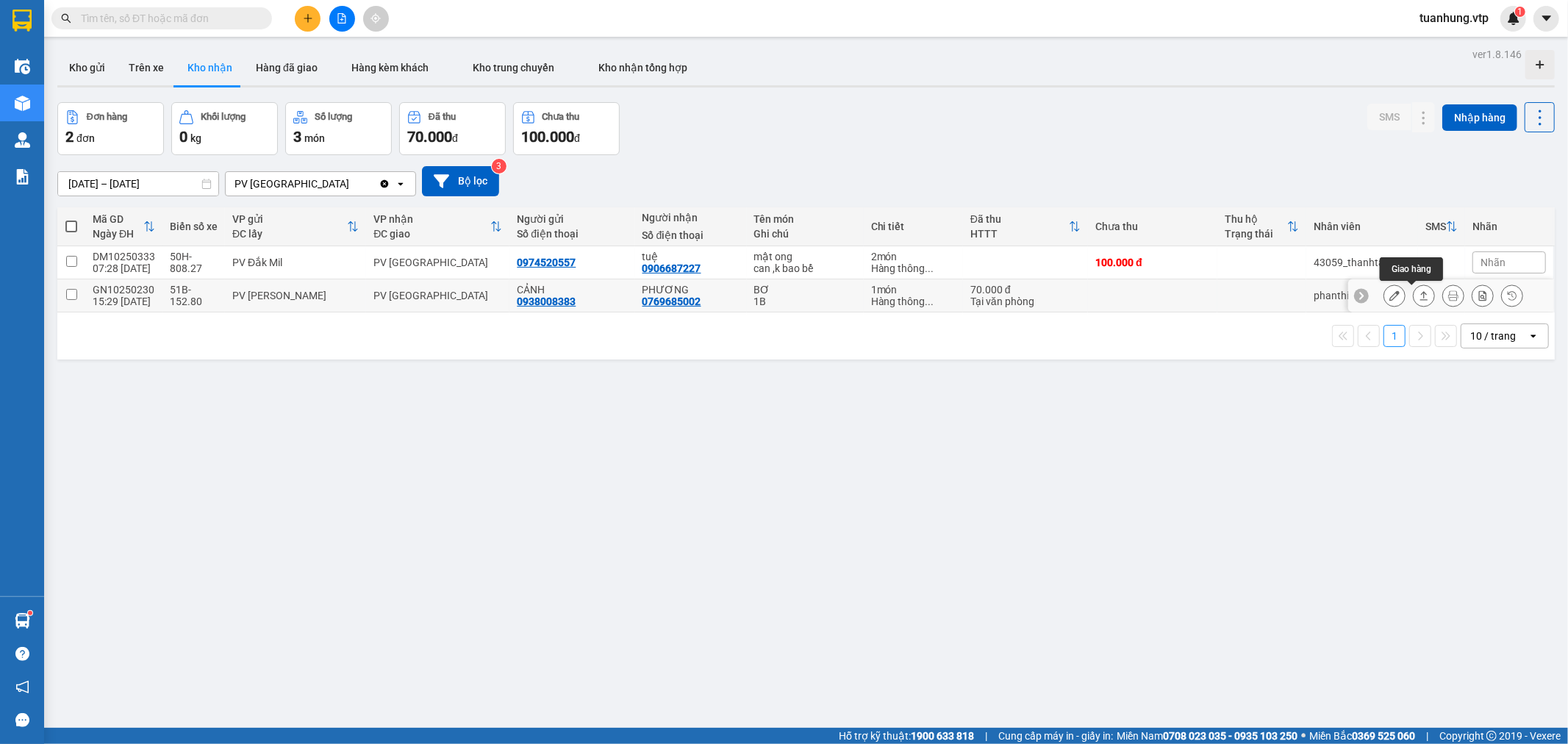
click at [1419, 295] on icon at bounding box center [1424, 295] width 10 height 10
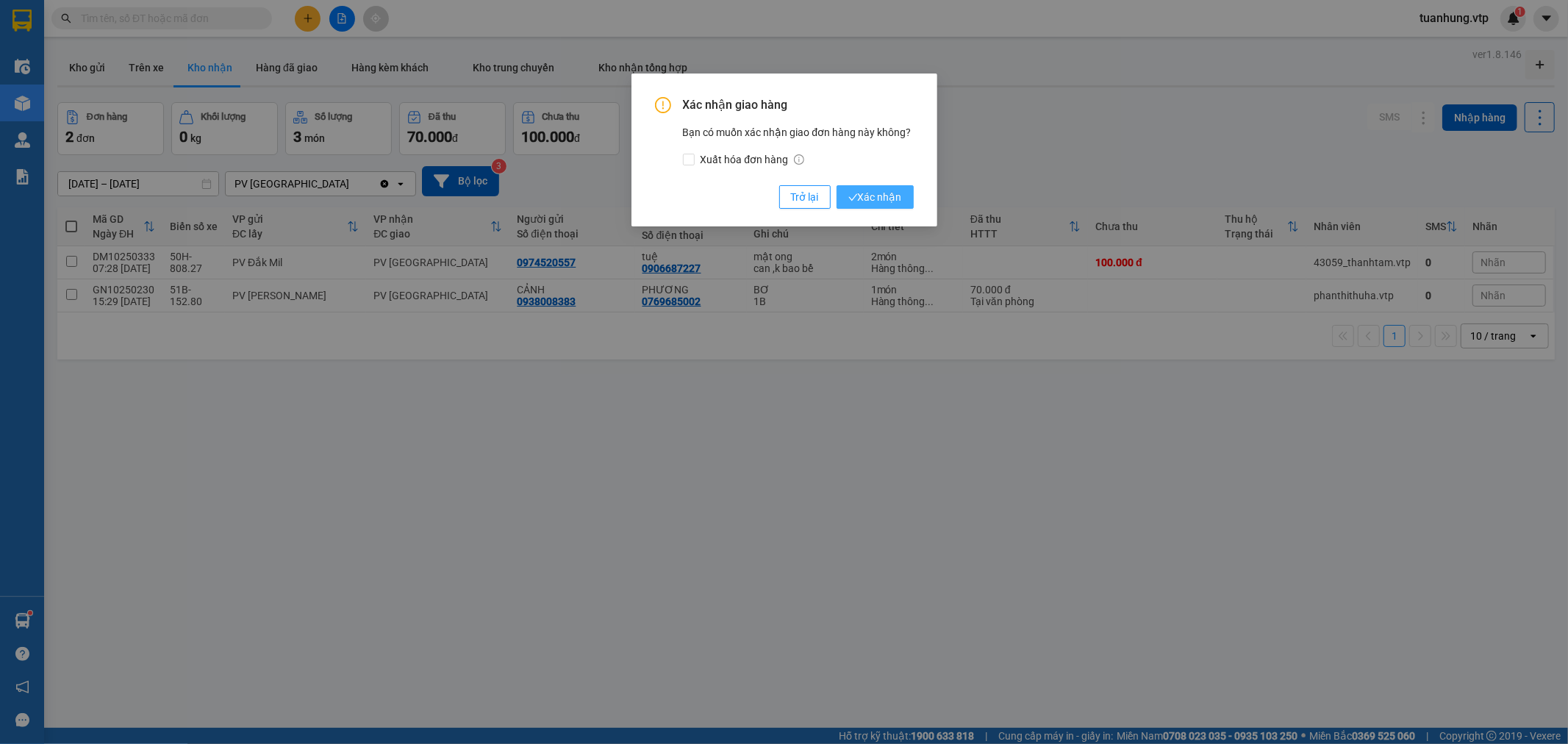
click at [864, 195] on span "Xác nhận" at bounding box center [875, 197] width 54 height 16
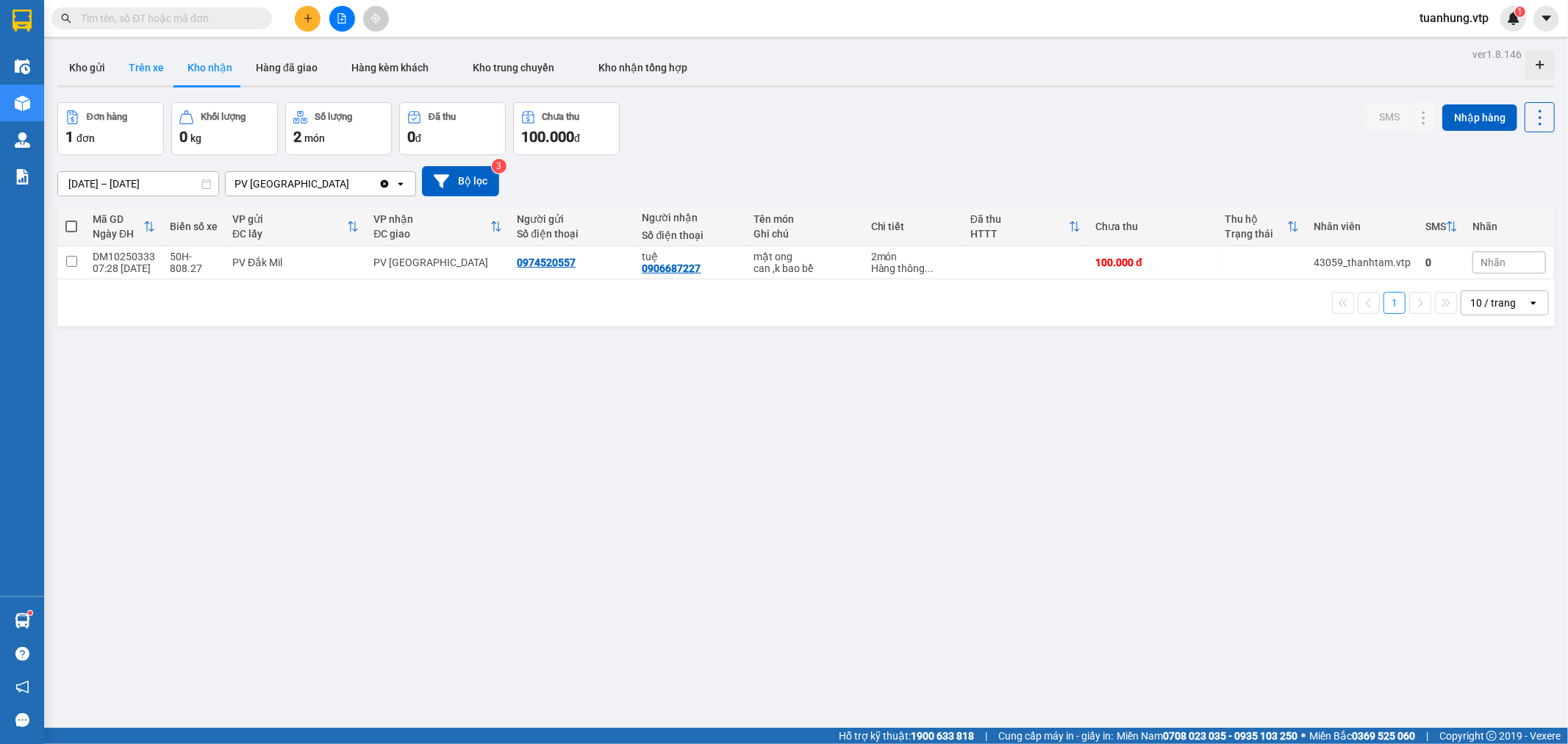
click at [145, 68] on button "Trên xe" at bounding box center [146, 68] width 59 height 35
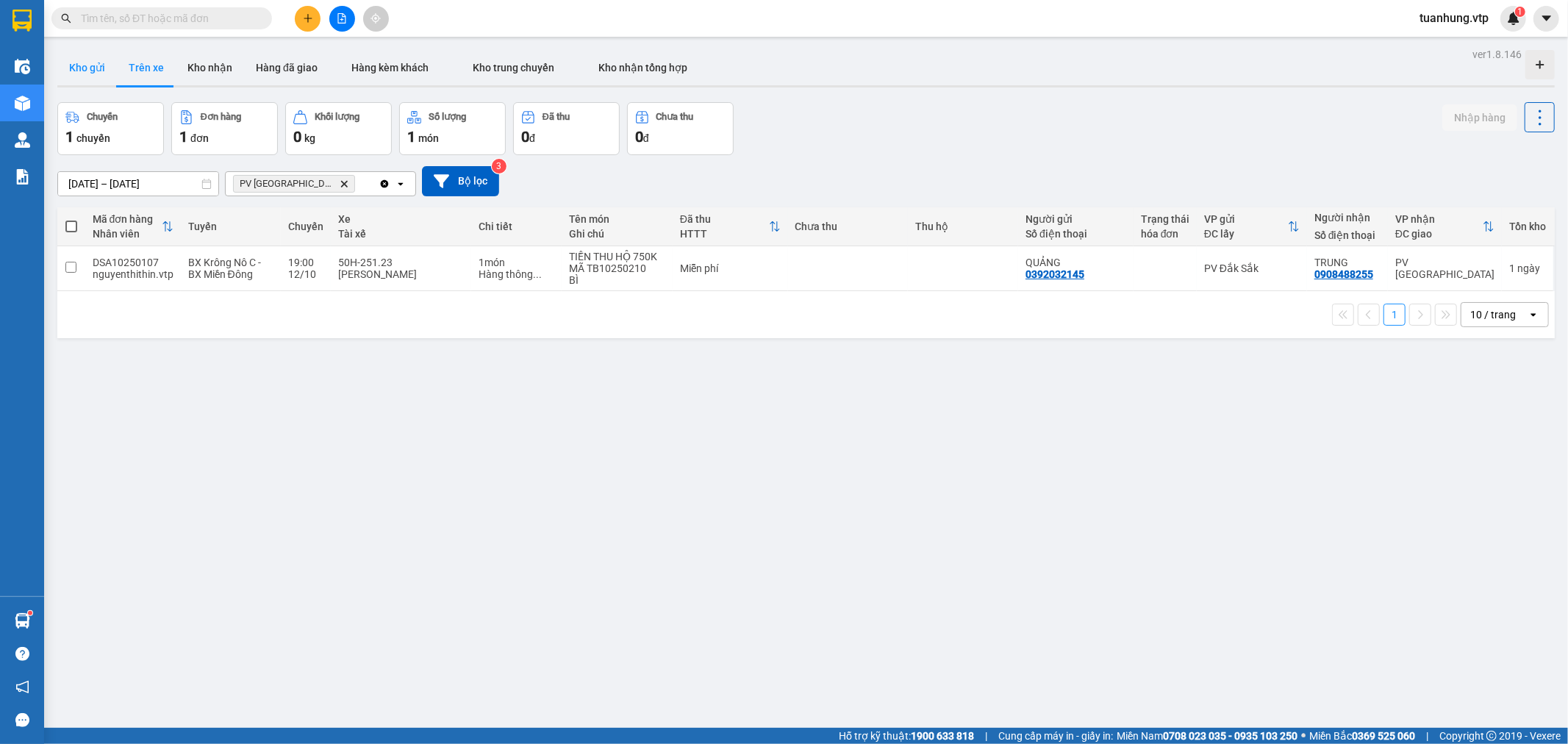
click at [91, 72] on button "Kho gửi" at bounding box center [87, 68] width 60 height 35
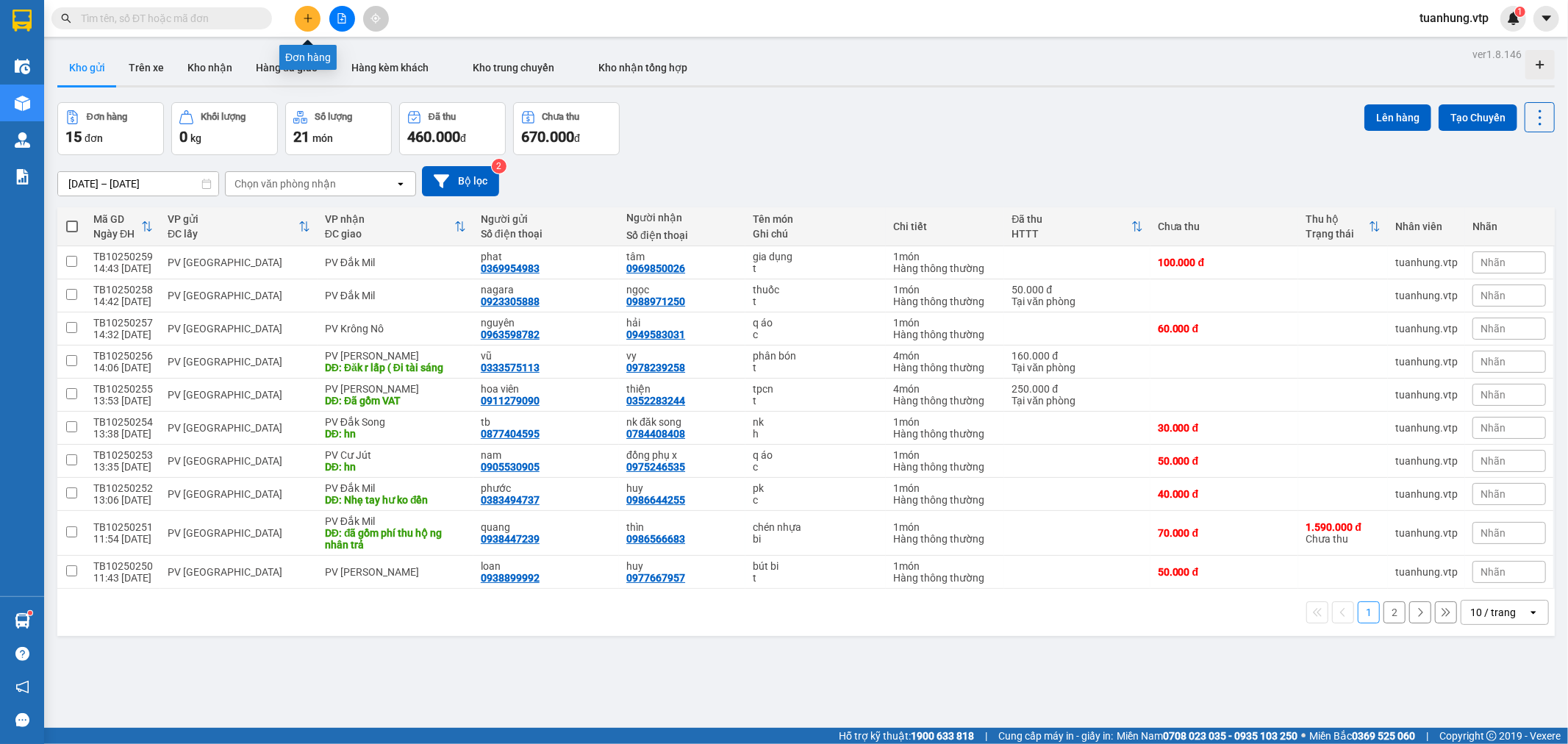
click at [302, 19] on button at bounding box center [307, 18] width 26 height 26
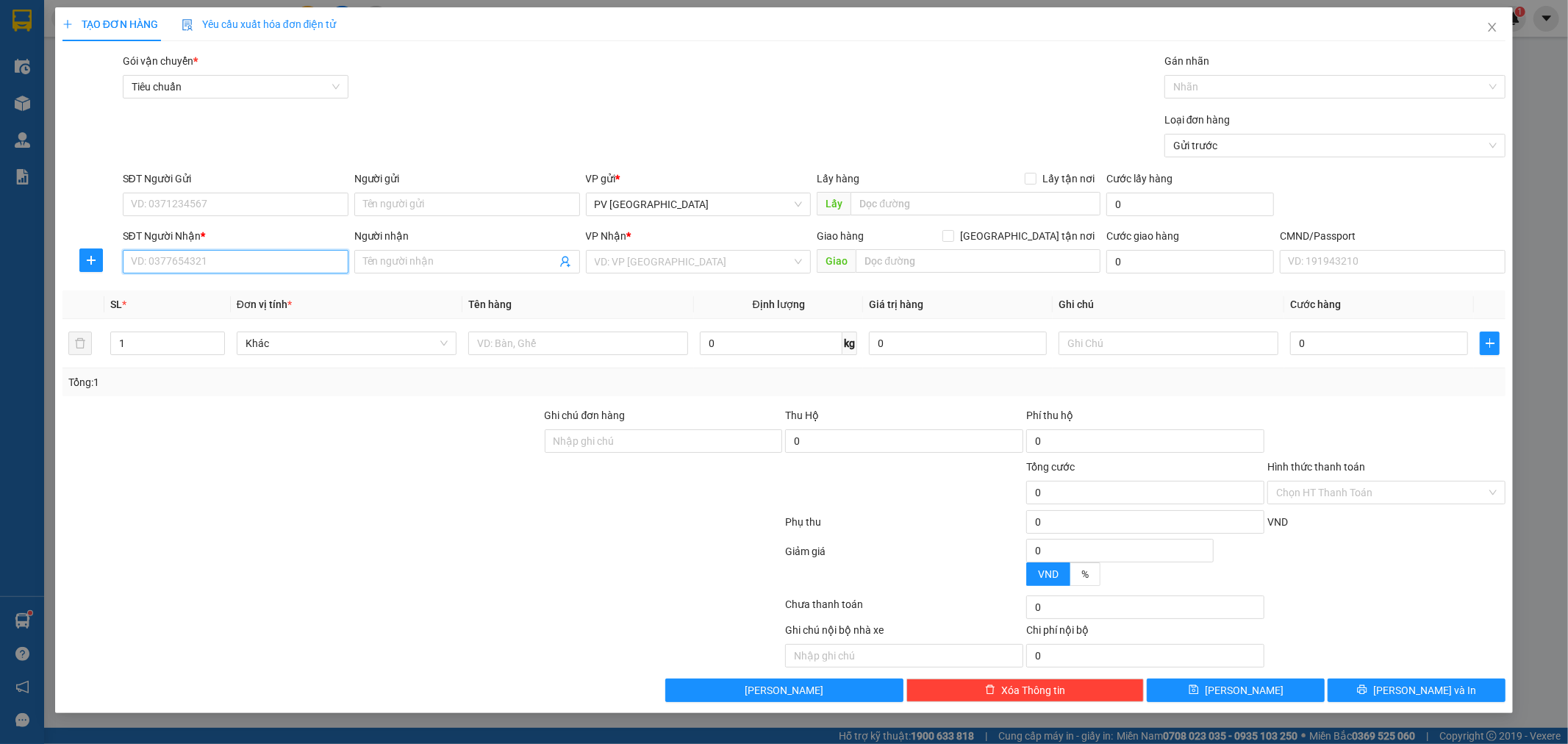
click at [265, 265] on input "SĐT Người Nhận *" at bounding box center [236, 261] width 226 height 23
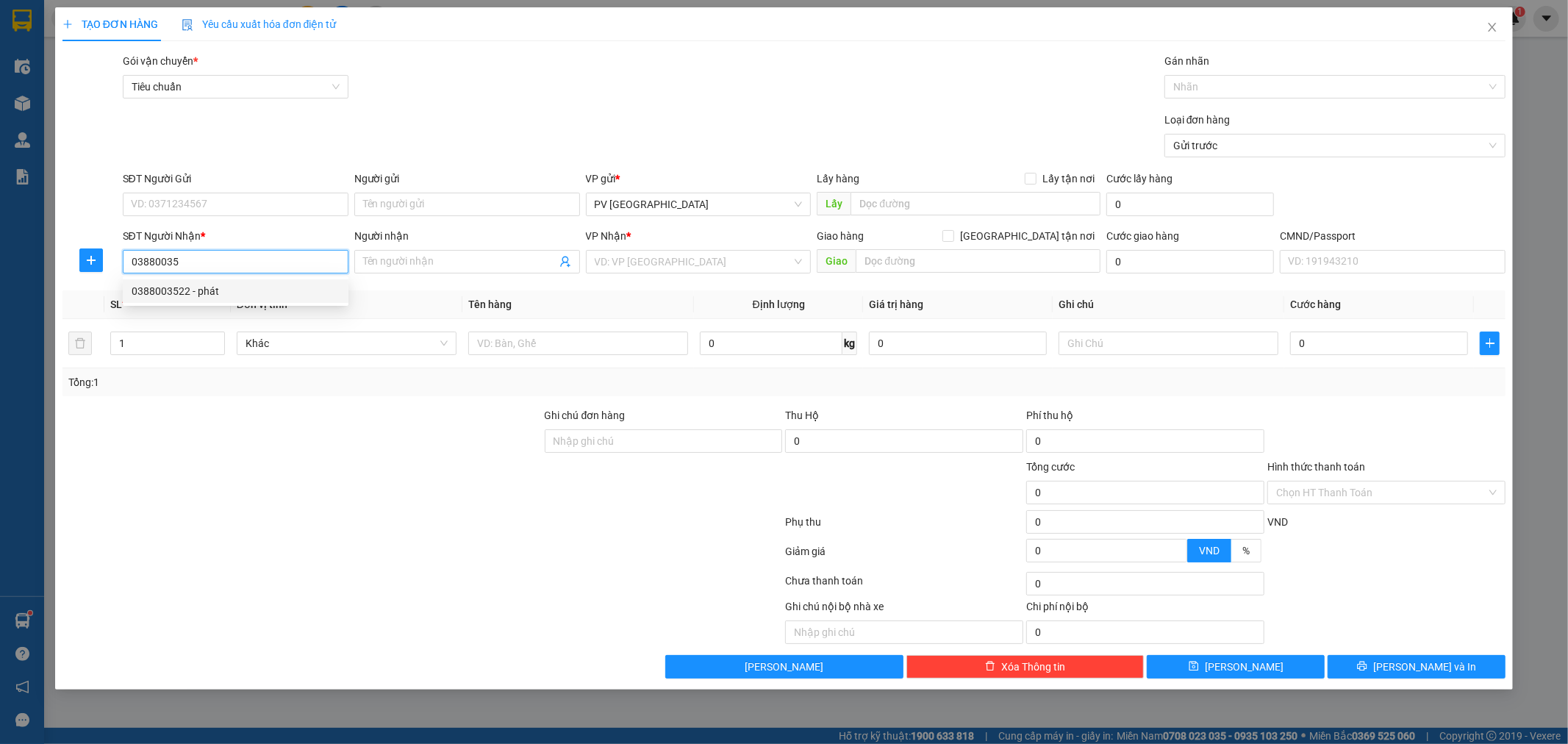
click at [247, 284] on div "0388003522 - phát" at bounding box center [236, 291] width 208 height 16
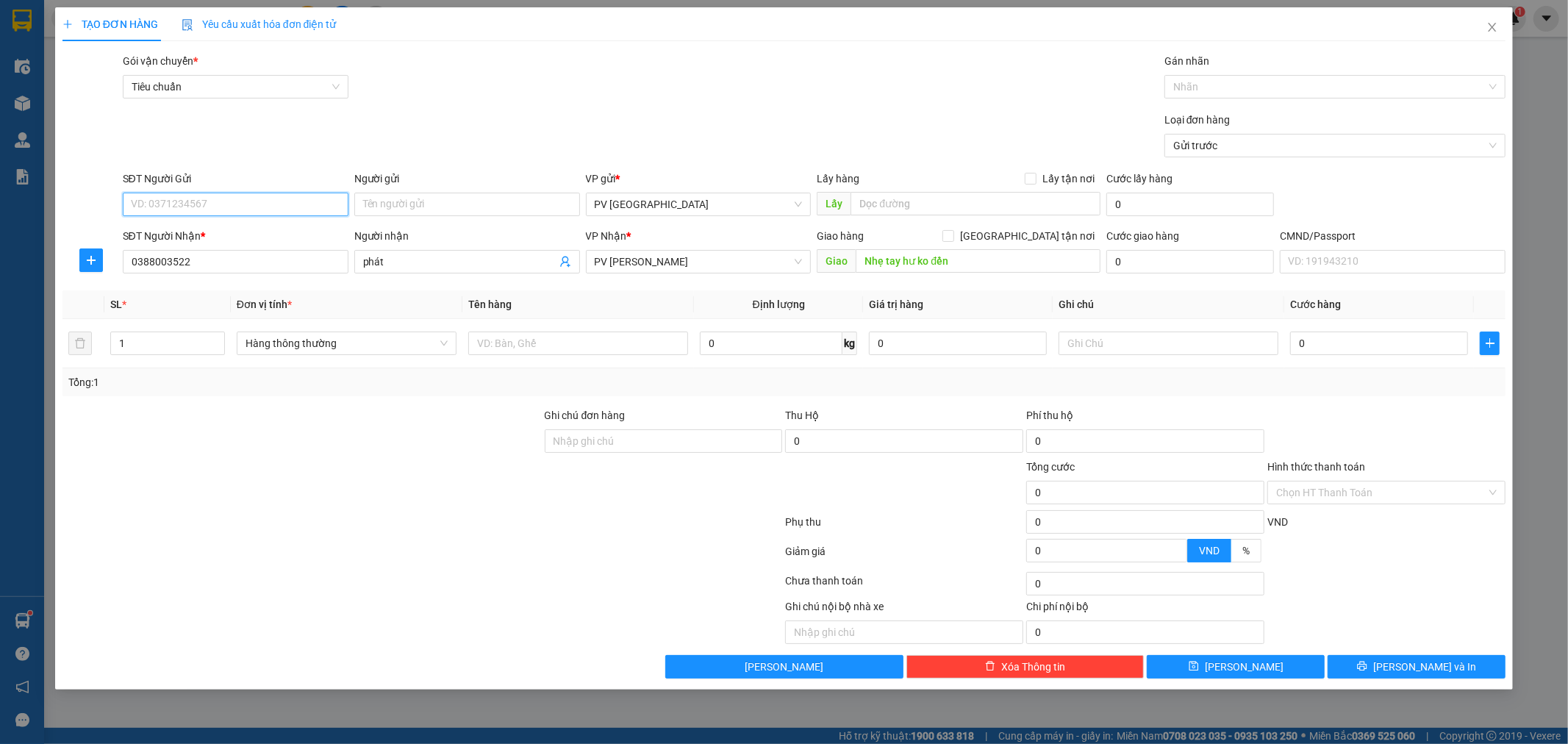
click at [281, 208] on input "SĐT Người Gửi" at bounding box center [236, 203] width 226 height 23
click at [241, 235] on div "0933485168 - tiến" at bounding box center [236, 234] width 208 height 16
click at [327, 202] on input "09334851" at bounding box center [236, 203] width 226 height 23
click at [434, 431] on div at bounding box center [302, 433] width 482 height 51
click at [278, 207] on input "09334851" at bounding box center [236, 203] width 226 height 23
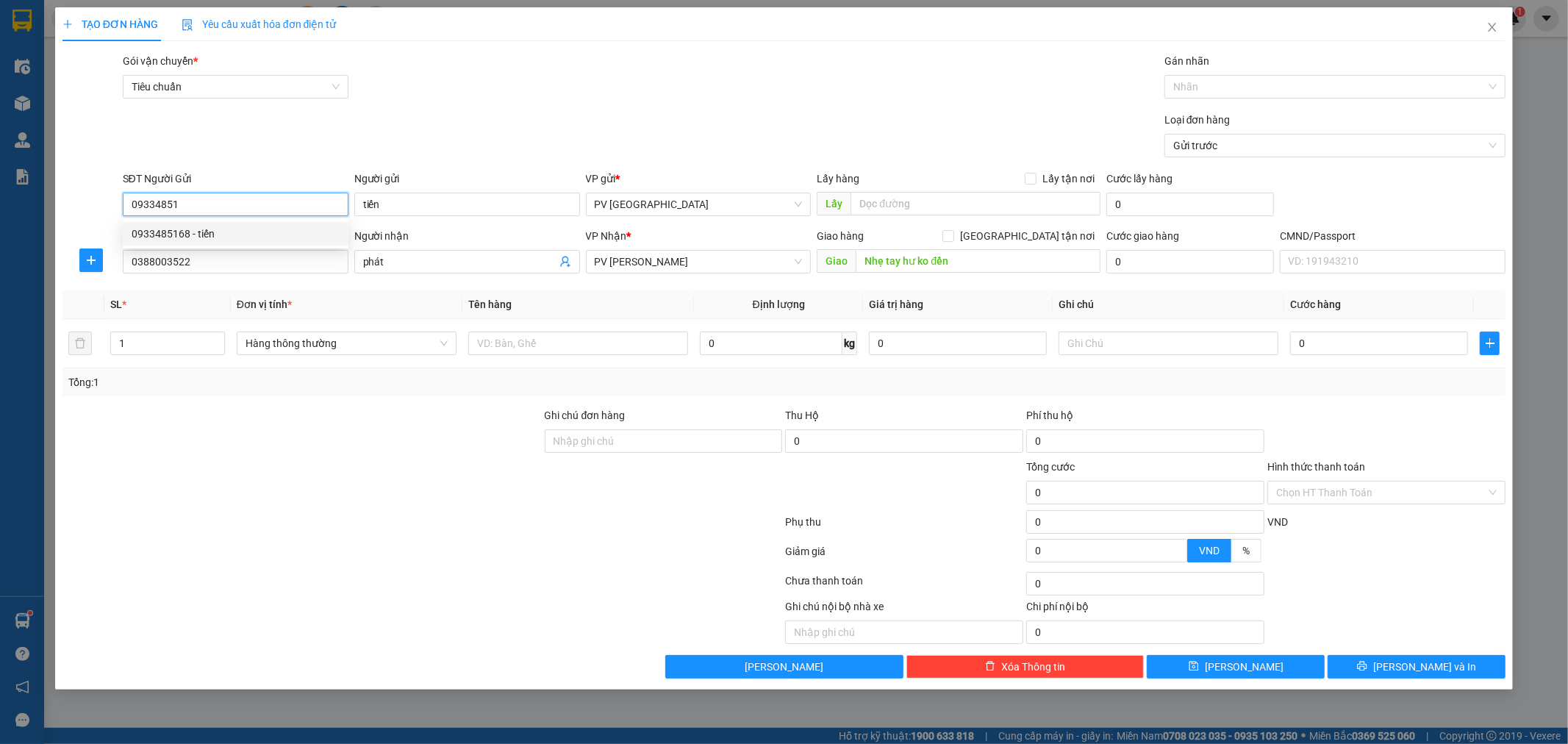
click at [259, 228] on div "0933485168 - tiến" at bounding box center [236, 234] width 208 height 16
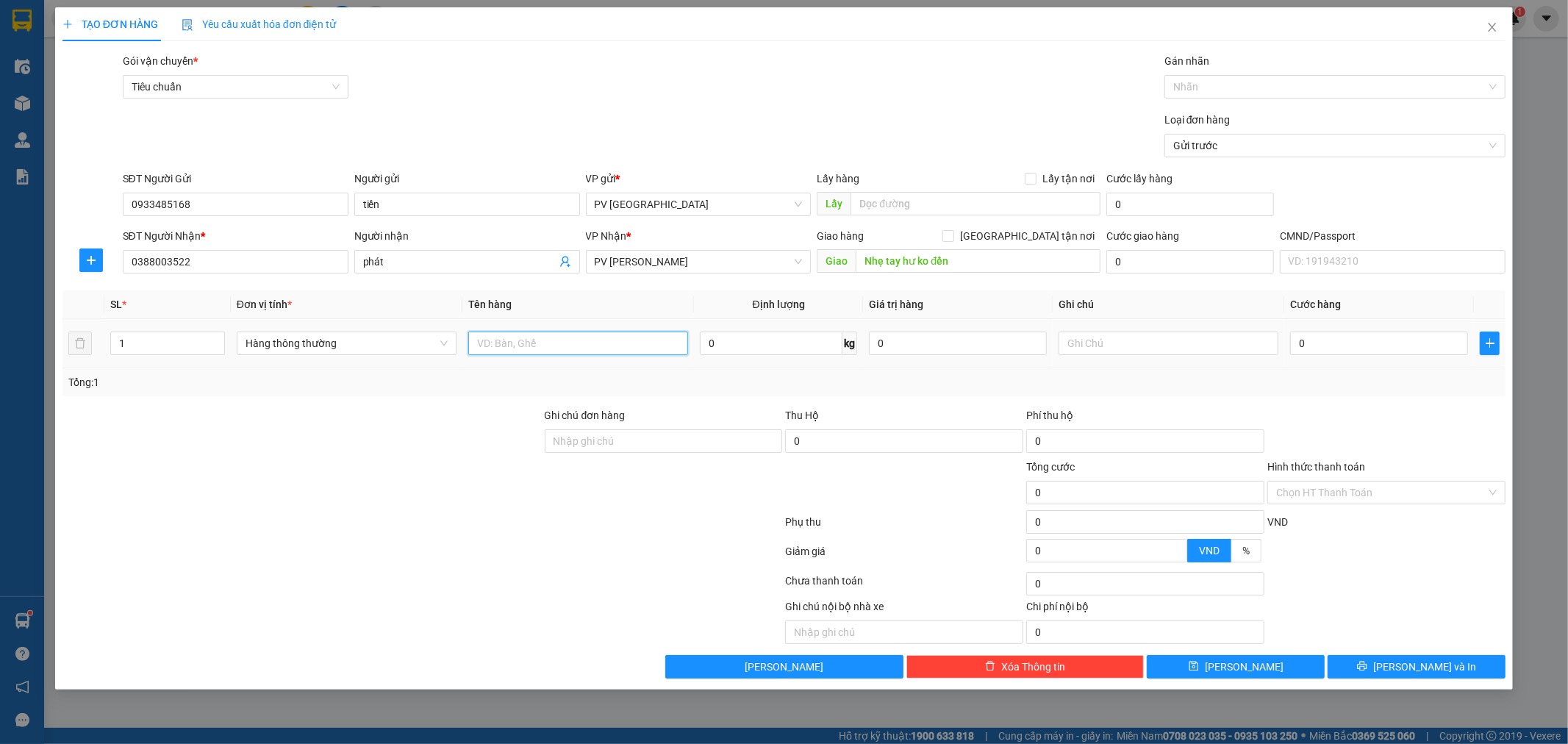
click at [529, 346] on input "text" at bounding box center [578, 343] width 220 height 23
click at [127, 346] on input "1" at bounding box center [167, 343] width 113 height 22
click at [1442, 671] on span "[PERSON_NAME] và In" at bounding box center [1425, 667] width 103 height 16
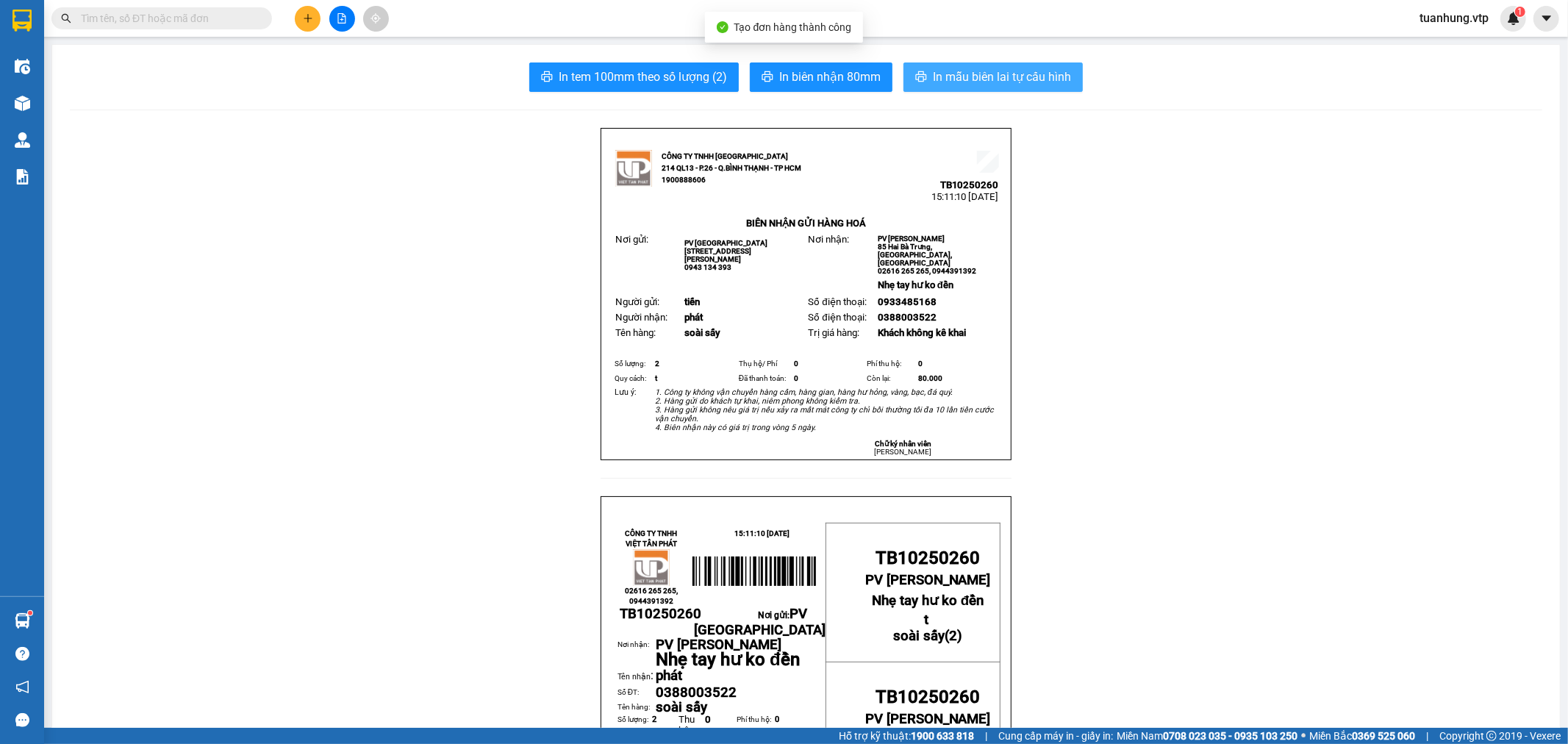
click at [1014, 64] on button "In mẫu biên lai tự cấu hình" at bounding box center [993, 77] width 179 height 30
click at [303, 18] on icon "plus" at bounding box center [308, 18] width 10 height 10
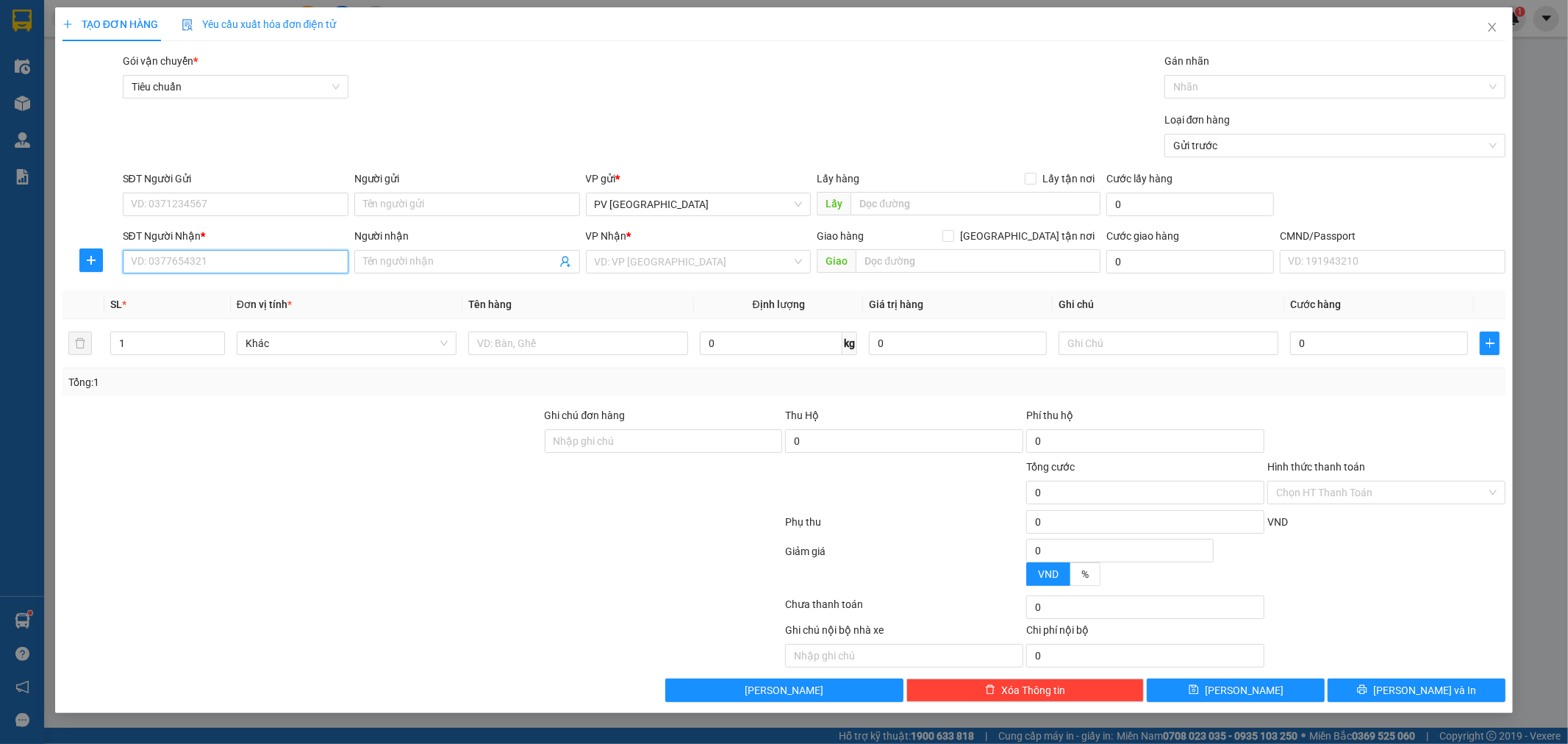
click at [290, 269] on input "SĐT Người Nhận *" at bounding box center [236, 261] width 226 height 23
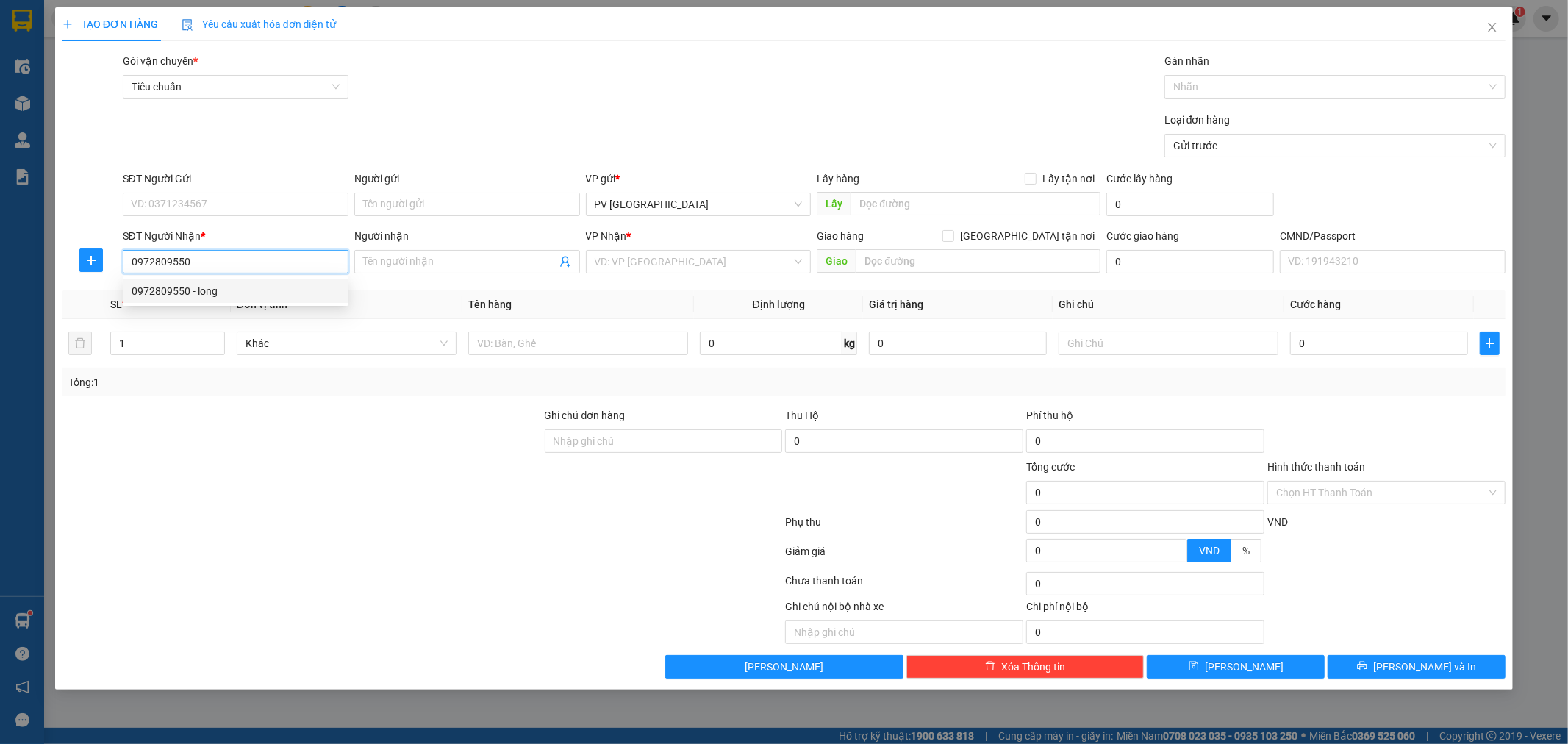
click at [249, 296] on div "0972809550 - long" at bounding box center [236, 291] width 208 height 16
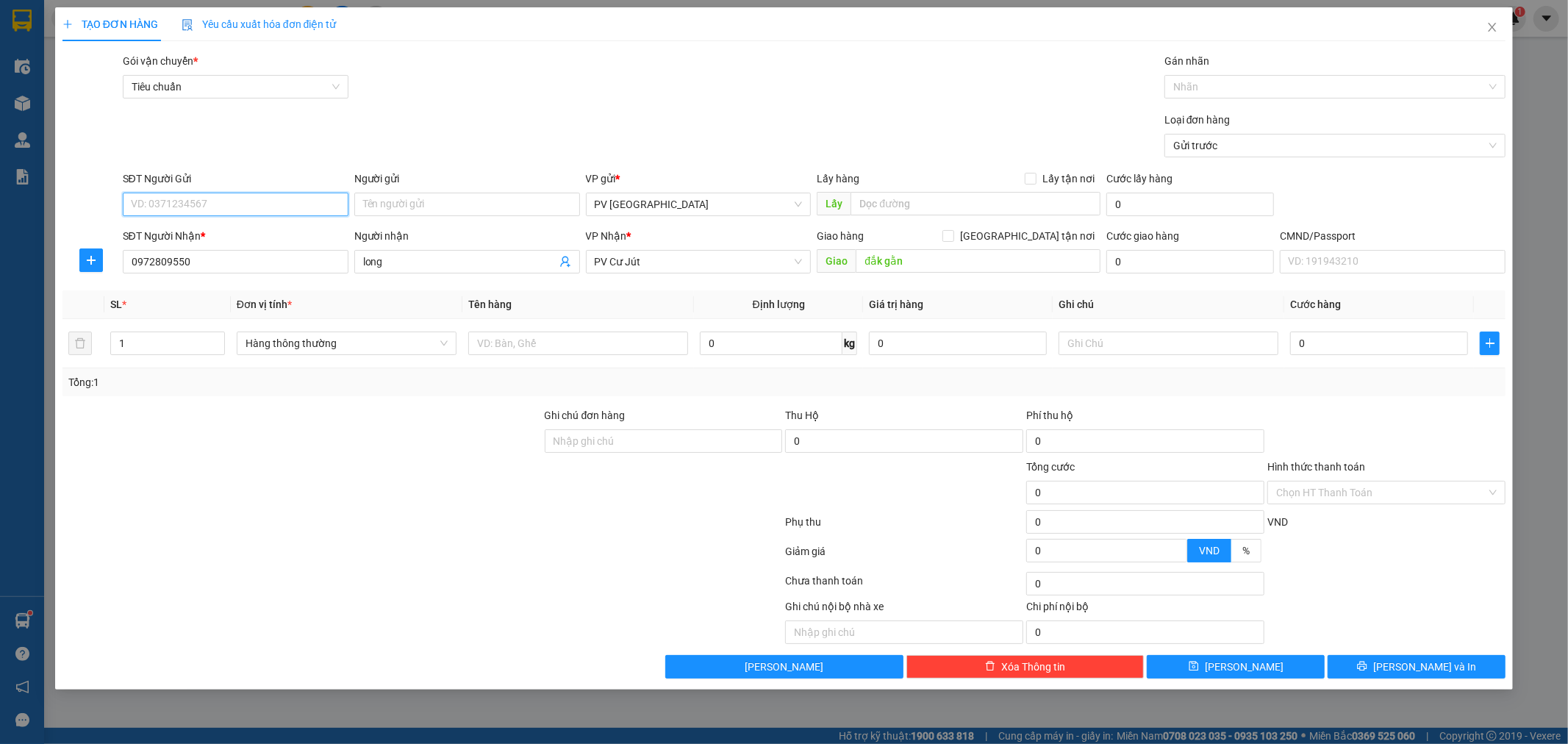
click at [314, 199] on input "SĐT Người Gửi" at bounding box center [236, 203] width 226 height 23
click at [274, 226] on div "0704416537 - sao mai" at bounding box center [236, 234] width 208 height 16
click at [552, 339] on input "text" at bounding box center [578, 343] width 220 height 23
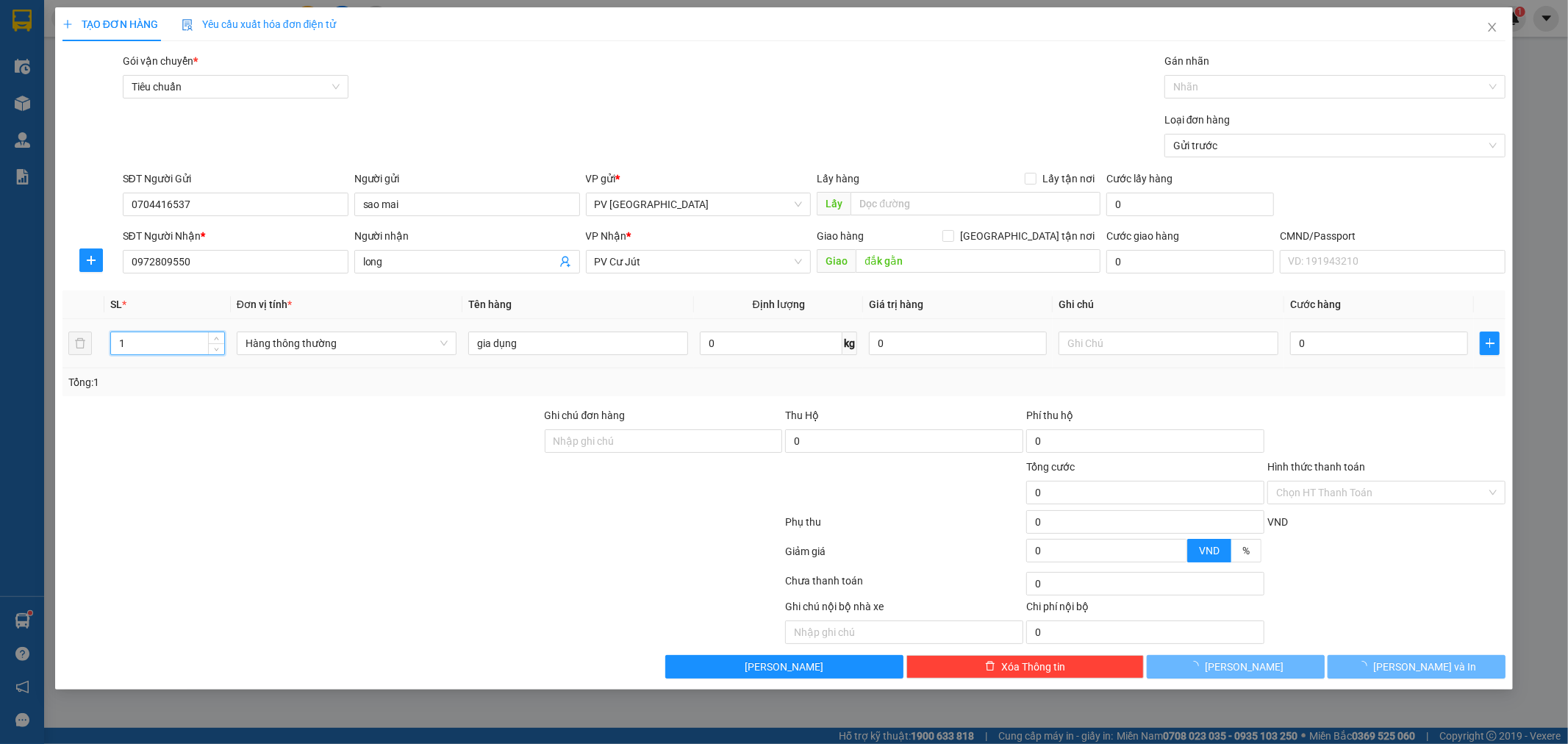
click at [124, 346] on input "1" at bounding box center [167, 343] width 113 height 22
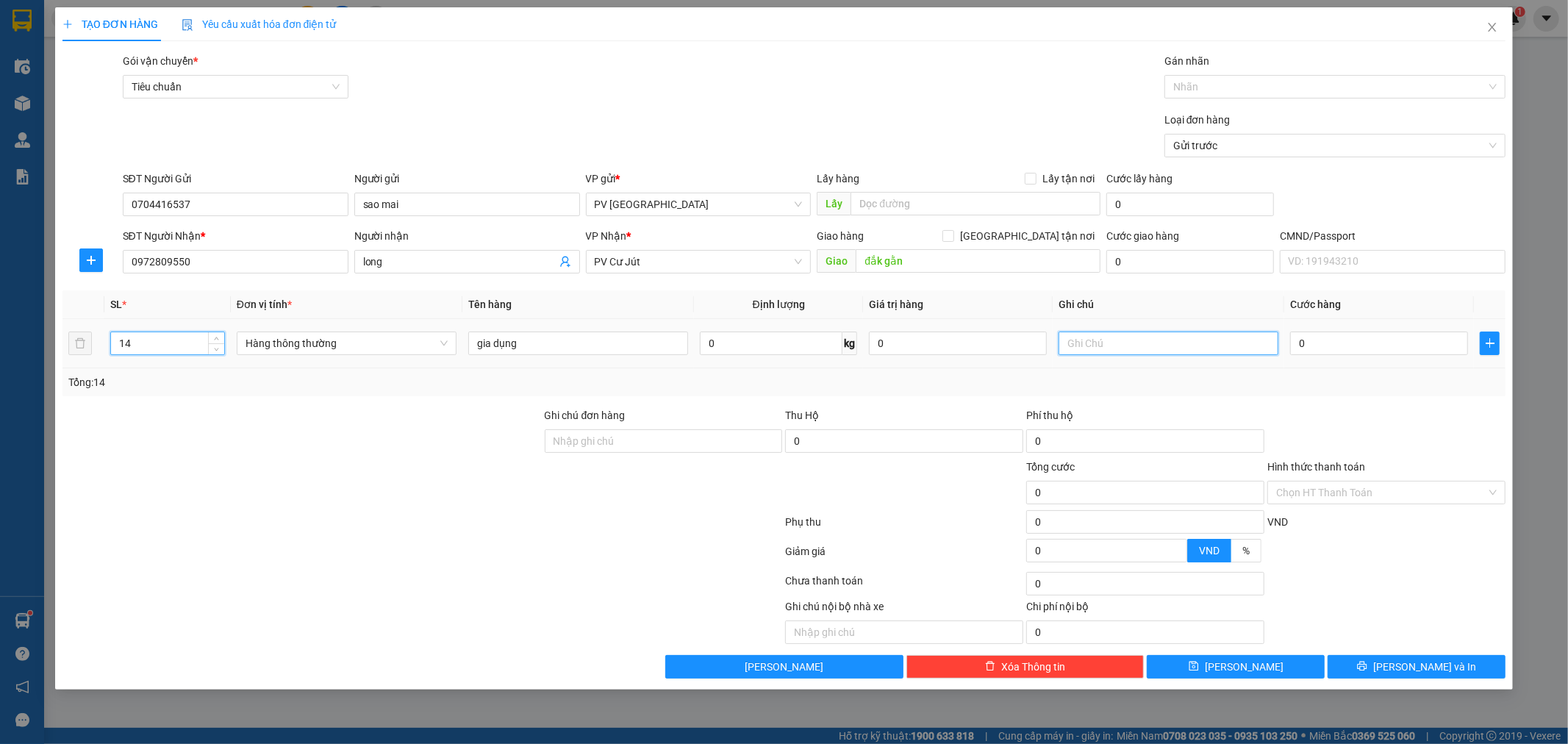
click at [1089, 346] on input "text" at bounding box center [1168, 343] width 220 height 23
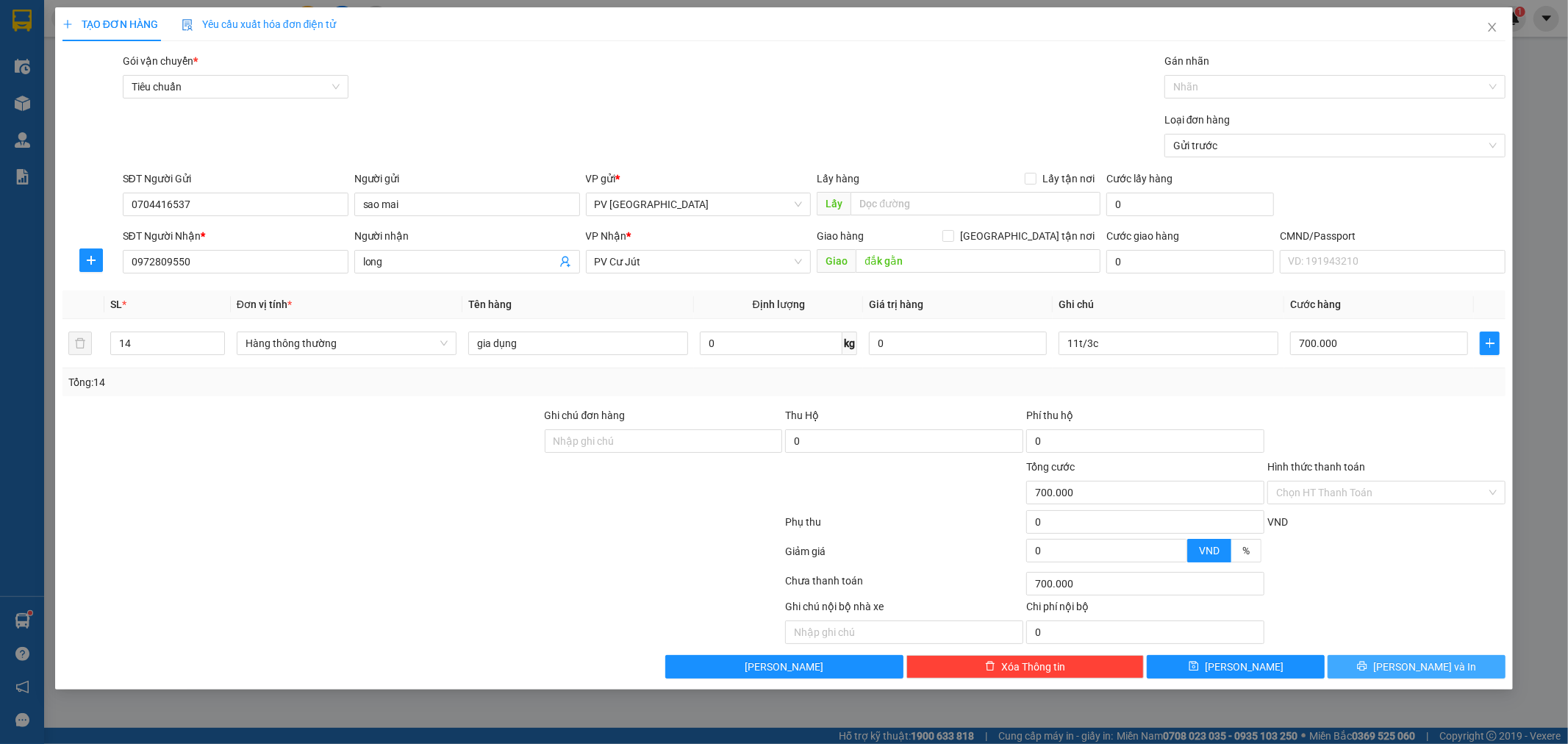
click at [1448, 667] on button "[PERSON_NAME] và In" at bounding box center [1416, 666] width 178 height 23
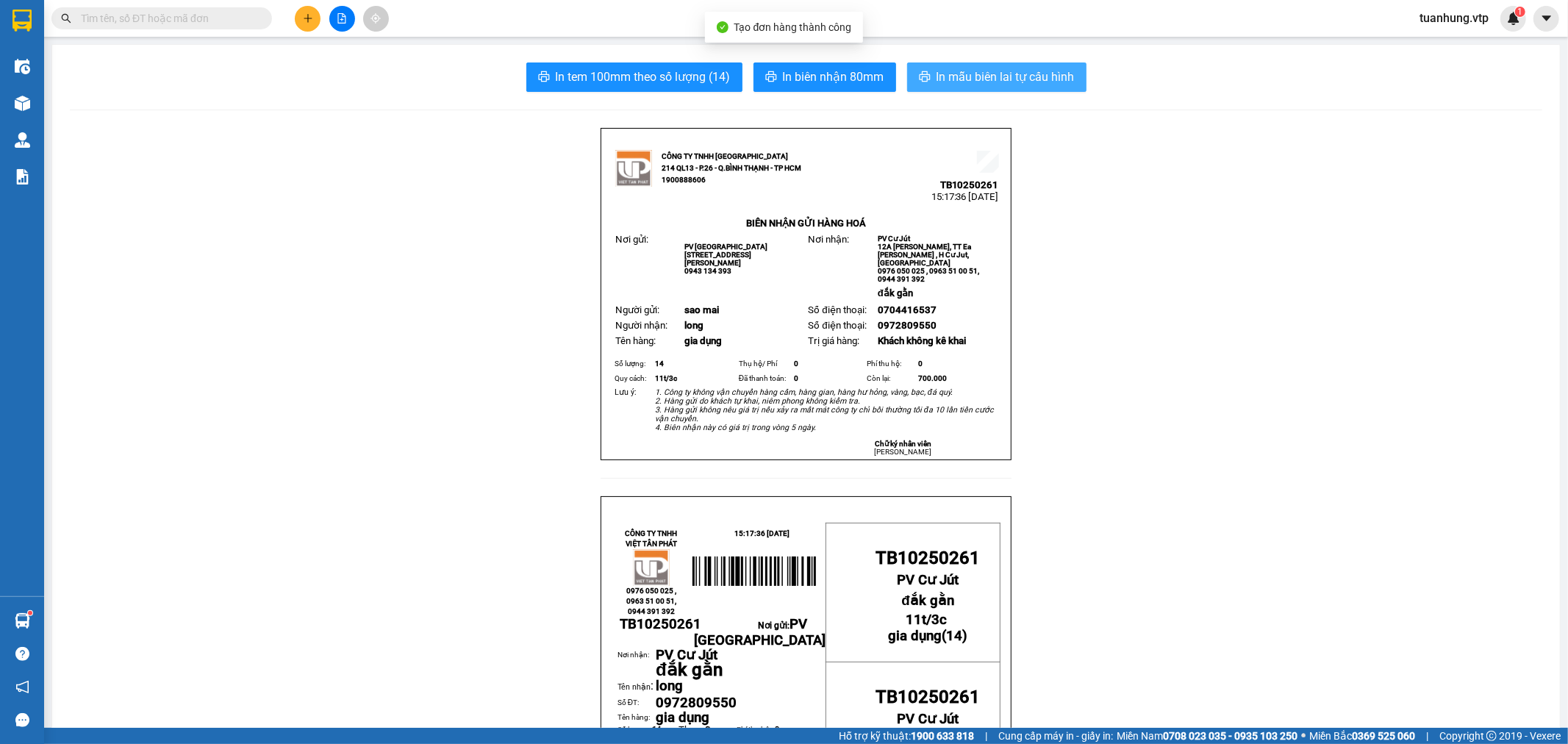
click at [964, 84] on span "In mẫu biên lai tự cấu hình" at bounding box center [1006, 76] width 138 height 18
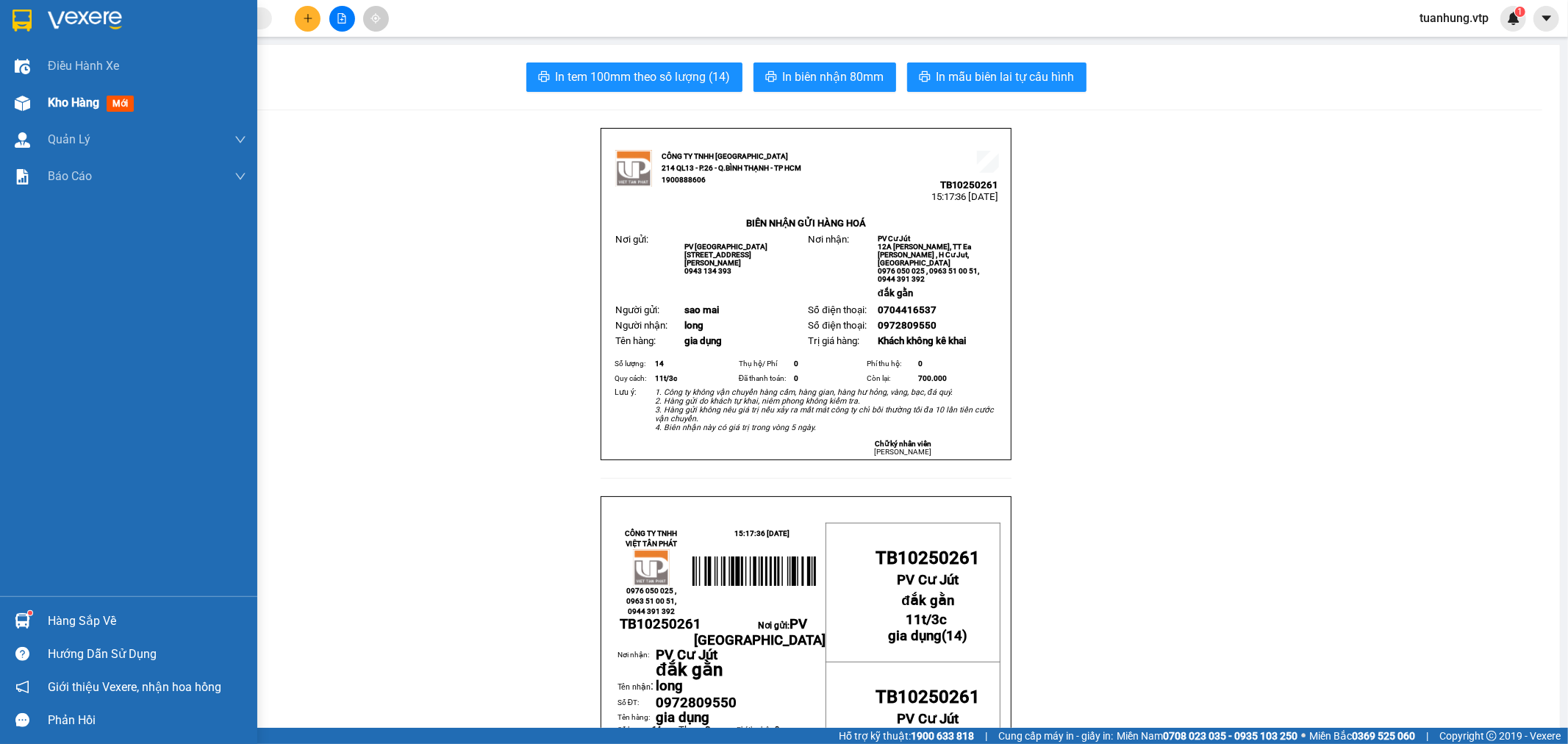
click at [30, 105] on div at bounding box center [23, 103] width 26 height 26
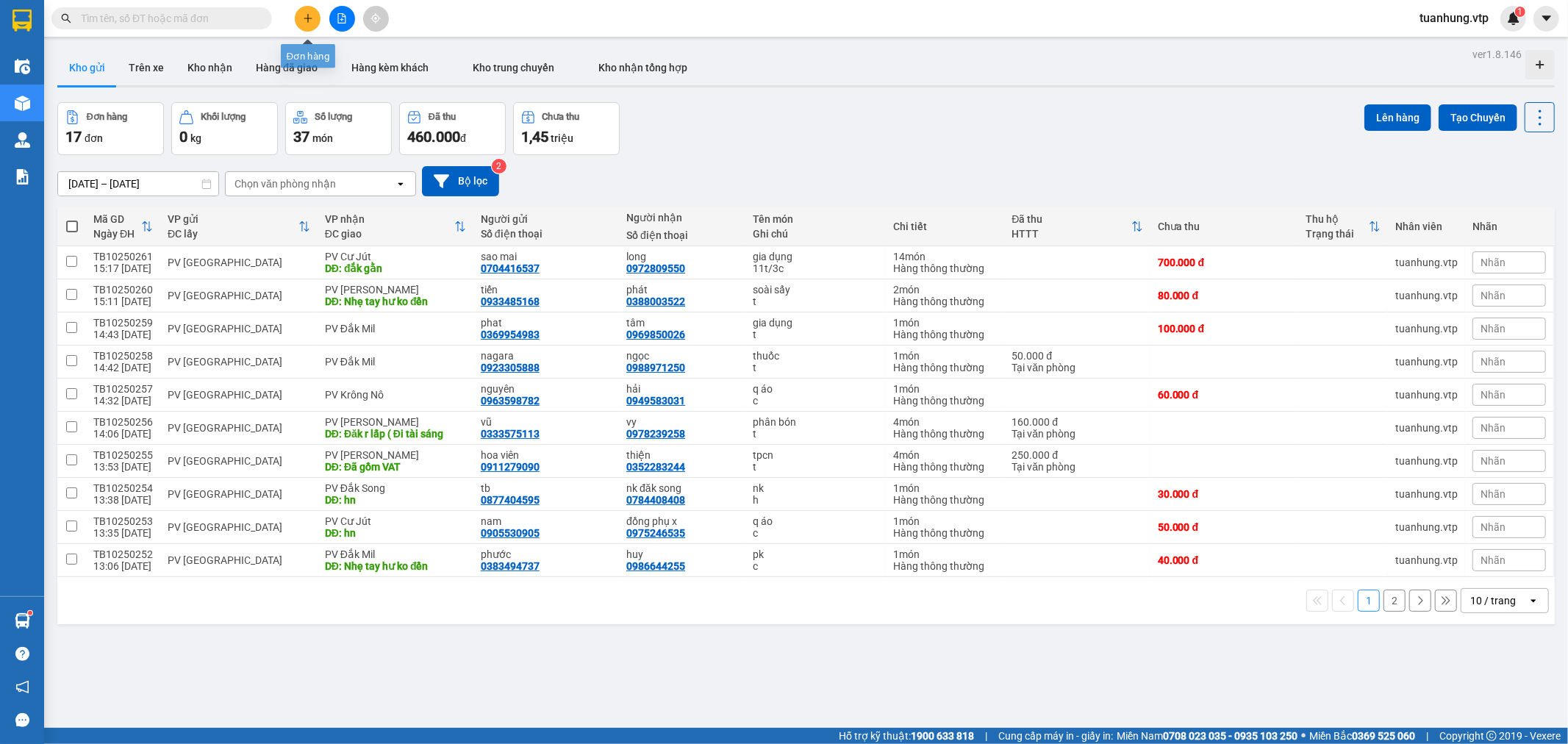
click at [299, 15] on button at bounding box center [307, 18] width 26 height 26
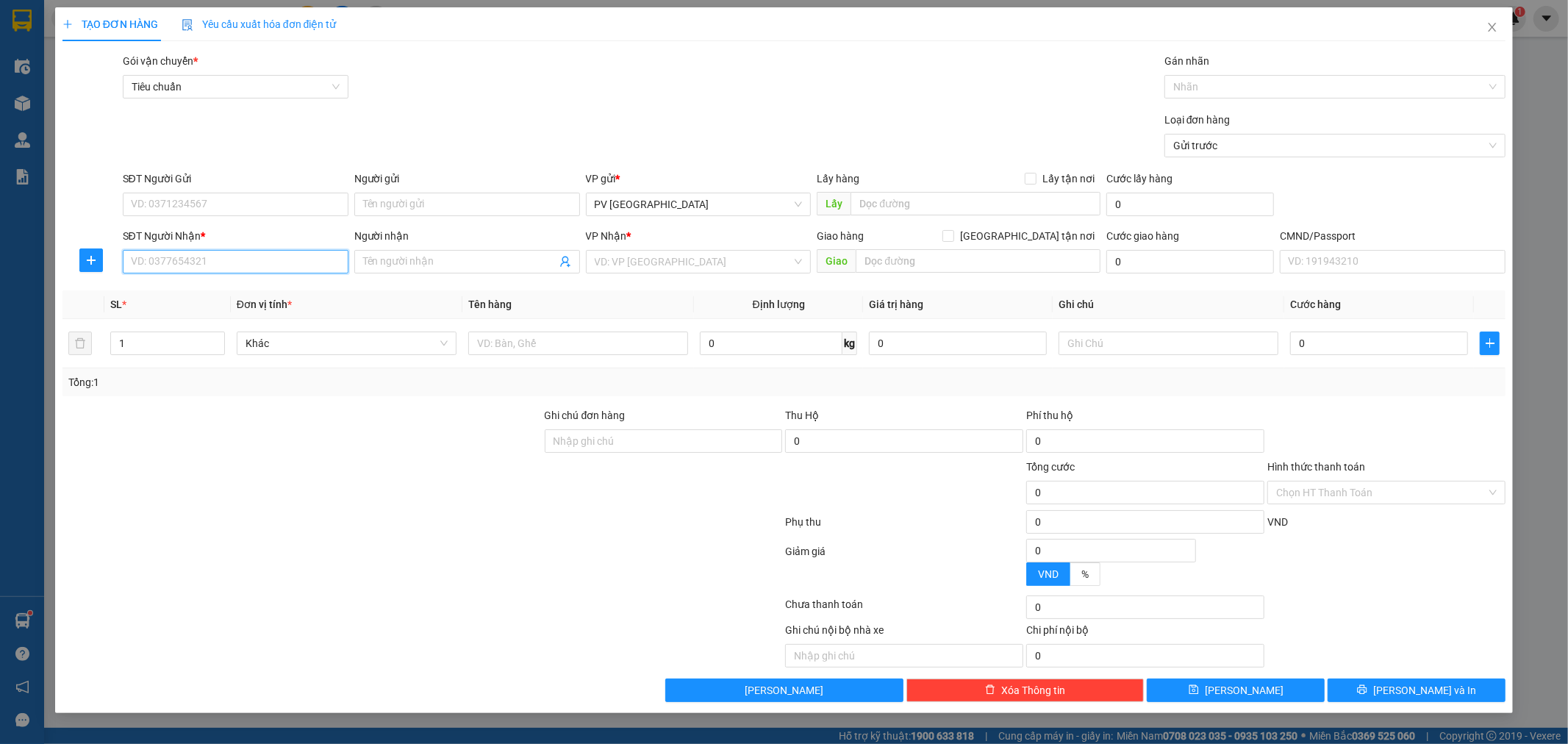
click at [287, 258] on input "SĐT Người Nhận *" at bounding box center [236, 261] width 226 height 23
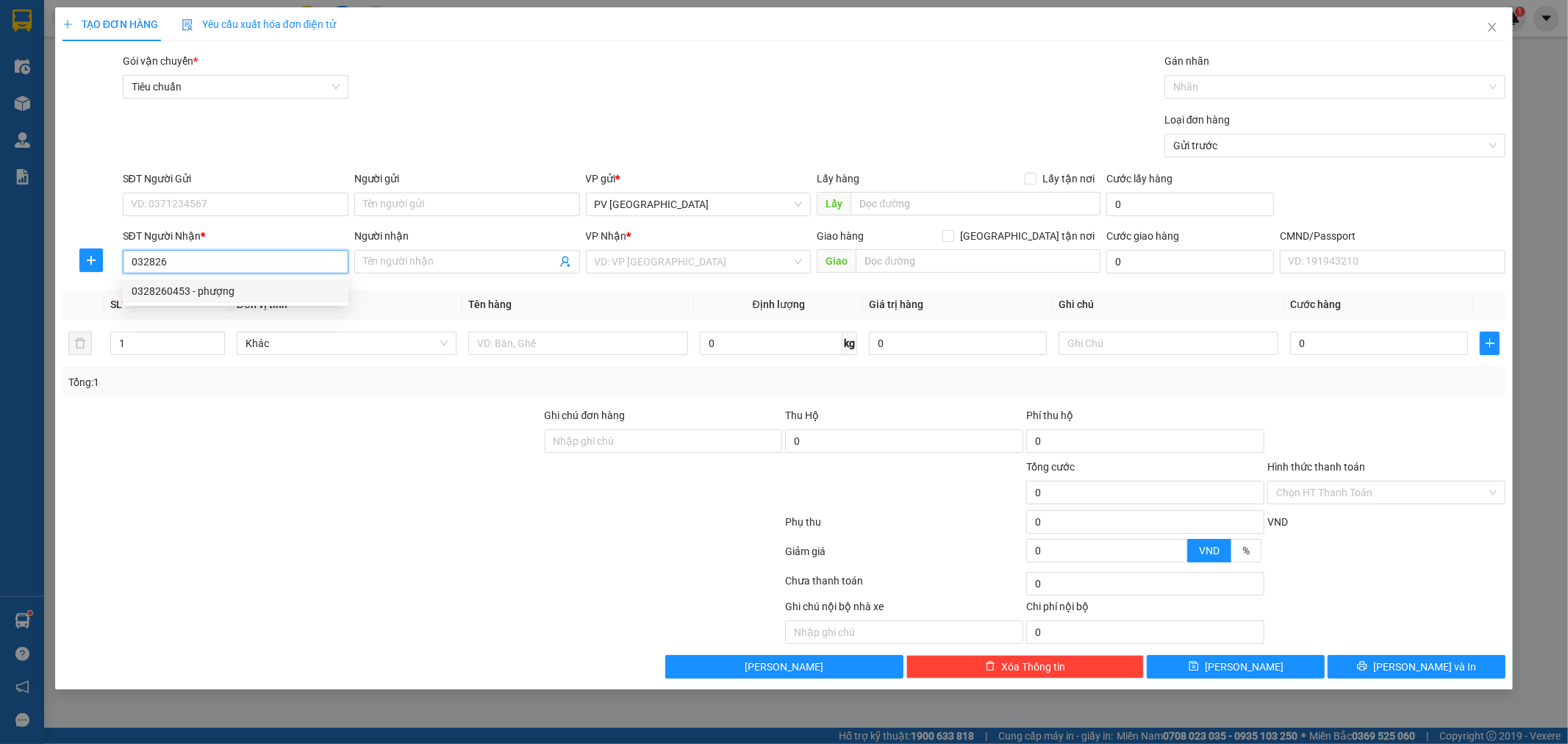
click at [262, 287] on div "0328260453 - phượng" at bounding box center [236, 291] width 208 height 16
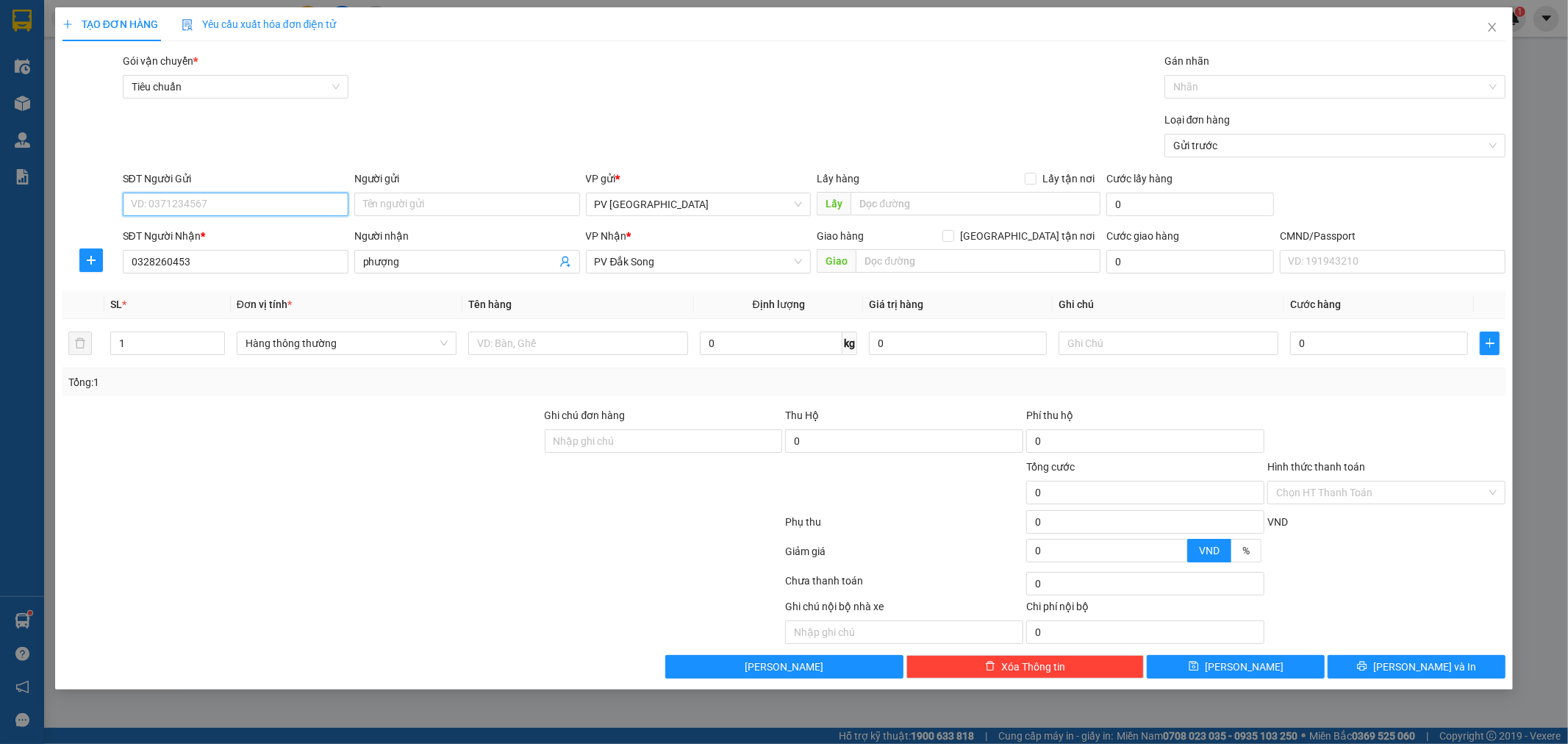
click at [278, 200] on input "SĐT Người Gửi" at bounding box center [236, 203] width 226 height 23
click at [197, 232] on div "0945029291 - phương" at bounding box center [236, 234] width 208 height 16
click at [569, 351] on input "text" at bounding box center [578, 343] width 220 height 23
click at [1467, 671] on button "[PERSON_NAME] và In" at bounding box center [1416, 666] width 178 height 23
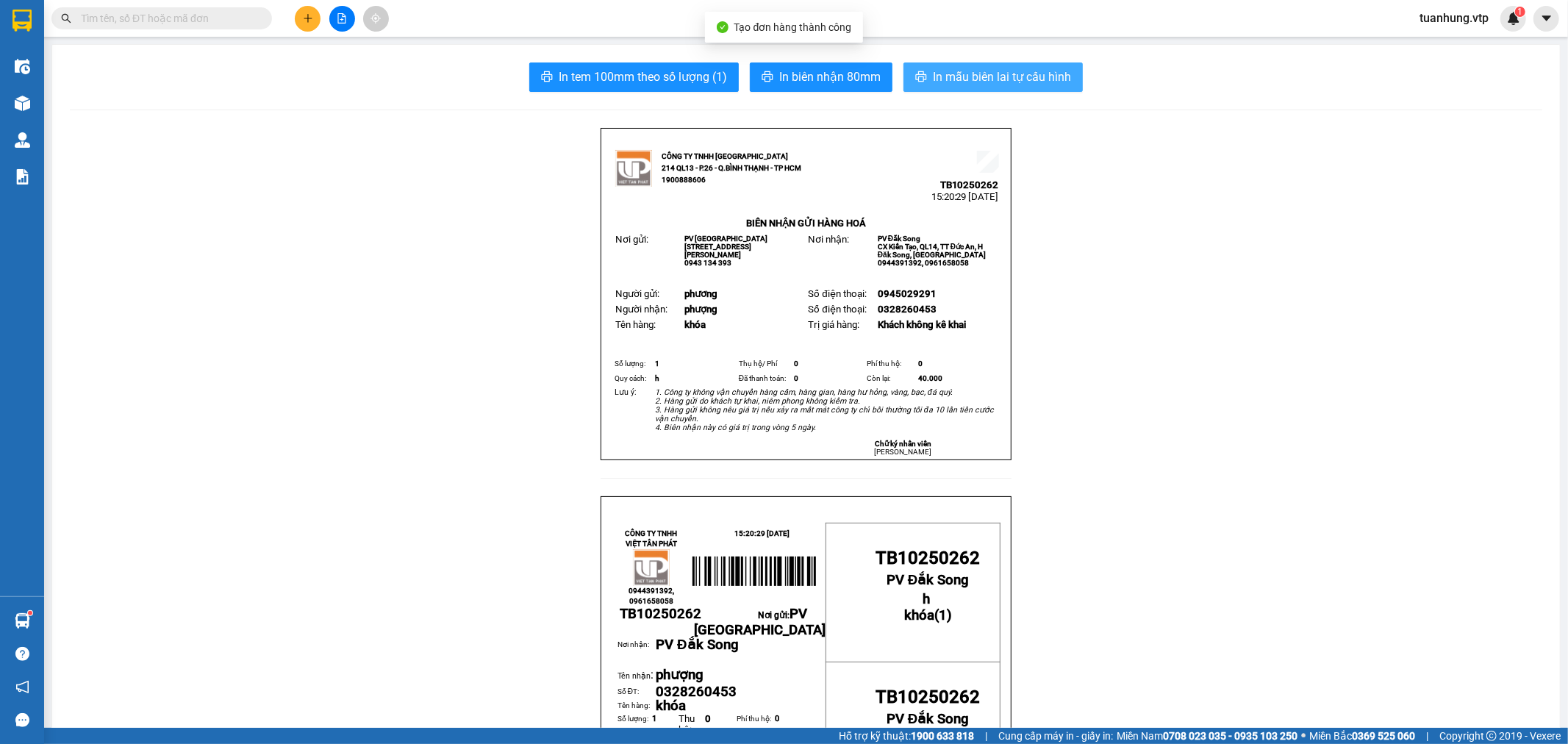
click at [949, 73] on span "In mẫu biên lai tự cấu hình" at bounding box center [1002, 76] width 138 height 18
click at [298, 16] on button at bounding box center [307, 18] width 26 height 26
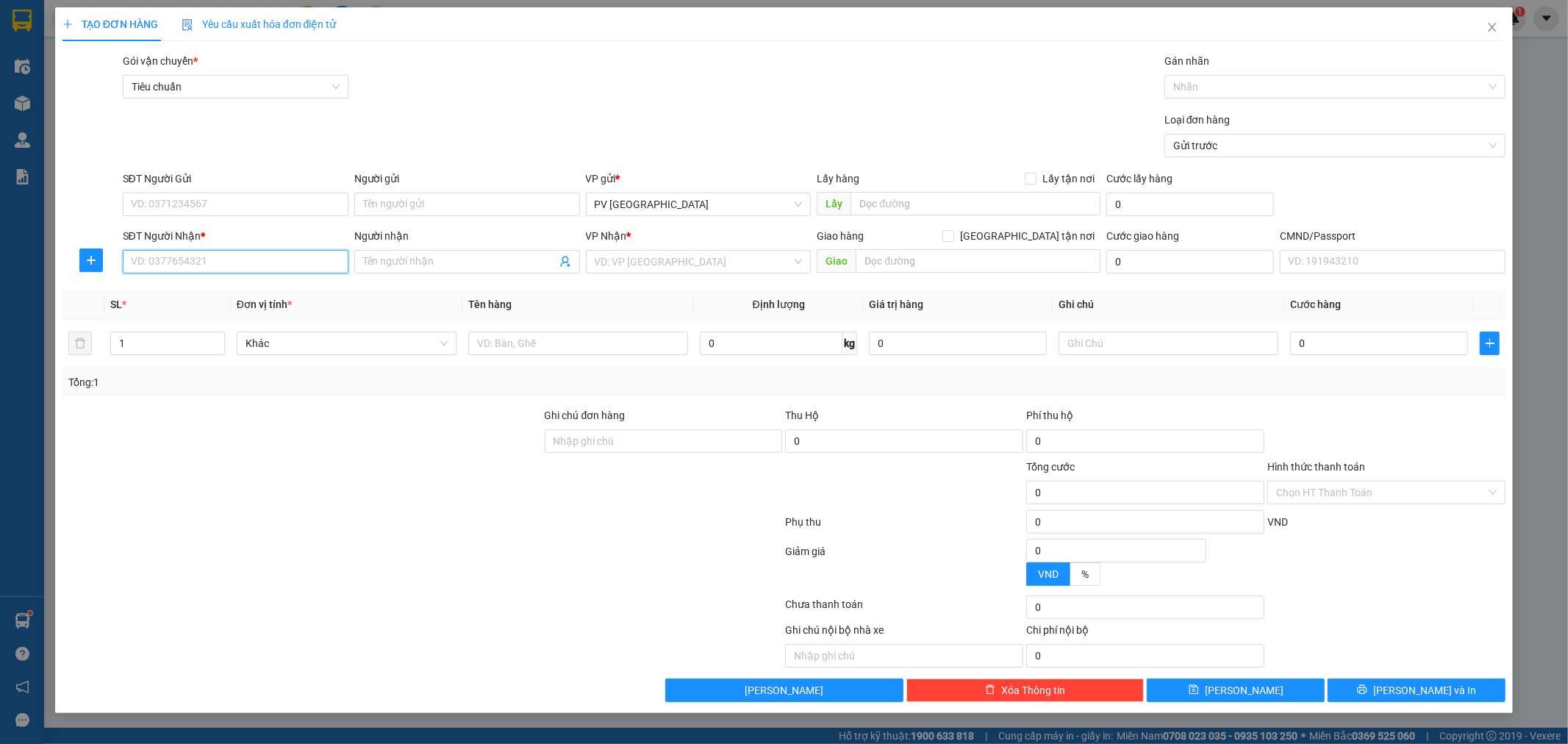
click at [241, 261] on input "SĐT Người Nhận *" at bounding box center [236, 261] width 226 height 23
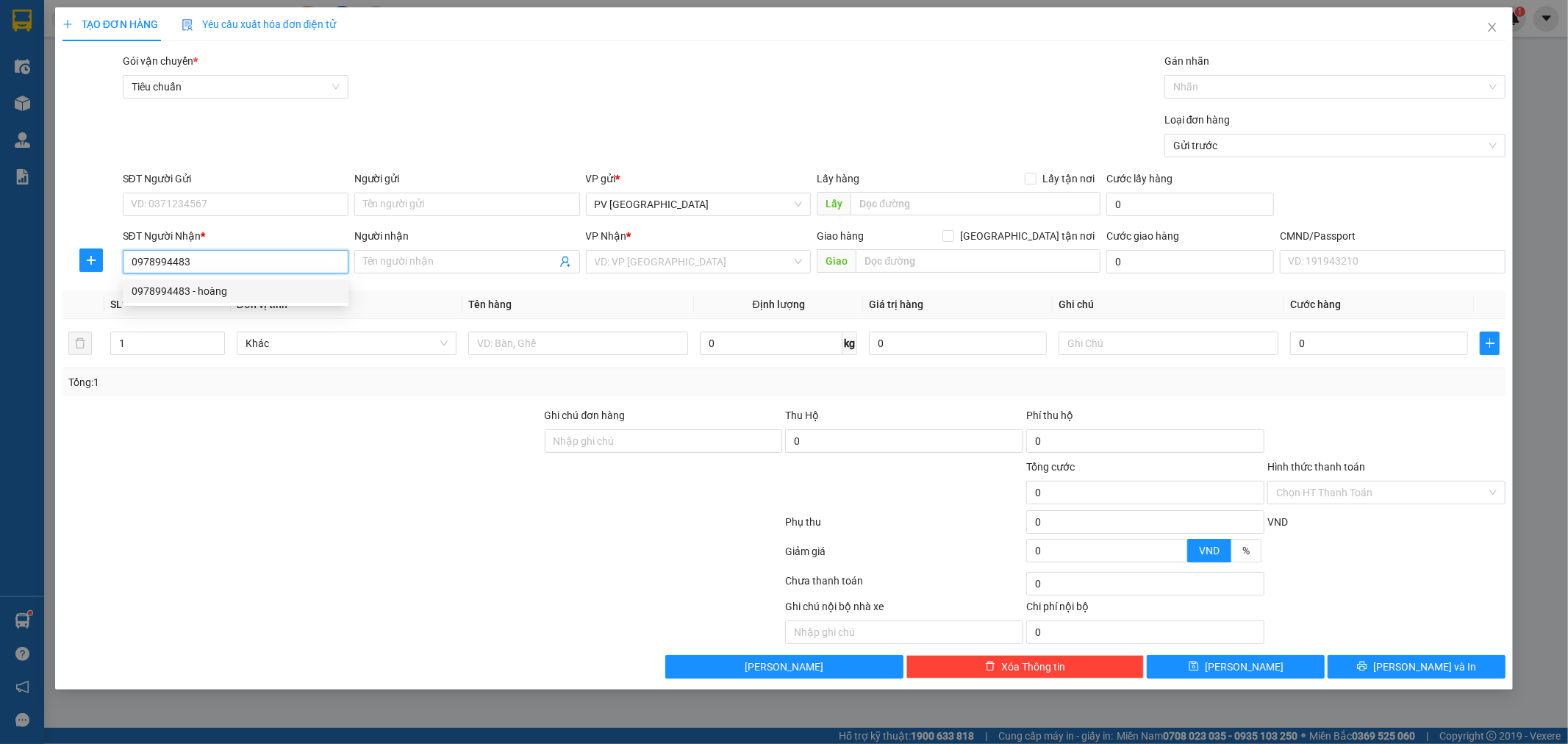
click at [209, 290] on div "0978994483 - hoàng" at bounding box center [236, 291] width 208 height 16
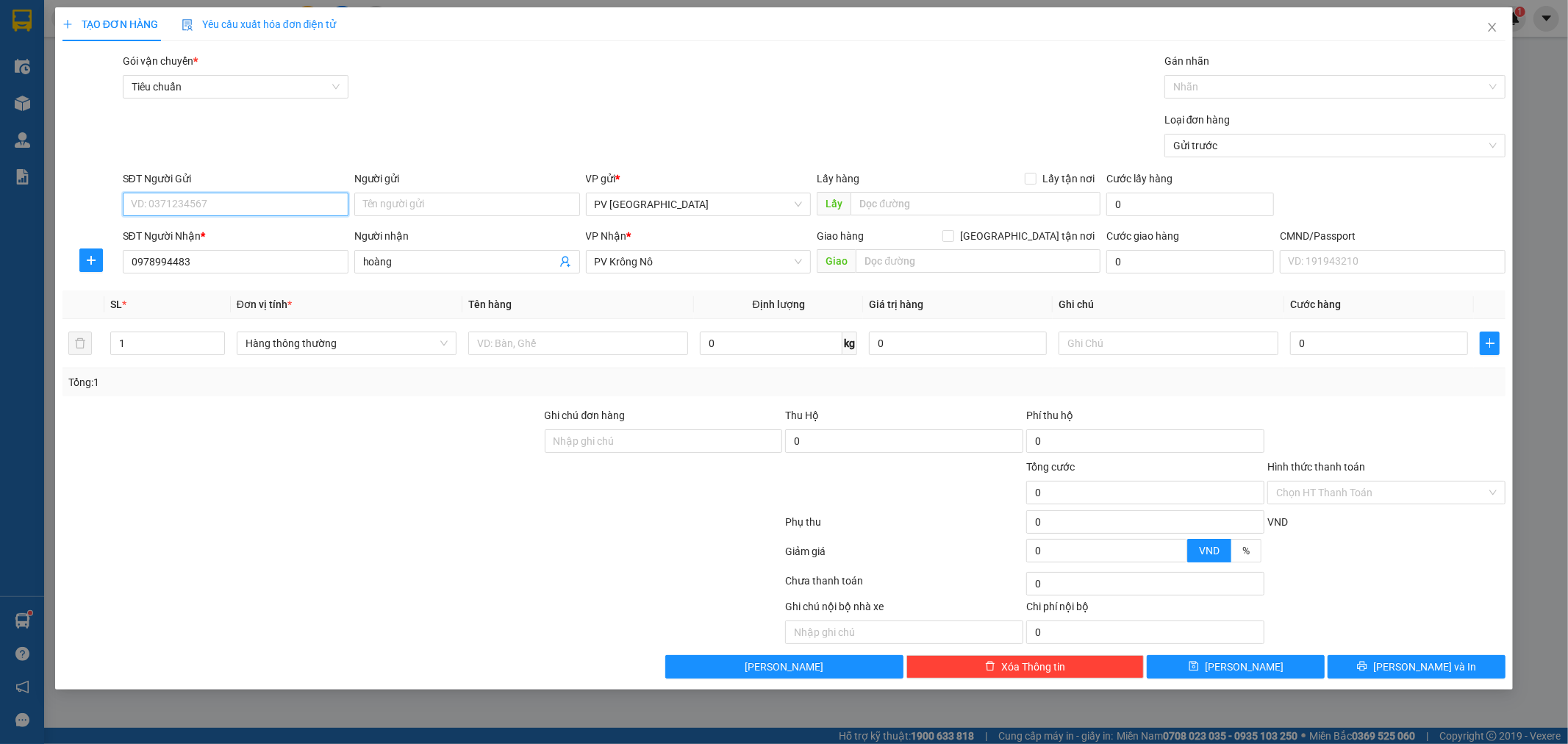
click at [320, 200] on input "SĐT Người Gửi" at bounding box center [236, 203] width 226 height 23
click at [252, 263] on div "0909309185 - phượng" at bounding box center [236, 257] width 208 height 16
click at [582, 347] on input "text" at bounding box center [578, 343] width 220 height 23
click at [1303, 339] on input "060.000" at bounding box center [1379, 343] width 178 height 23
click at [1450, 671] on button "[PERSON_NAME] và In" at bounding box center [1416, 666] width 178 height 23
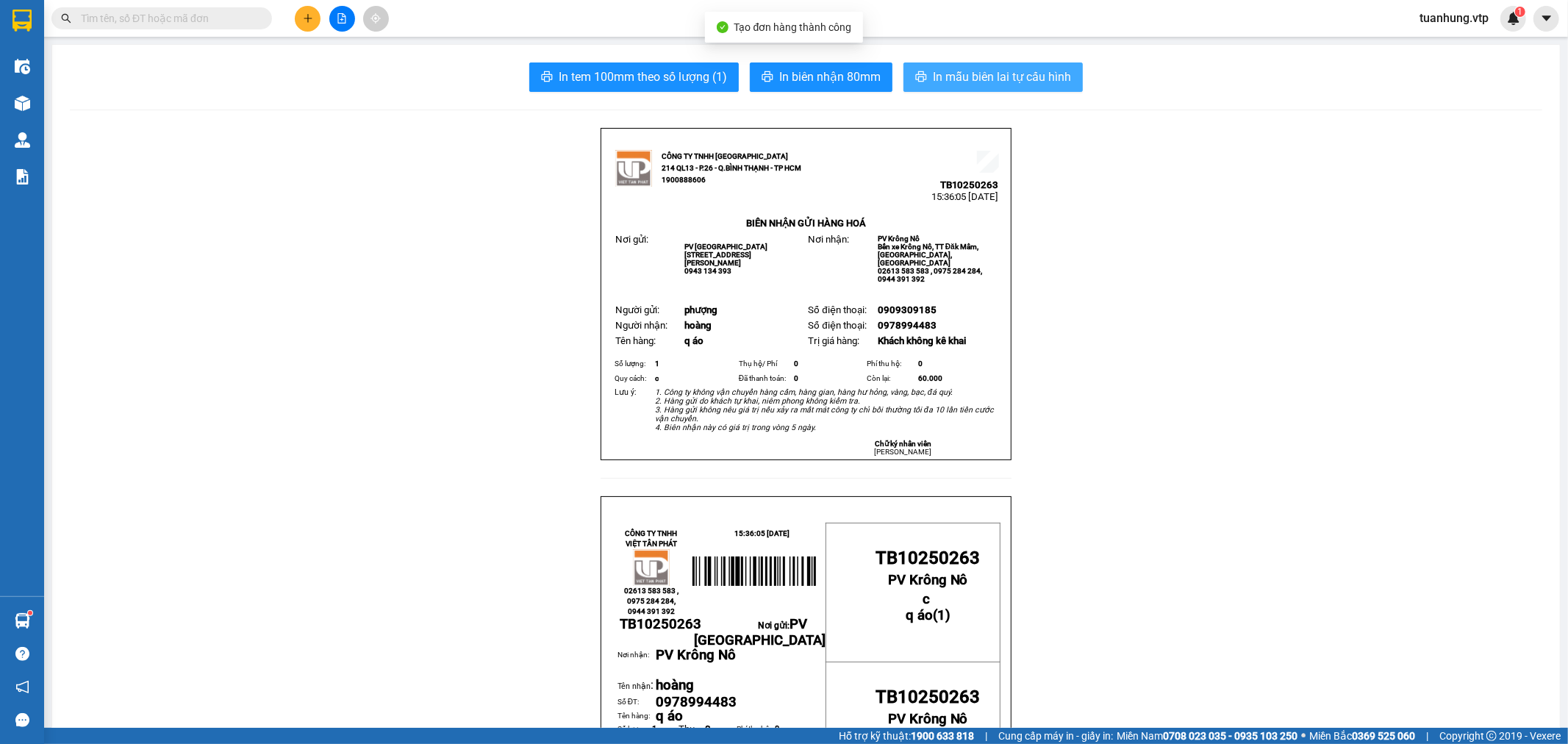
click at [967, 76] on span "In mẫu biên lai tự cấu hình" at bounding box center [1002, 76] width 138 height 18
click at [304, 14] on icon "plus" at bounding box center [308, 18] width 10 height 10
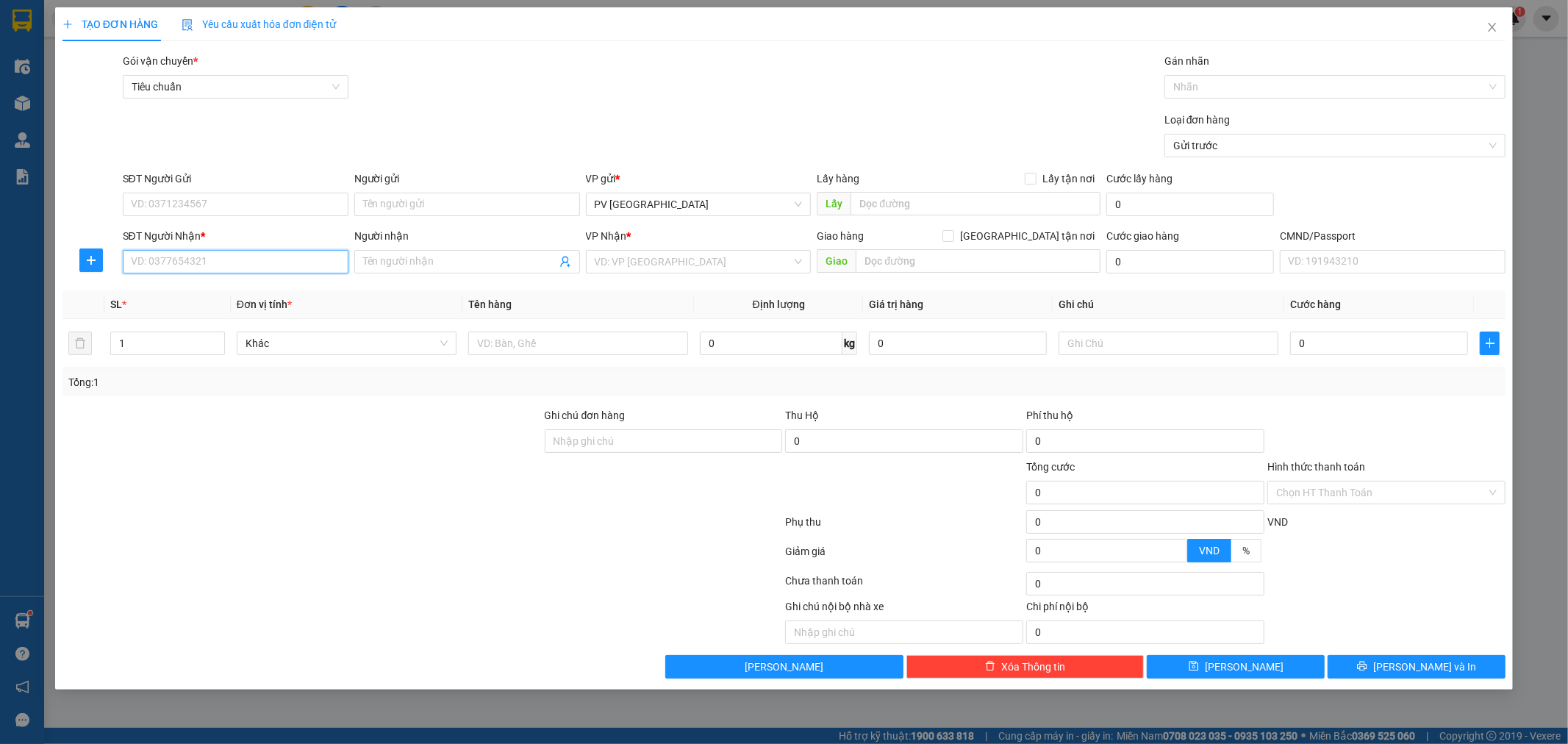
click at [279, 269] on input "SĐT Người Nhận *" at bounding box center [236, 261] width 226 height 23
click at [258, 296] on div "0975246535 - đồng phụ x" at bounding box center [236, 291] width 208 height 16
click at [313, 200] on input "SĐT Người Gửi" at bounding box center [236, 203] width 226 height 23
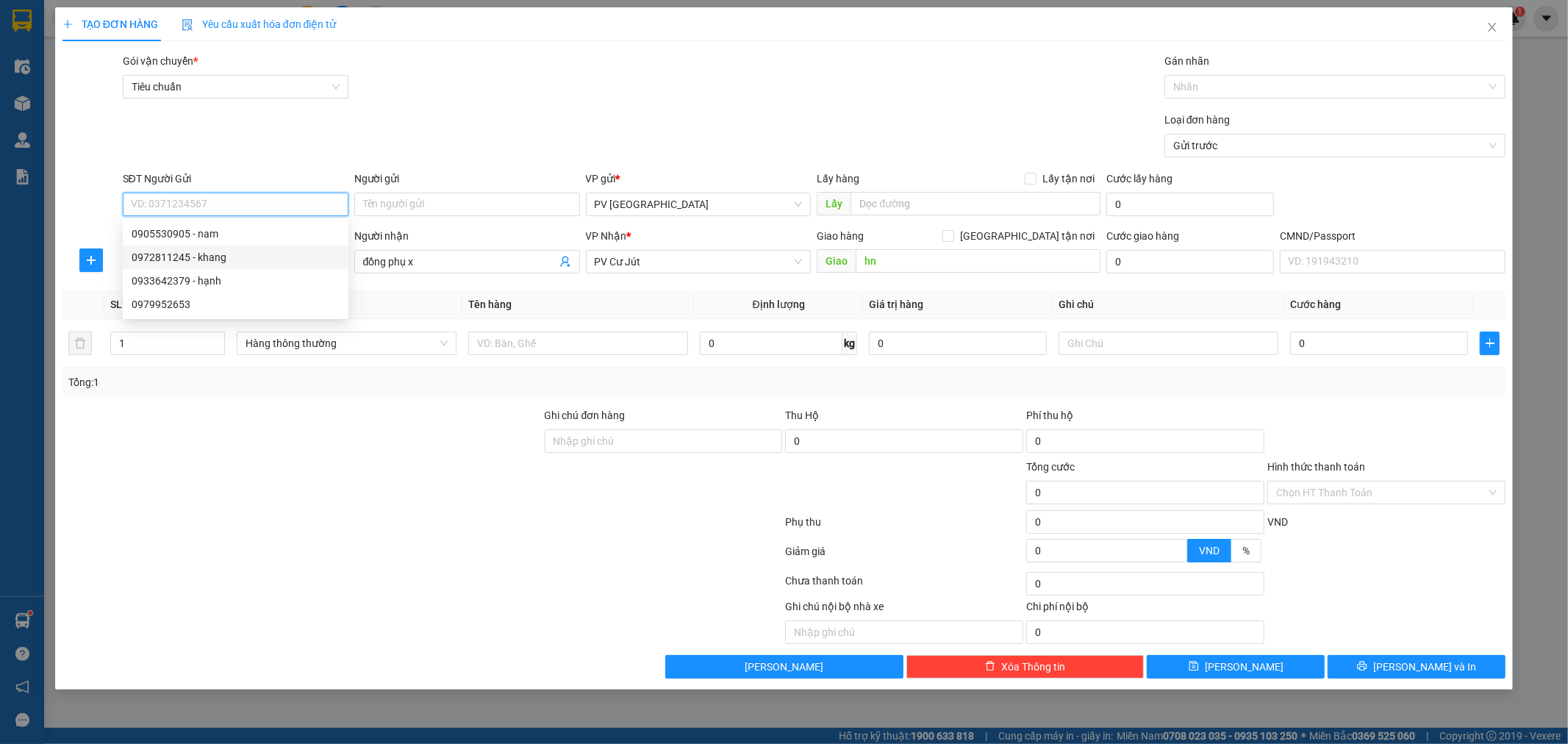
click at [240, 256] on div "0972811245 - khang" at bounding box center [236, 257] width 208 height 16
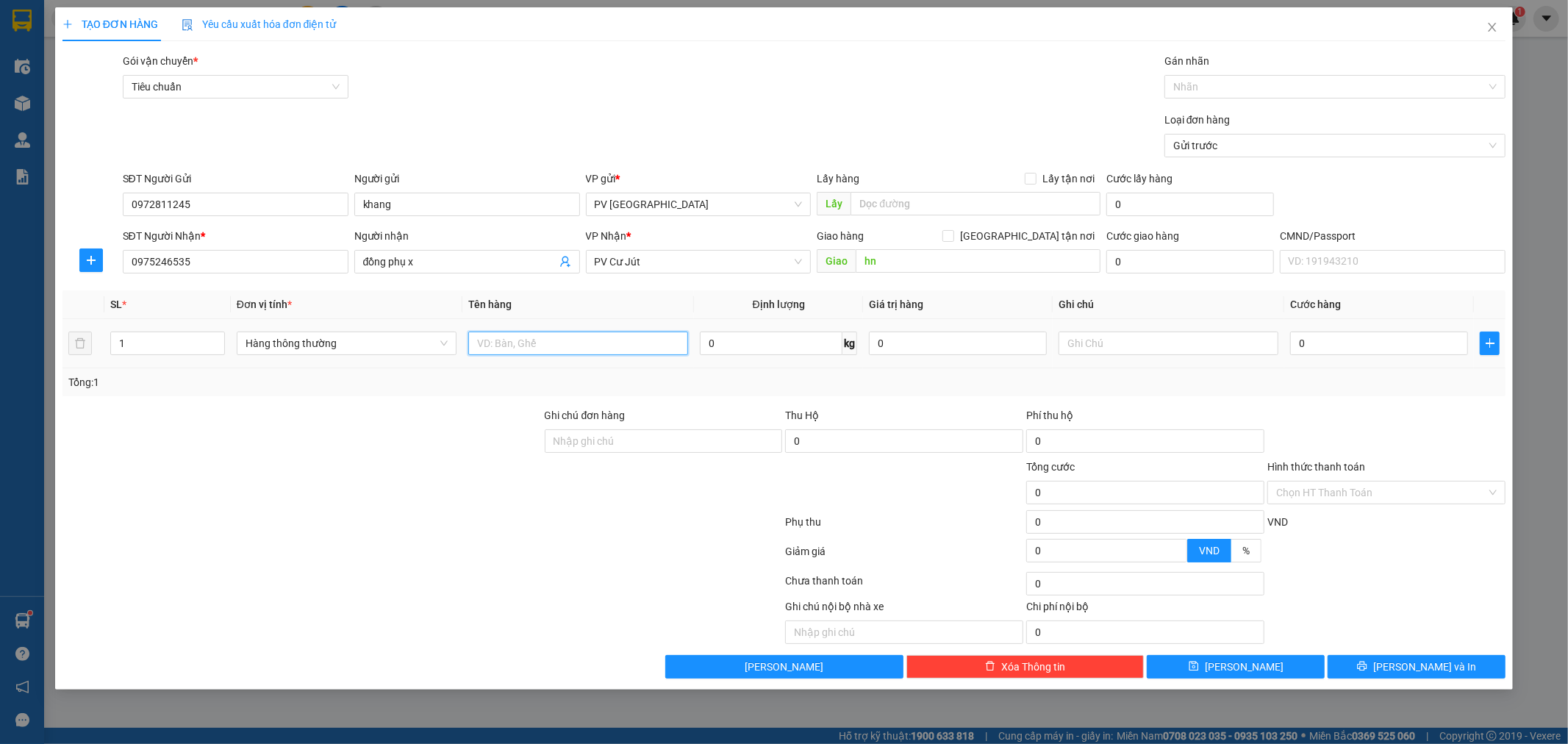
click at [583, 348] on input "text" at bounding box center [578, 343] width 220 height 23
click at [1438, 672] on span "[PERSON_NAME] và In" at bounding box center [1425, 667] width 103 height 16
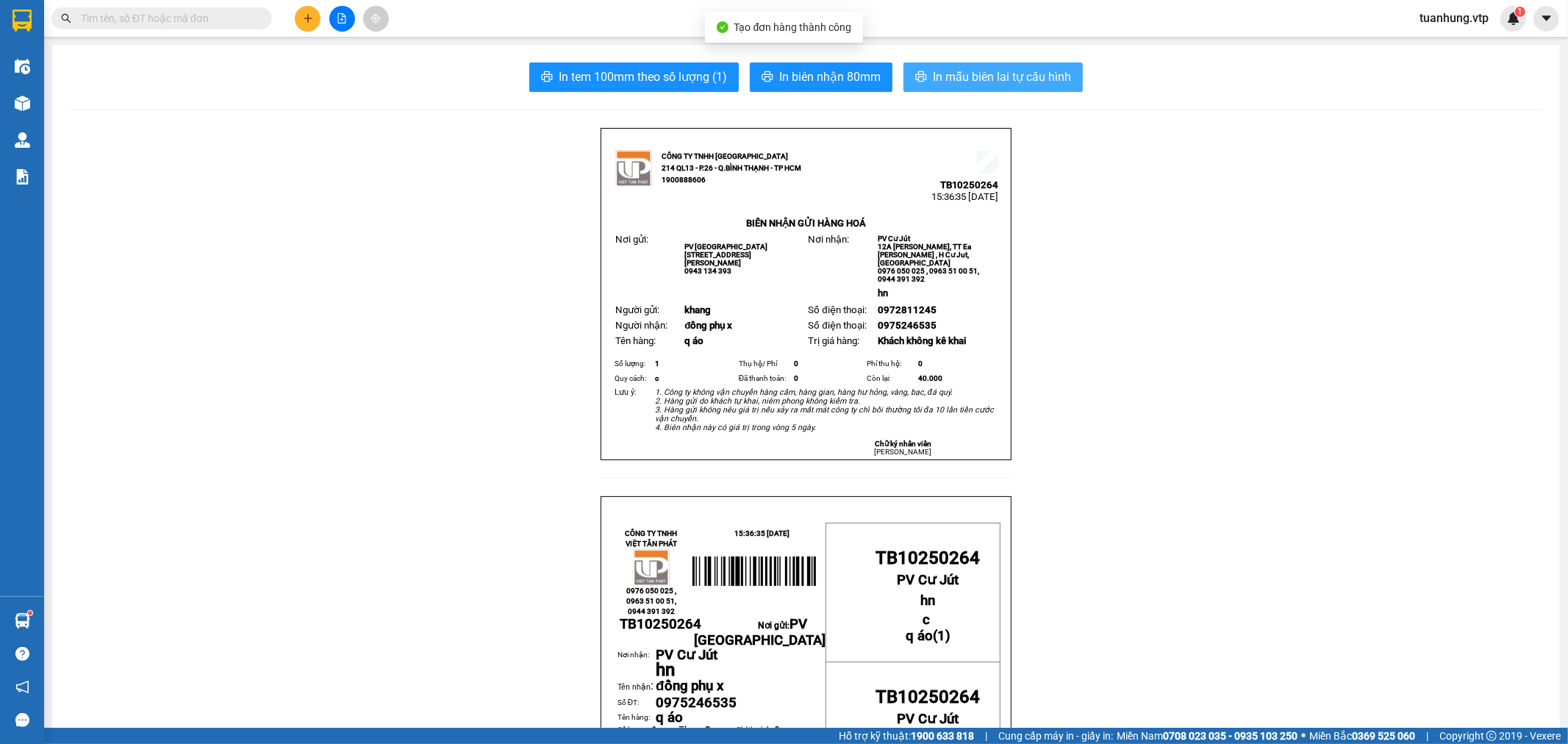
click at [1045, 84] on span "In mẫu biên lai tự cấu hình" at bounding box center [1002, 76] width 138 height 18
click at [303, 11] on button at bounding box center [307, 18] width 26 height 26
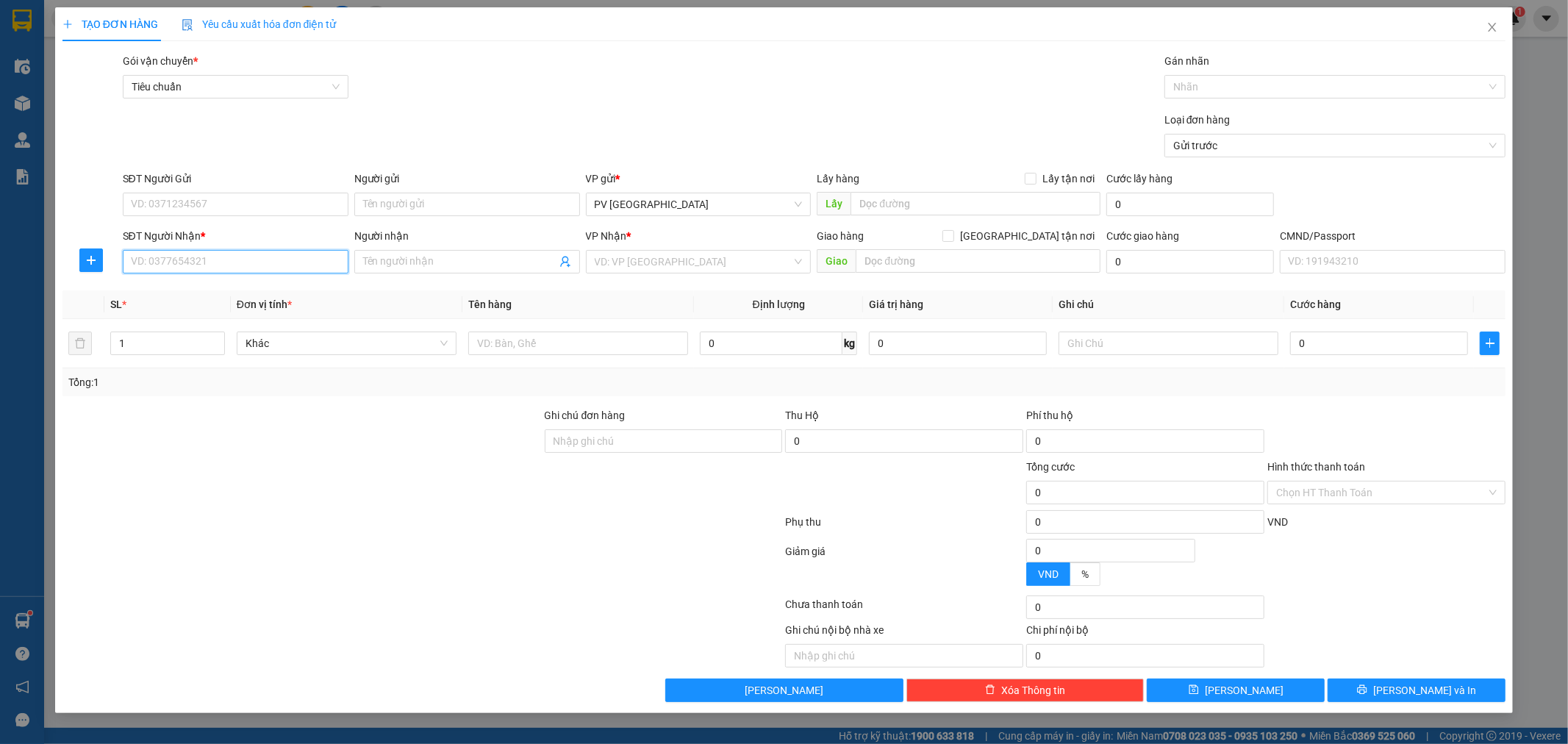
click at [278, 261] on input "SĐT Người Nhận *" at bounding box center [236, 261] width 226 height 23
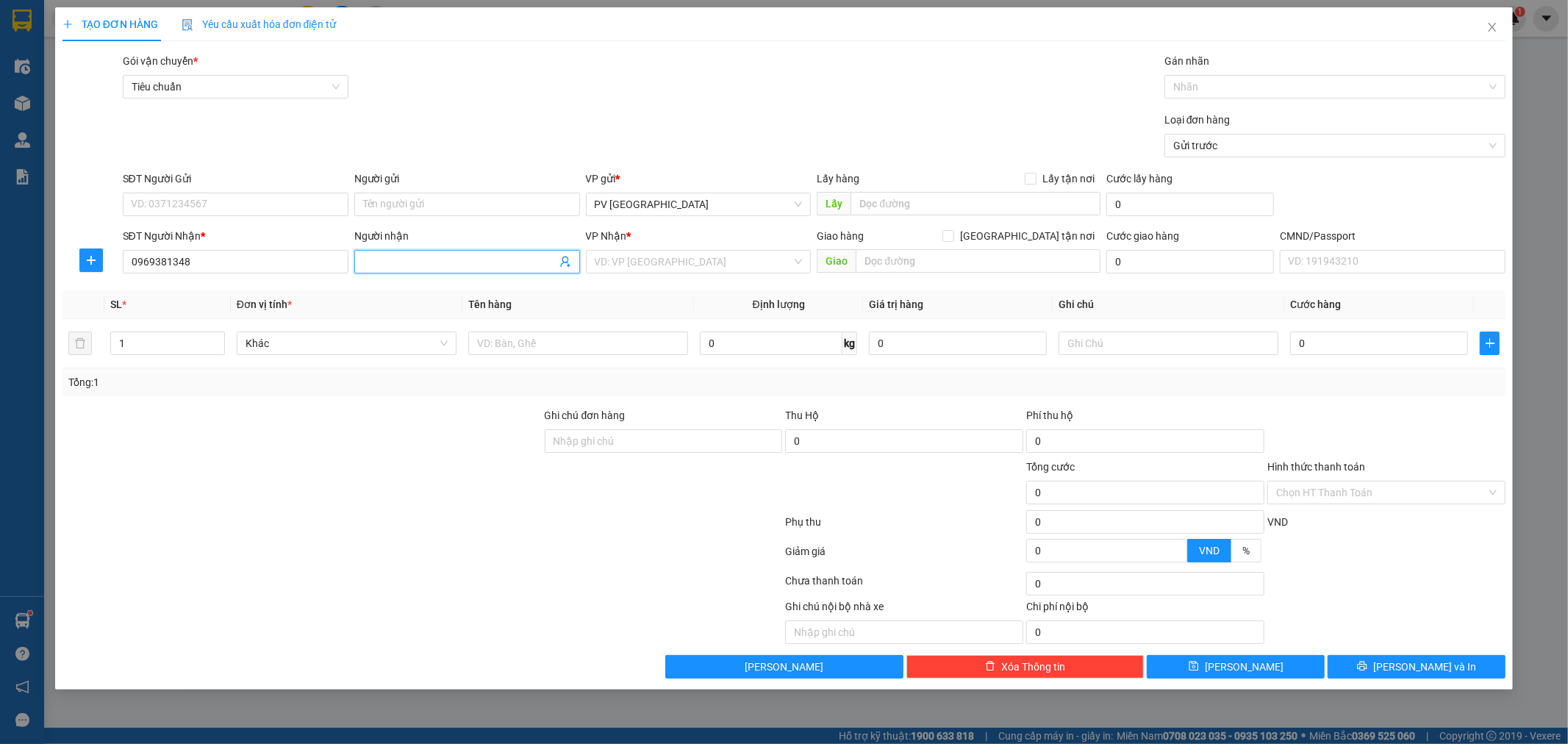
click at [387, 261] on input "Người nhận" at bounding box center [459, 261] width 193 height 16
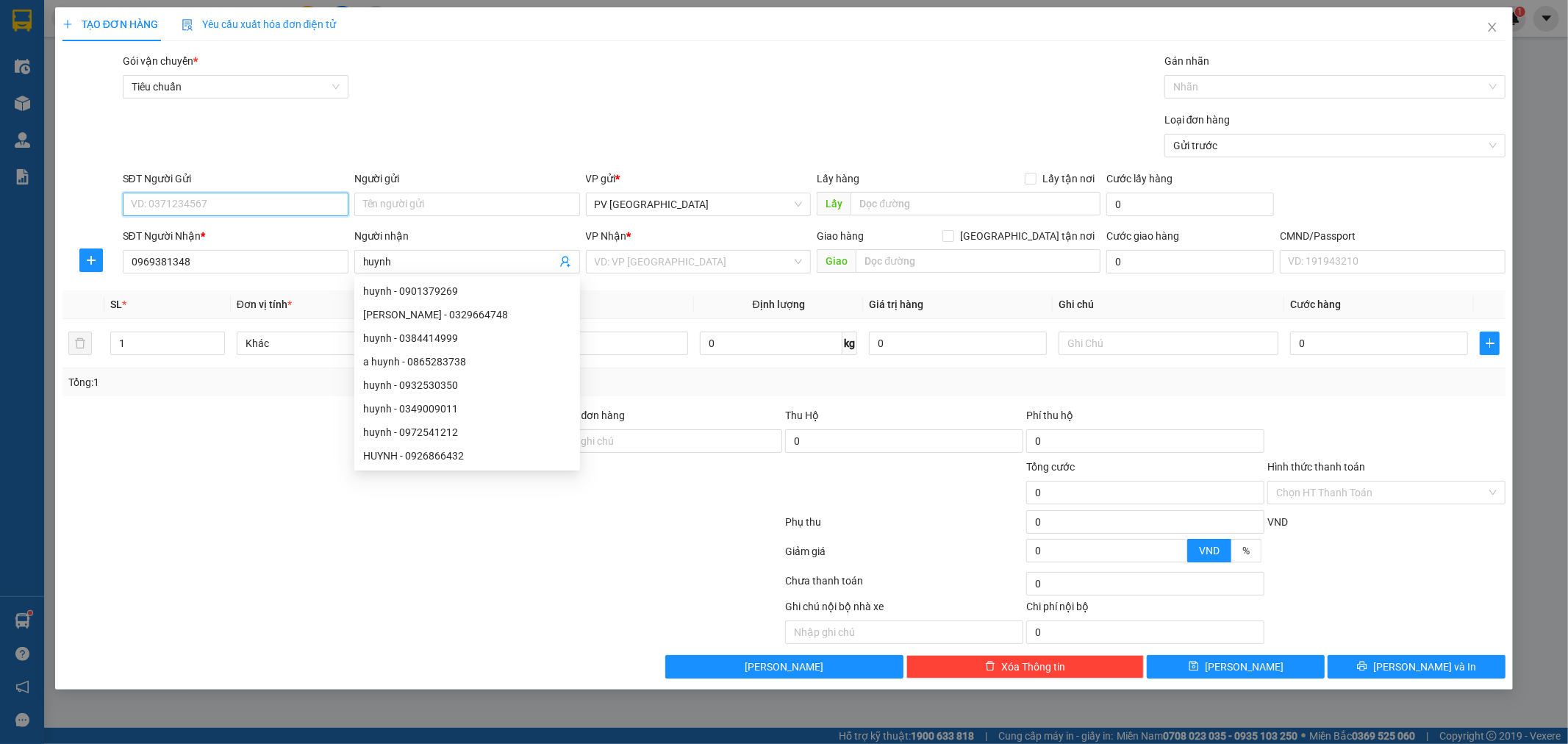
click at [325, 203] on input "SĐT Người Gửi" at bounding box center [236, 203] width 226 height 23
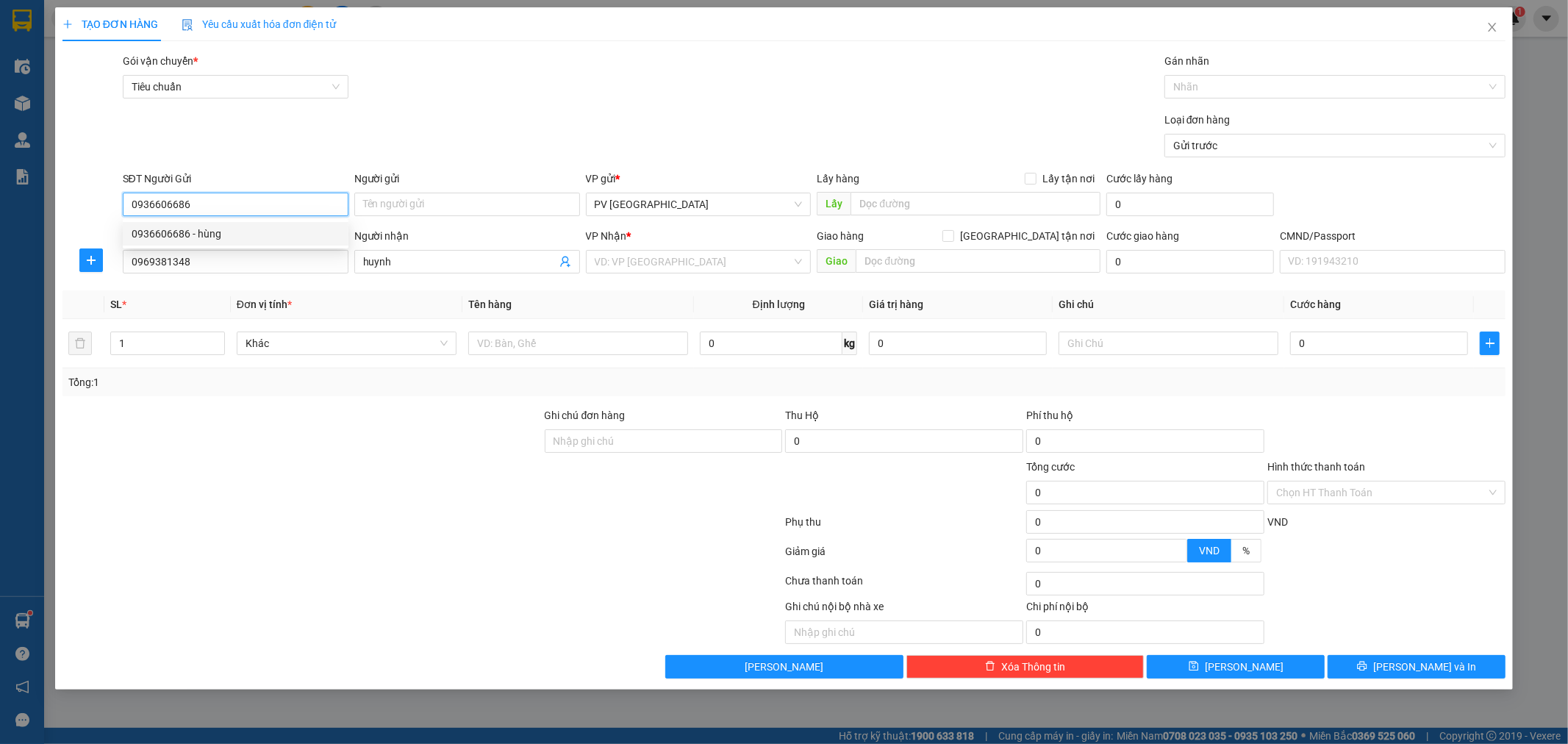
click at [247, 232] on div "0936606686 - hùng" at bounding box center [236, 234] width 208 height 16
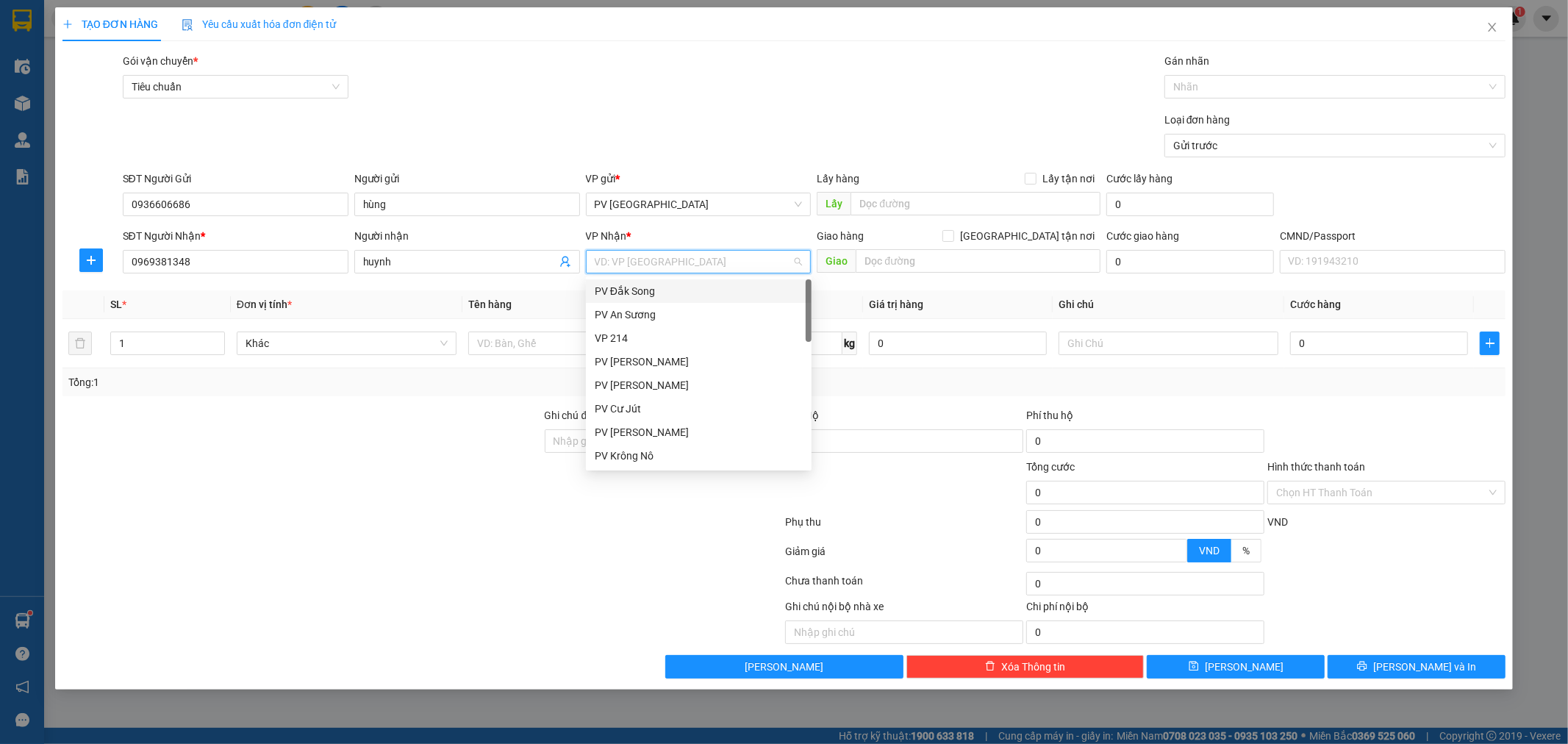
click at [687, 265] on input "search" at bounding box center [693, 261] width 198 height 22
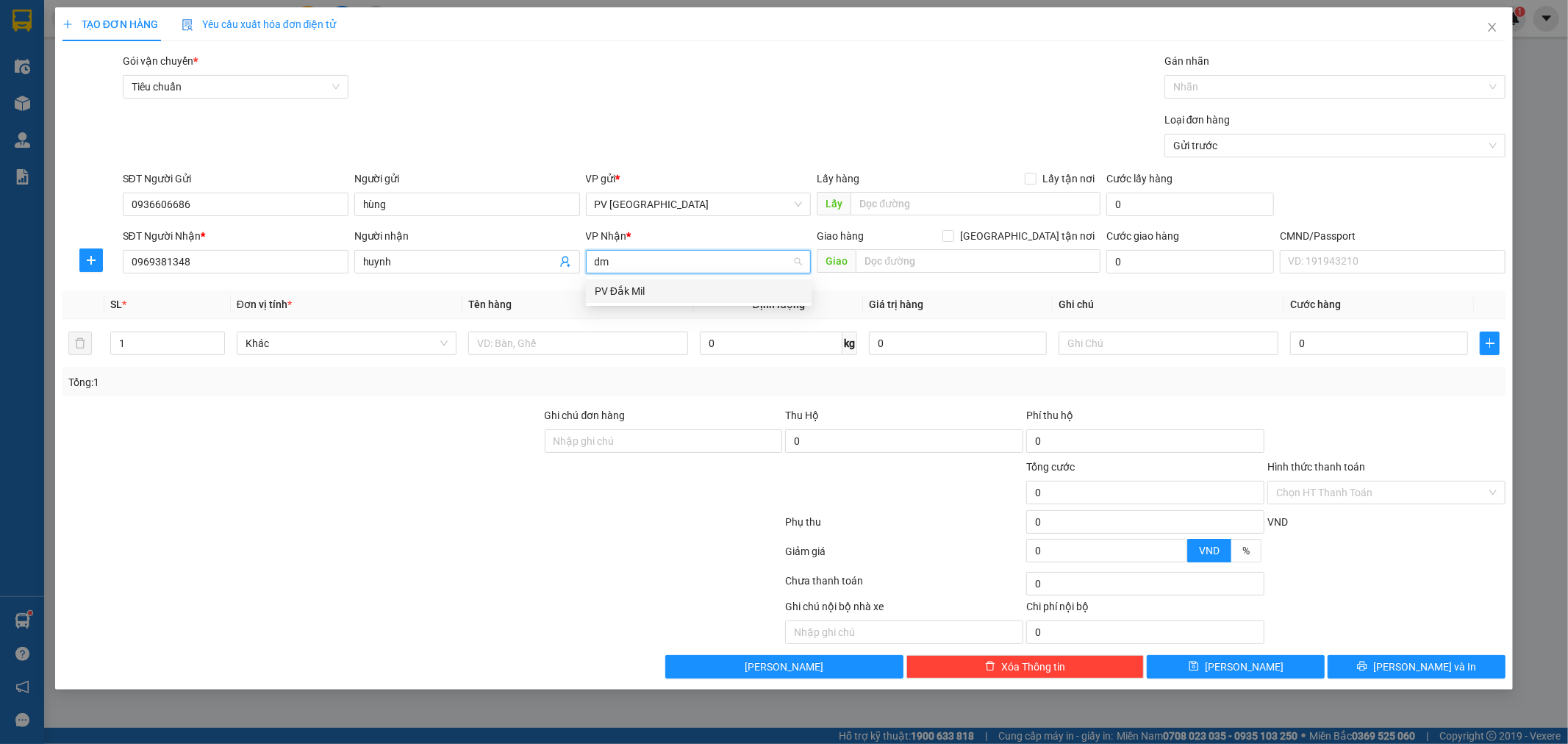
click at [672, 294] on div "PV Đắk Mil" at bounding box center [698, 291] width 208 height 16
click at [616, 347] on input "text" at bounding box center [578, 343] width 220 height 23
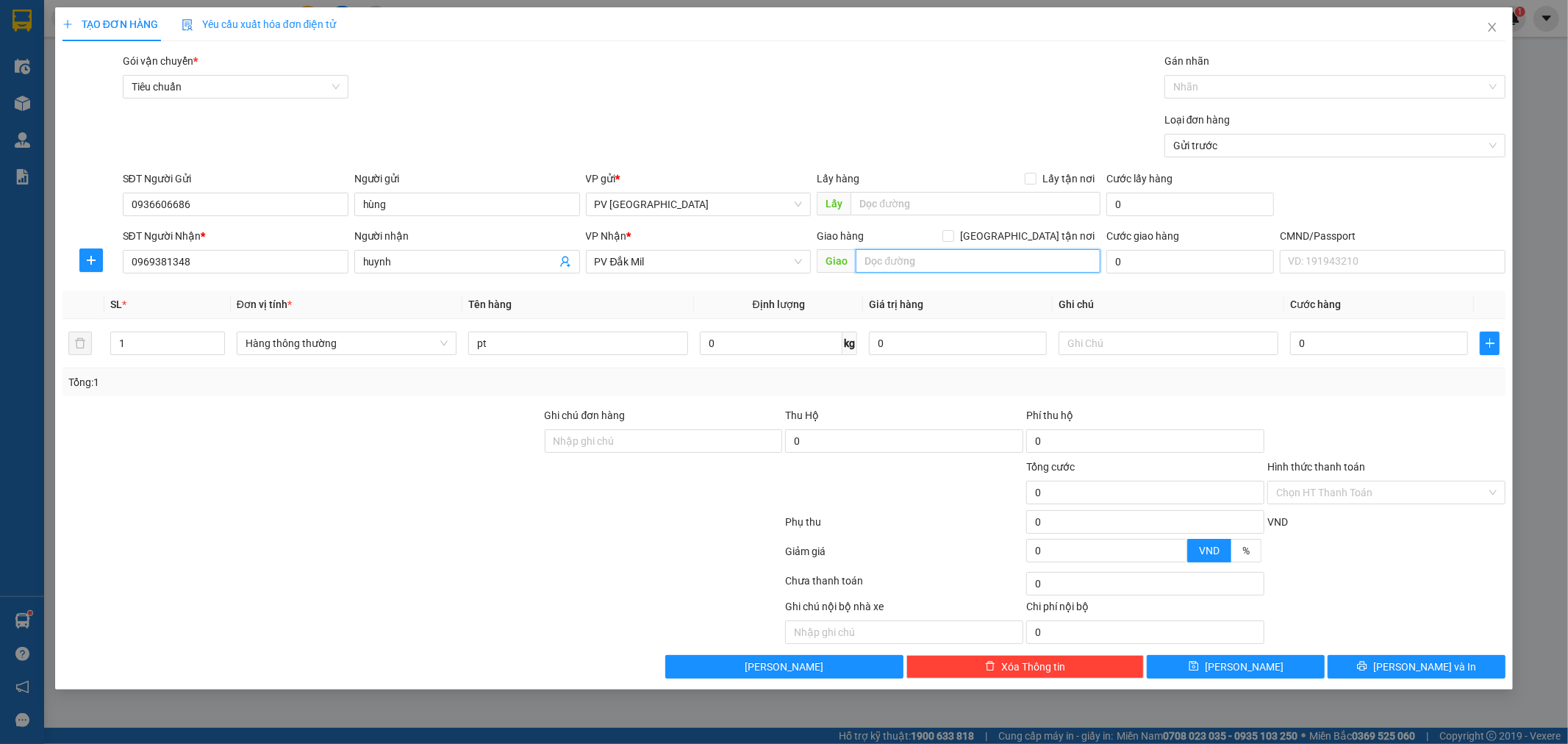
click at [915, 261] on input "text" at bounding box center [978, 261] width 245 height 23
paste input "Nhẹ tay hư ko đền"
click at [1093, 350] on input "text" at bounding box center [1168, 343] width 220 height 23
click at [1430, 659] on span "[PERSON_NAME] và In" at bounding box center [1425, 667] width 103 height 16
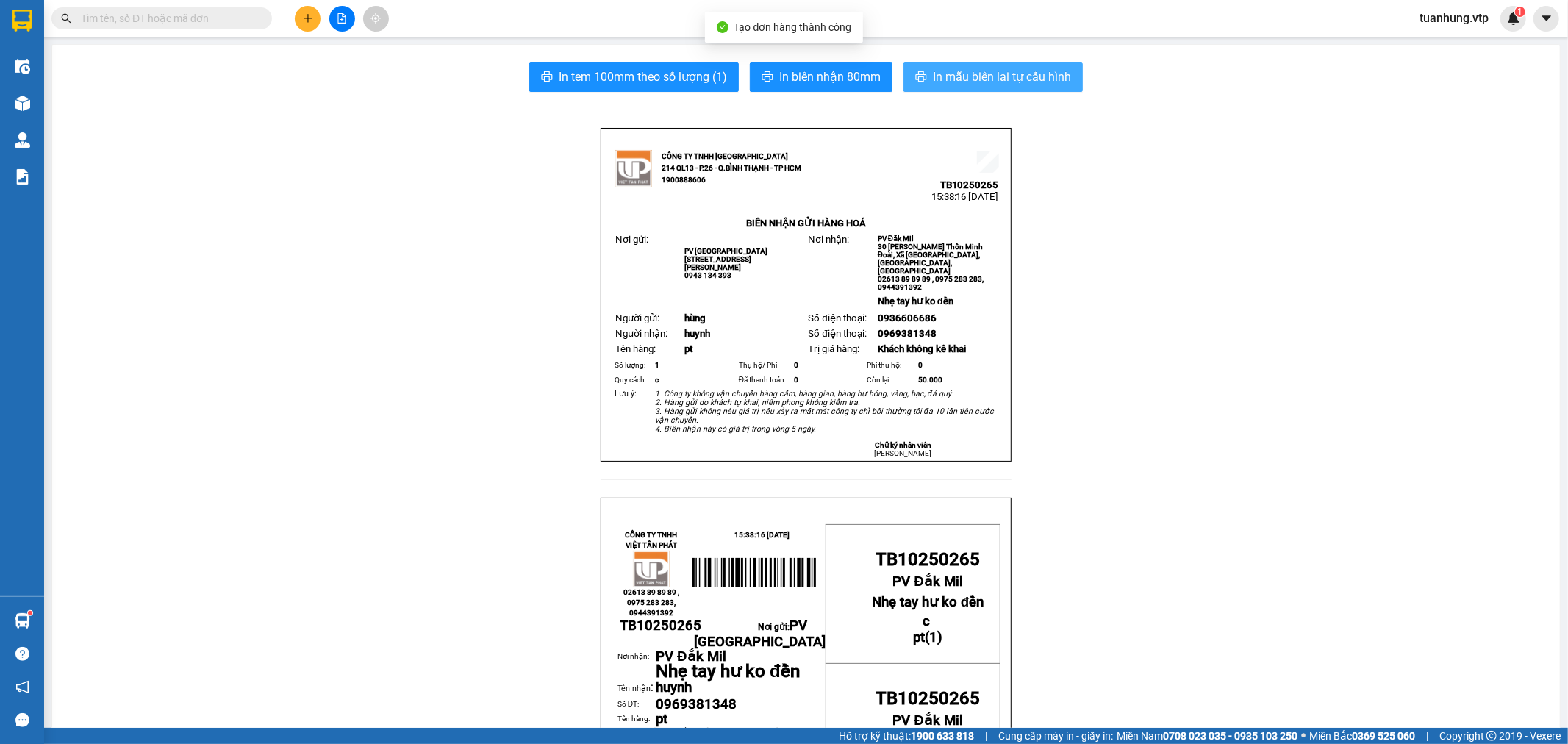
click at [984, 66] on button "In mẫu biên lai tự cấu hình" at bounding box center [993, 77] width 179 height 30
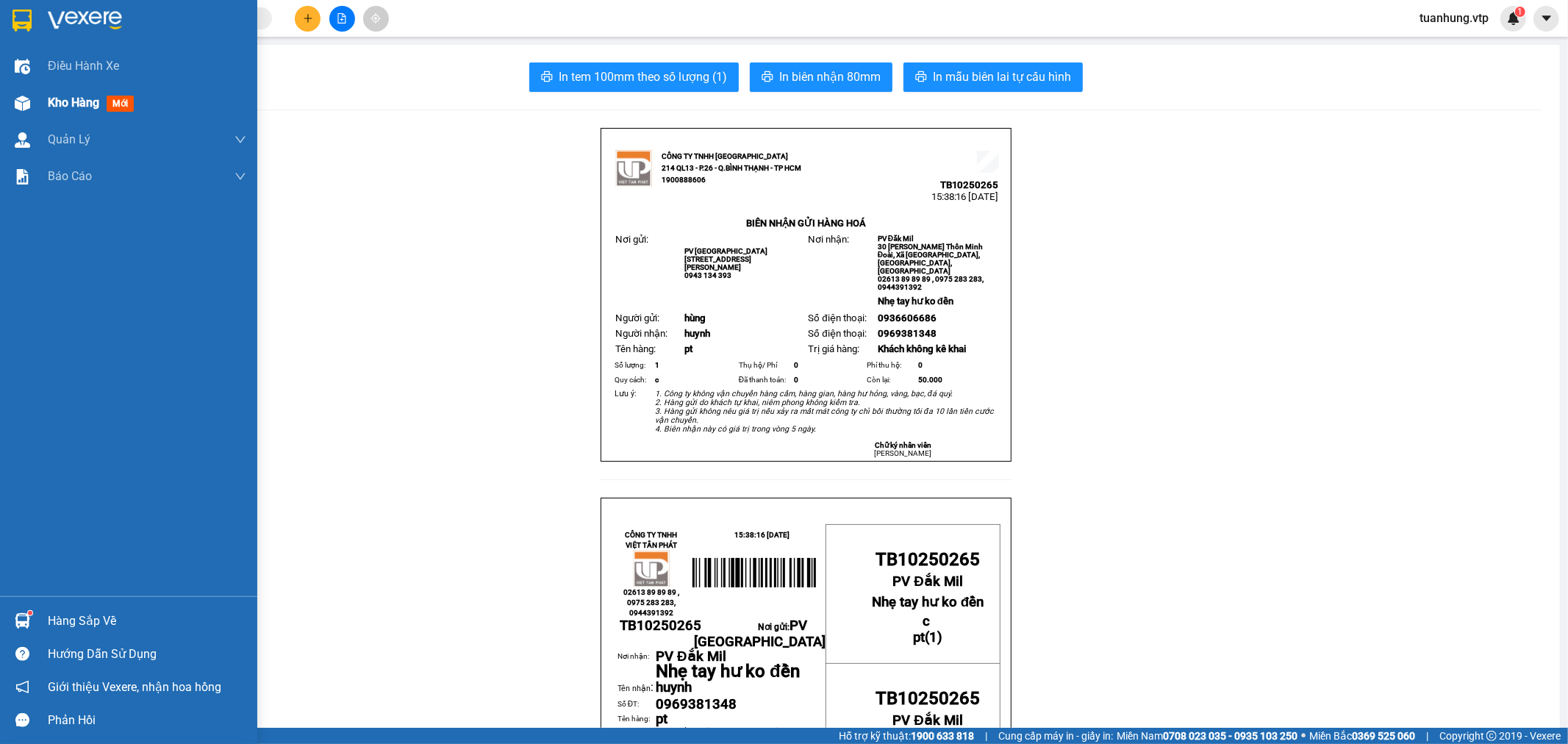
click at [89, 99] on span "Kho hàng" at bounding box center [73, 102] width 51 height 14
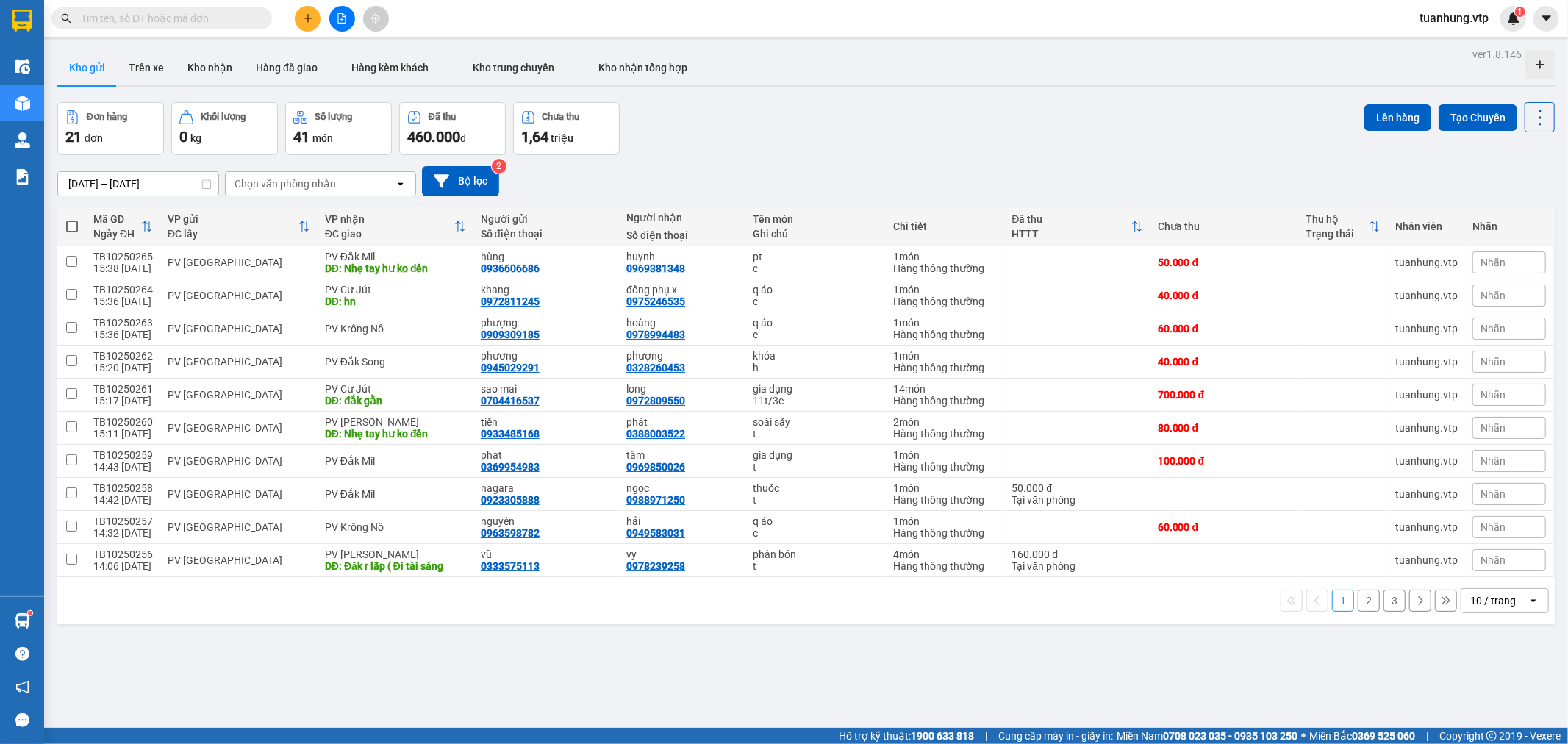
click at [89, 66] on button "Kho gửi" at bounding box center [87, 68] width 60 height 35
click at [1429, 465] on button at bounding box center [1439, 461] width 21 height 26
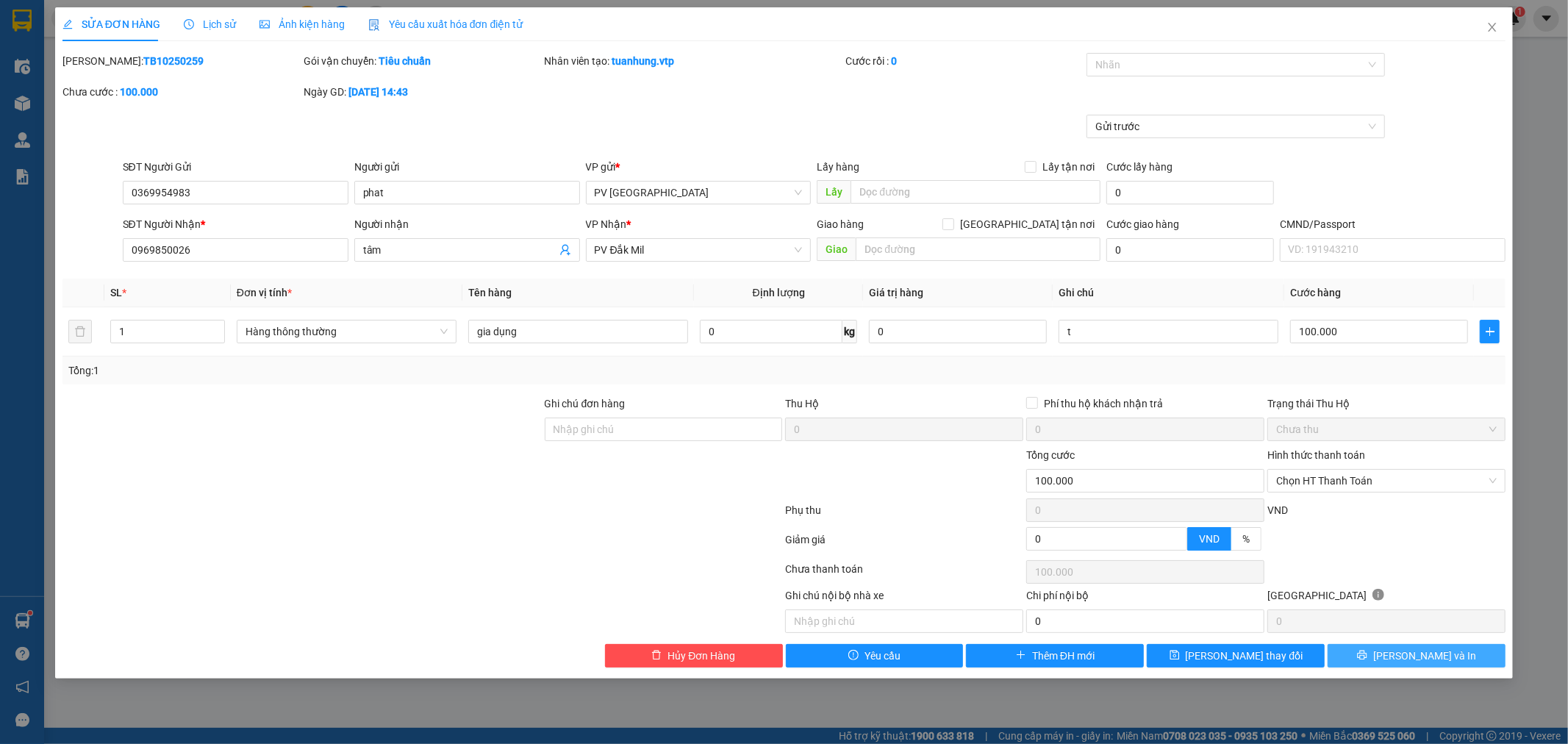
click at [1455, 651] on button "[PERSON_NAME] và In" at bounding box center [1416, 656] width 178 height 23
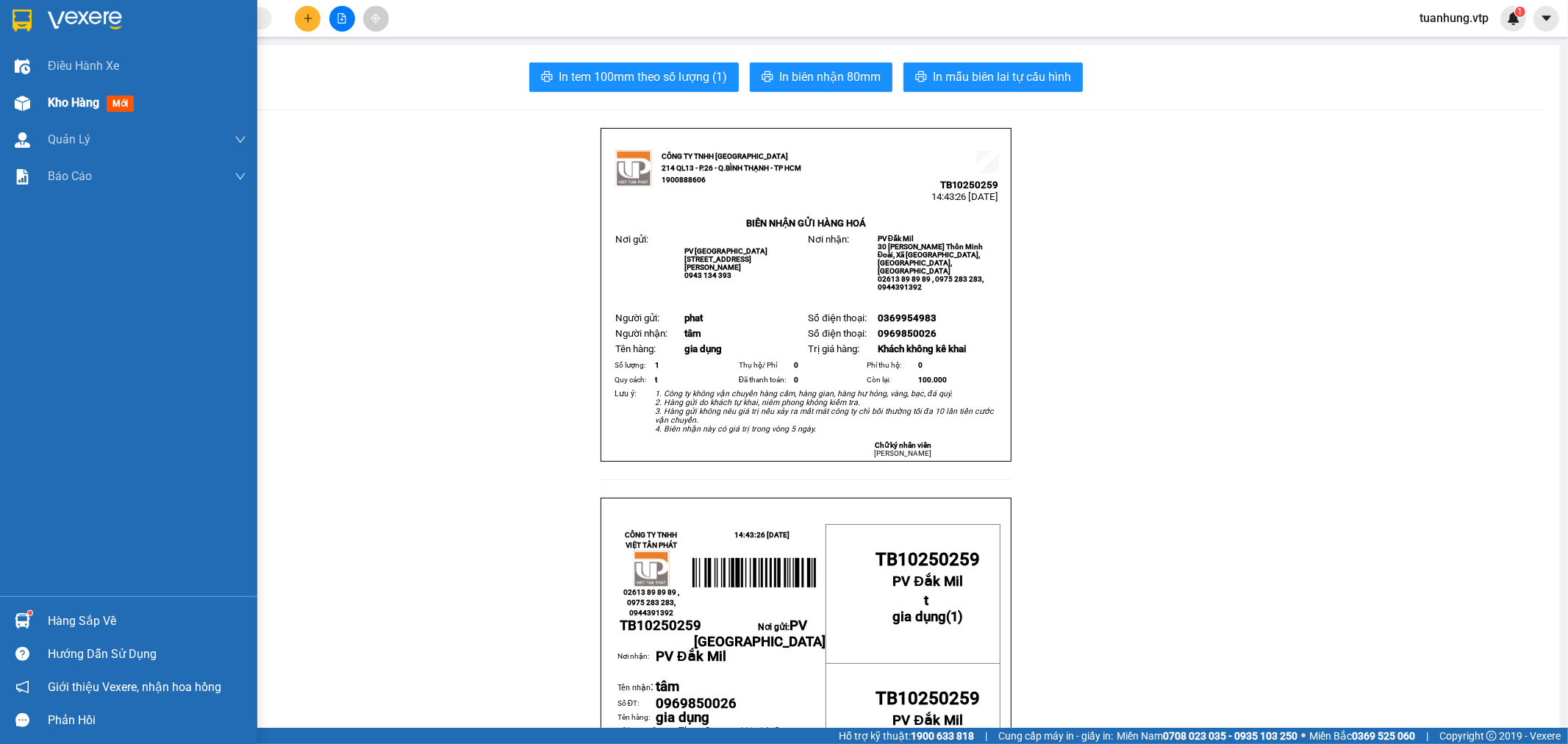
click at [19, 90] on div at bounding box center [23, 103] width 26 height 26
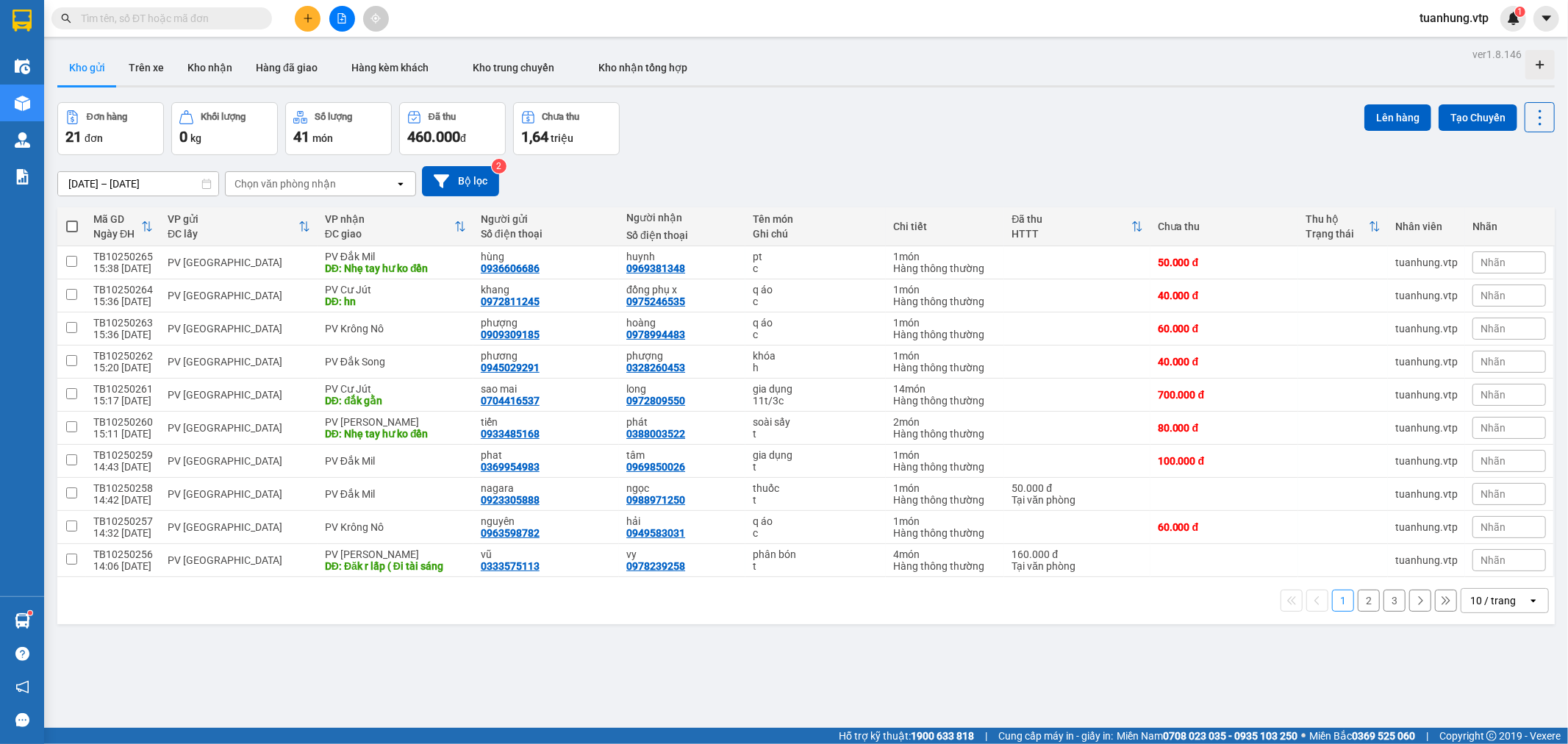
click at [1528, 602] on icon "open" at bounding box center [1533, 600] width 12 height 12
click at [1507, 562] on span "100 / trang" at bounding box center [1487, 569] width 53 height 14
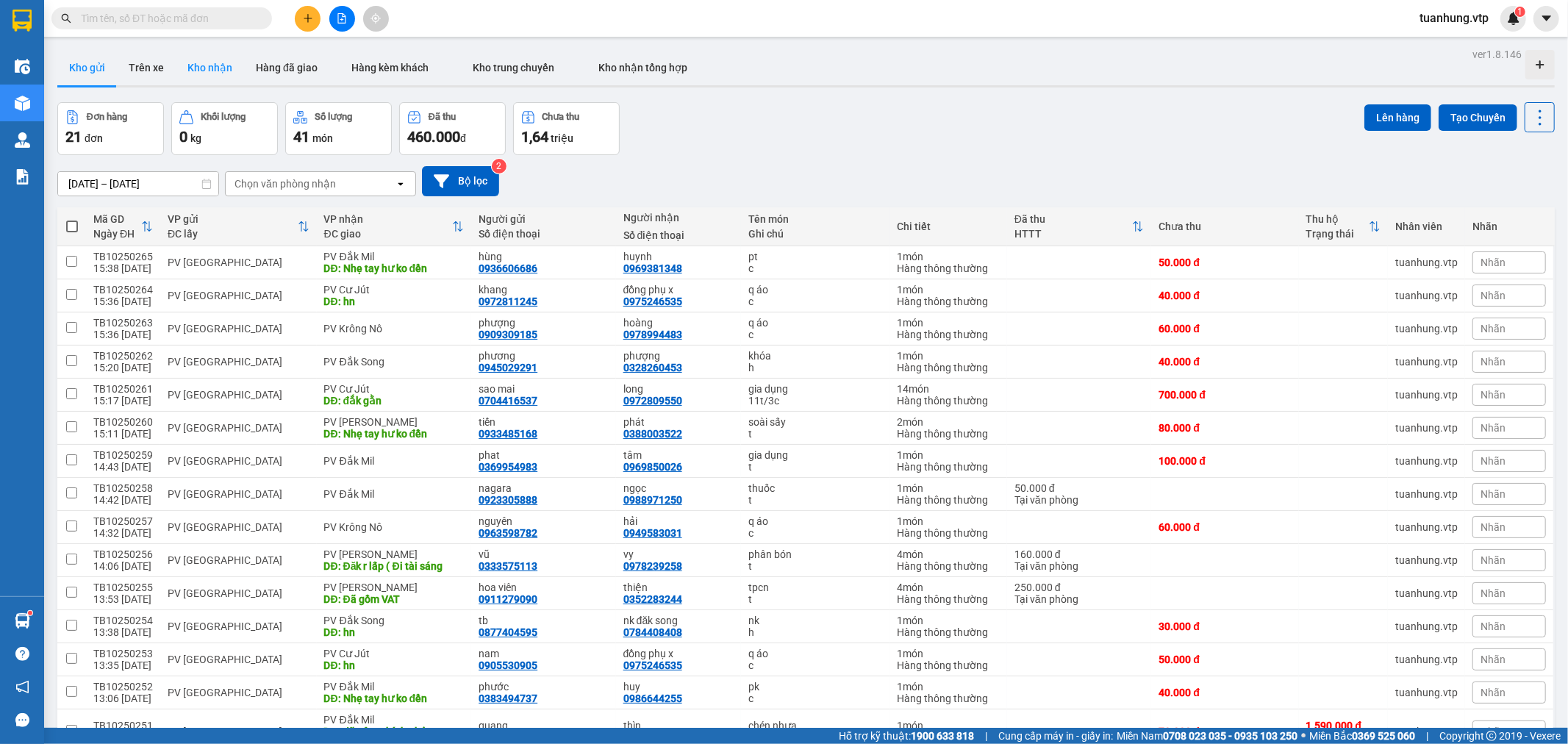
click at [218, 68] on button "Kho nhận" at bounding box center [209, 68] width 68 height 35
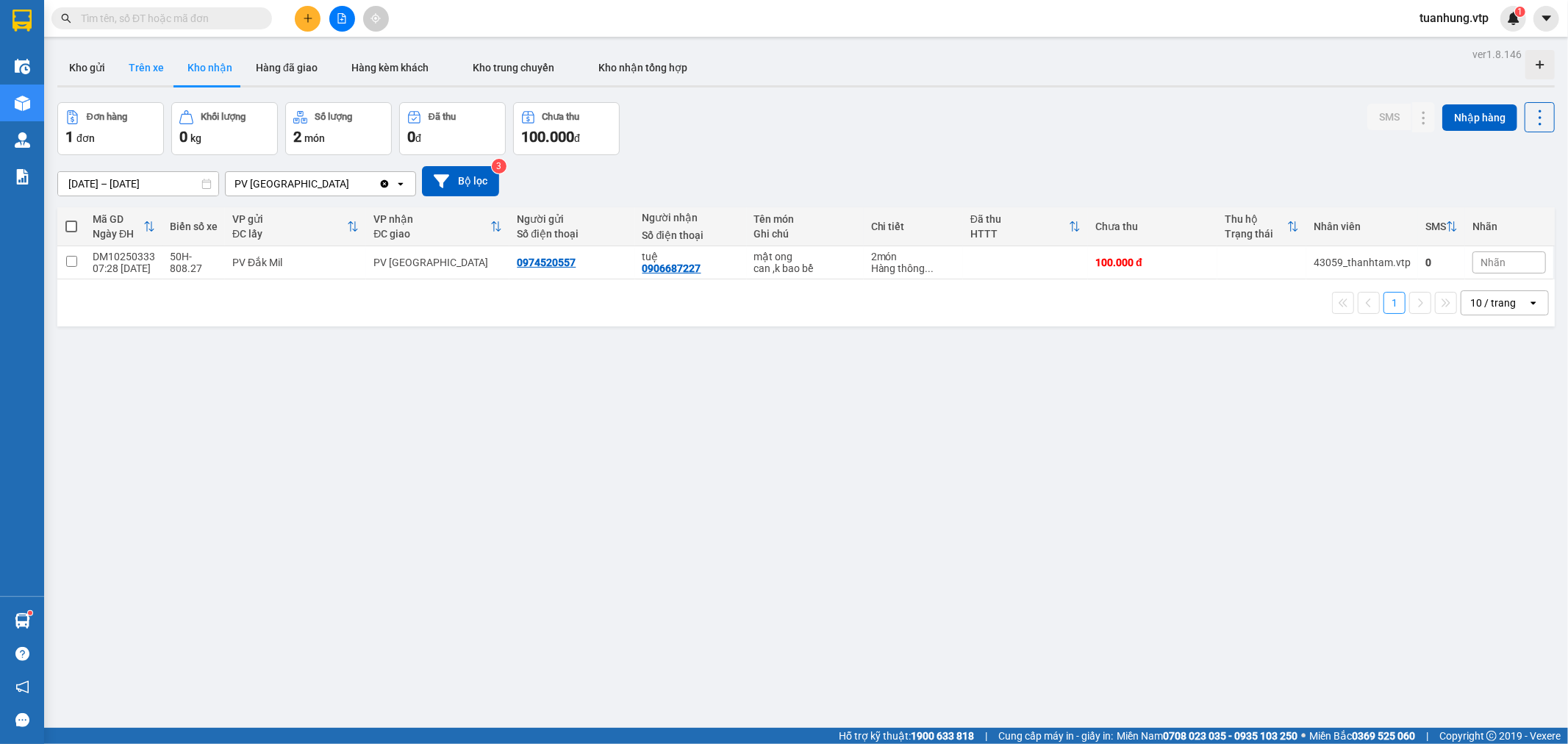
click at [157, 70] on button "Trên xe" at bounding box center [146, 68] width 59 height 35
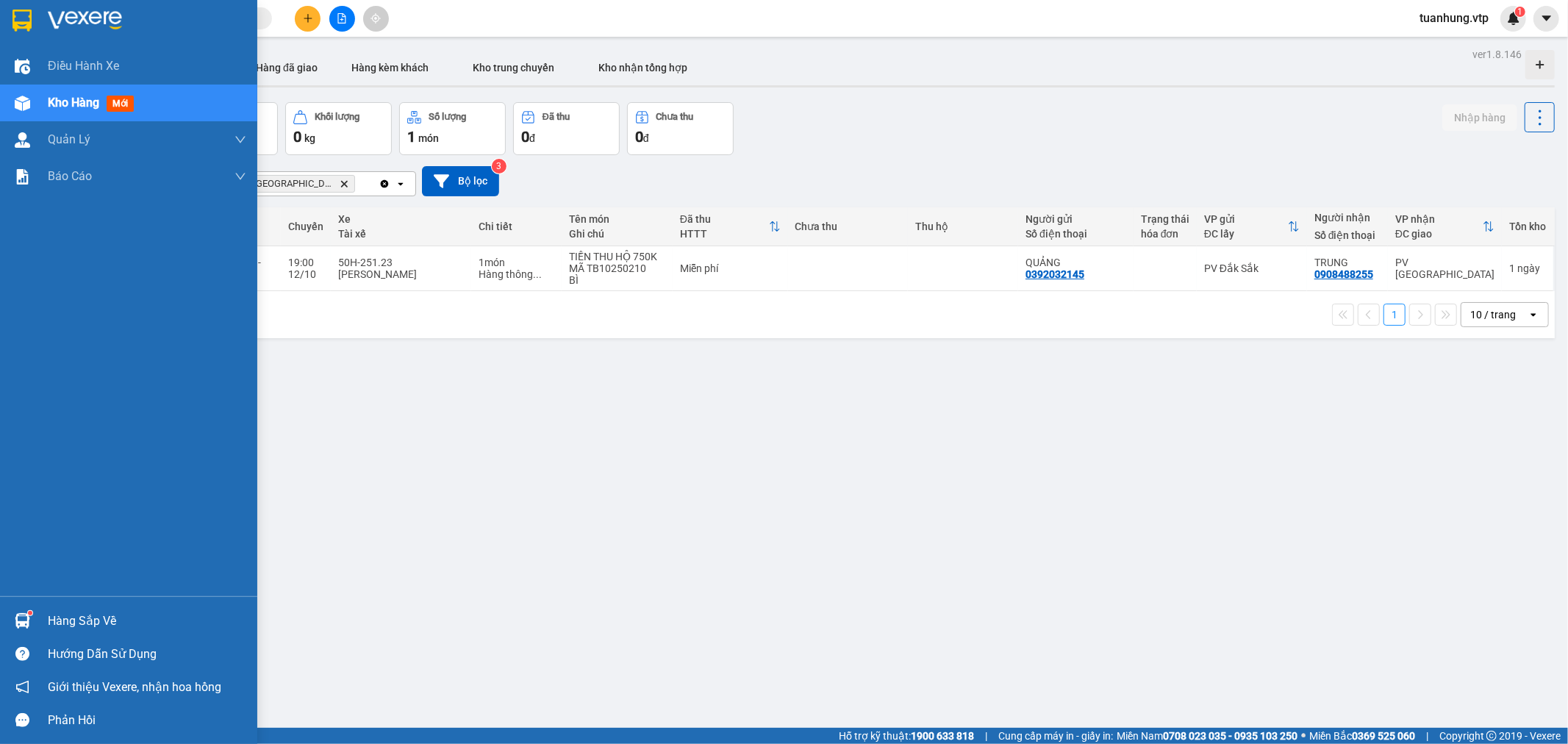
click at [69, 104] on span "Kho hàng" at bounding box center [73, 102] width 51 height 14
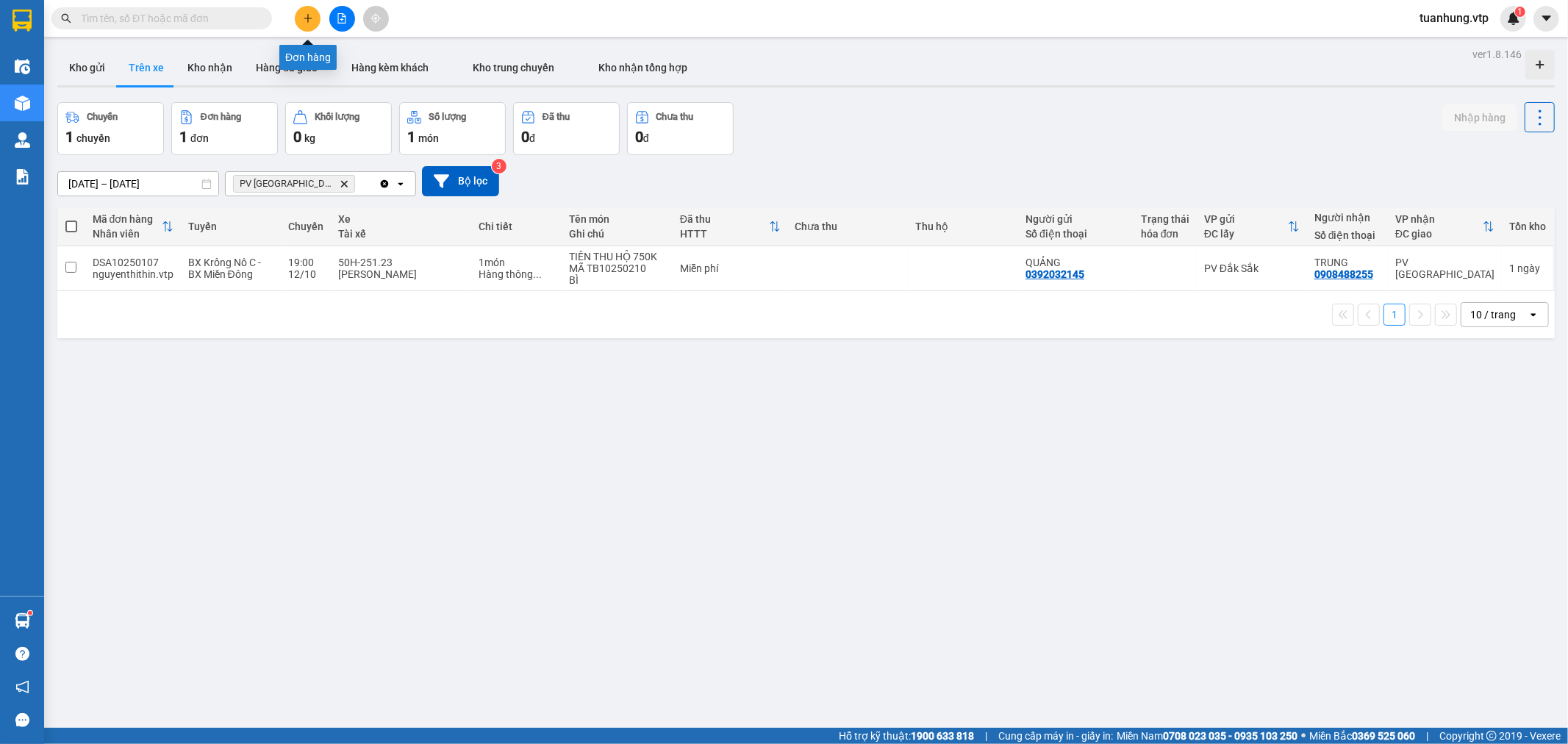
click at [311, 9] on button at bounding box center [307, 18] width 26 height 26
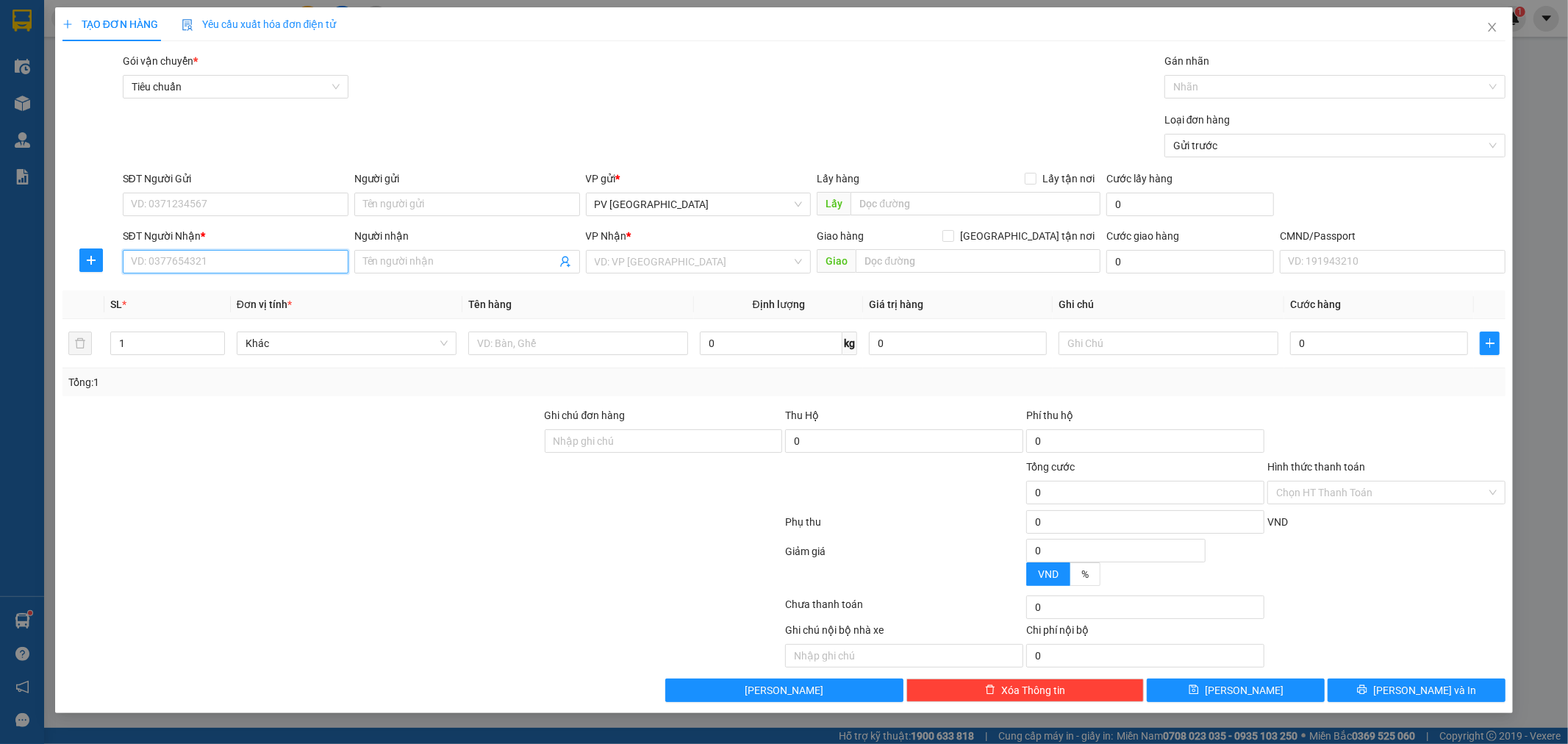
click at [265, 252] on input "SĐT Người Nhận *" at bounding box center [236, 261] width 226 height 23
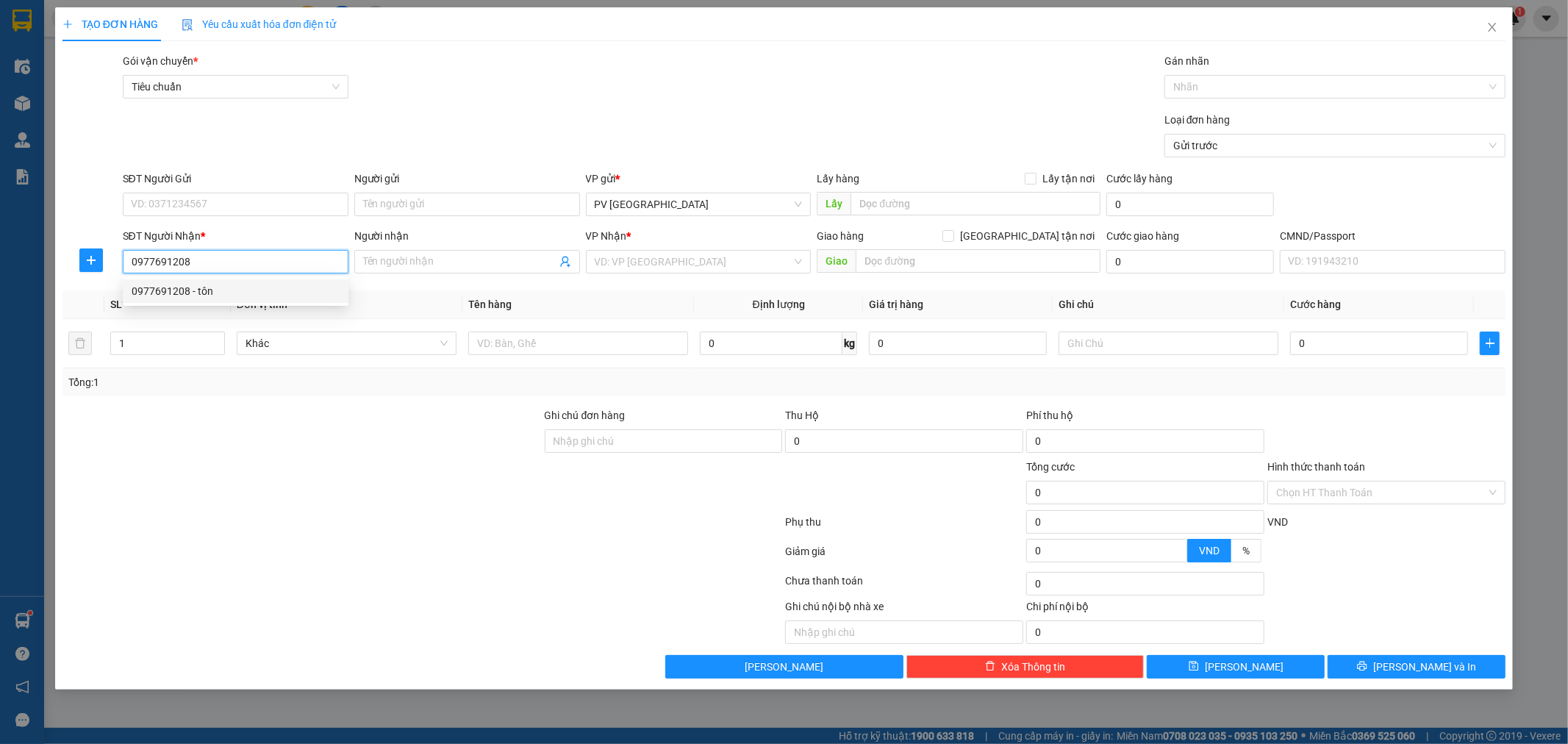
click at [226, 288] on div "0977691208 - tôn" at bounding box center [236, 291] width 208 height 16
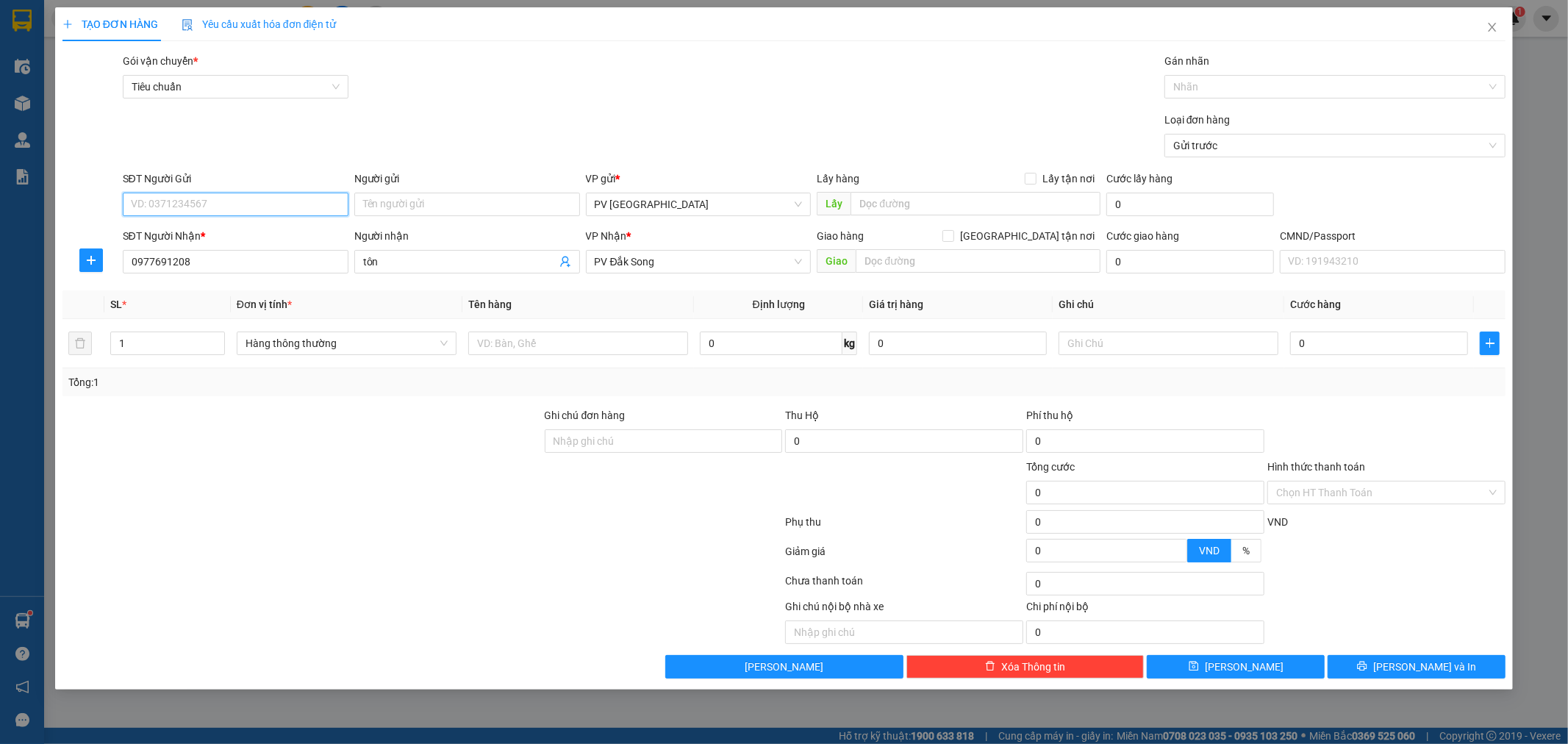
click at [270, 210] on input "SĐT Người Gửi" at bounding box center [236, 203] width 226 height 23
click at [259, 228] on div "0988995773 - thảo" at bounding box center [236, 234] width 208 height 16
click at [541, 347] on input "text" at bounding box center [578, 343] width 220 height 23
click at [1375, 658] on button "[PERSON_NAME] và In" at bounding box center [1416, 666] width 178 height 23
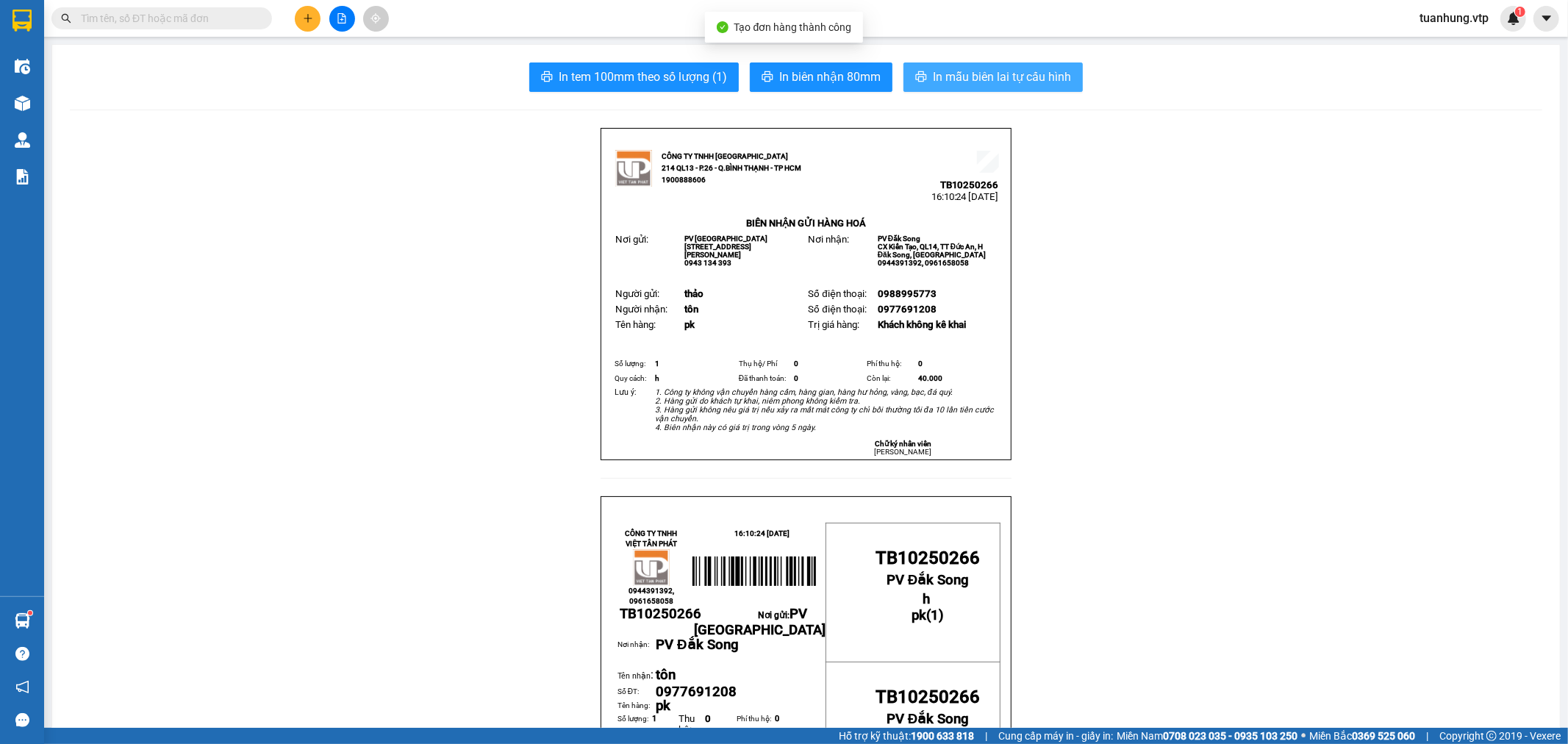
click at [1015, 83] on span "In mẫu biên lai tự cấu hình" at bounding box center [1002, 76] width 138 height 18
click at [299, 19] on button at bounding box center [307, 18] width 26 height 26
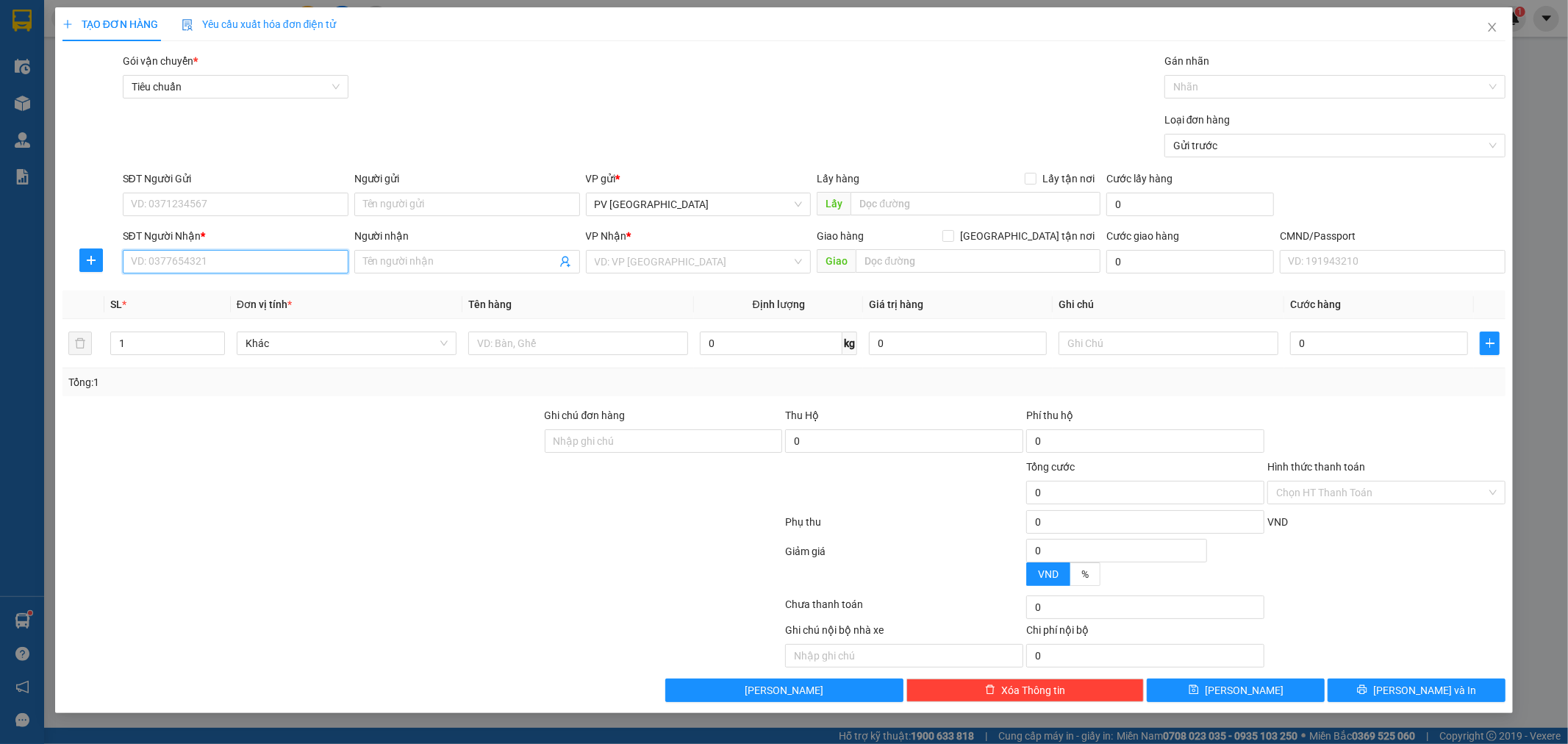
click at [245, 258] on input "SĐT Người Nhận *" at bounding box center [236, 261] width 226 height 23
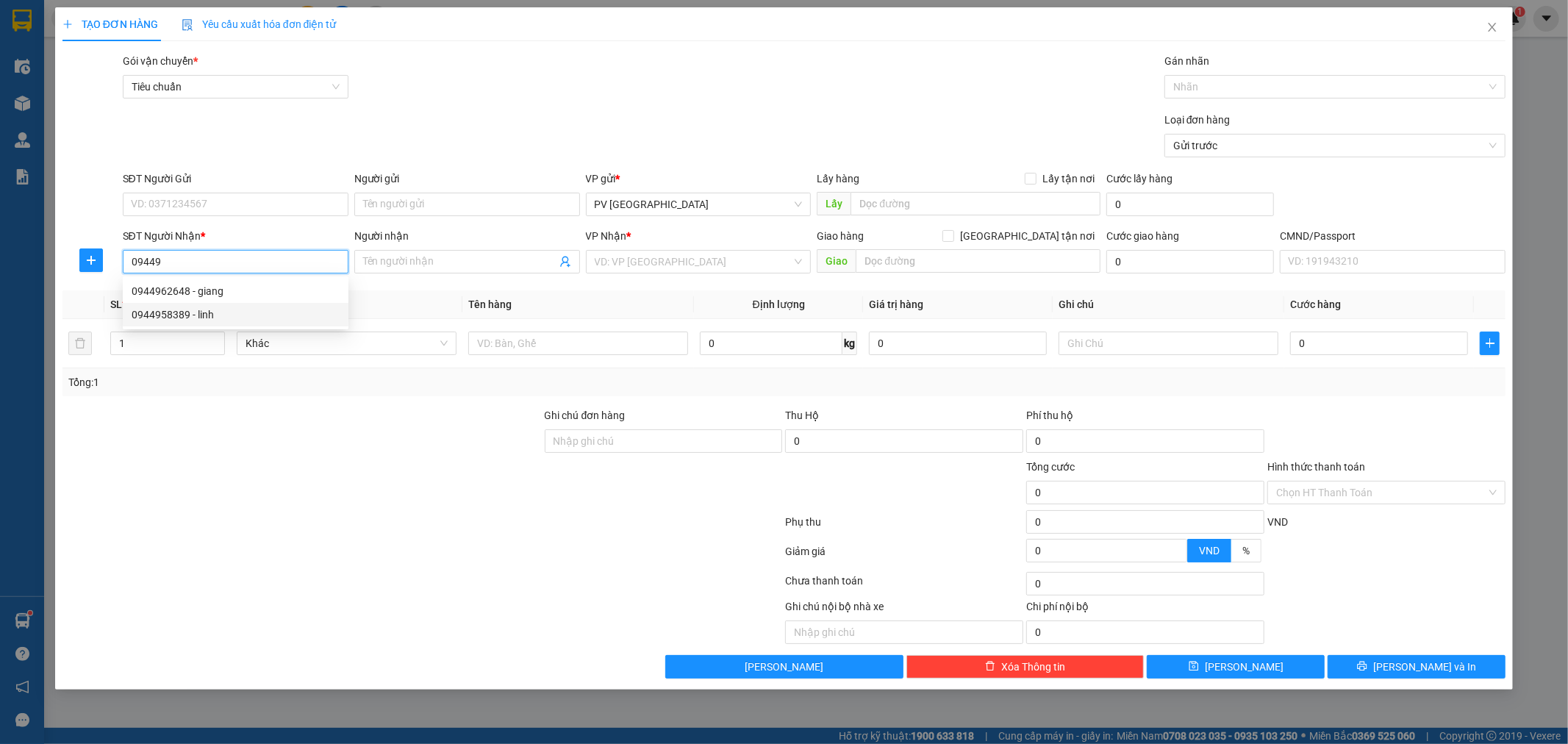
click at [209, 316] on div "0944958389 - linh" at bounding box center [236, 314] width 208 height 16
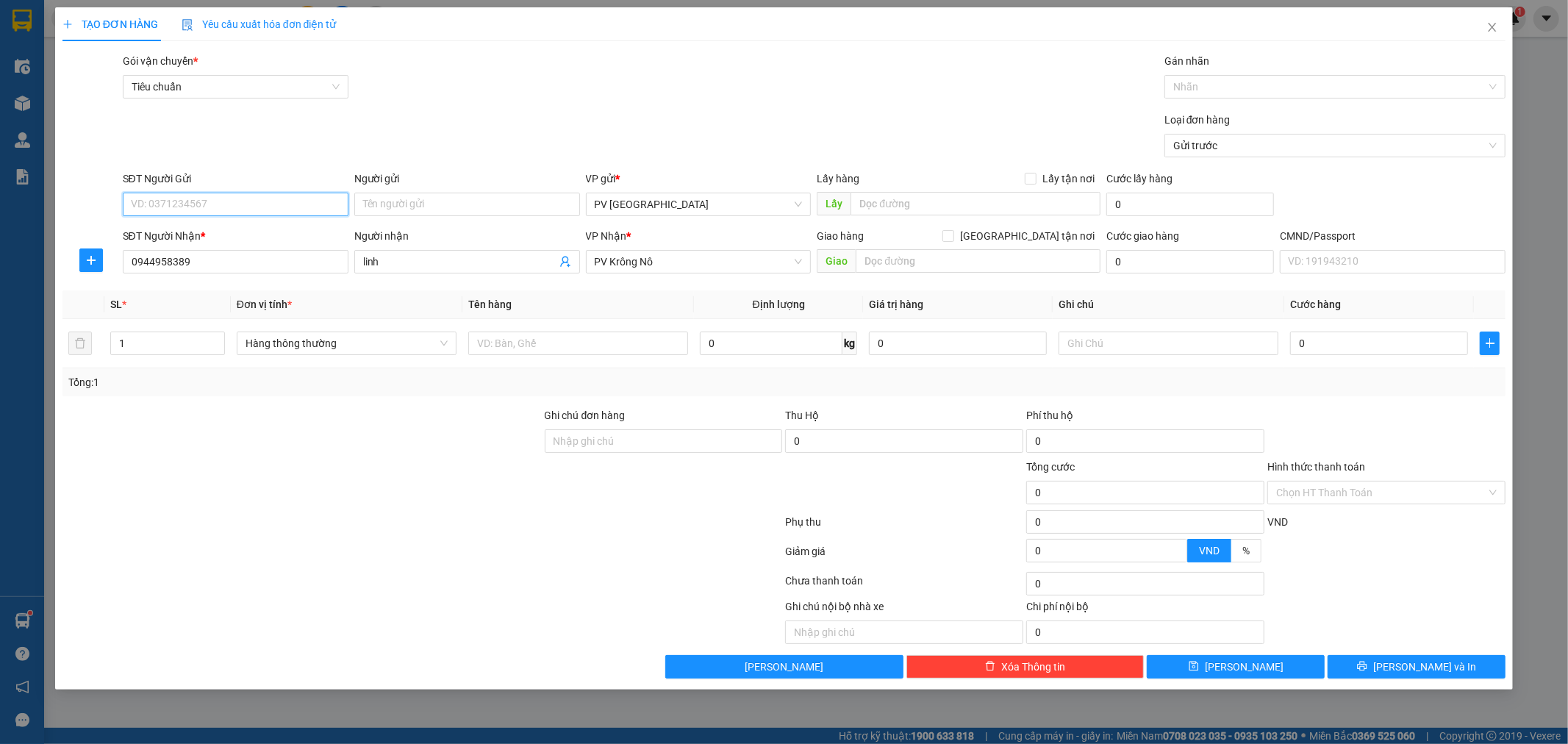
click at [286, 208] on input "SĐT Người Gửi" at bounding box center [236, 203] width 226 height 23
click at [267, 306] on div "0909121524 - [GEOGRAPHIC_DATA]" at bounding box center [236, 304] width 208 height 16
click at [607, 350] on input "text" at bounding box center [578, 343] width 220 height 23
click at [1240, 347] on input "text" at bounding box center [1168, 343] width 220 height 23
click at [1455, 670] on button "[PERSON_NAME] và In" at bounding box center [1416, 666] width 178 height 23
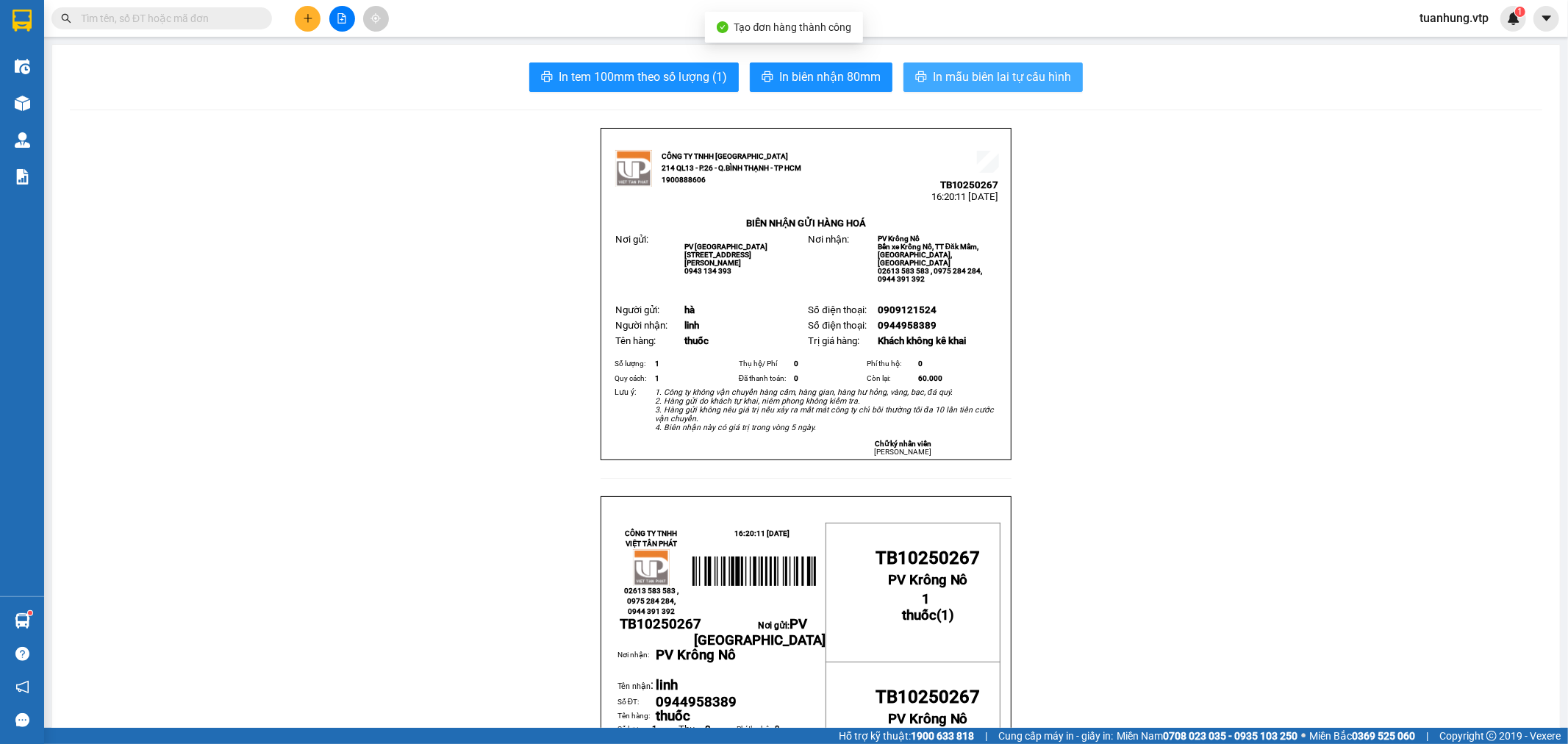
click at [995, 83] on span "In mẫu biên lai tự cấu hình" at bounding box center [1002, 76] width 138 height 18
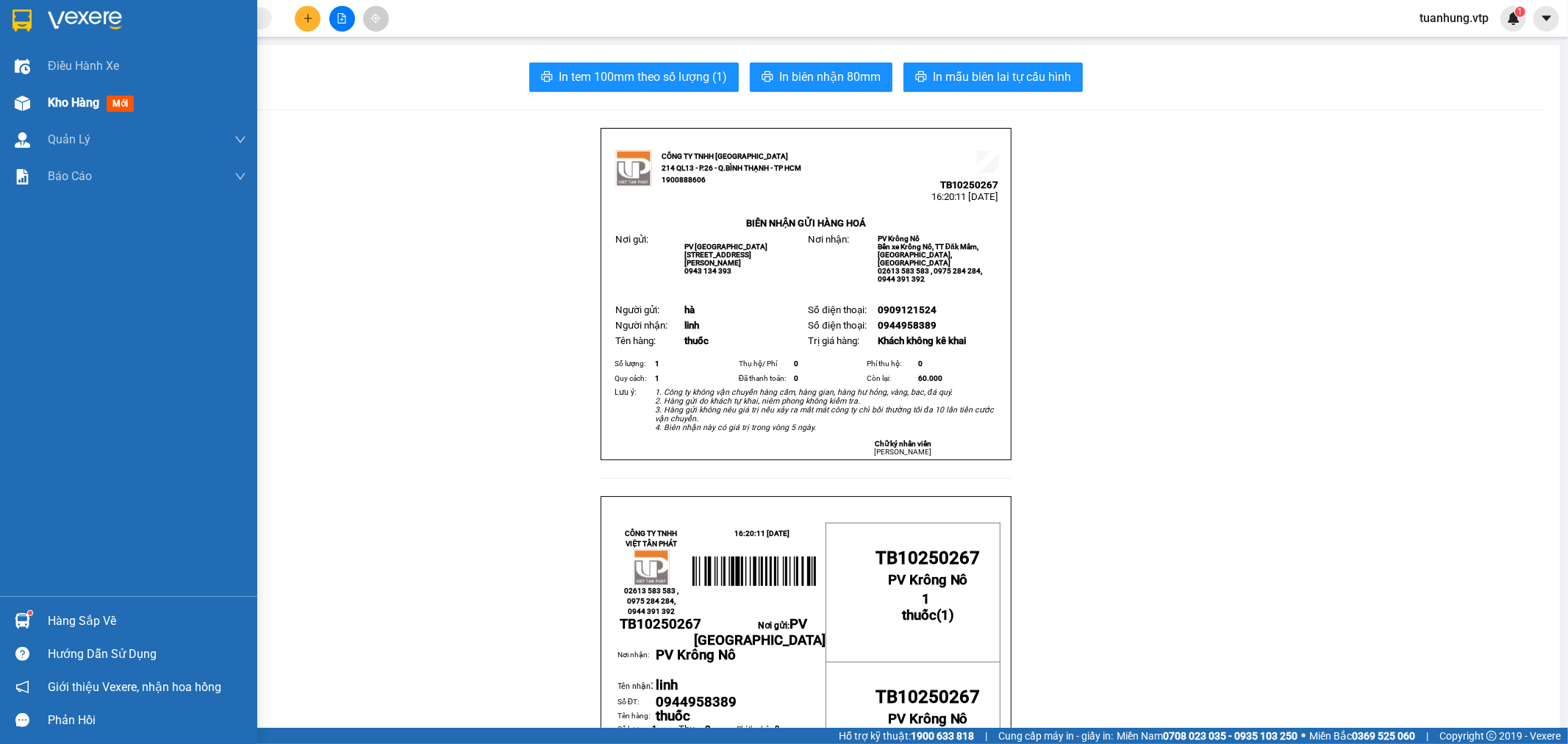
click at [10, 91] on div at bounding box center [23, 103] width 26 height 26
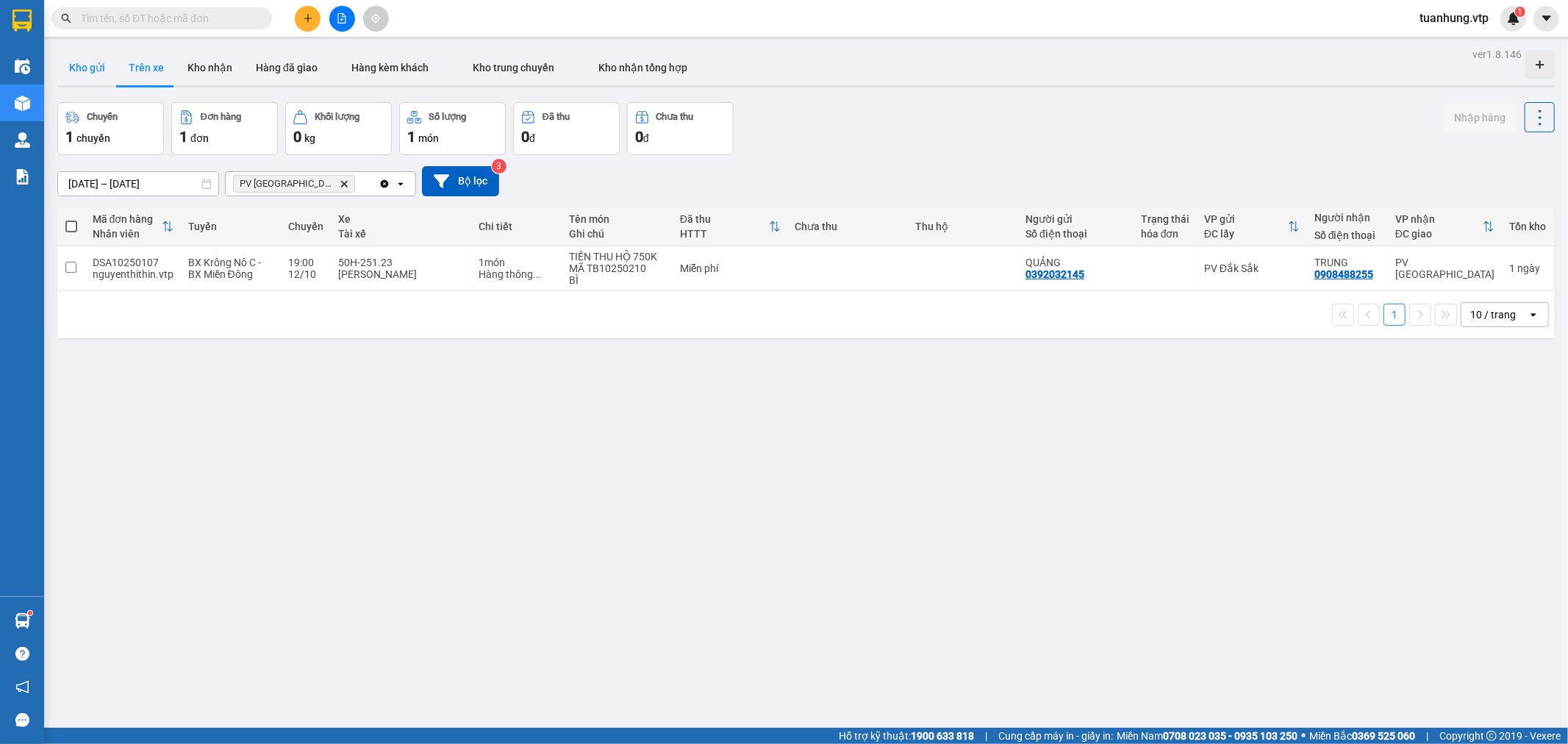
click at [88, 70] on button "Kho gửi" at bounding box center [87, 68] width 60 height 35
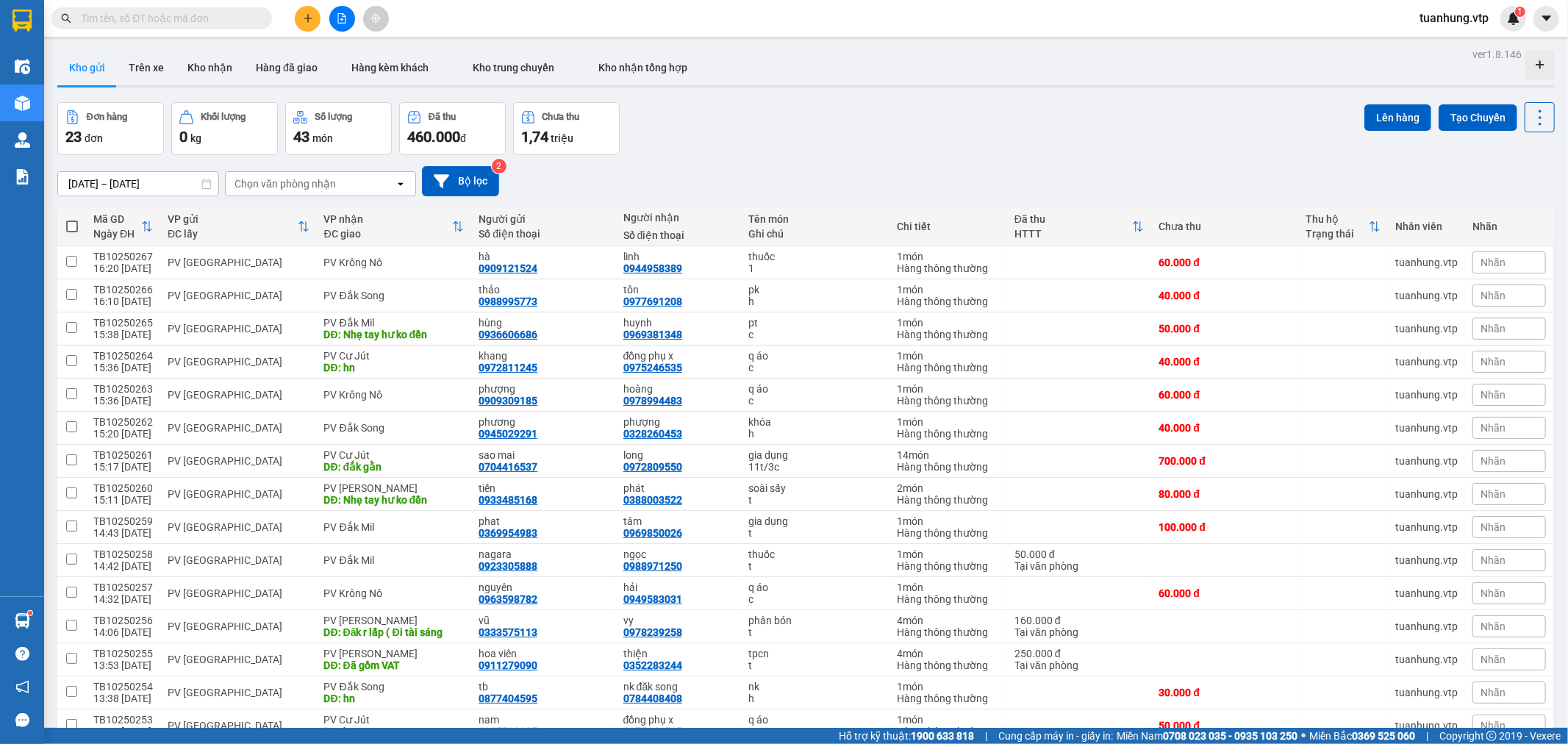
click at [73, 228] on span at bounding box center [72, 226] width 12 height 12
click at [72, 219] on input "checkbox" at bounding box center [72, 219] width 0 height 0
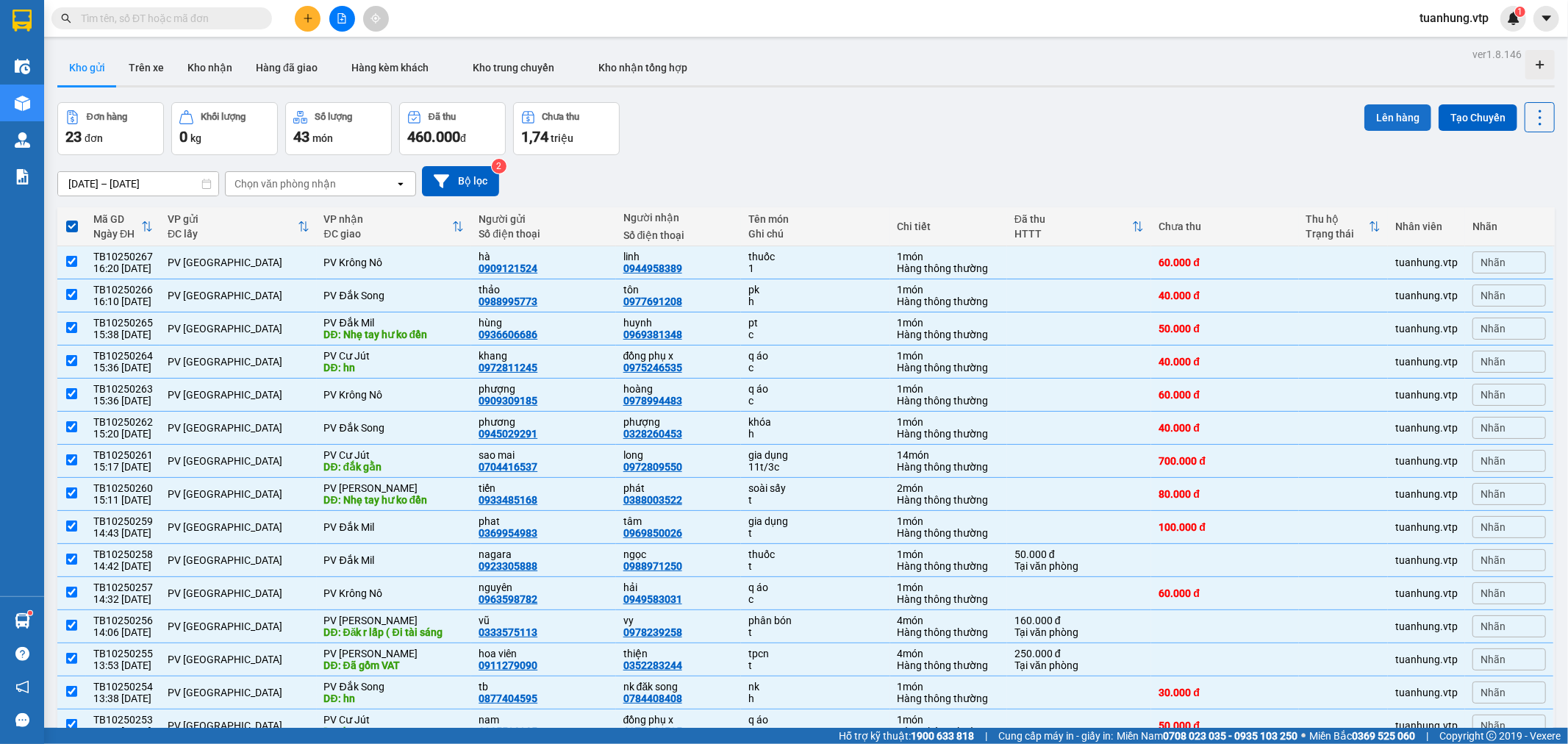
click at [1395, 105] on button "Lên hàng" at bounding box center [1397, 117] width 67 height 27
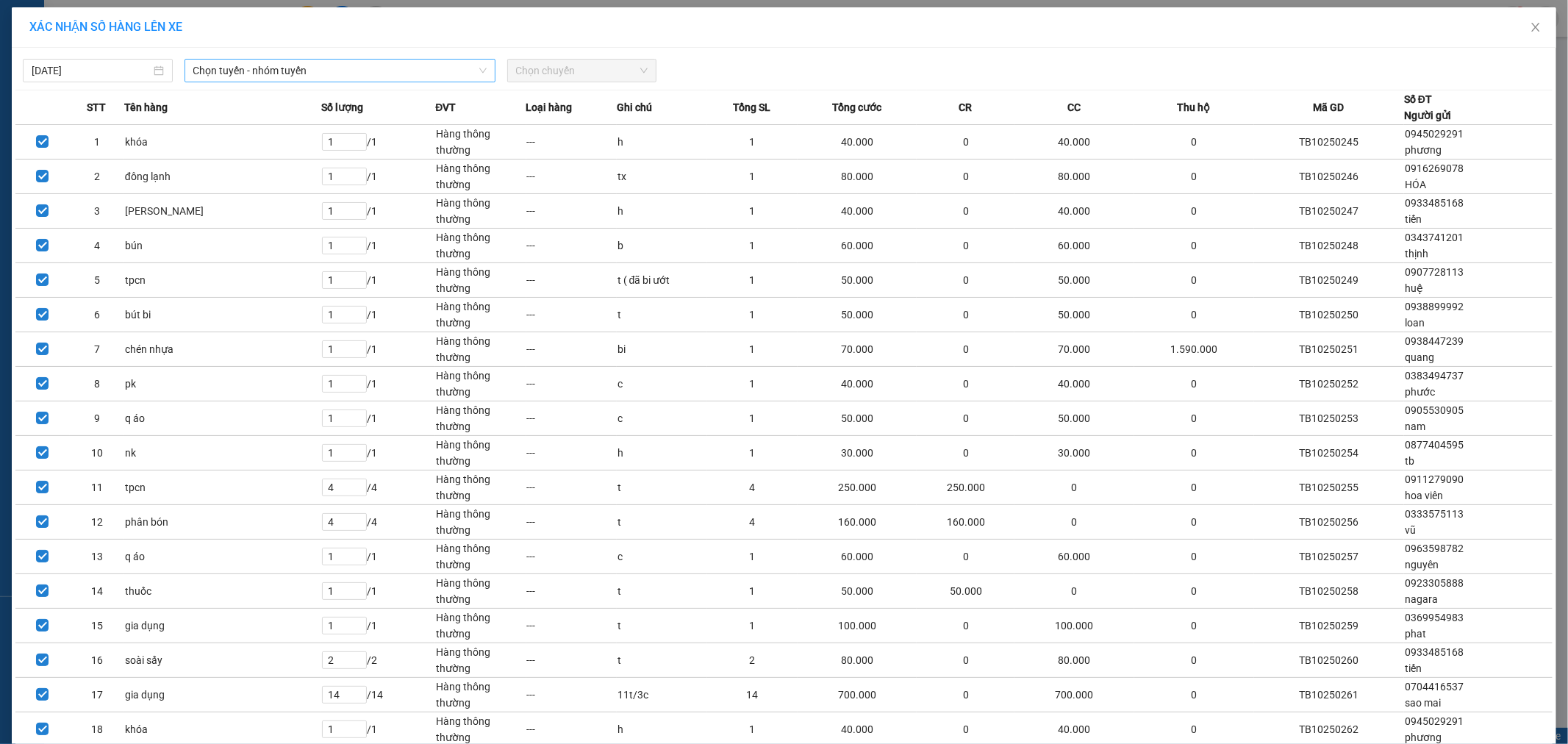
click at [226, 71] on span "Chọn tuyến - nhóm tuyến" at bounding box center [340, 70] width 294 height 22
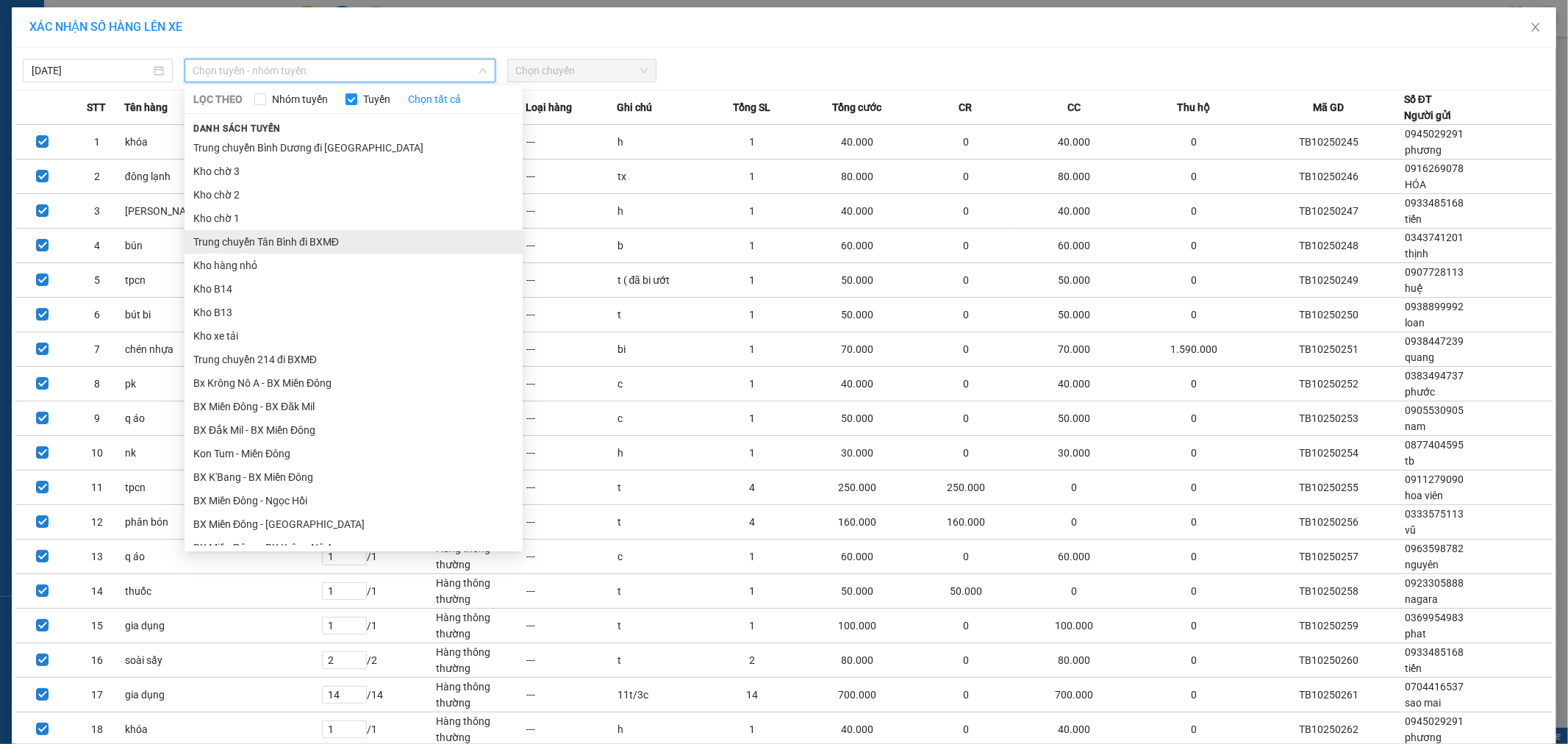
click at [291, 239] on li "Trung chuyển Tân Bình đi BXMĐ" at bounding box center [353, 241] width 338 height 23
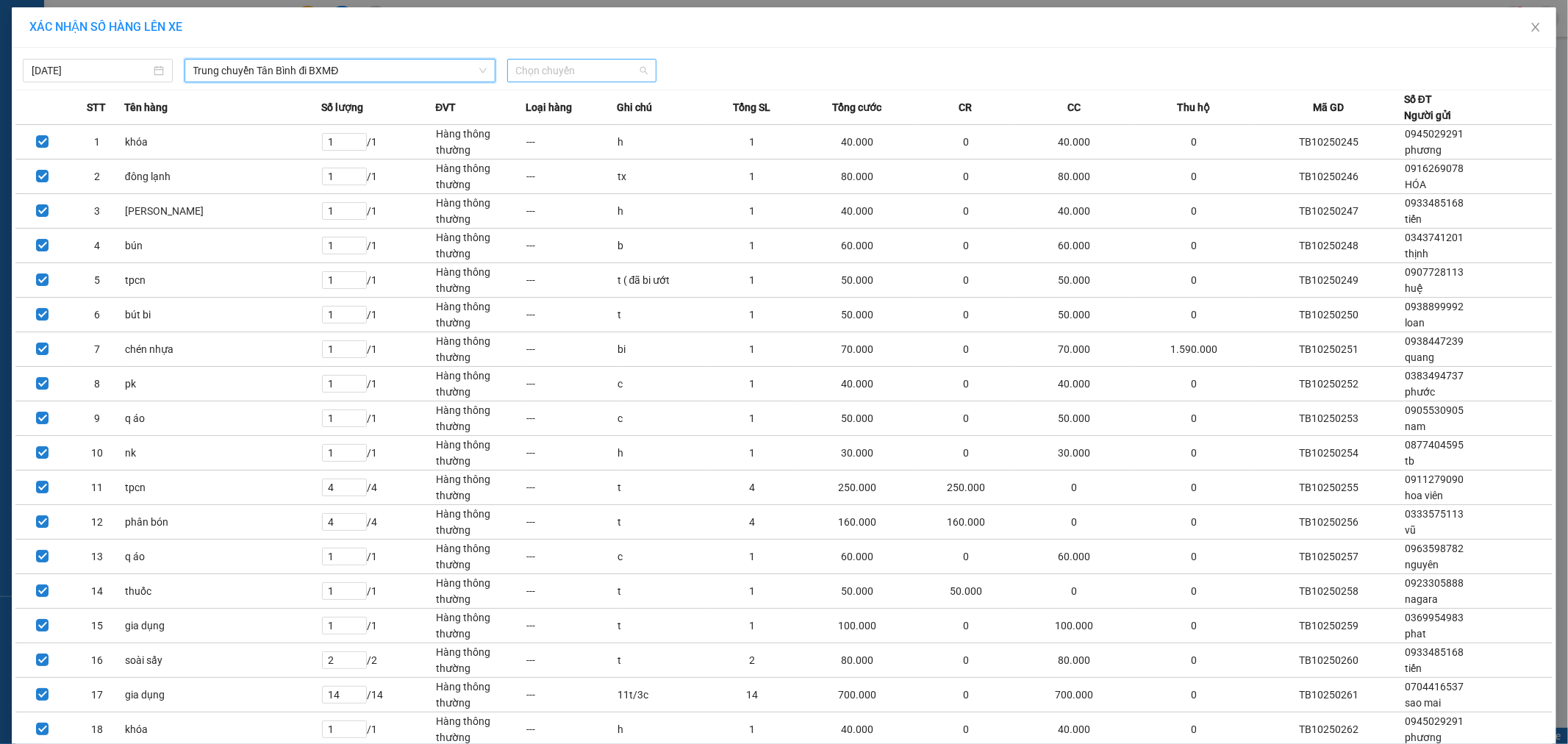
click at [636, 74] on span "Chọn chuyến" at bounding box center [582, 70] width 132 height 22
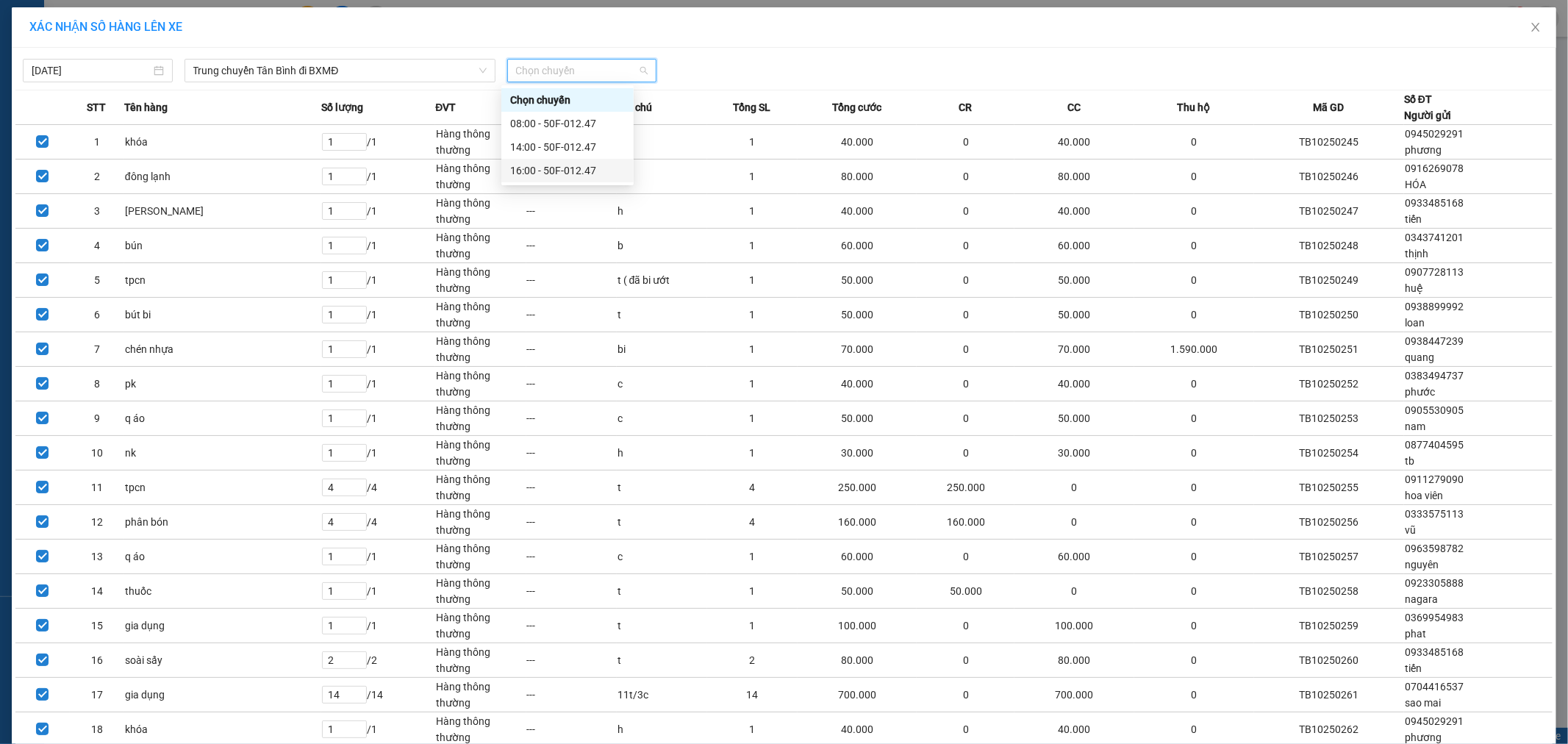
click at [578, 166] on div "16:00 - 50F-012.47" at bounding box center [567, 171] width 115 height 16
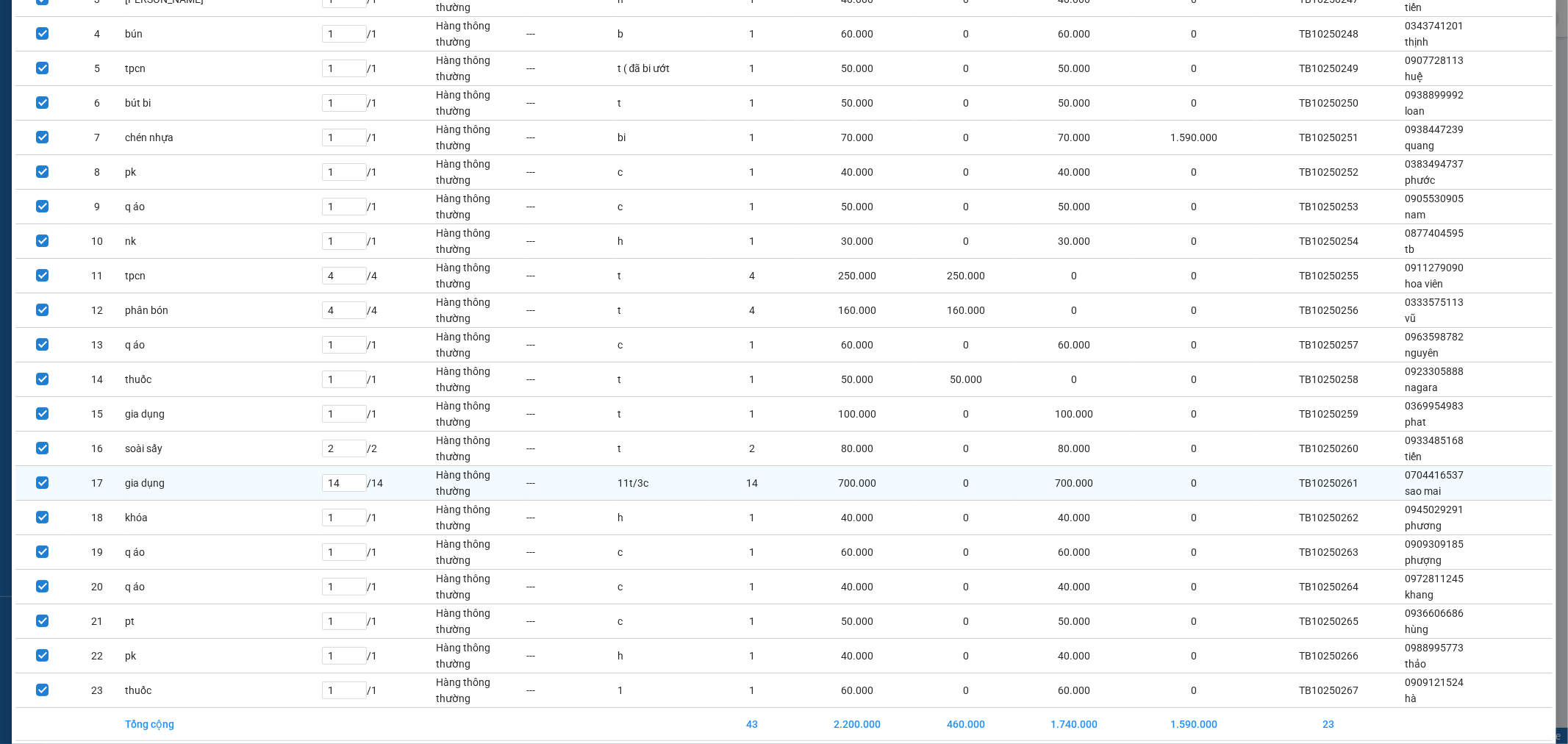
scroll to position [285, 0]
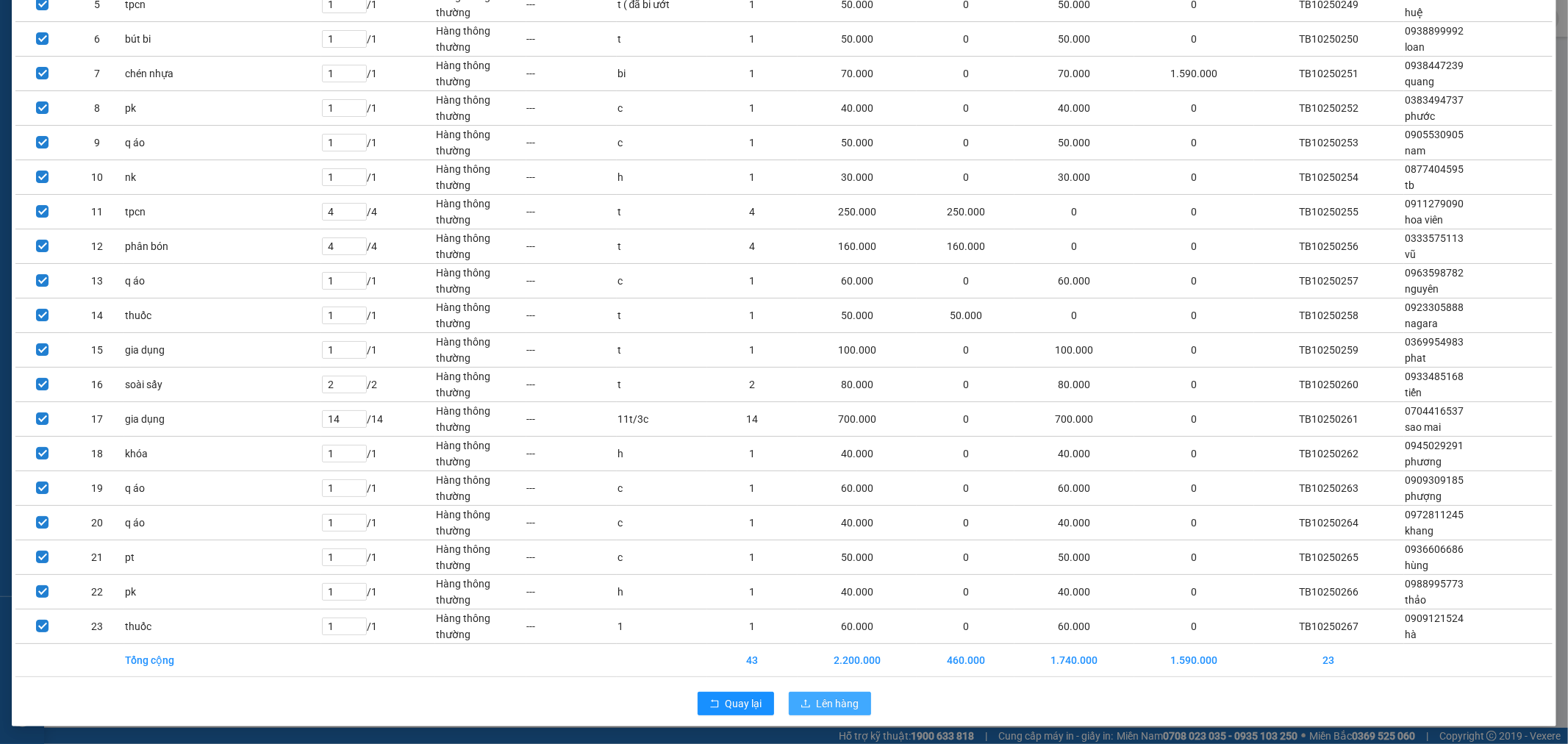
click at [828, 713] on button "Lên hàng" at bounding box center [830, 703] width 82 height 23
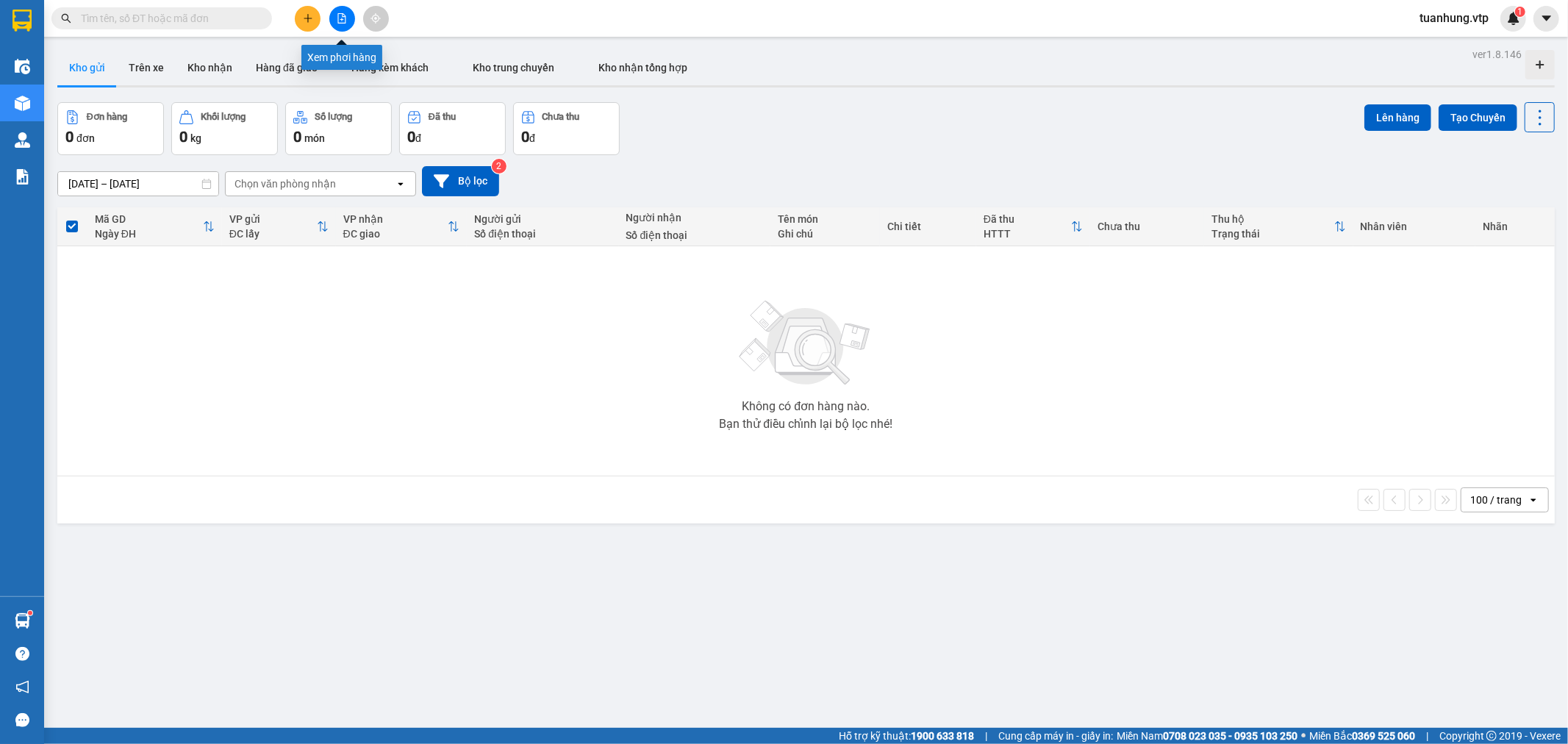
click at [340, 18] on icon "file-add" at bounding box center [342, 18] width 10 height 10
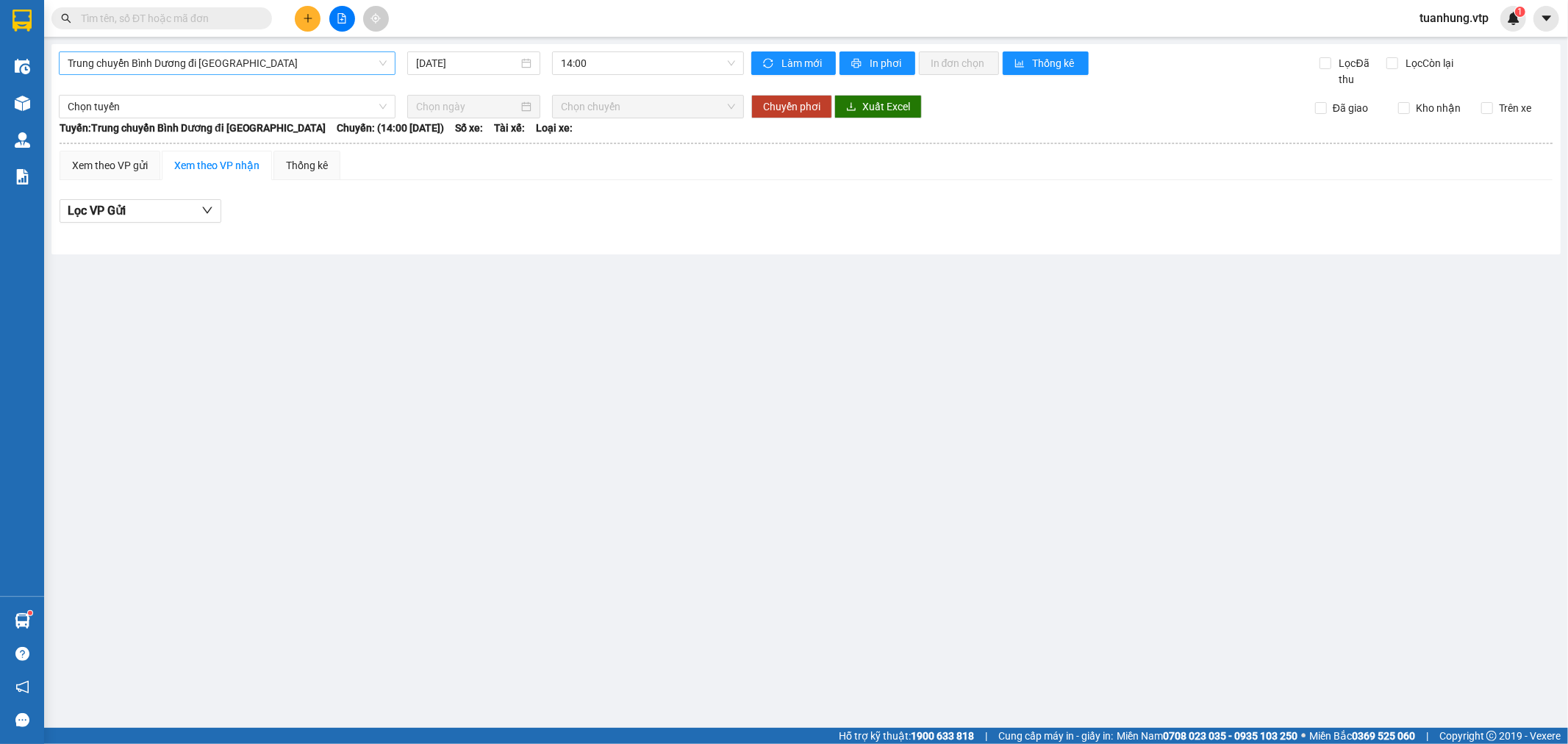
click at [114, 64] on span "Trung chuyển Bình Dương đi [GEOGRAPHIC_DATA]" at bounding box center [227, 63] width 319 height 22
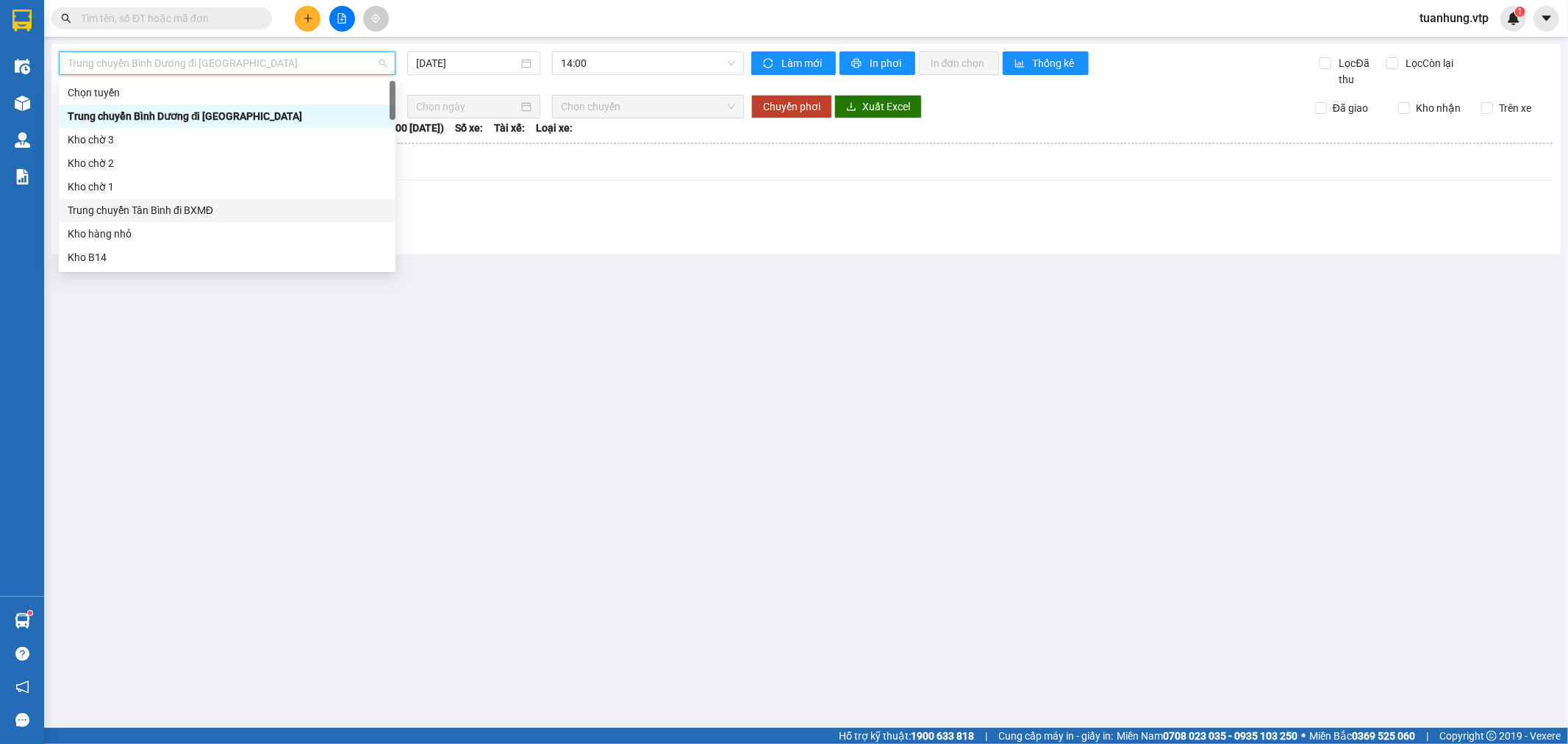
click at [163, 208] on div "Trung chuyển Tân Bình đi BXMĐ" at bounding box center [227, 210] width 319 height 16
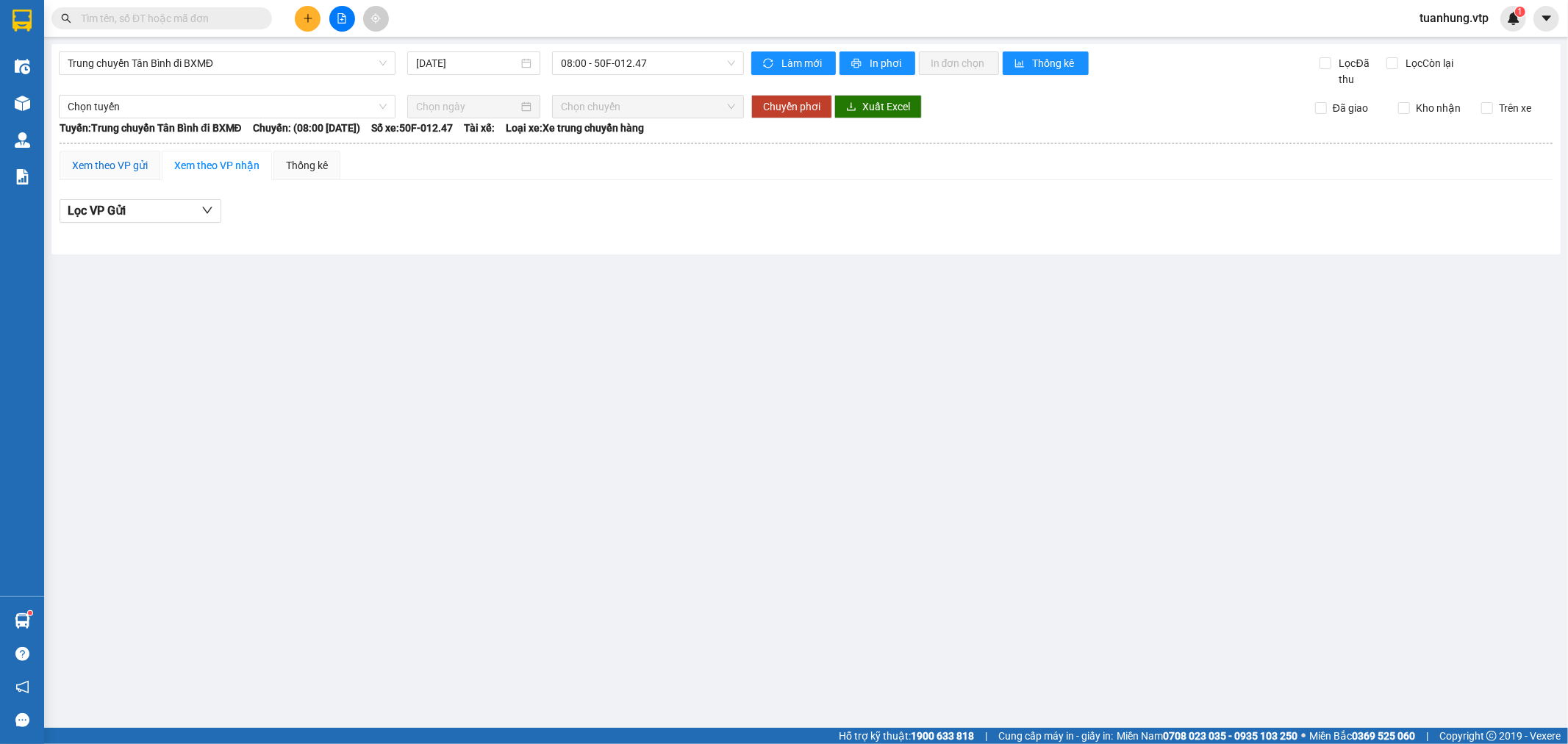
click at [116, 166] on div "Xem theo VP gửi" at bounding box center [110, 166] width 76 height 16
click at [729, 61] on span "08:00 - 50F-012.47" at bounding box center [648, 63] width 174 height 22
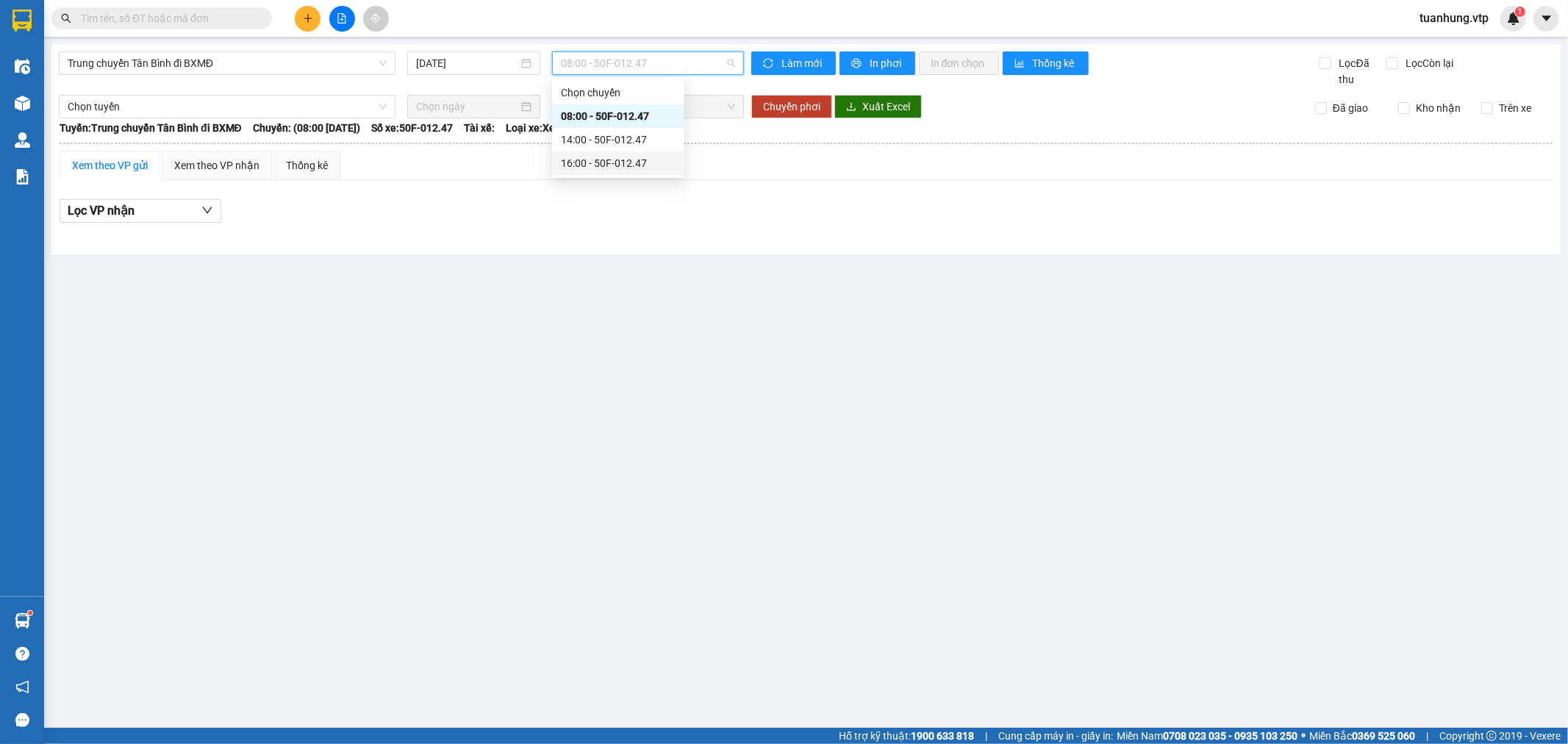
click at [631, 162] on div "16:00 - 50F-012.47" at bounding box center [618, 163] width 115 height 16
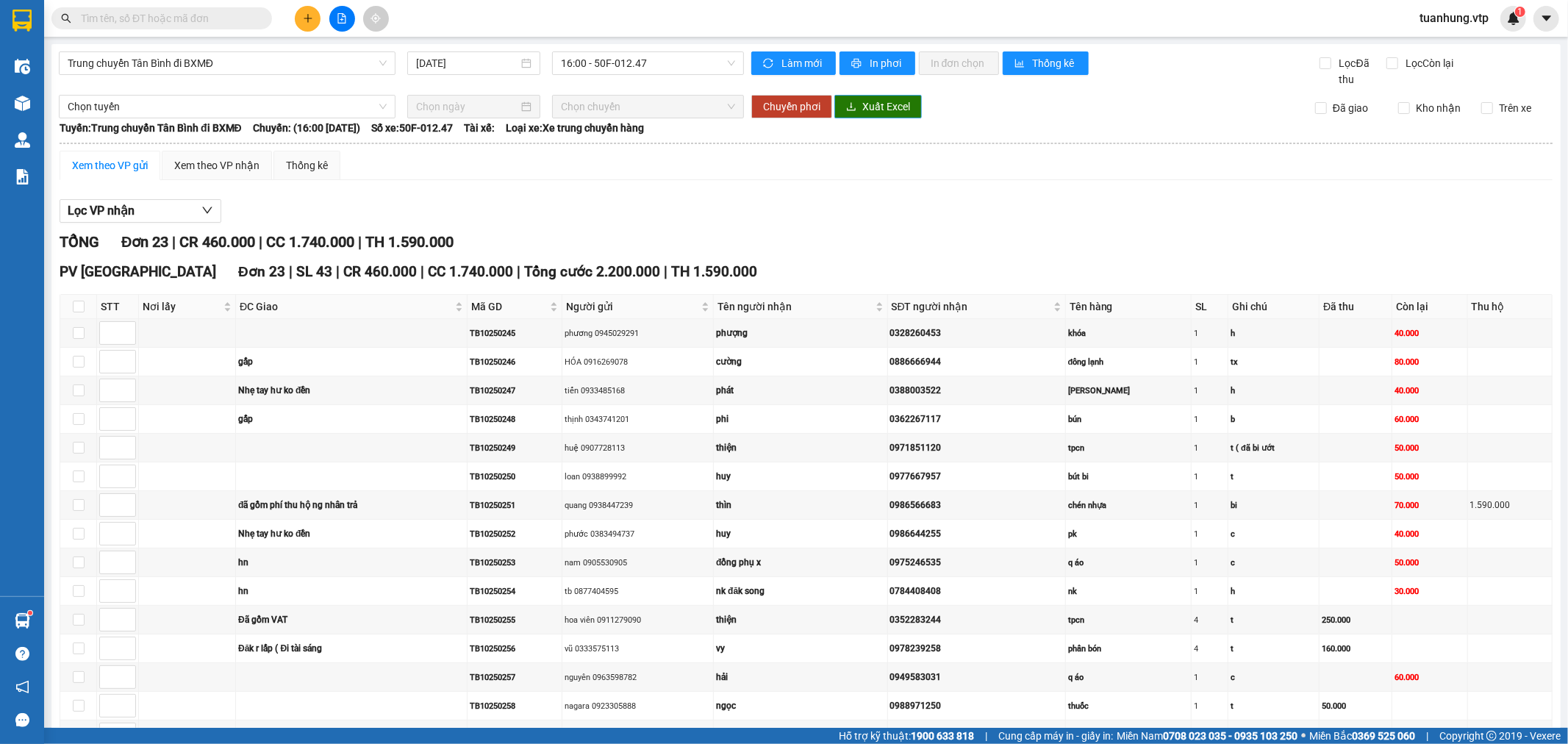
click at [869, 105] on span "Xuất Excel" at bounding box center [886, 106] width 47 height 16
click at [105, 158] on div "Xem theo VP gửi" at bounding box center [110, 166] width 76 height 16
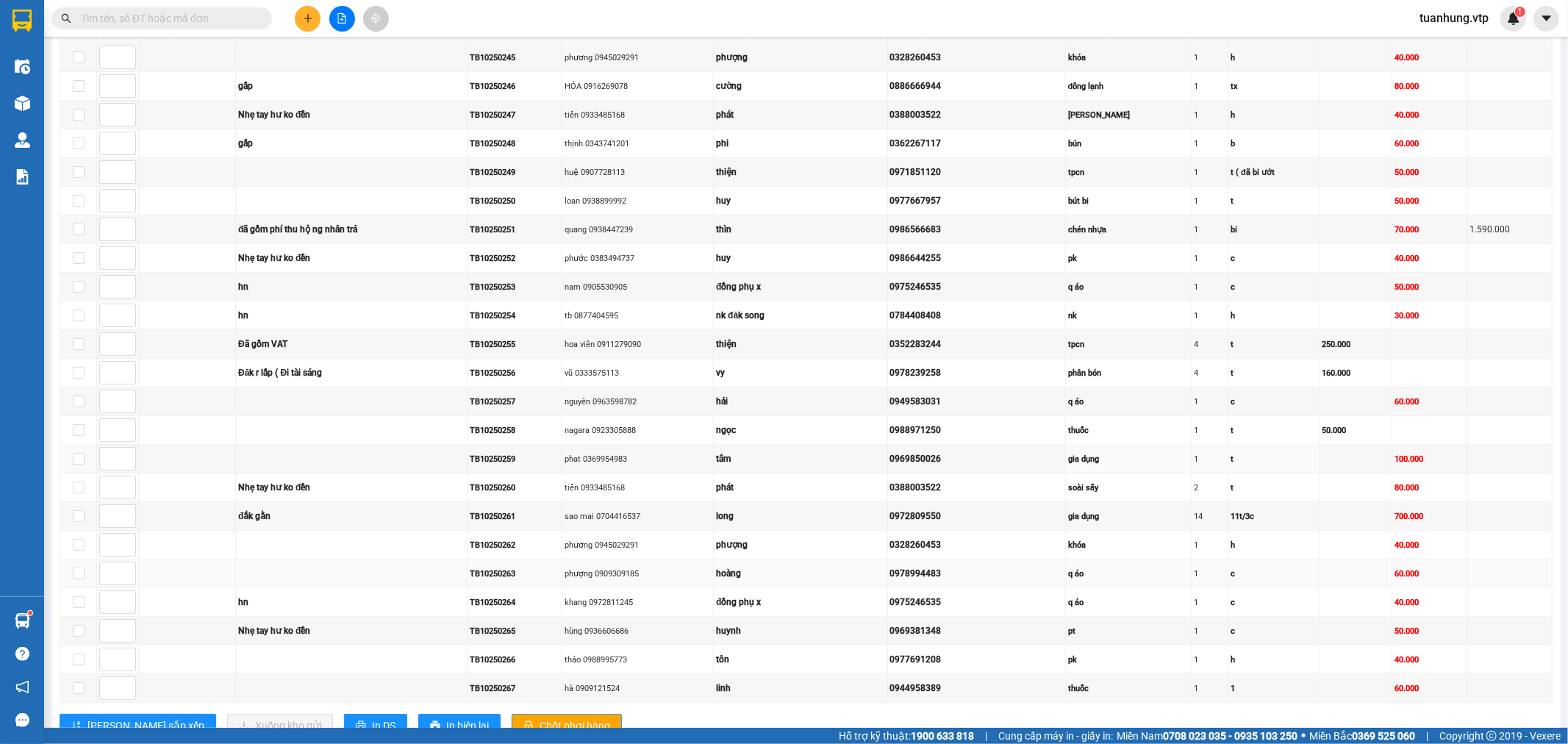
scroll to position [332, 0]
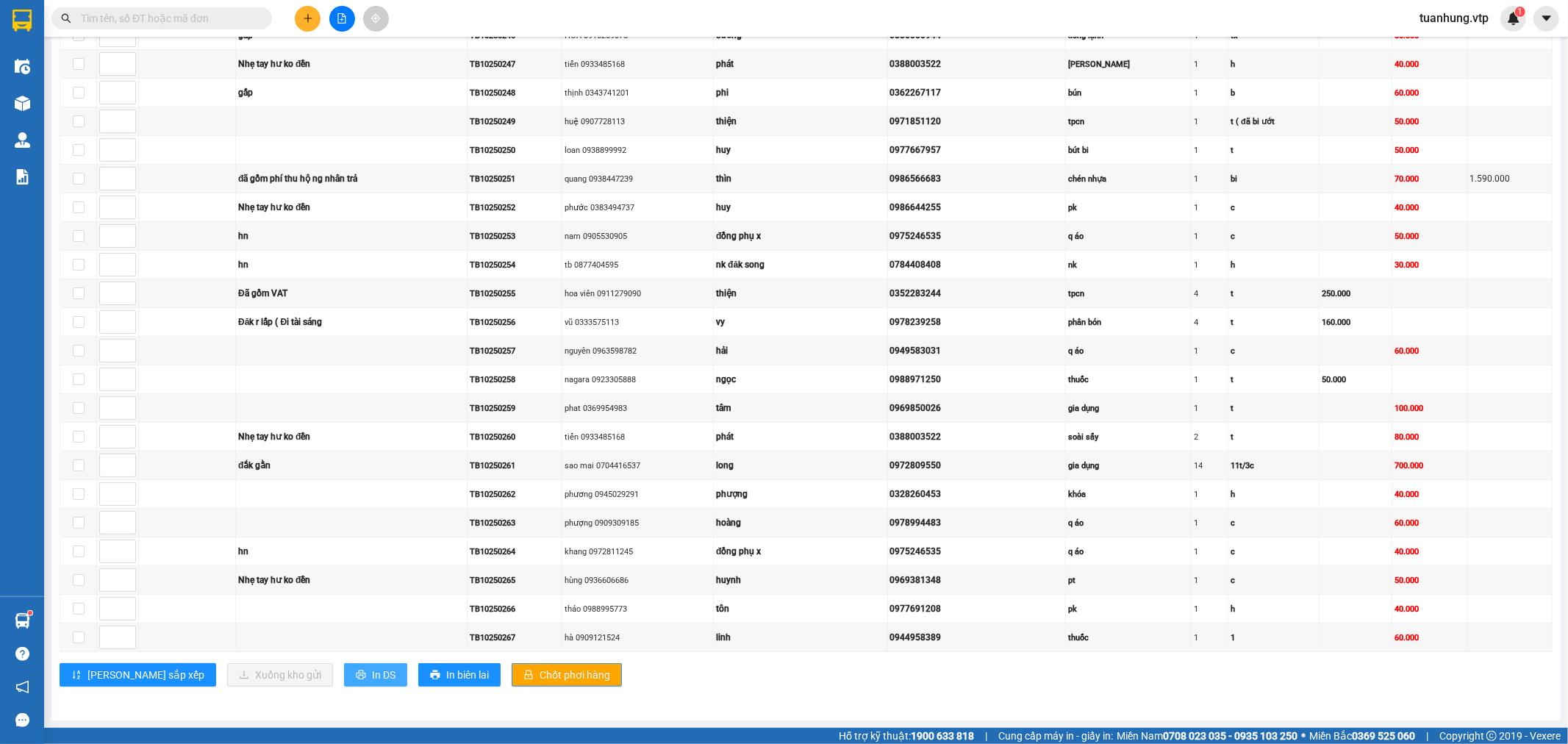
click at [344, 672] on button "In DS" at bounding box center [376, 674] width 64 height 23
click at [356, 671] on icon "printer" at bounding box center [360, 675] width 10 height 10
click at [303, 19] on icon "plus" at bounding box center [308, 18] width 10 height 10
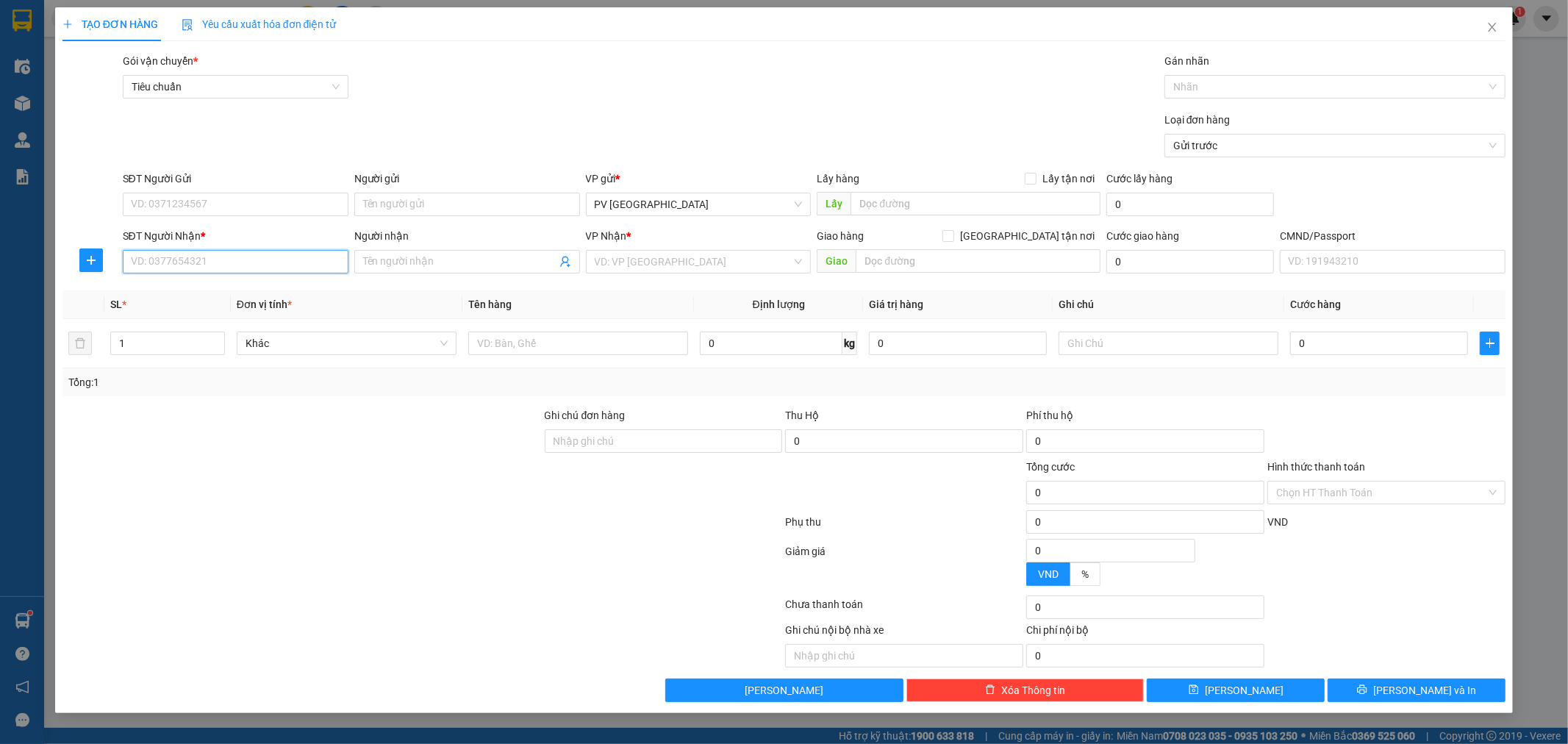
click at [258, 267] on input "SĐT Người Nhận *" at bounding box center [236, 261] width 226 height 23
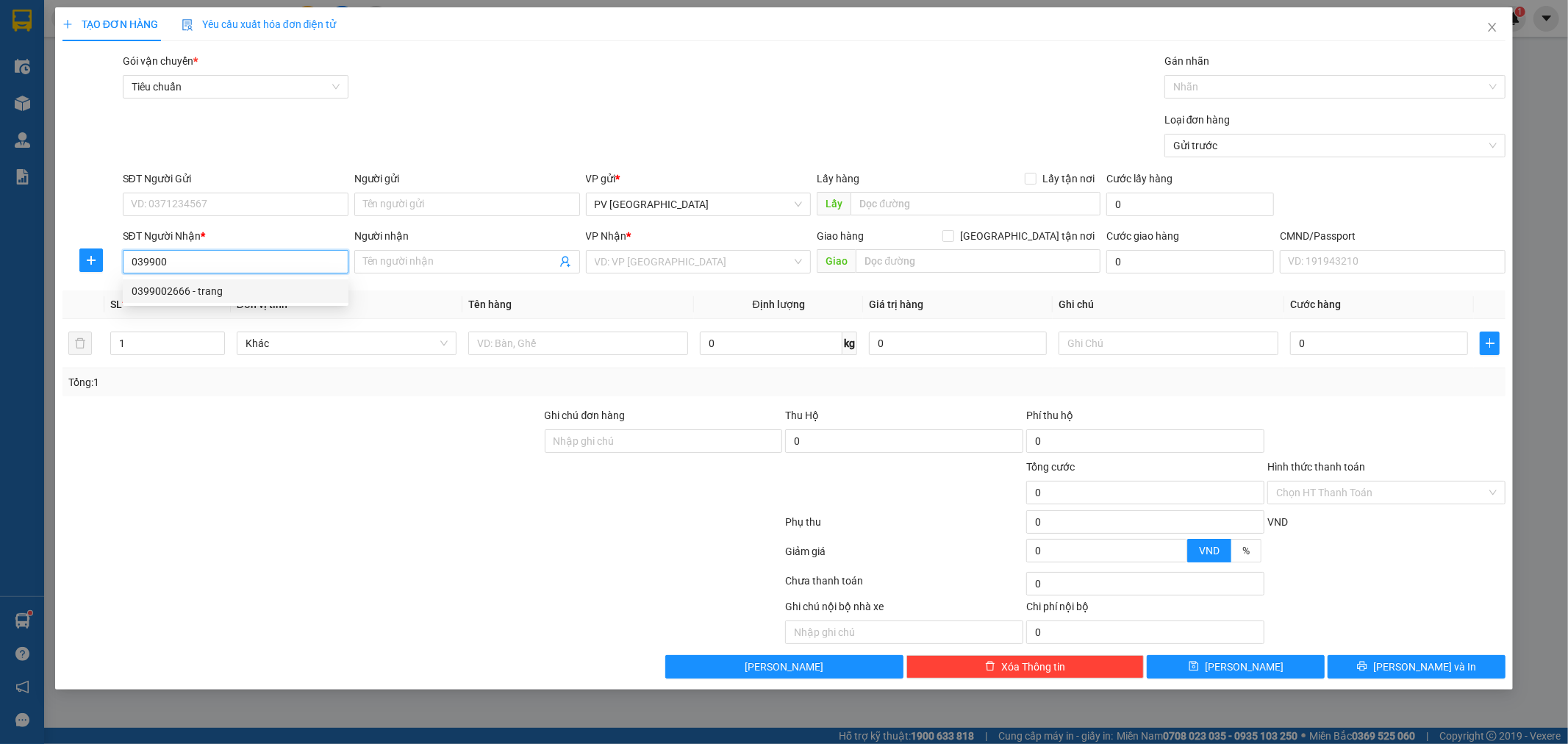
click at [243, 290] on div "0399002666 - trang" at bounding box center [236, 291] width 208 height 16
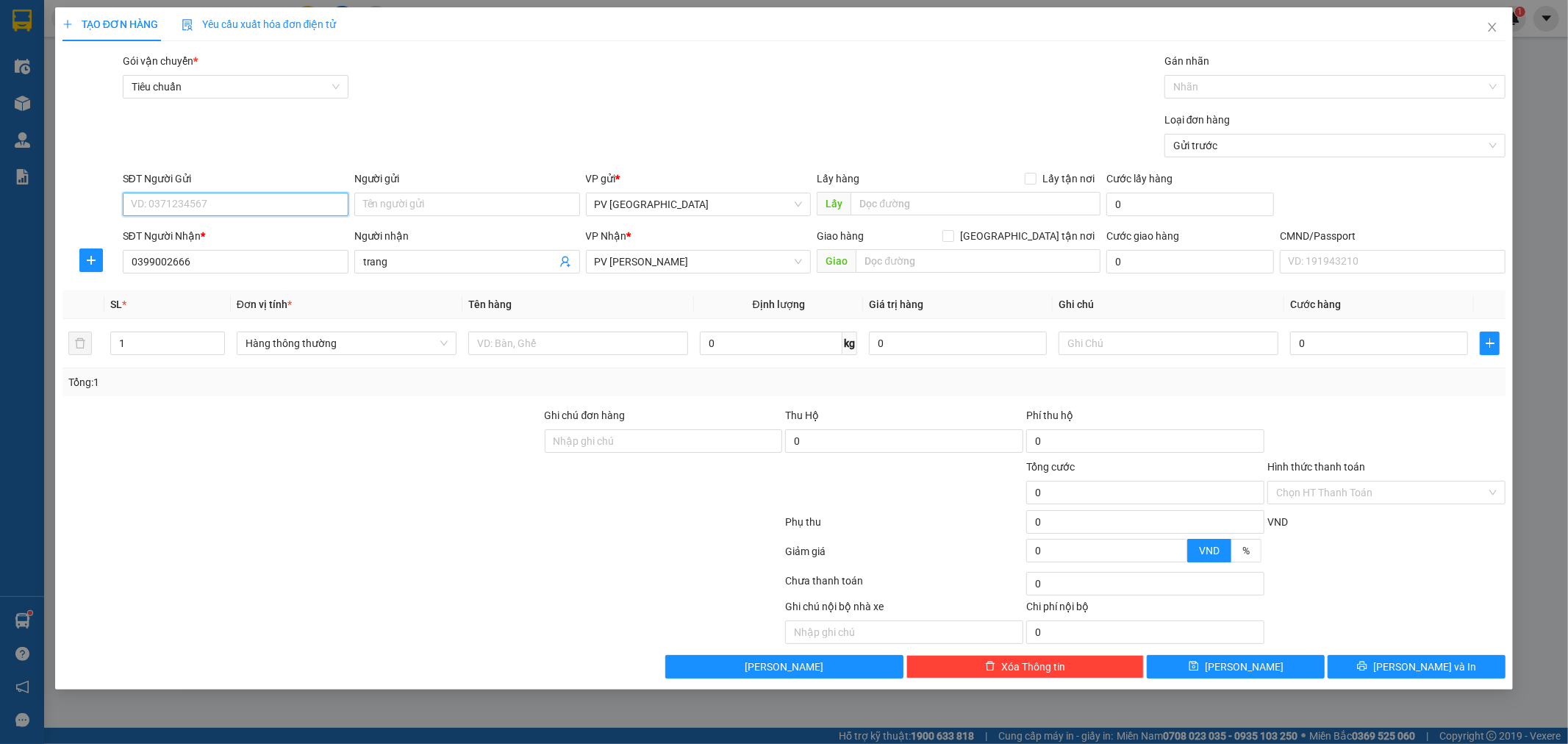
click at [317, 193] on input "SĐT Người Gửi" at bounding box center [236, 203] width 226 height 23
click at [268, 207] on input "SĐT Người Gửi" at bounding box center [236, 203] width 226 height 23
click at [635, 353] on input "text" at bounding box center [578, 343] width 220 height 23
click at [1371, 666] on button "[PERSON_NAME] và In" at bounding box center [1416, 666] width 178 height 23
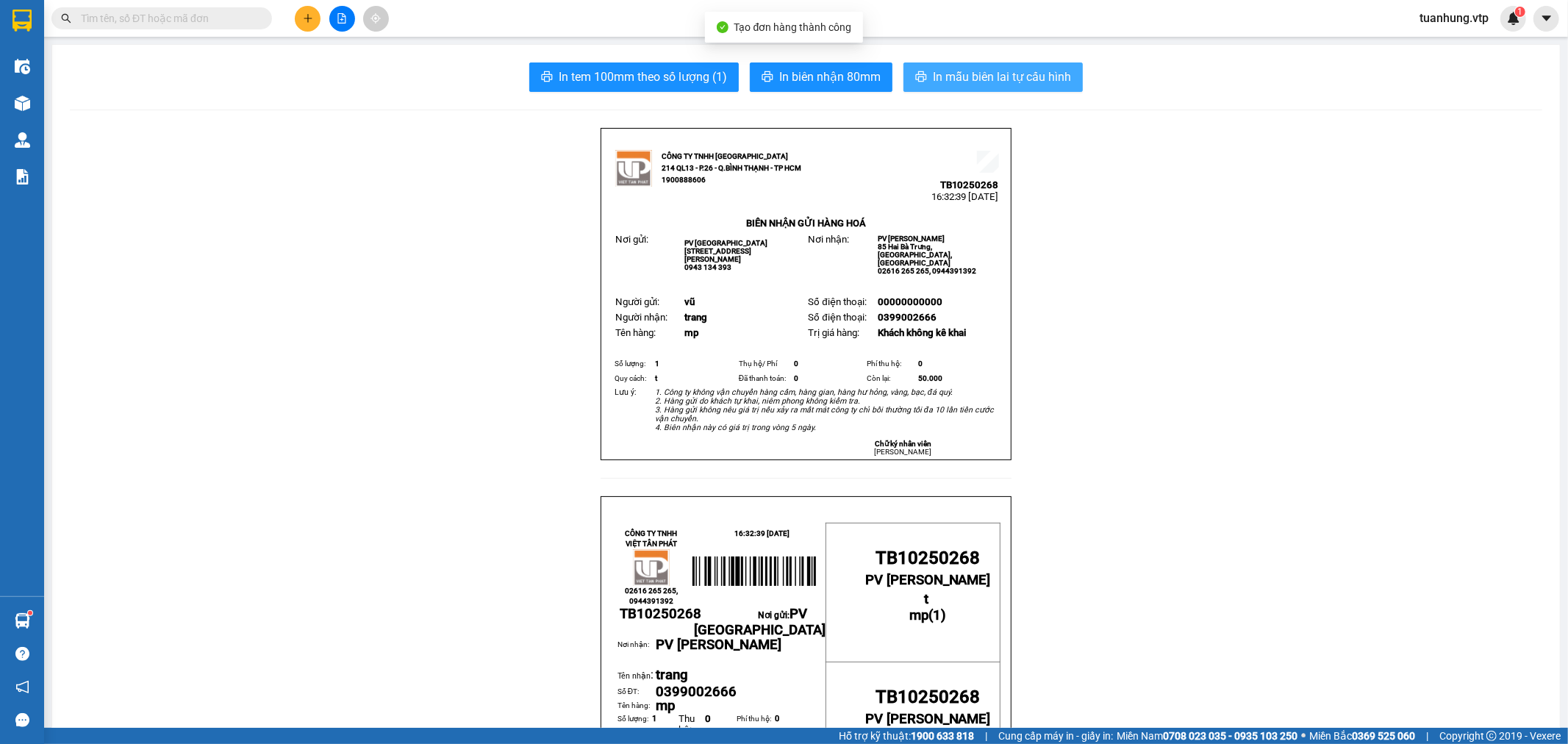
click at [1027, 80] on span "In mẫu biên lai tự cấu hình" at bounding box center [1002, 76] width 138 height 18
click at [299, 17] on button at bounding box center [307, 18] width 26 height 26
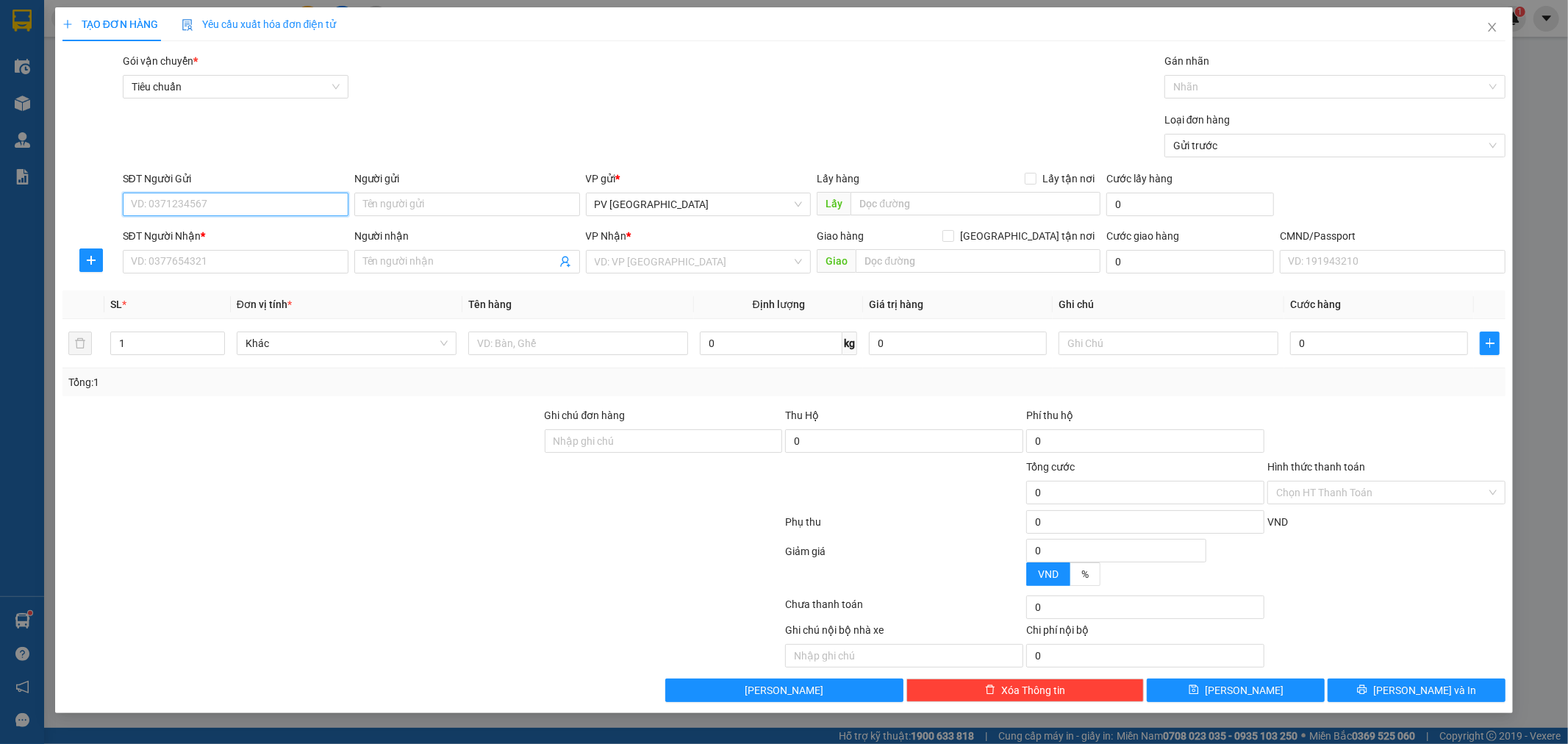
click at [307, 204] on input "SĐT Người Gửi" at bounding box center [236, 203] width 226 height 23
click at [164, 265] on input "SĐT Người Nhận *" at bounding box center [236, 261] width 226 height 23
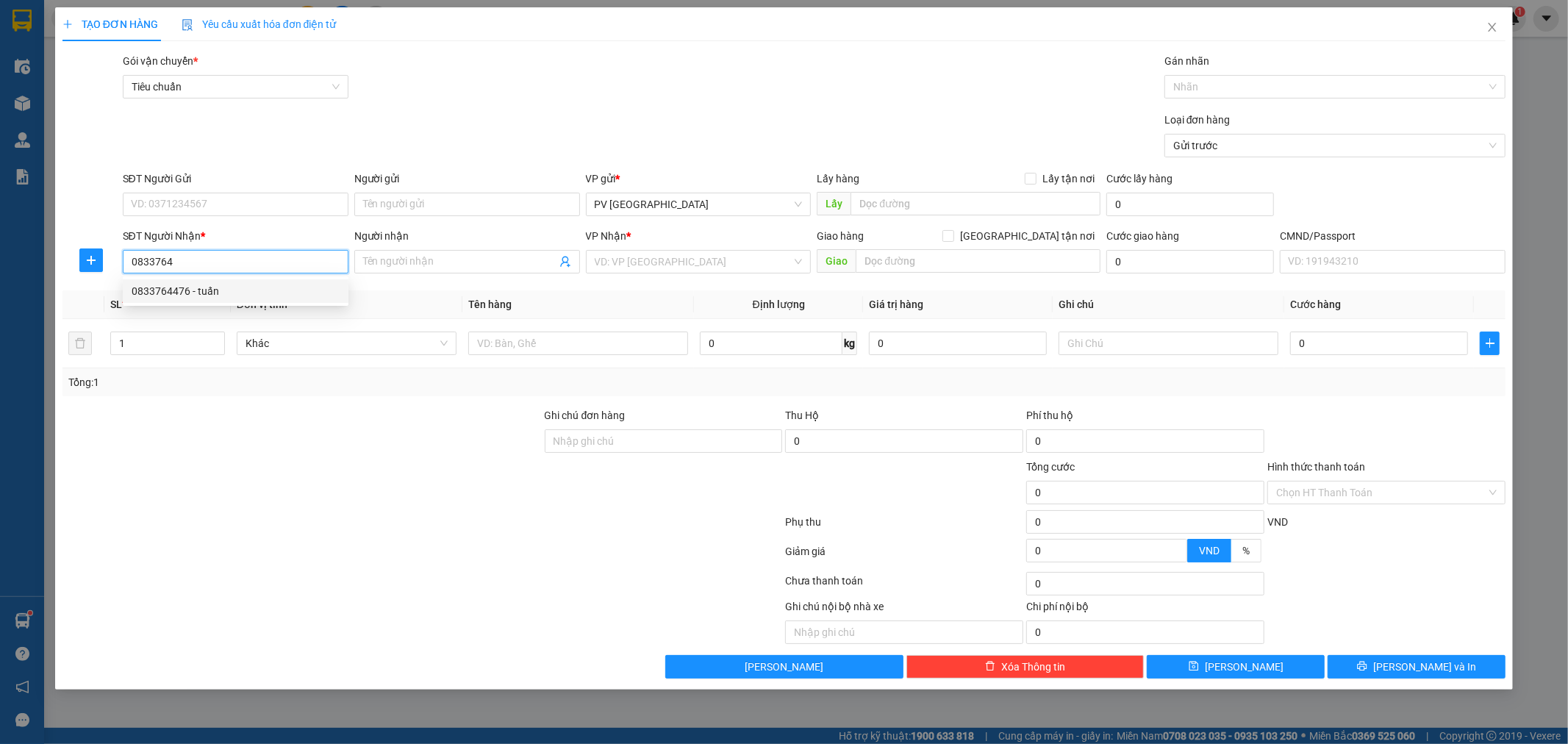
click at [195, 286] on div "0833764476 - tuấn" at bounding box center [236, 291] width 208 height 16
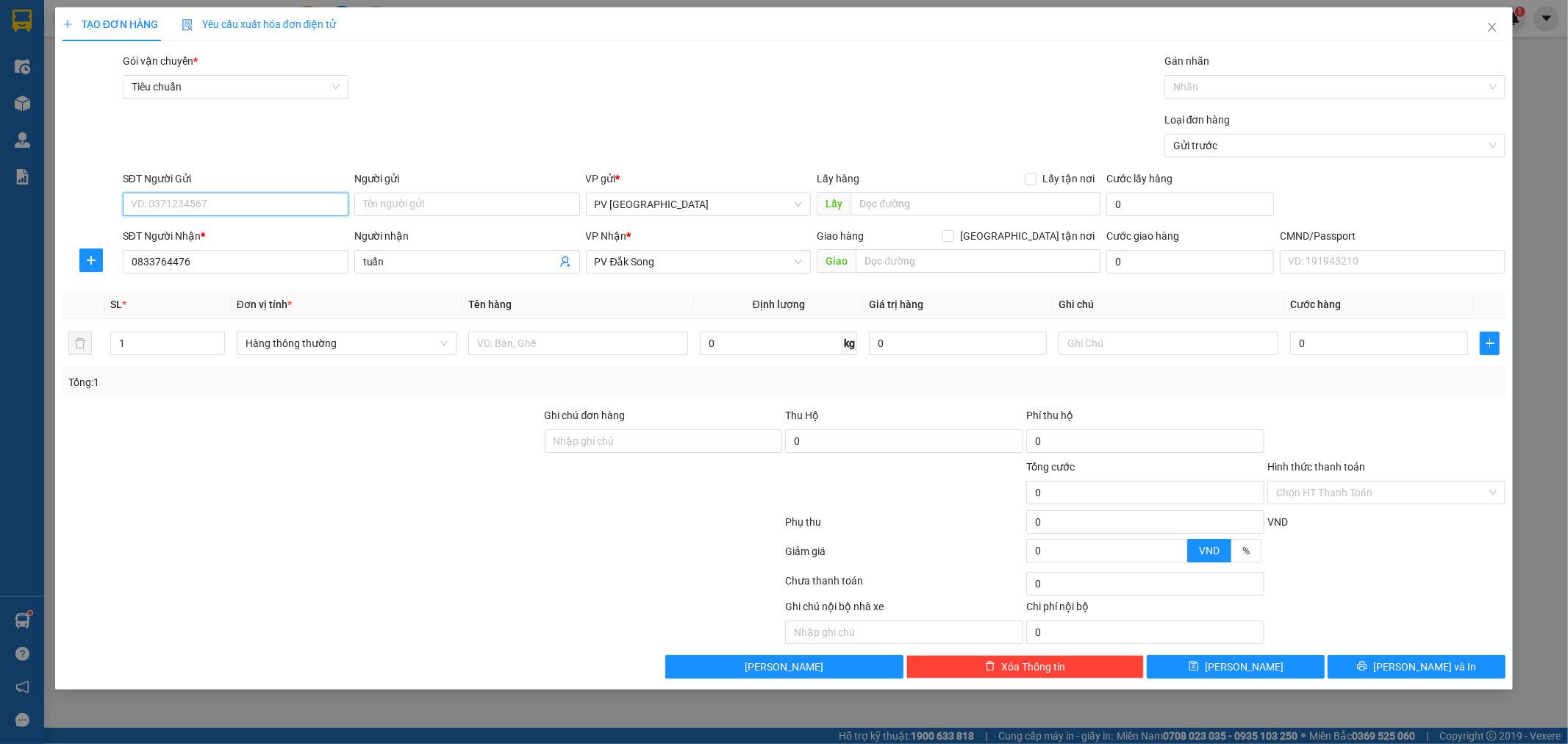
click at [231, 202] on input "SĐT Người Gửi" at bounding box center [236, 203] width 226 height 23
click at [241, 209] on input "SĐT Người Gửi" at bounding box center [236, 203] width 226 height 23
click at [399, 209] on input "đại" at bounding box center [467, 203] width 226 height 23
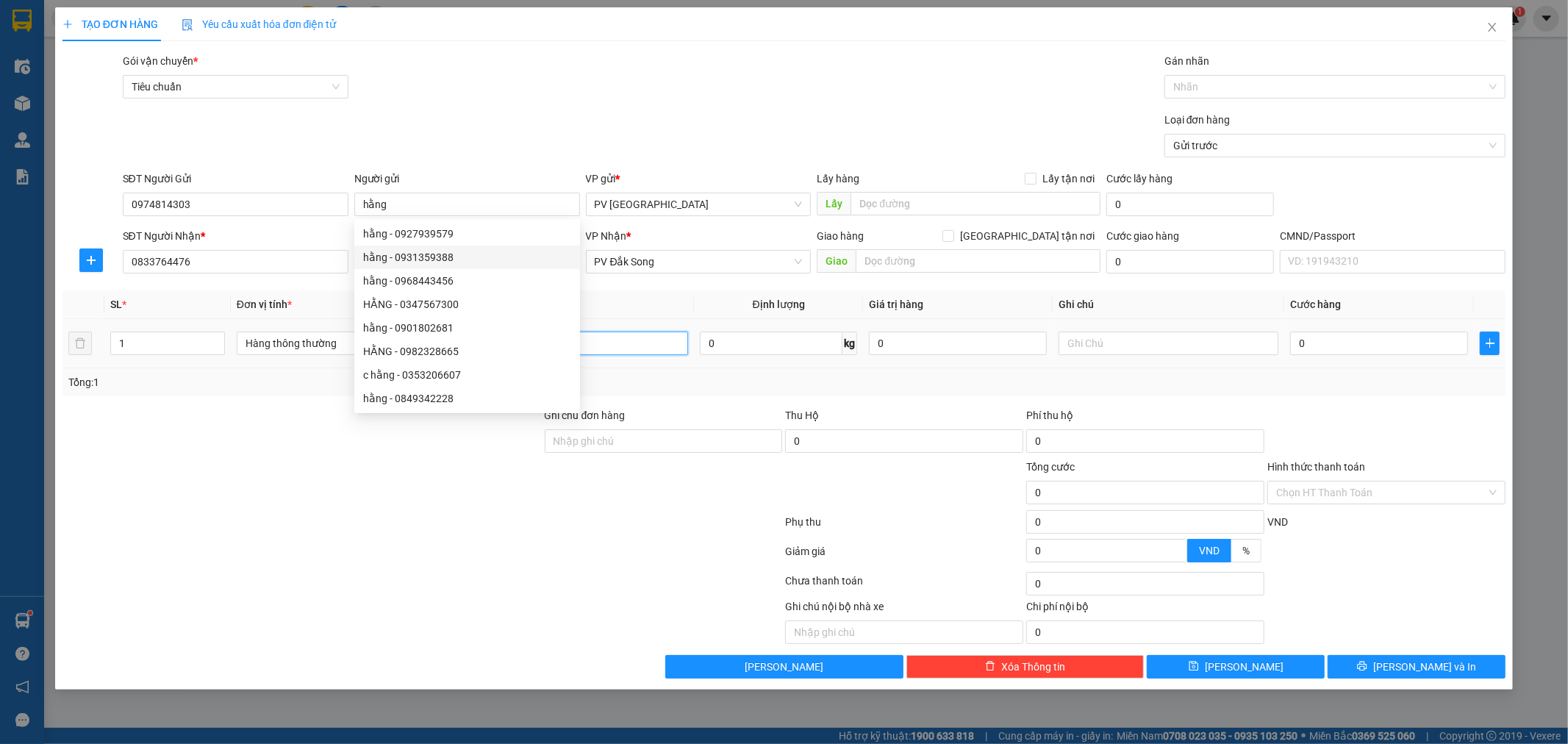
click at [648, 346] on input "text" at bounding box center [578, 343] width 220 height 23
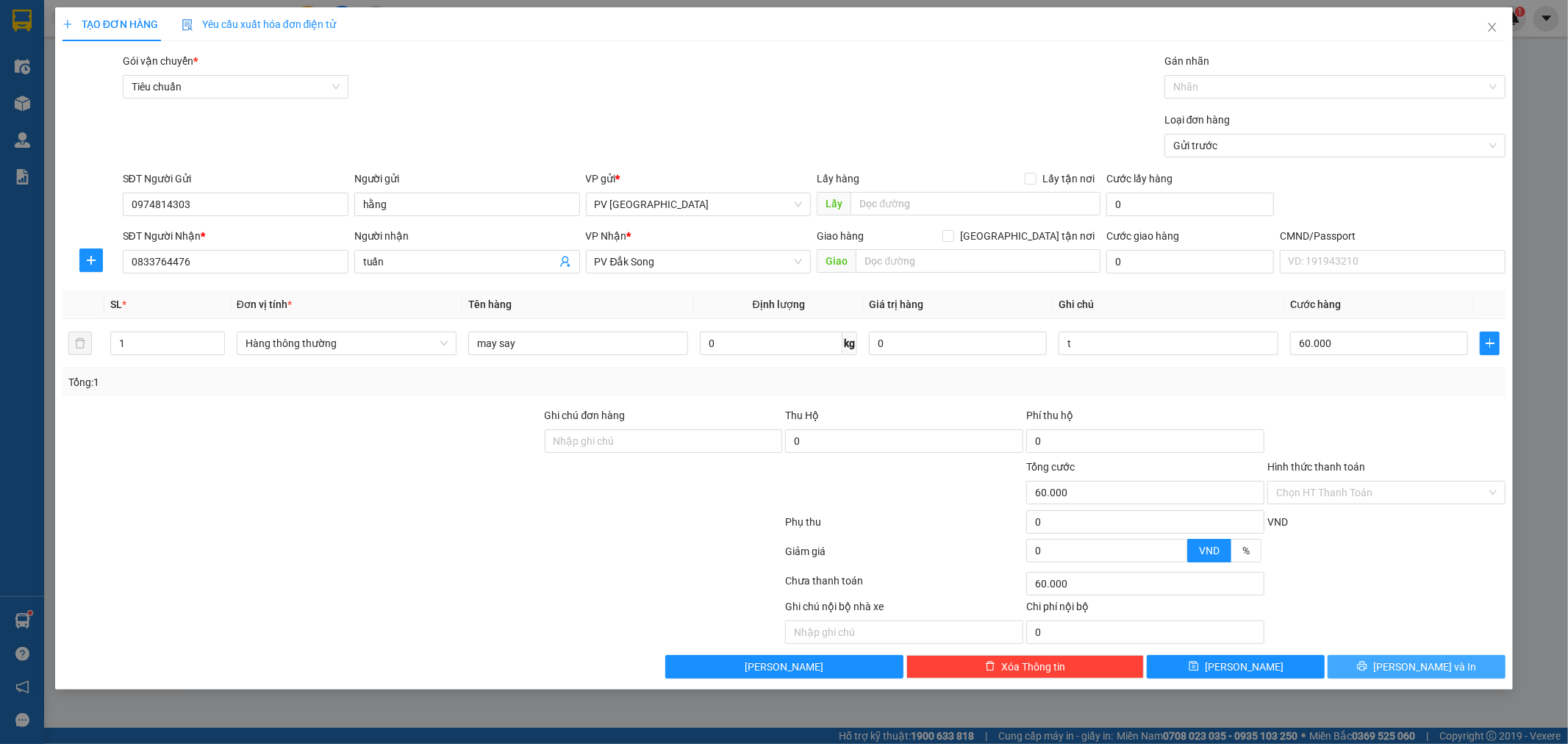
click at [1412, 663] on span "[PERSON_NAME] và In" at bounding box center [1425, 667] width 103 height 16
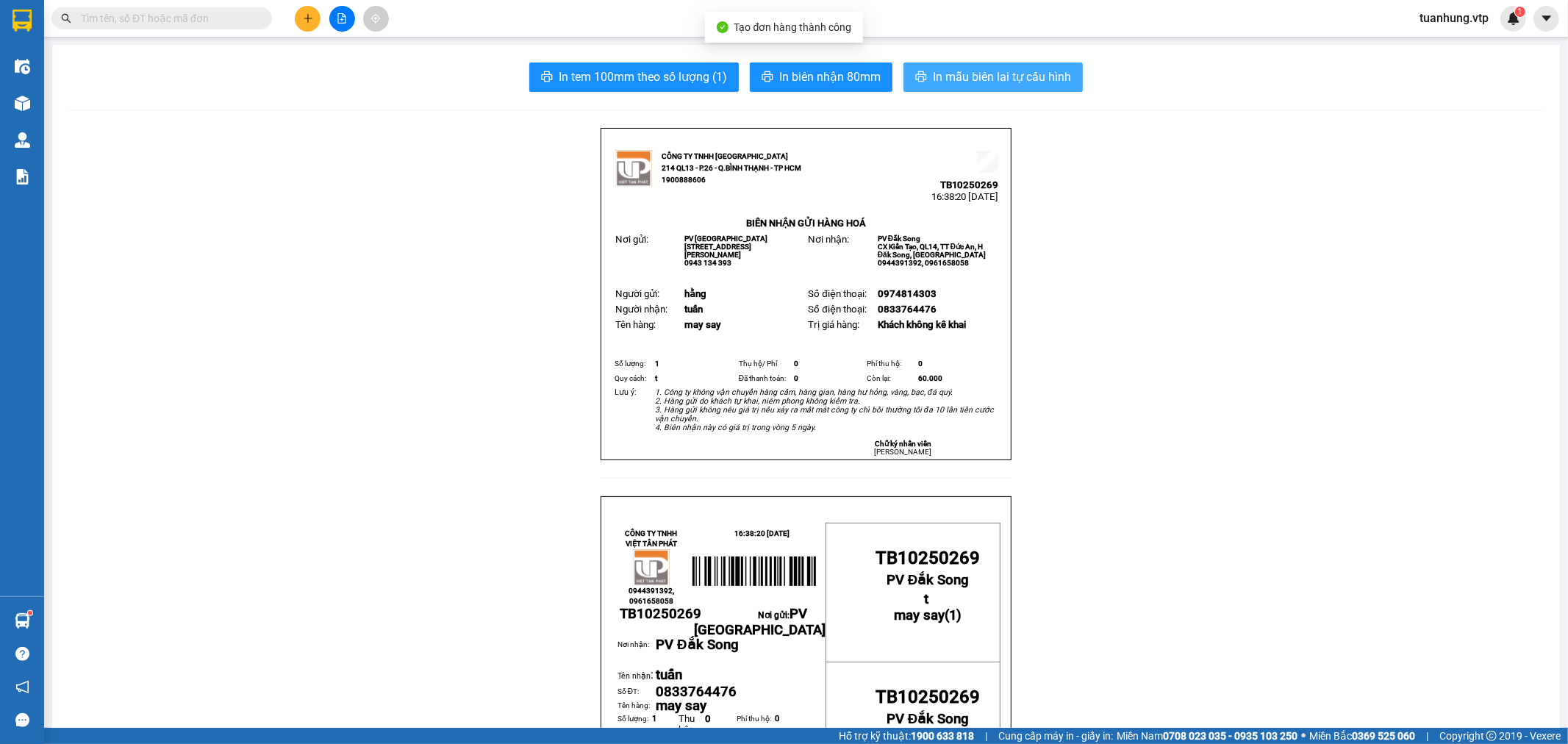
click at [1026, 85] on span "In mẫu biên lai tự cấu hình" at bounding box center [1002, 76] width 138 height 18
